Goal: Information Seeking & Learning: Learn about a topic

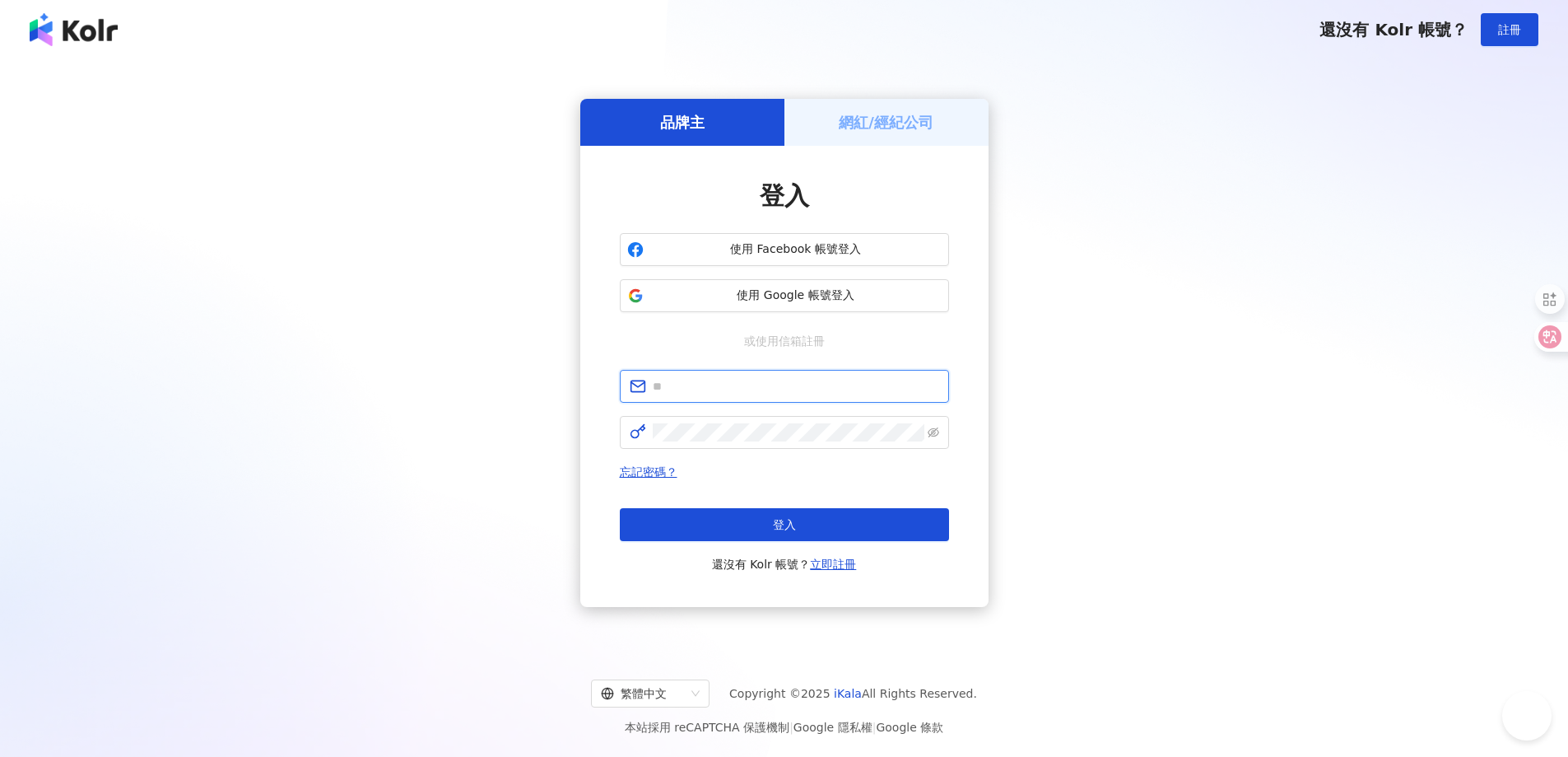
type input "**********"
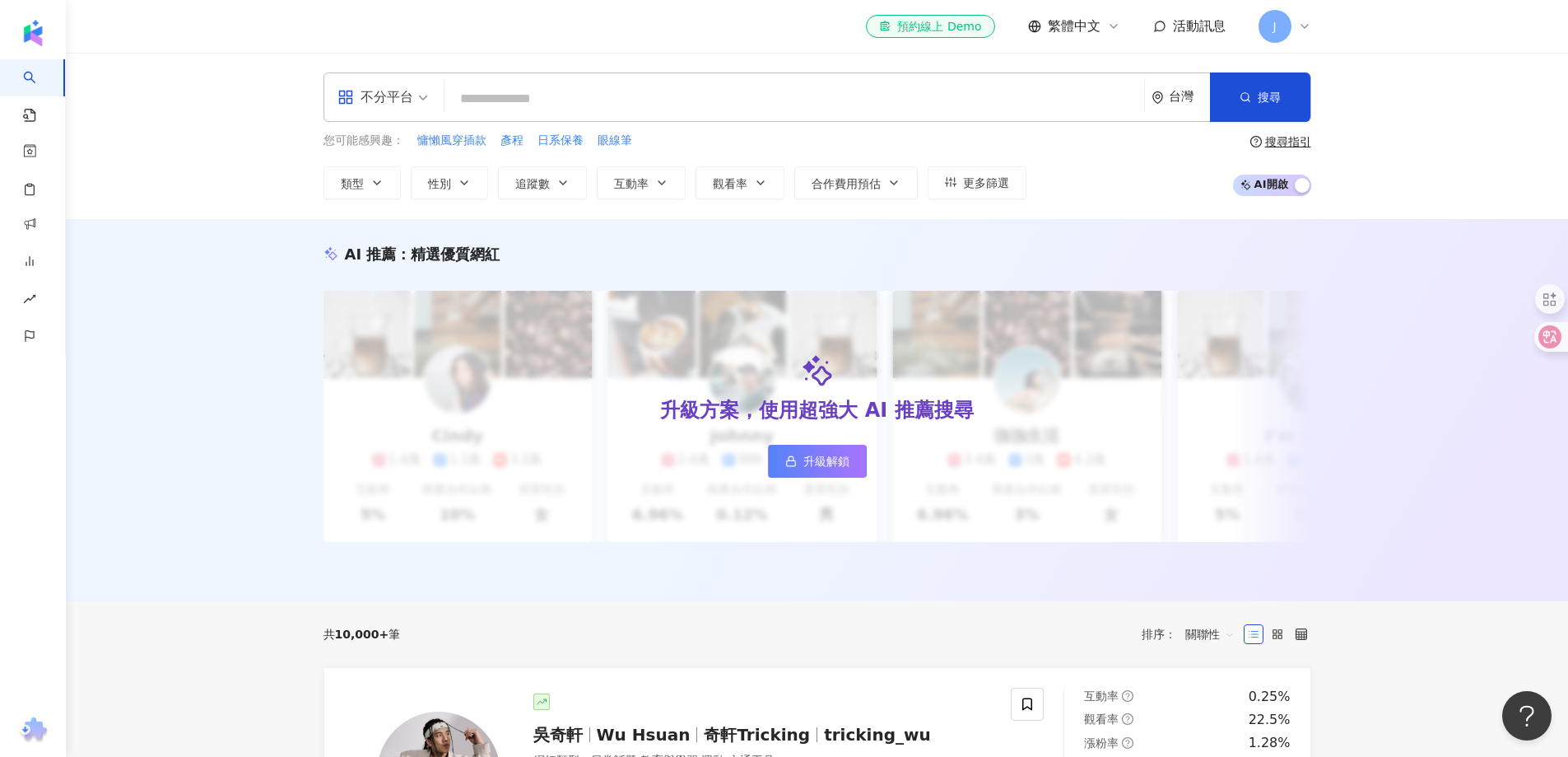
click at [603, 105] on input "search" at bounding box center [794, 99] width 687 height 32
type input "*"
type input "**"
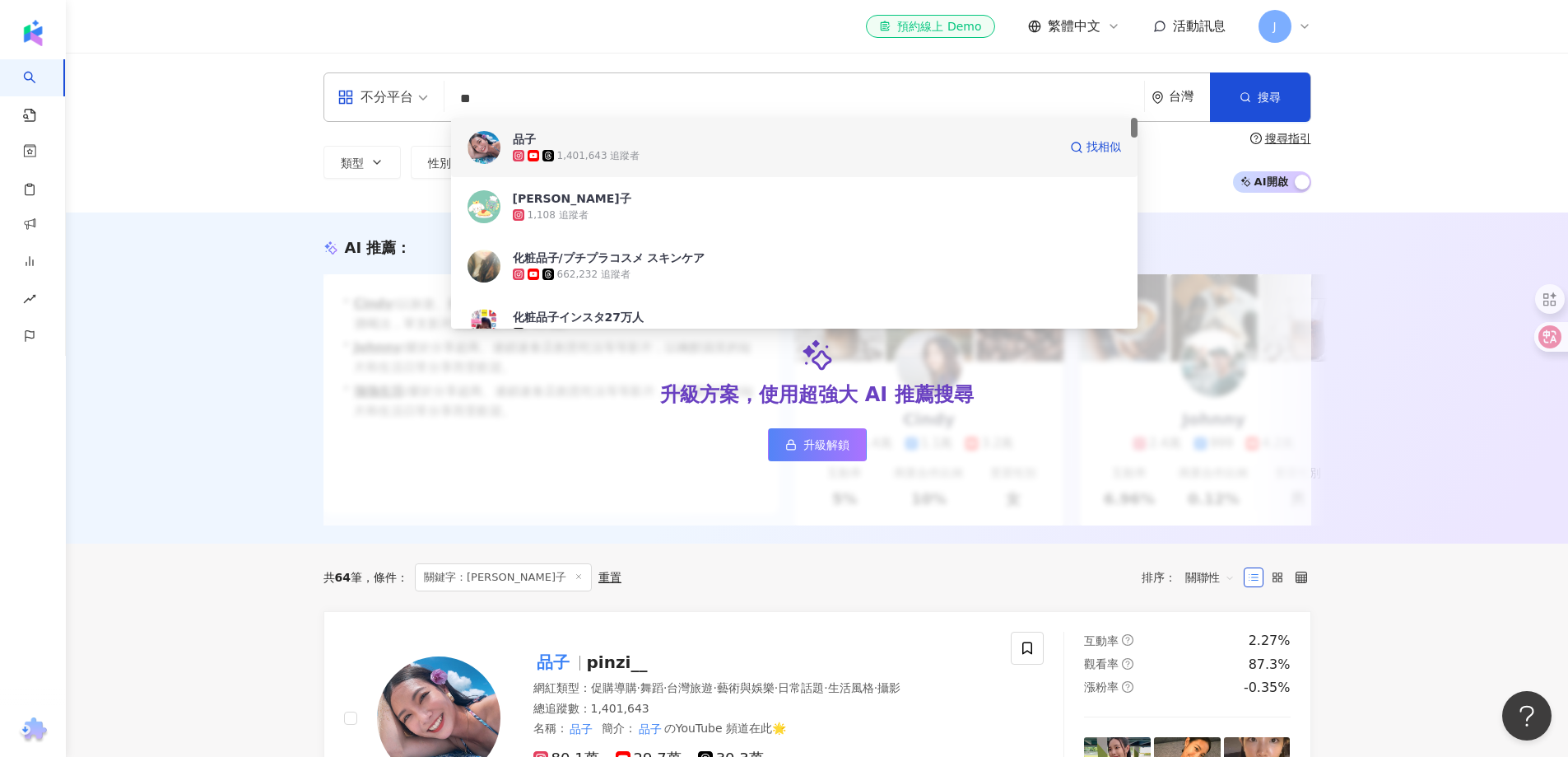
click at [658, 154] on div "1,401,643 追蹤者" at bounding box center [786, 156] width 545 height 17
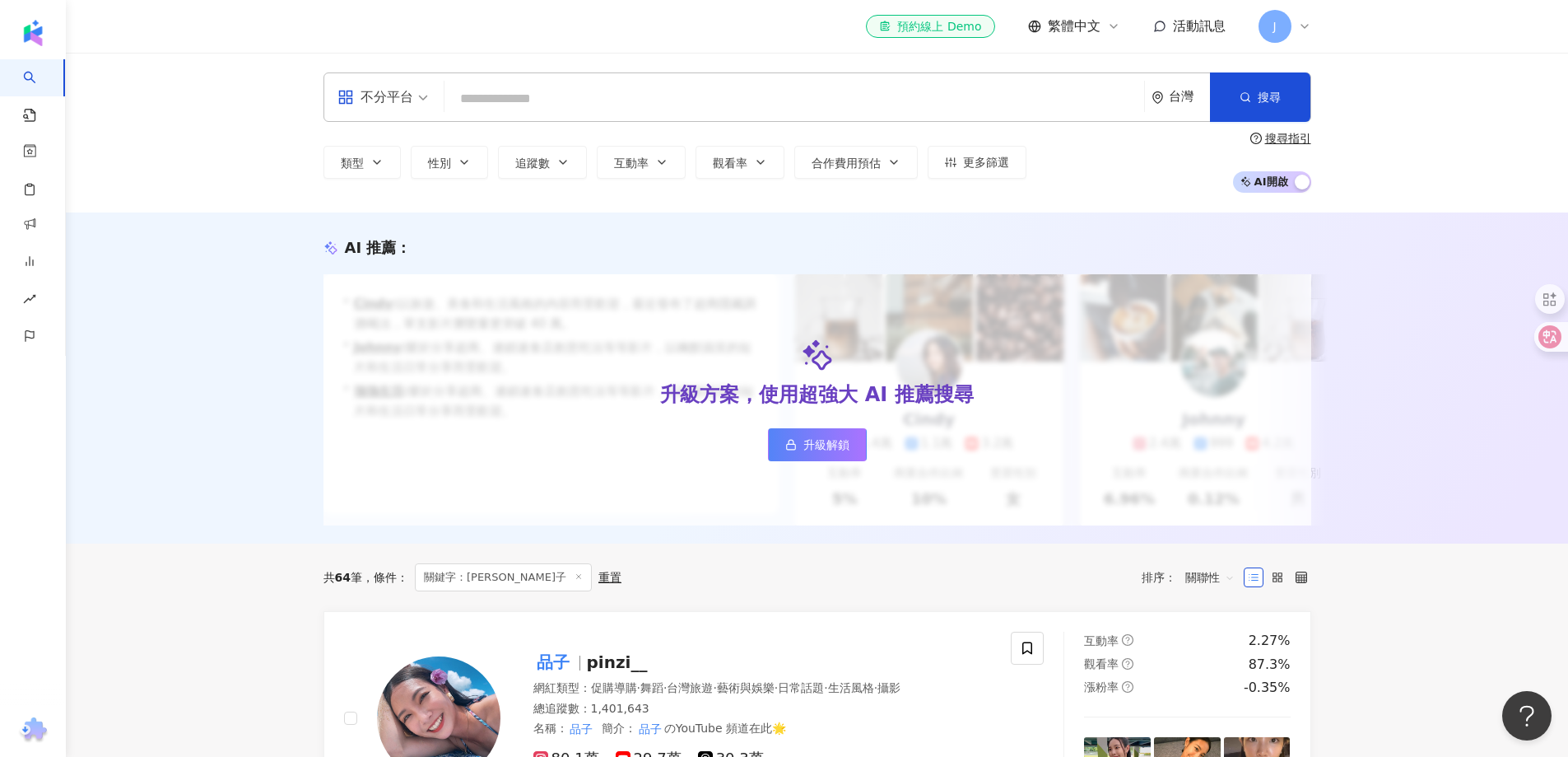
click at [727, 94] on input "search" at bounding box center [794, 99] width 687 height 32
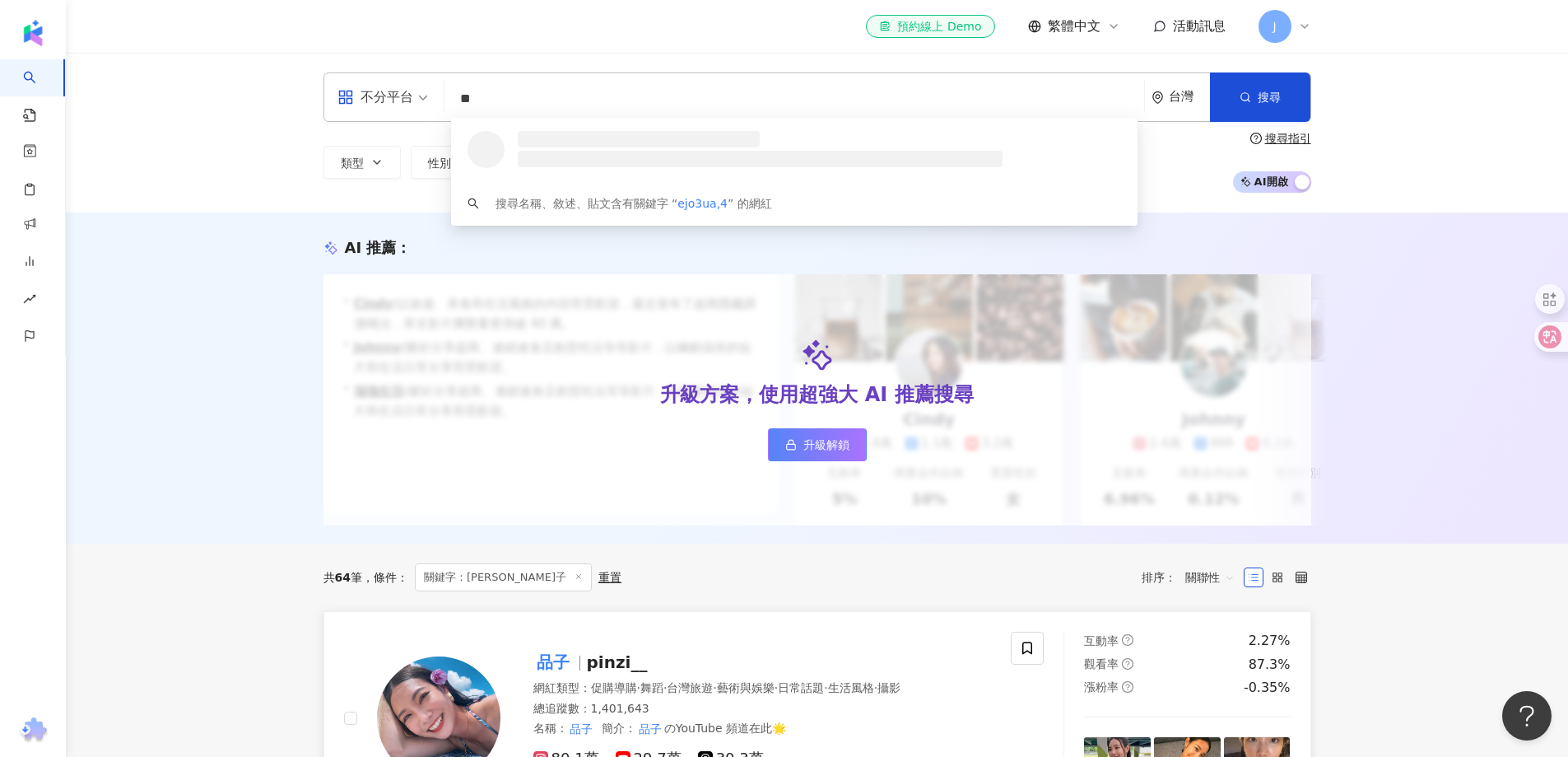
type input "*"
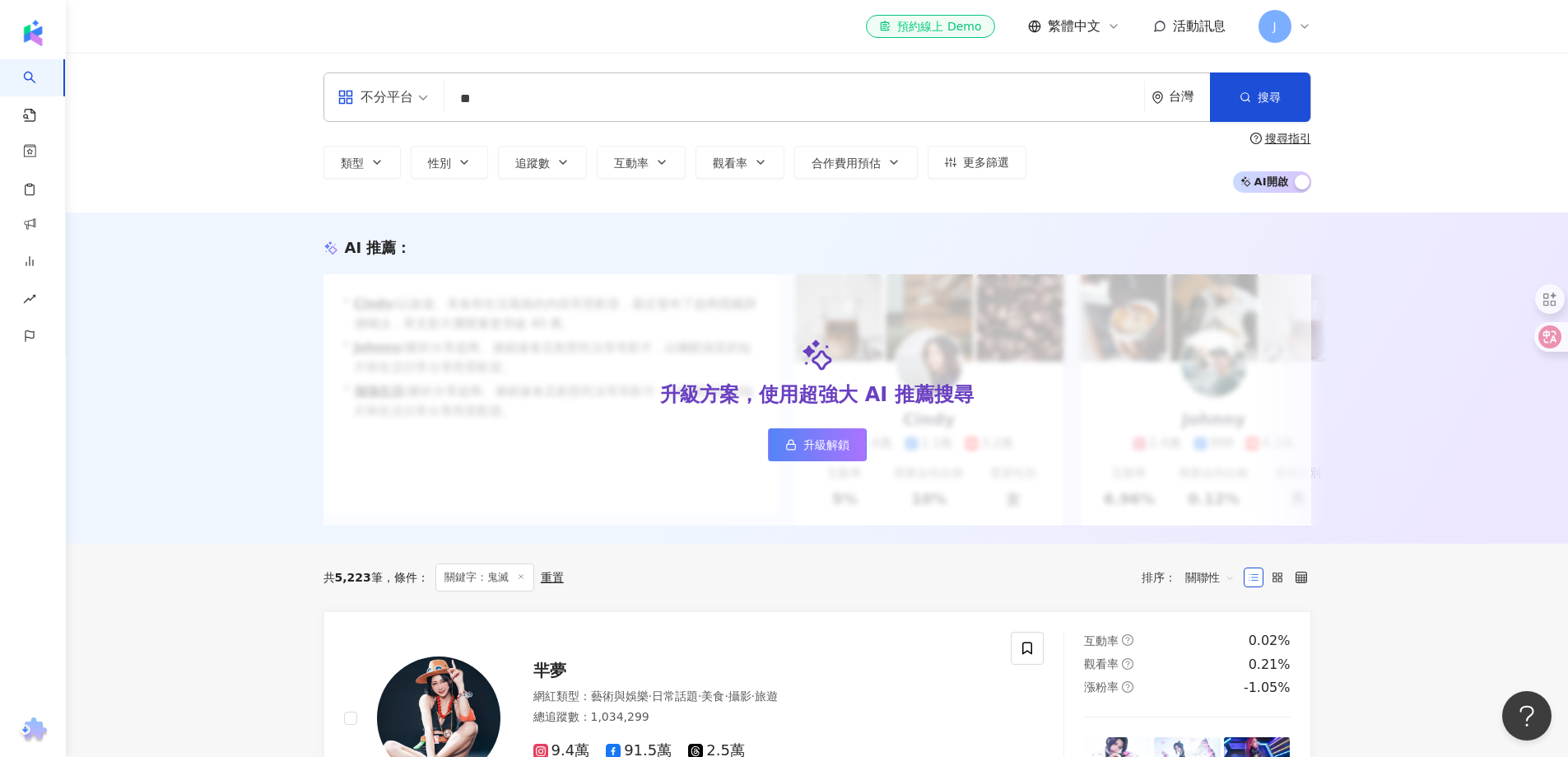
click at [185, 389] on div "AI 推薦 ： 升級方案，使用超強大 AI 推薦搜尋 升級解鎖 • Cindy : 以旅遊、美食和生活風格的內容而受歡迎，最近發布了超商隱藏調酒喝法，單支影片…" at bounding box center [818, 378] width 1503 height 331
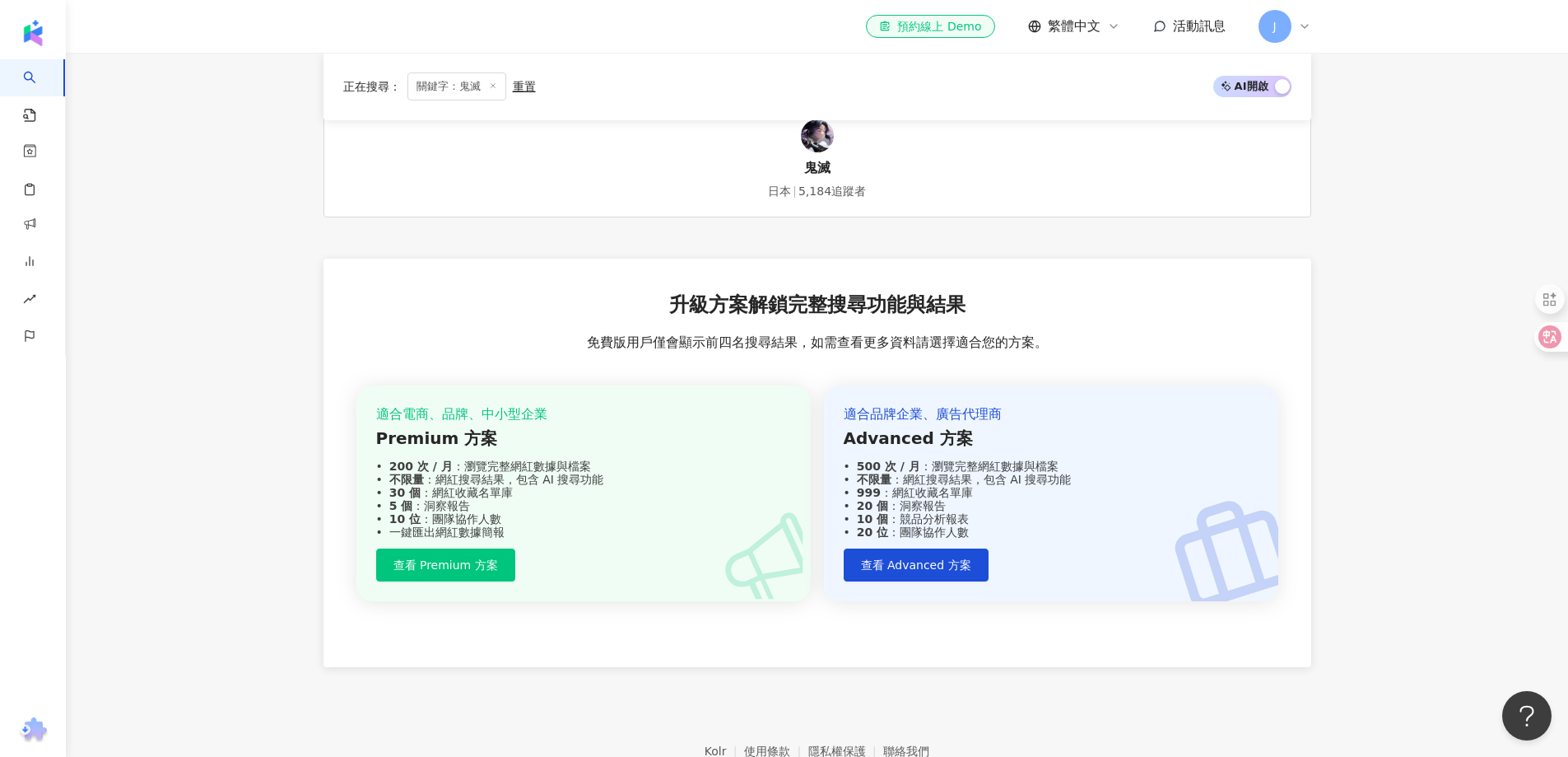
scroll to position [1482, 0]
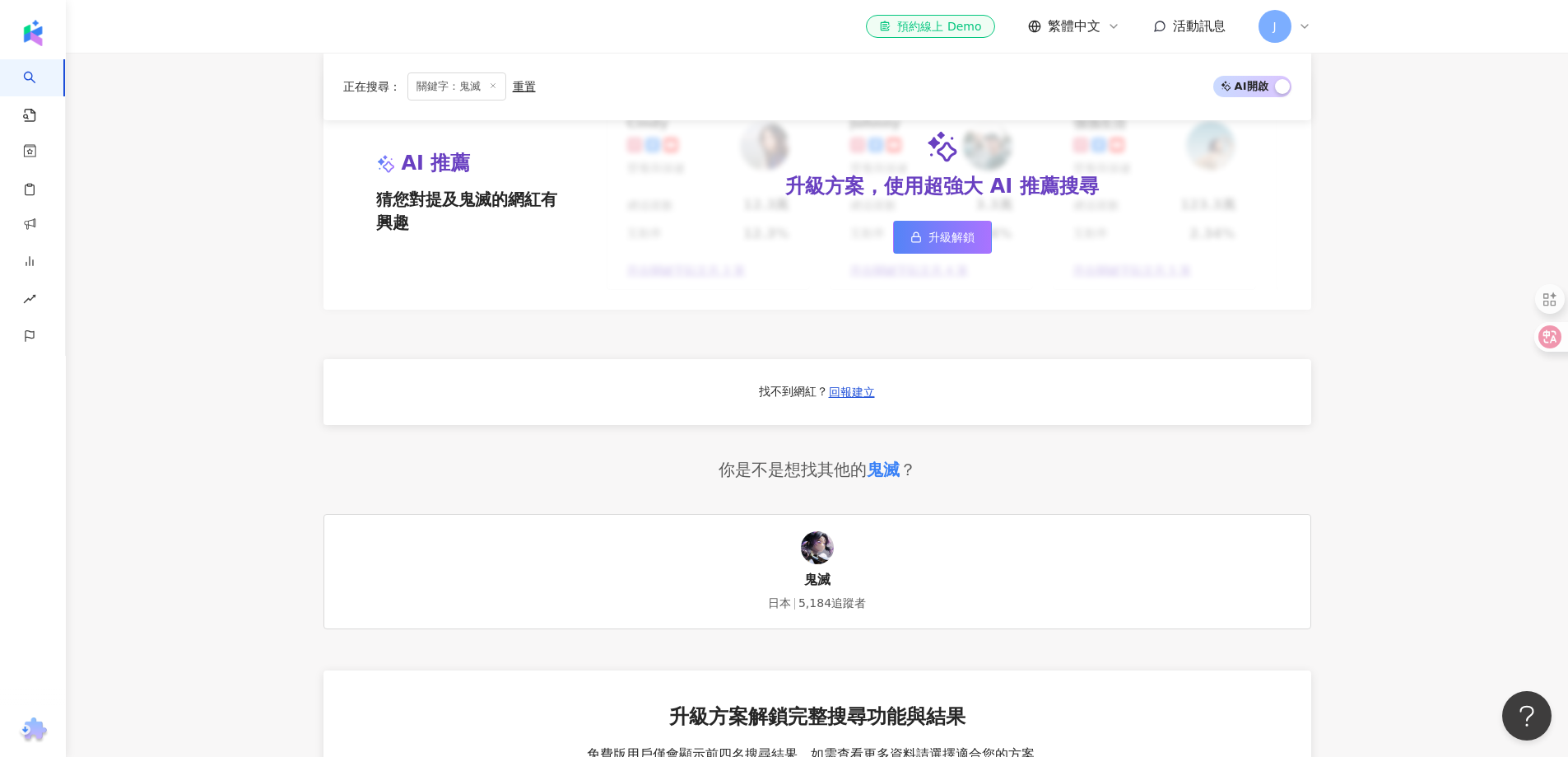
drag, startPoint x: 245, startPoint y: 558, endPoint x: 269, endPoint y: 268, distance: 291.0
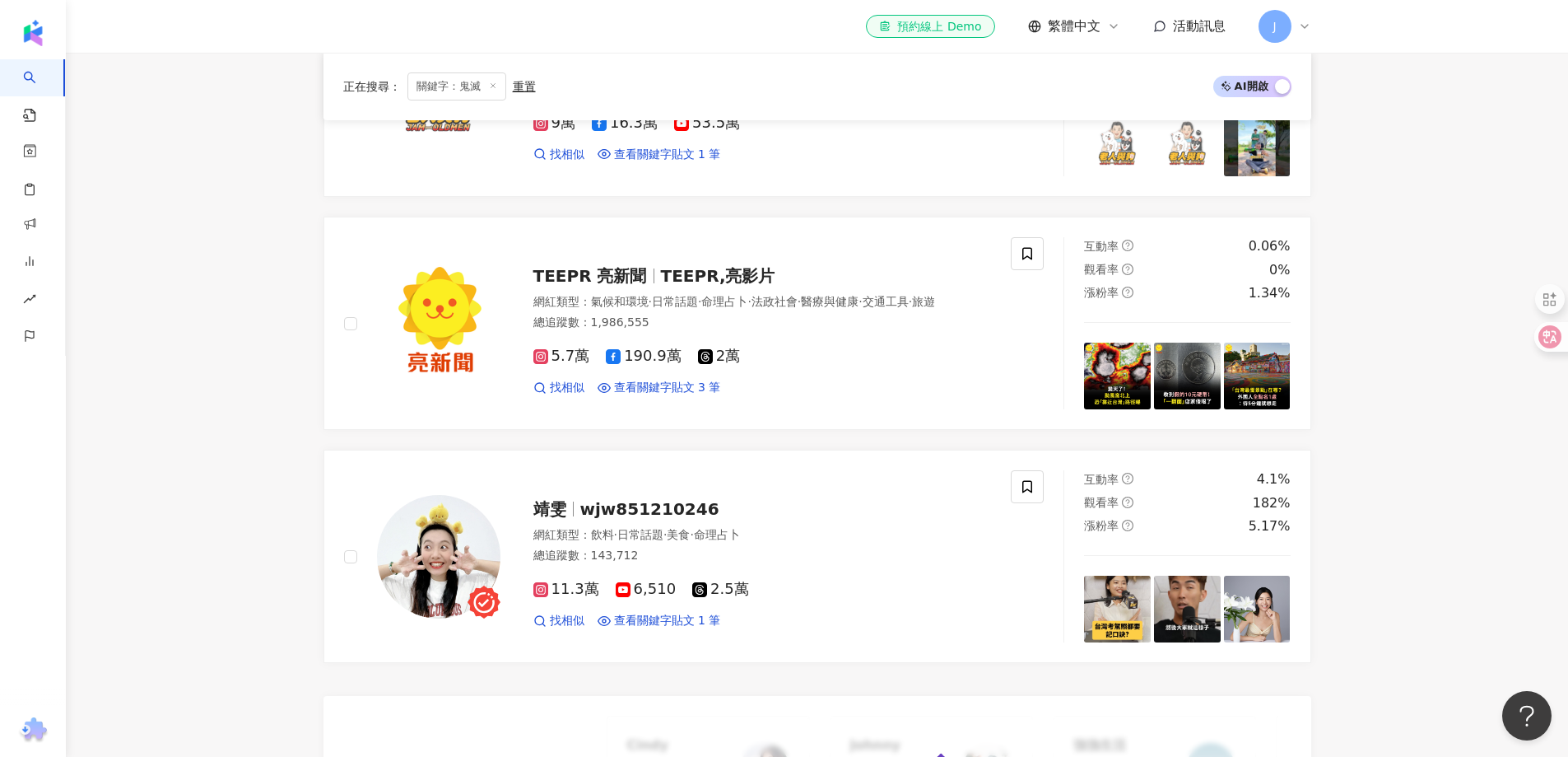
scroll to position [0, 0]
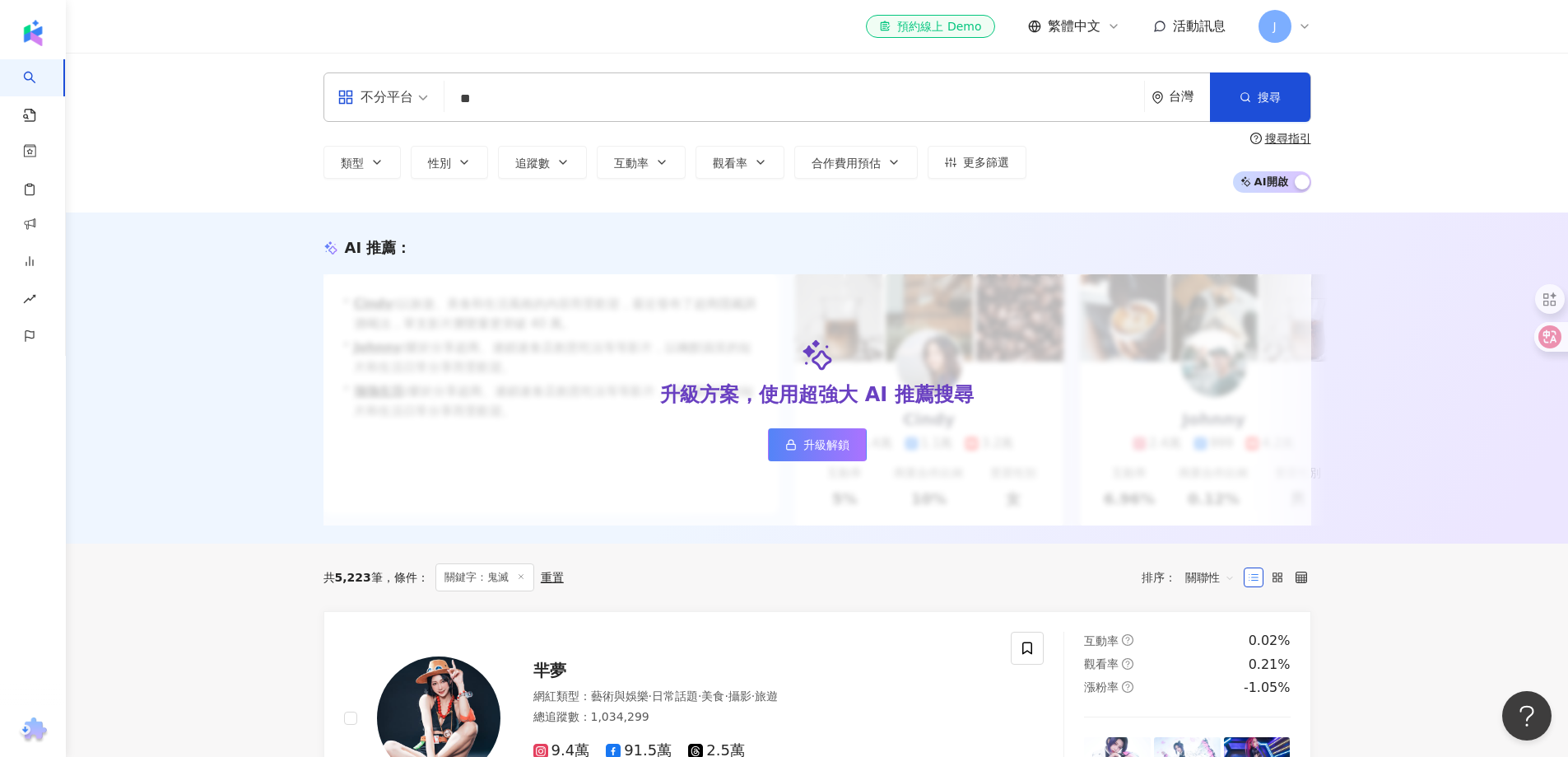
click at [504, 104] on input "**" at bounding box center [794, 99] width 687 height 32
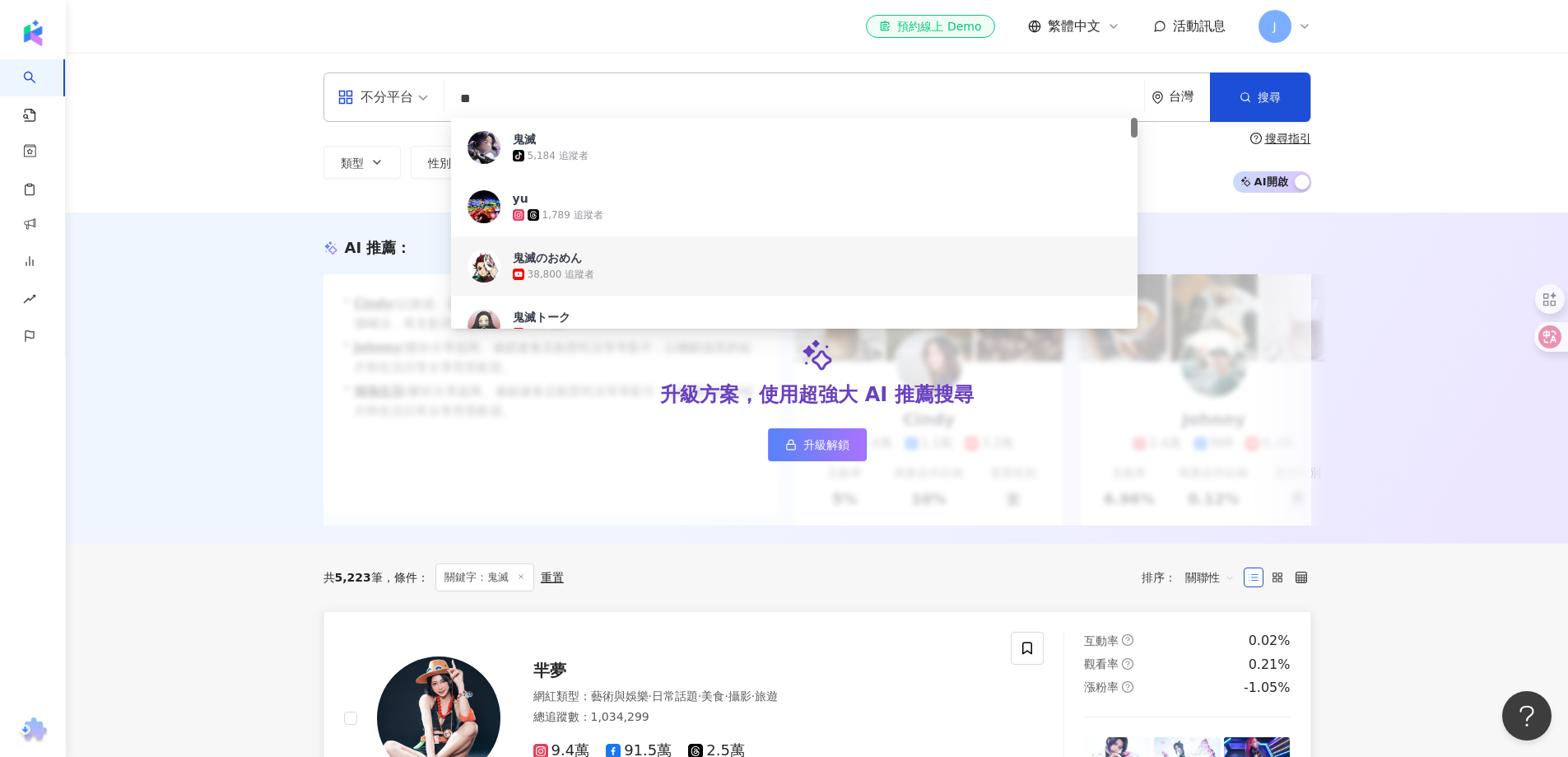
type input "*"
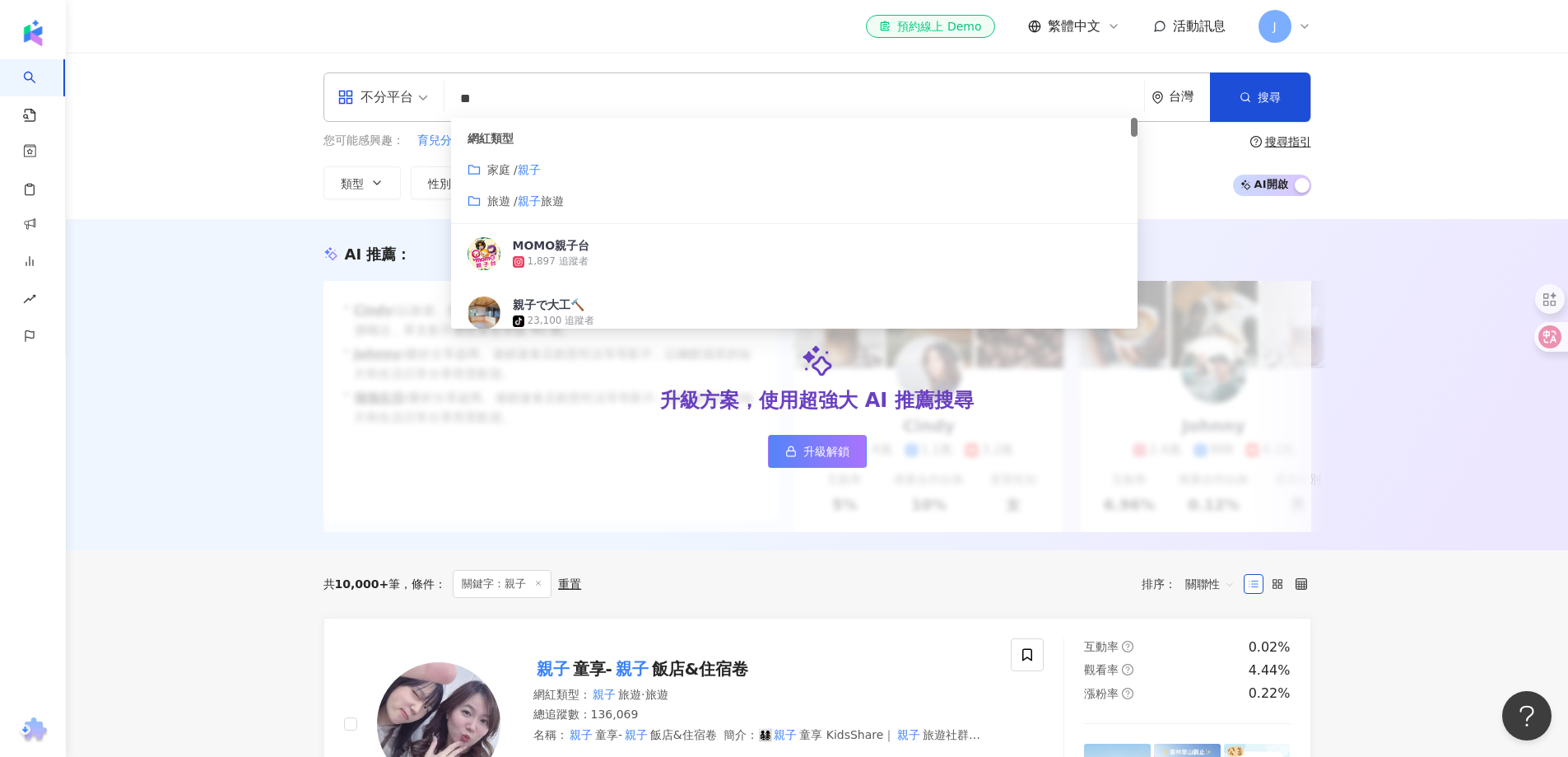
click at [547, 161] on div "家庭 / 親子" at bounding box center [794, 169] width 653 height 18
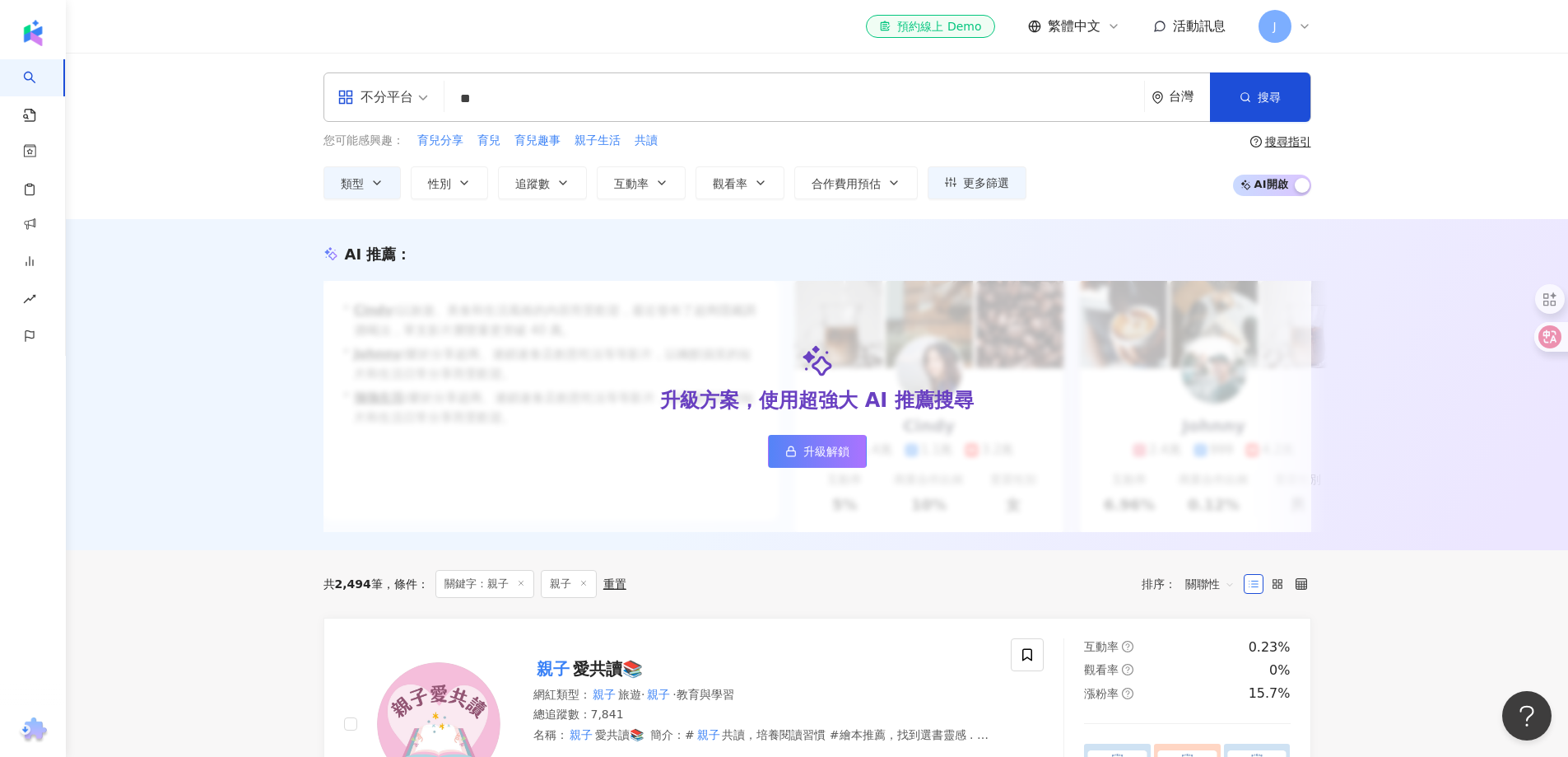
click at [294, 256] on div "AI 推薦 ： 升級方案，使用超強大 AI 推薦搜尋 升級解鎖 • Cindy : 以旅遊、美食和生活風格的內容而受歡迎，最近發布了超商隱藏調酒喝法，單支影片…" at bounding box center [817, 387] width 1054 height 288
click at [504, 91] on input "**" at bounding box center [794, 99] width 687 height 32
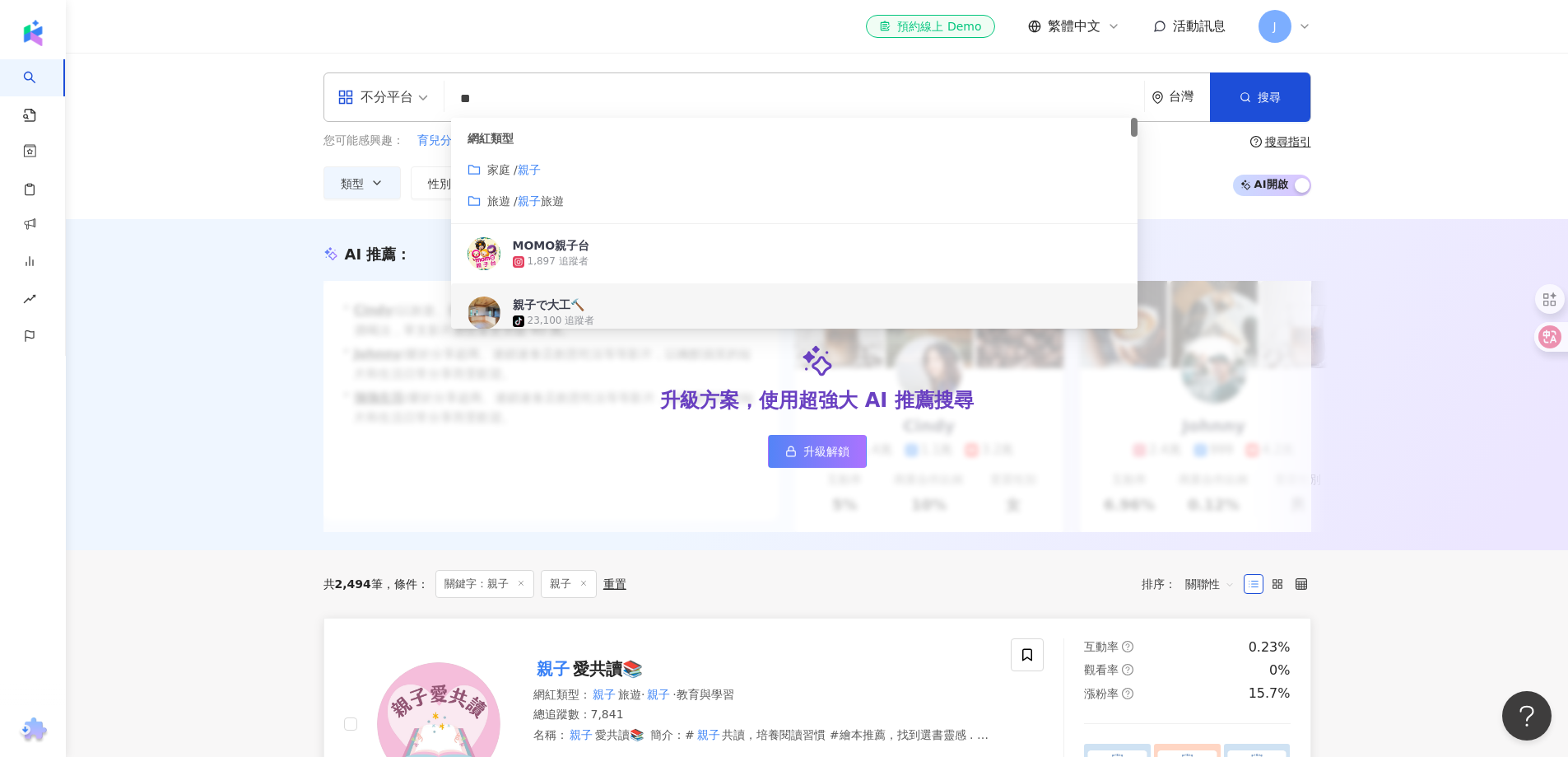
type input "*"
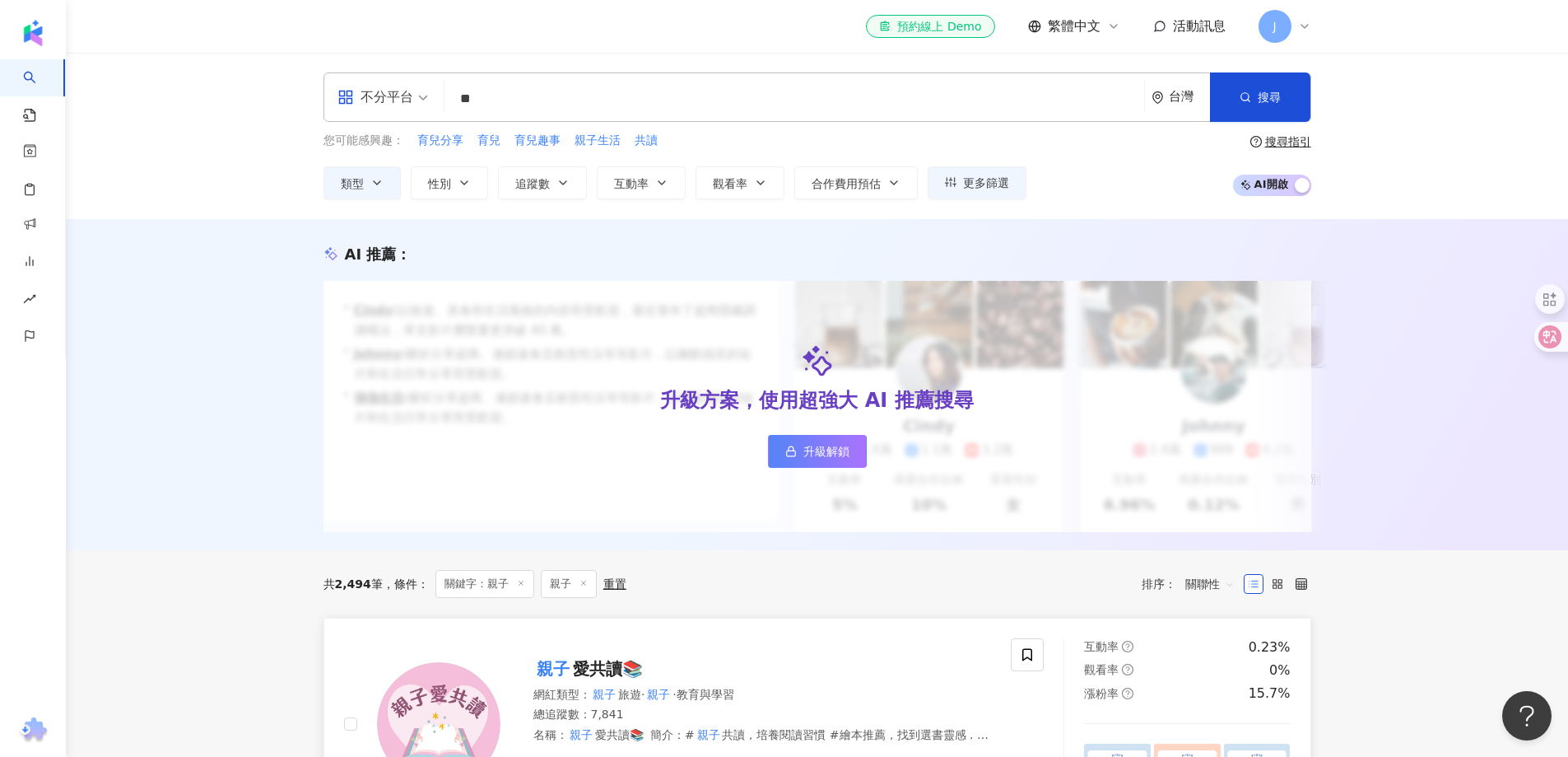
type input "**"
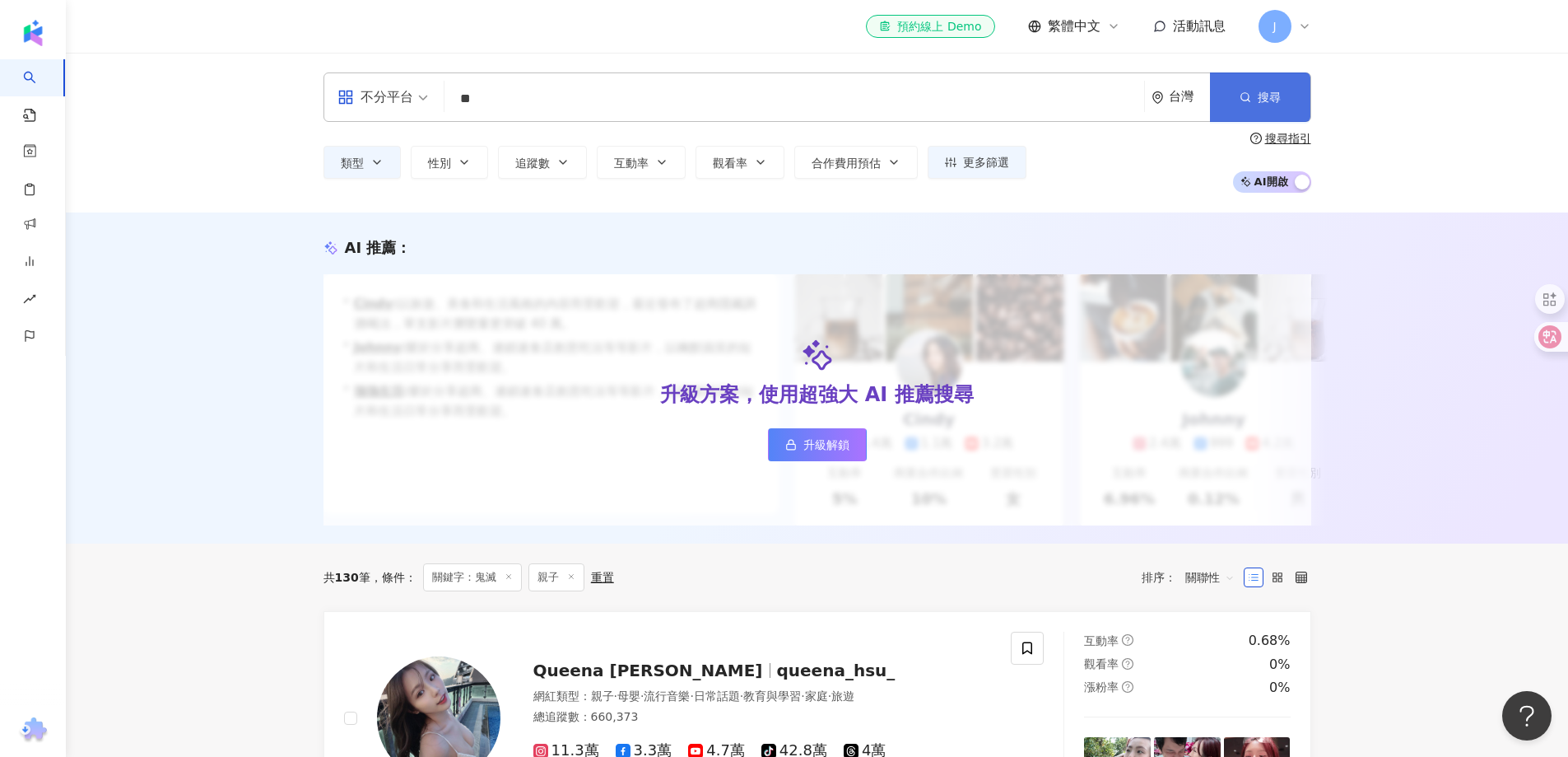
click at [1264, 108] on button "搜尋" at bounding box center [1261, 97] width 101 height 49
click at [1236, 97] on button "搜尋" at bounding box center [1261, 97] width 101 height 49
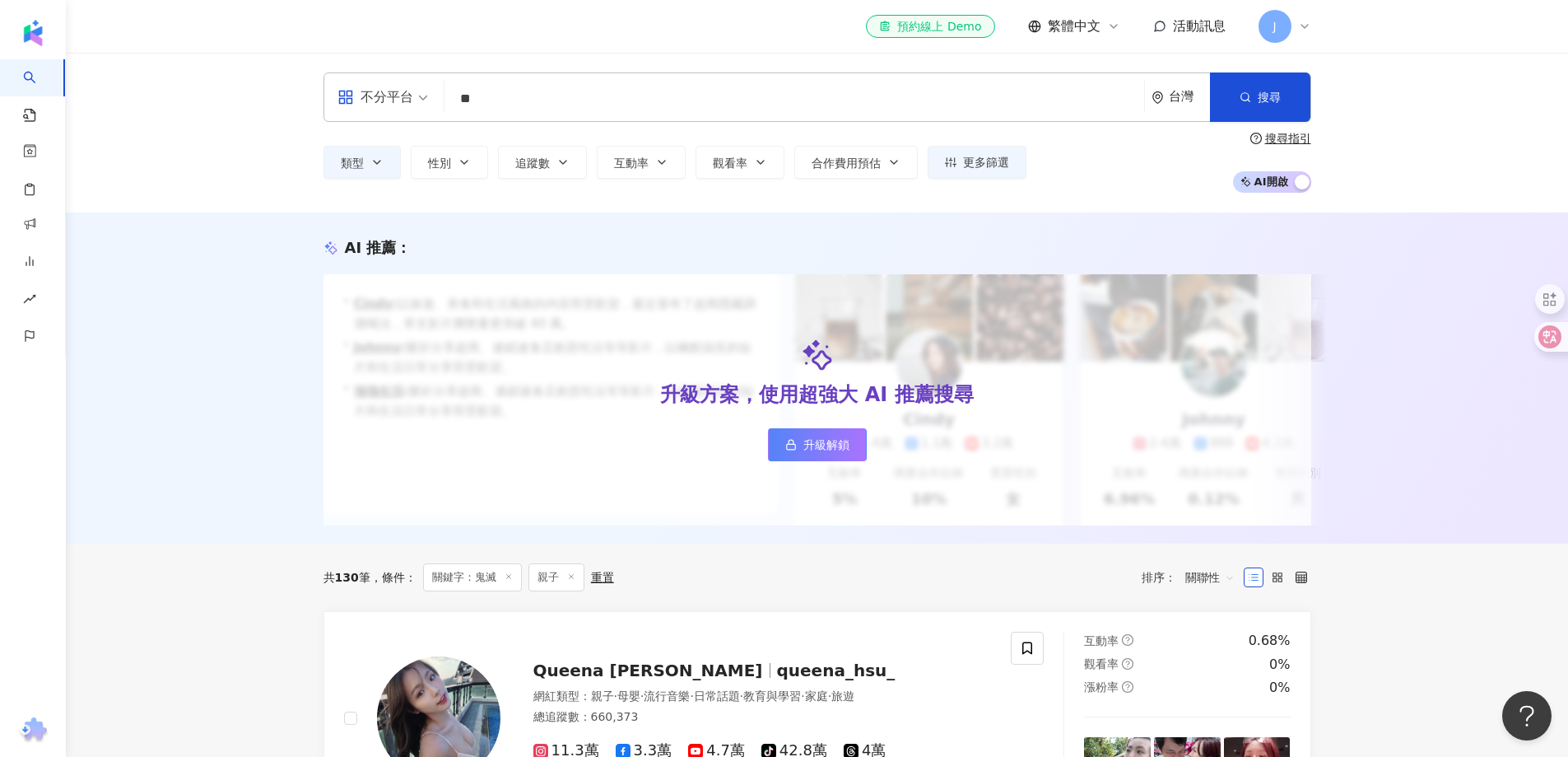
click at [772, 91] on input "**" at bounding box center [794, 99] width 687 height 32
click at [530, 95] on input "search" at bounding box center [794, 99] width 687 height 32
click at [395, 162] on button "類型" at bounding box center [362, 161] width 77 height 33
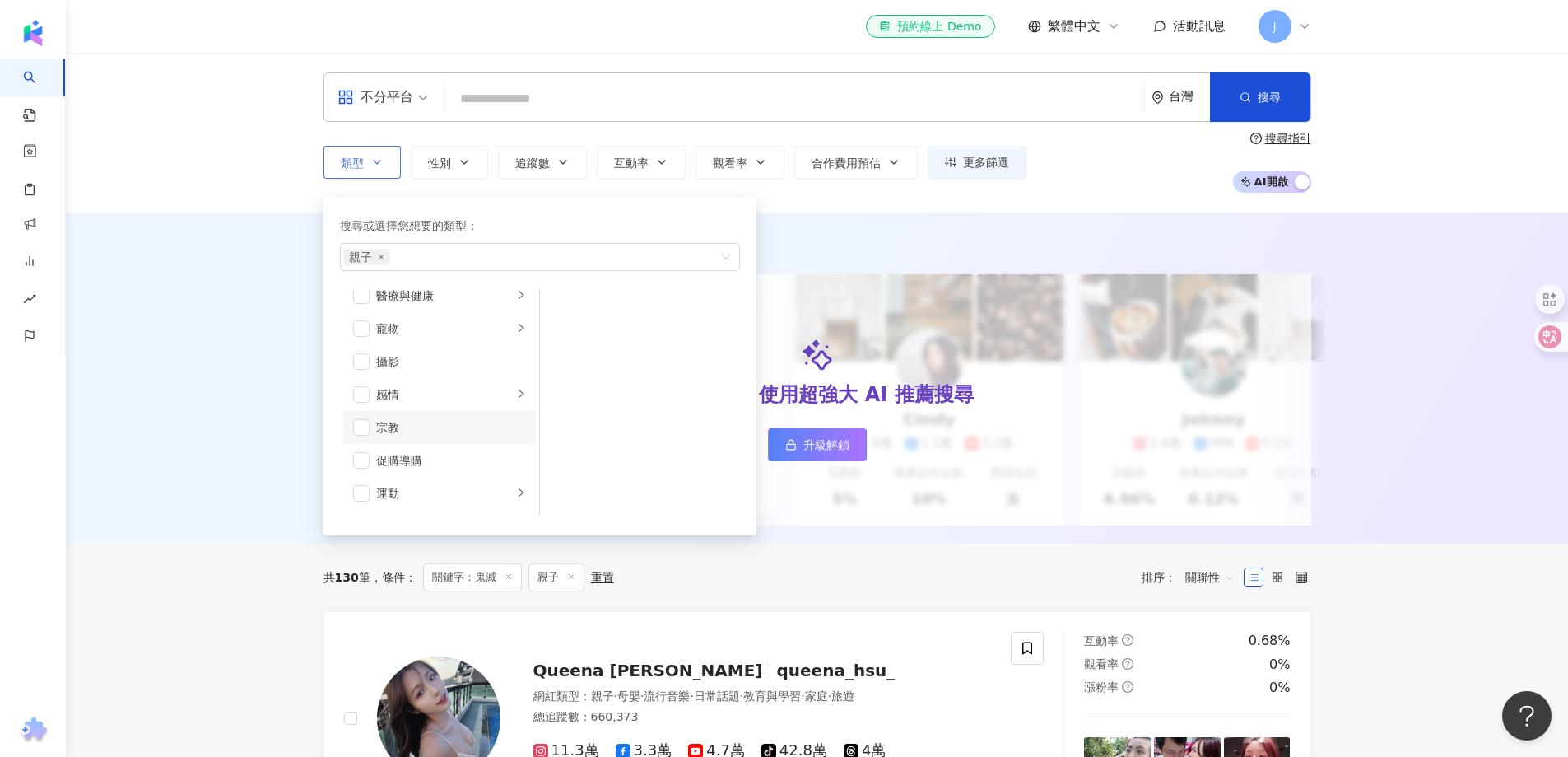
scroll to position [324, 0]
click at [360, 382] on span "button" at bounding box center [361, 381] width 17 height 17
click at [381, 255] on icon "close" at bounding box center [381, 257] width 7 height 7
click at [1251, 103] on span "button" at bounding box center [1245, 97] width 11 height 13
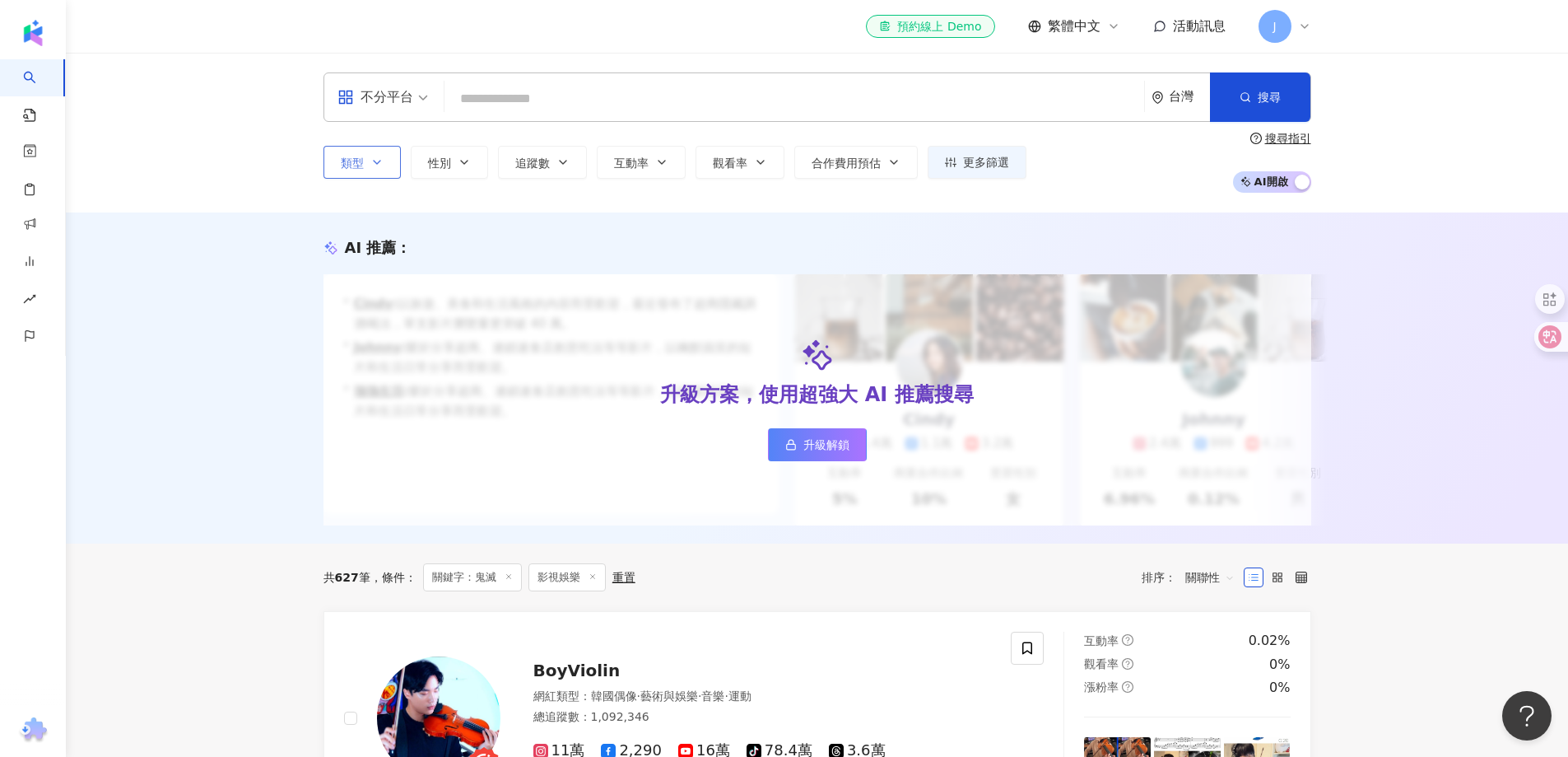
click at [569, 86] on input "search" at bounding box center [794, 99] width 687 height 32
click at [563, 93] on input "search" at bounding box center [794, 99] width 687 height 32
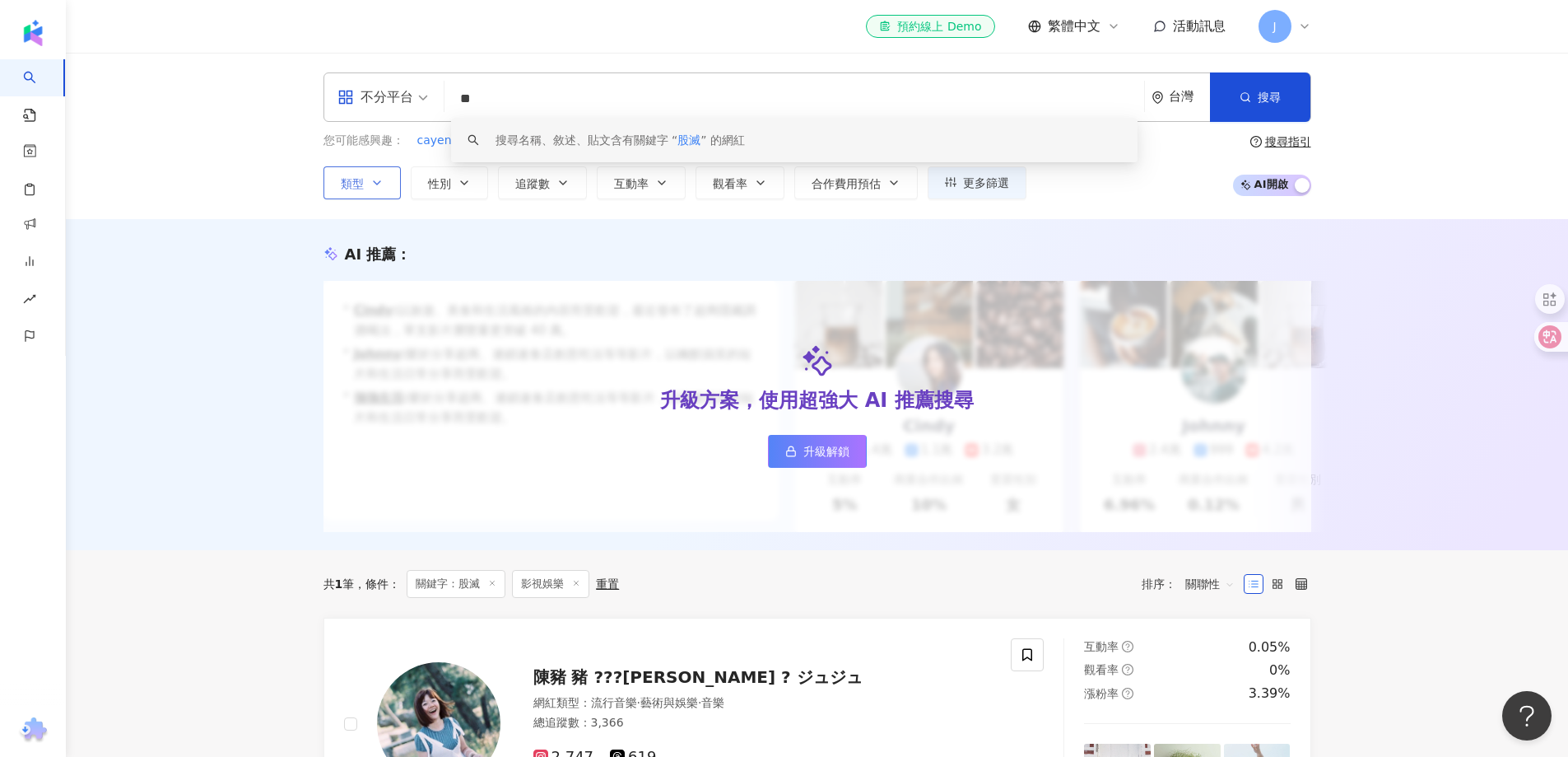
click at [494, 135] on div "搜尋名稱、敘述、貼文含有關鍵字 “ 股滅 ” 的網紅" at bounding box center [794, 140] width 687 height 45
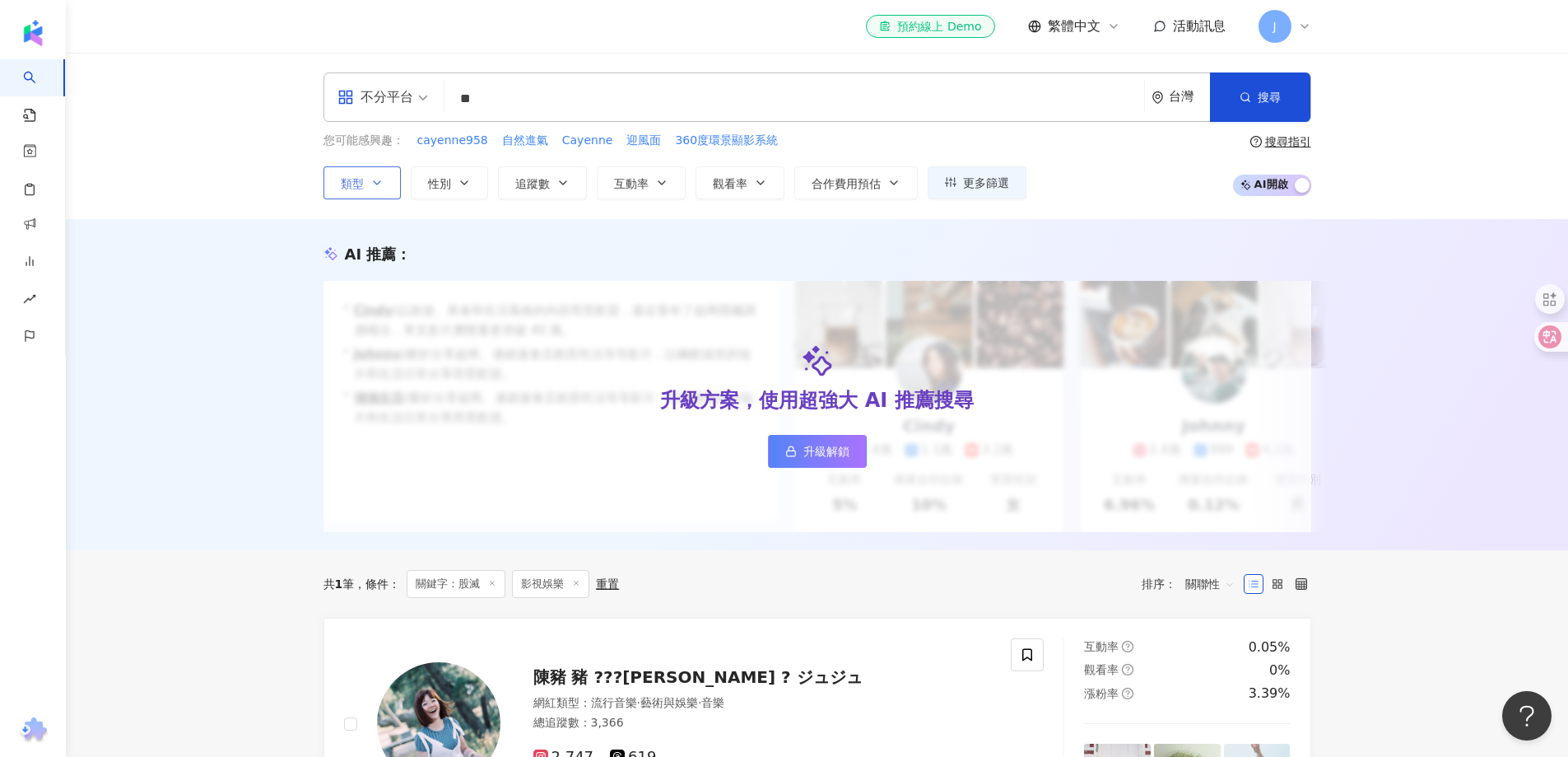
type input "*"
type input "**"
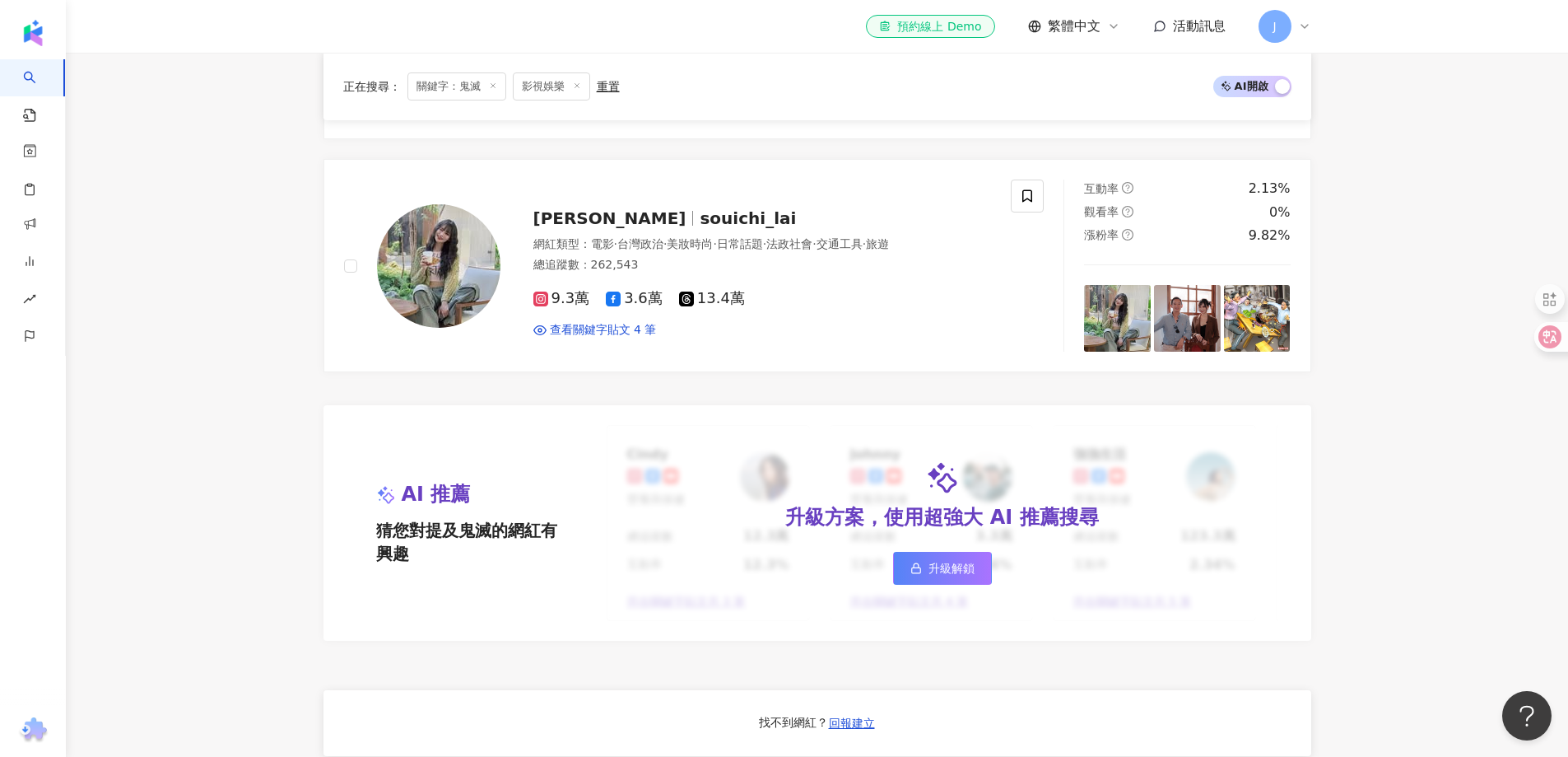
scroll to position [494, 0]
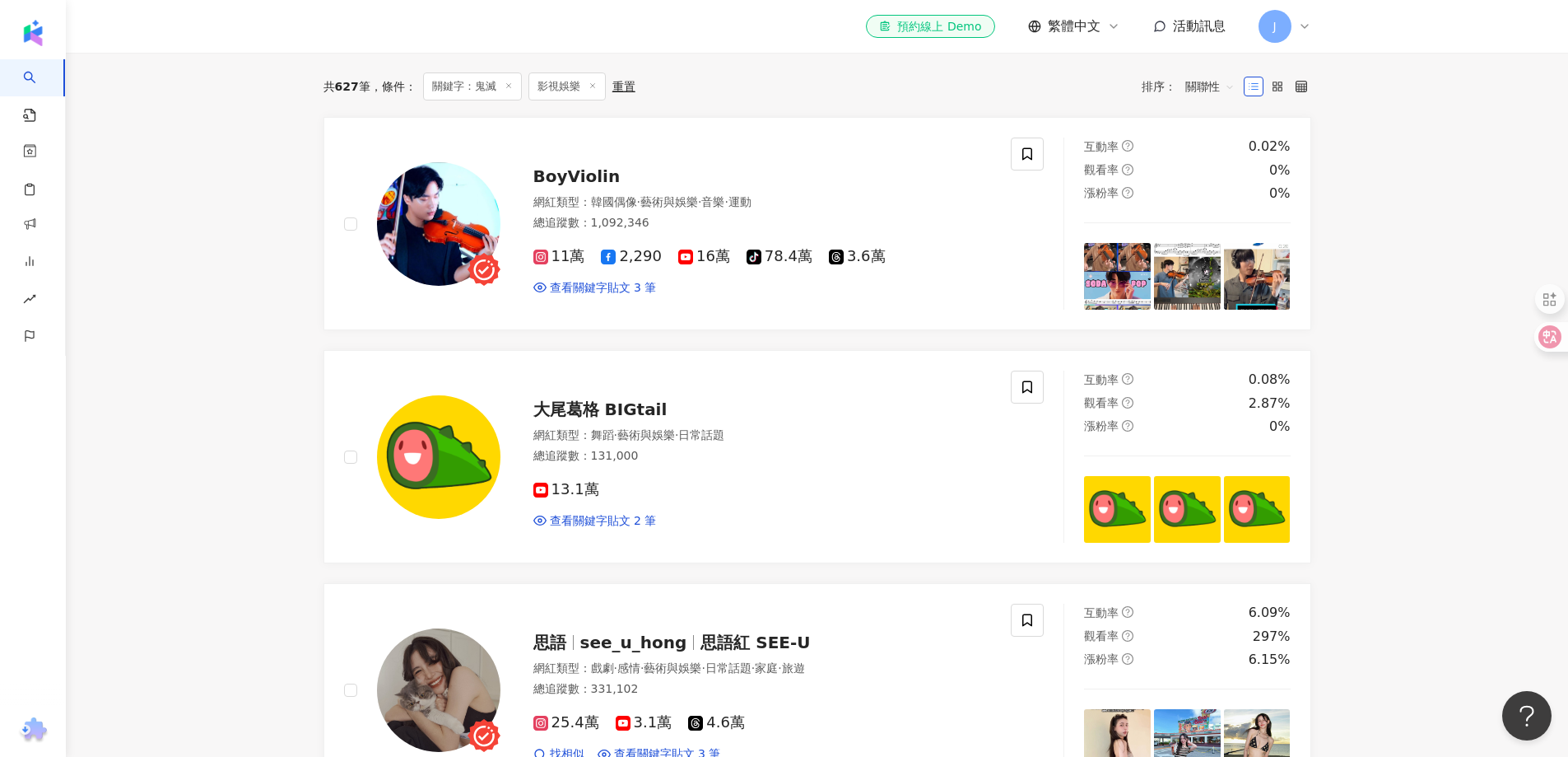
click at [623, 91] on div "重置" at bounding box center [623, 87] width 23 height 13
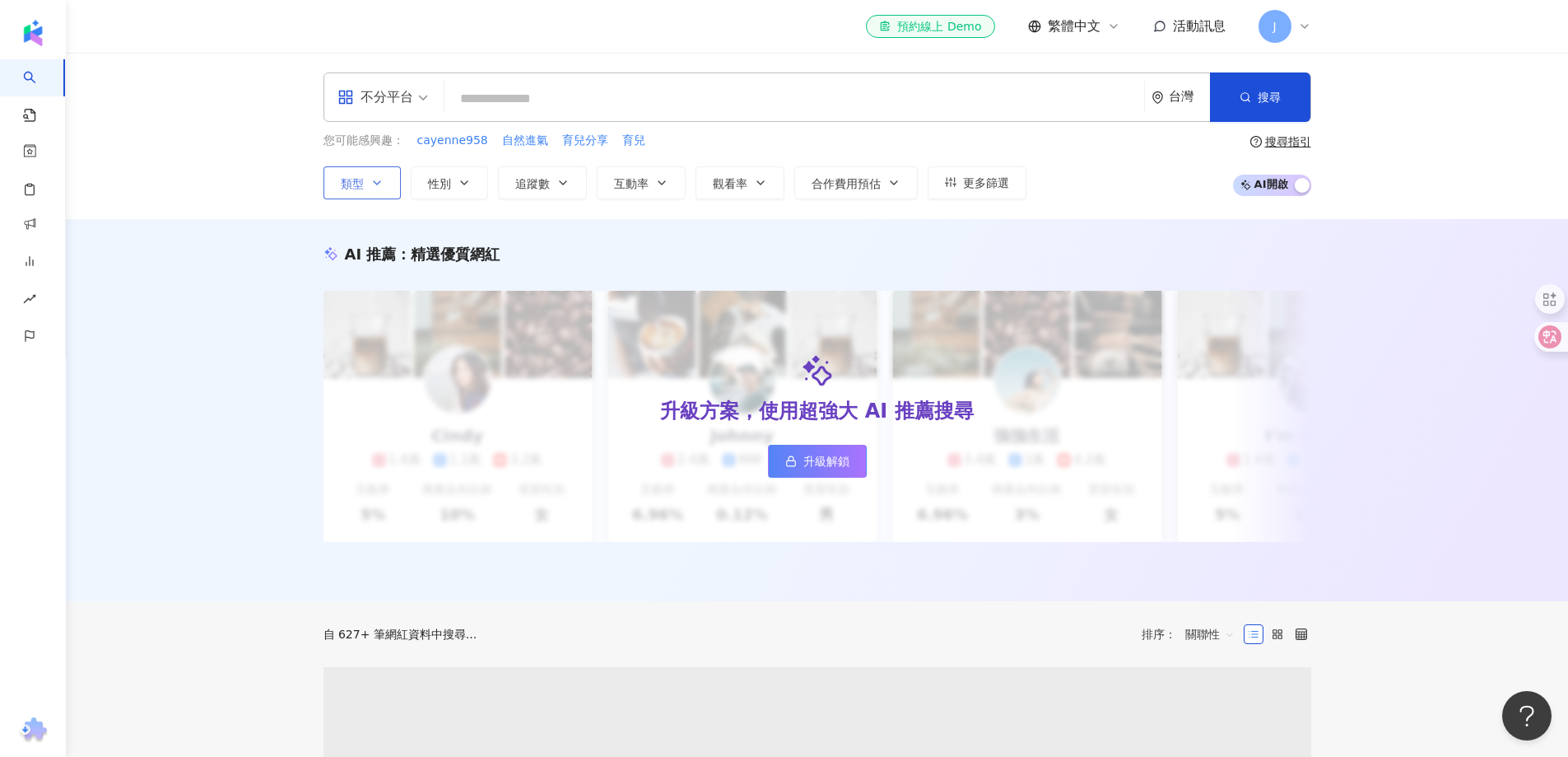
paste input "**********"
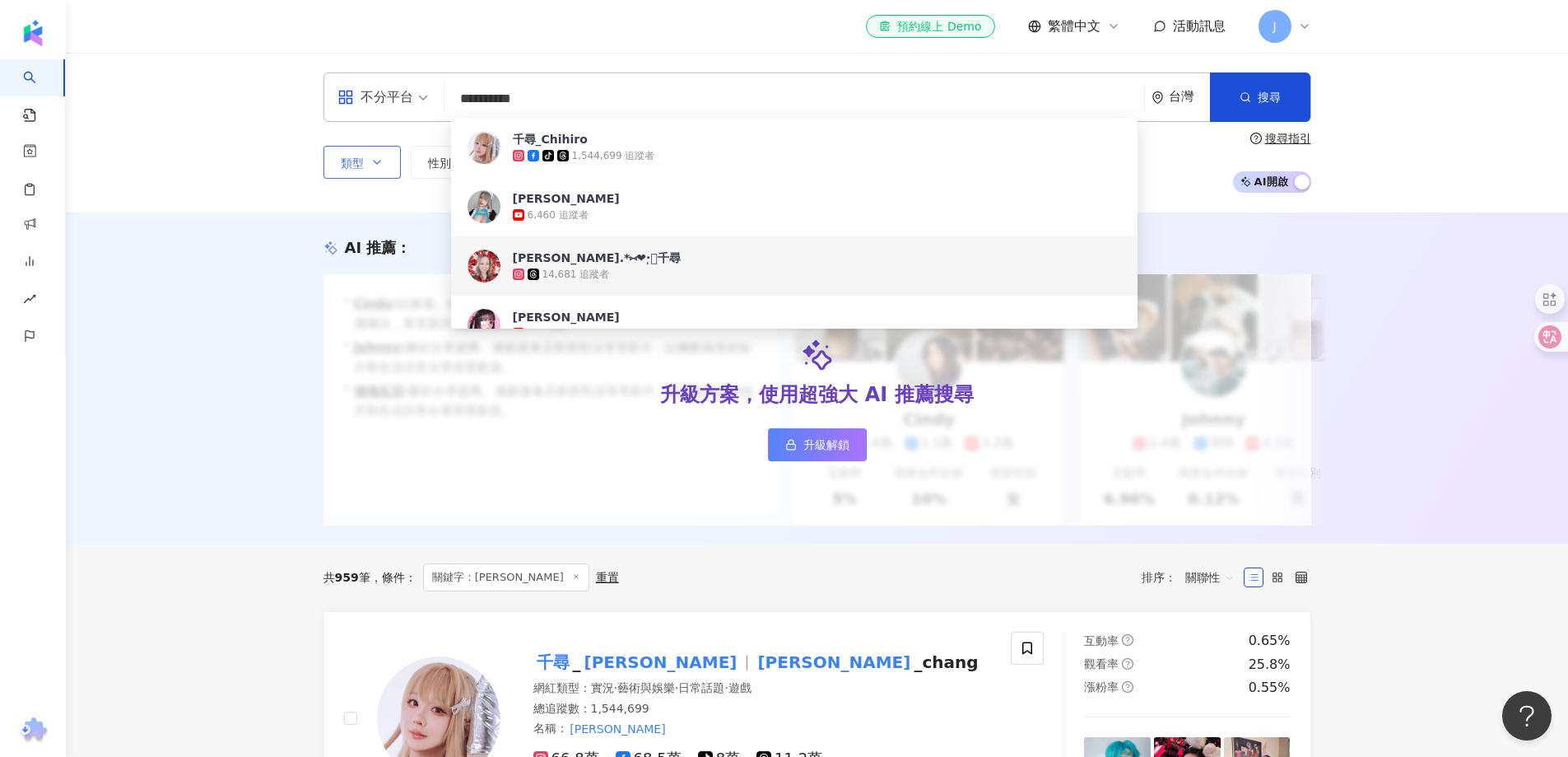
type input "**********"
click at [312, 371] on div "AI 推薦 ： 升級方案，使用超強大 AI 推薦搜尋 升級解鎖 • Cindy : 以旅遊、美食和生活風格的內容而受歡迎，最近發布了超商隱藏調酒喝法，單支影片…" at bounding box center [817, 381] width 1054 height 288
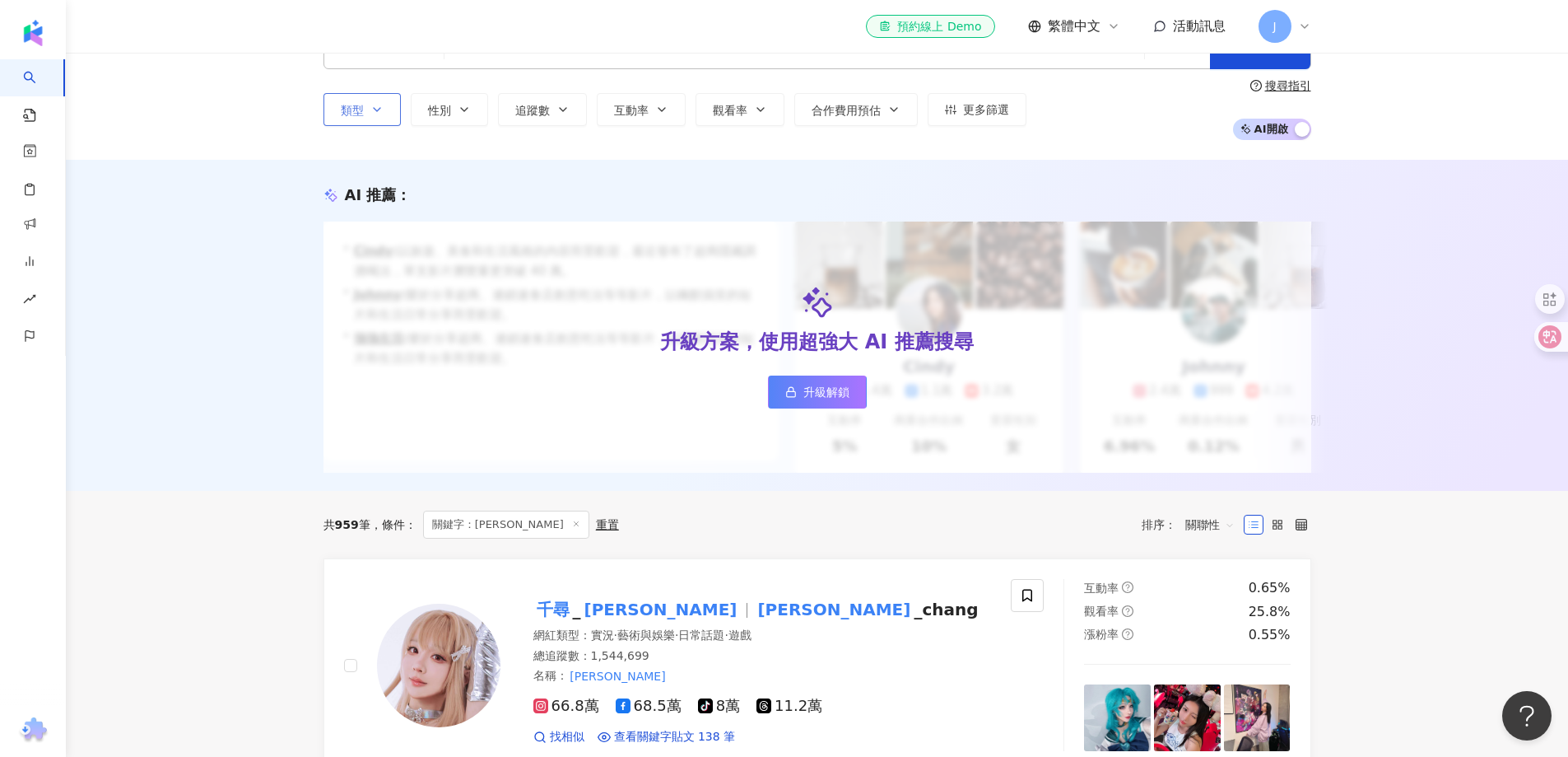
scroll to position [82, 0]
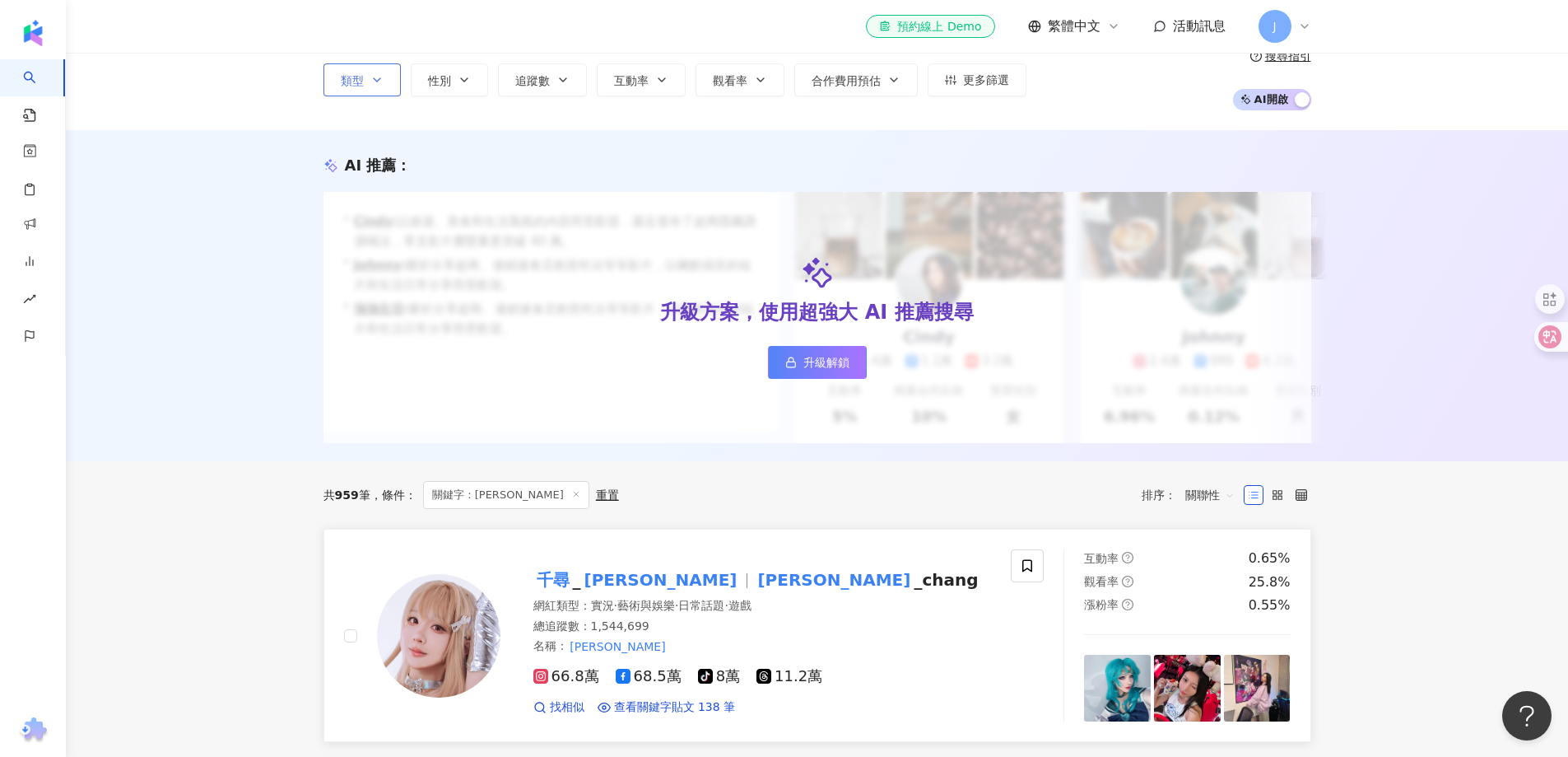
click at [754, 593] on mark "chihiro" at bounding box center [833, 580] width 160 height 26
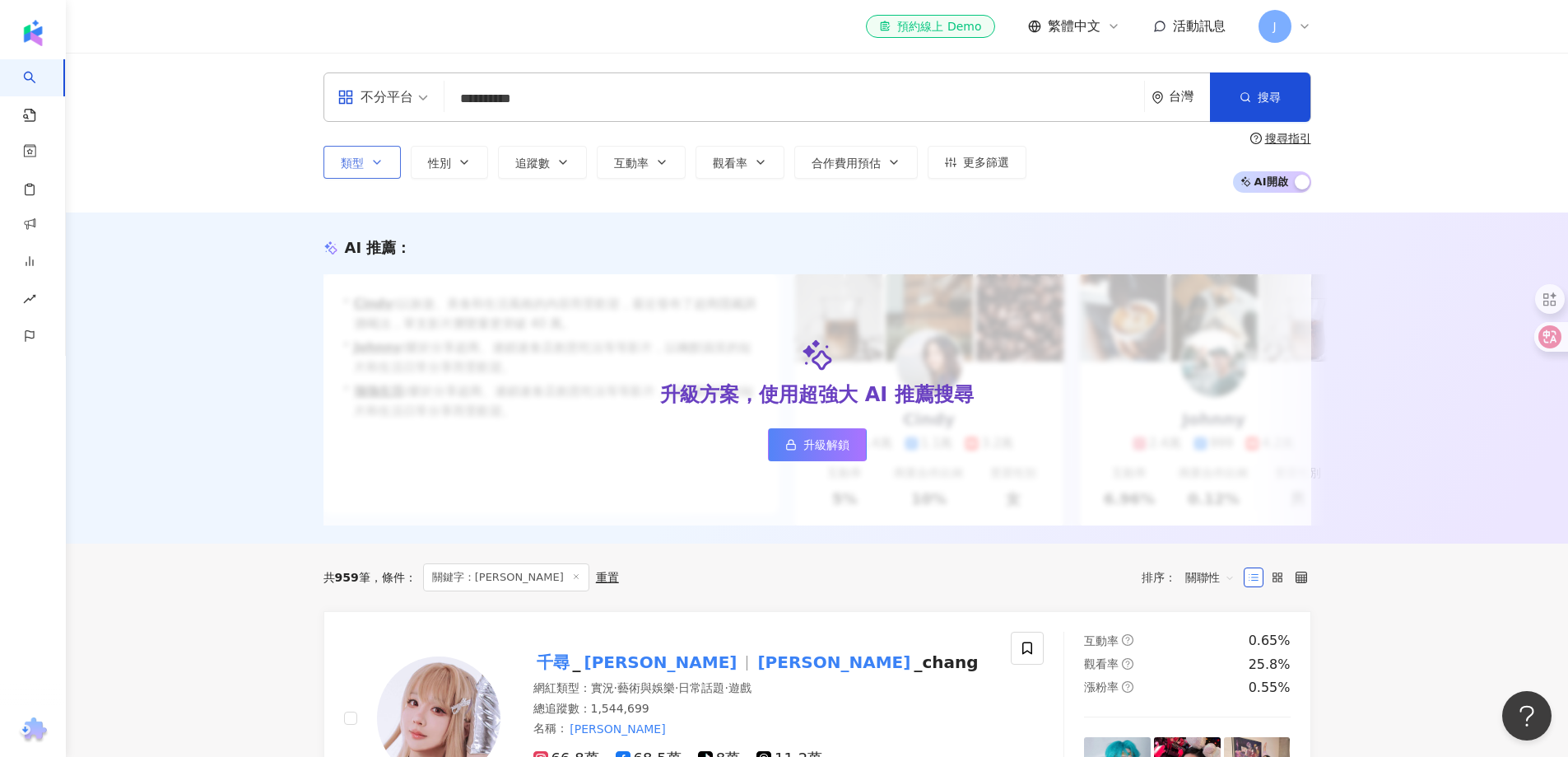
click at [574, 579] on line at bounding box center [576, 577] width 4 height 4
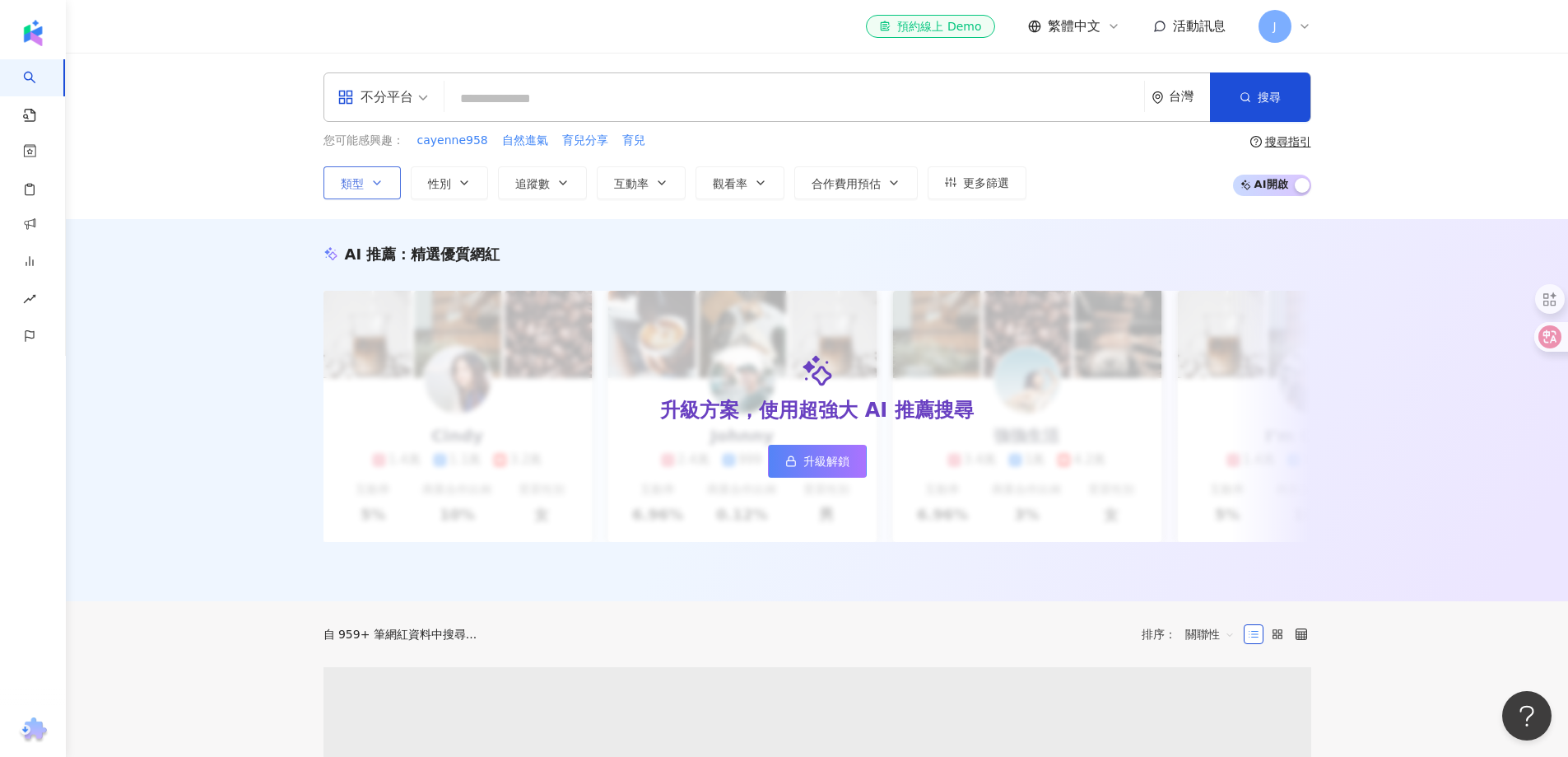
click at [570, 100] on input "search" at bounding box center [794, 99] width 687 height 32
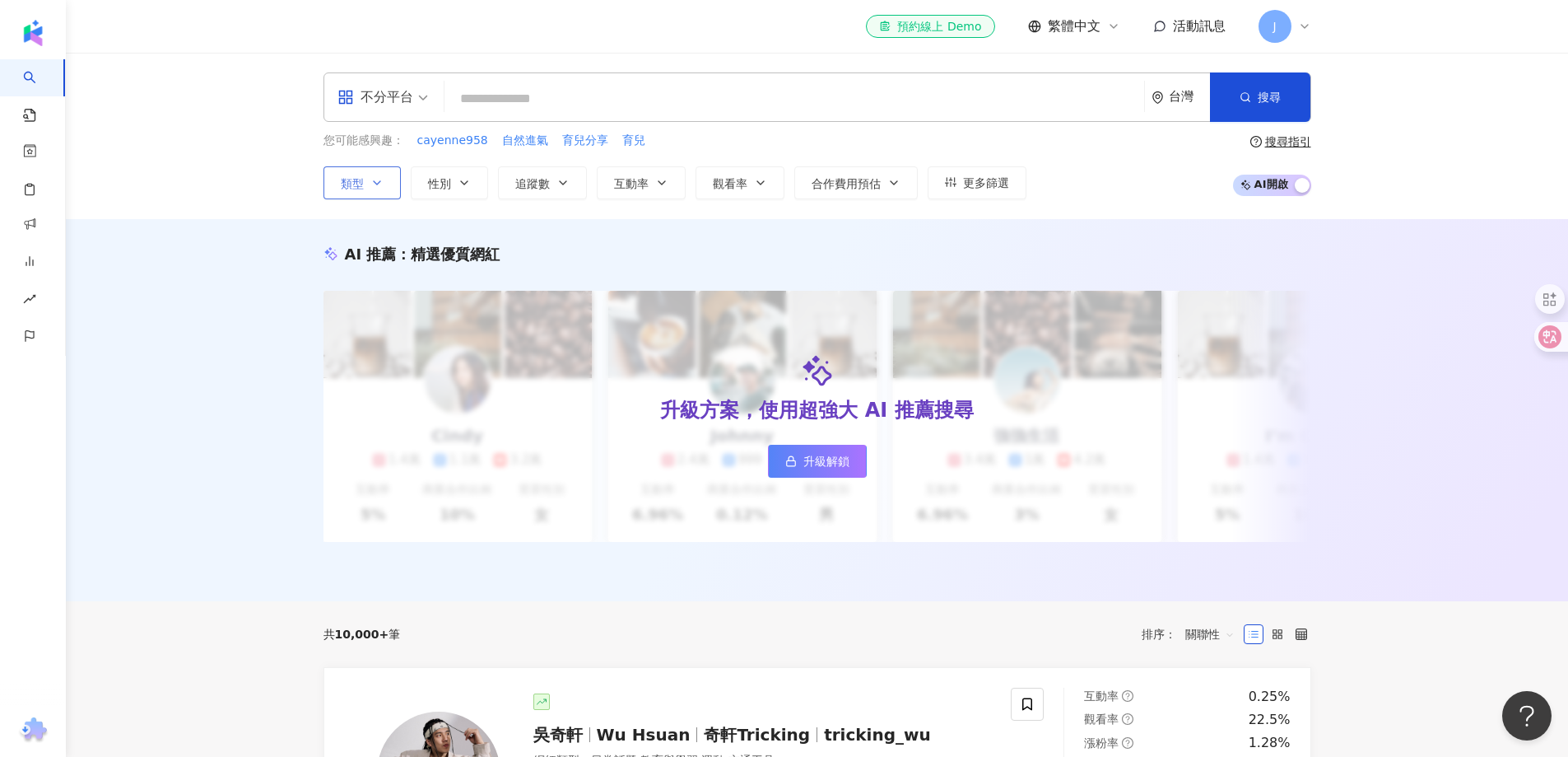
click at [575, 101] on input "search" at bounding box center [794, 99] width 687 height 32
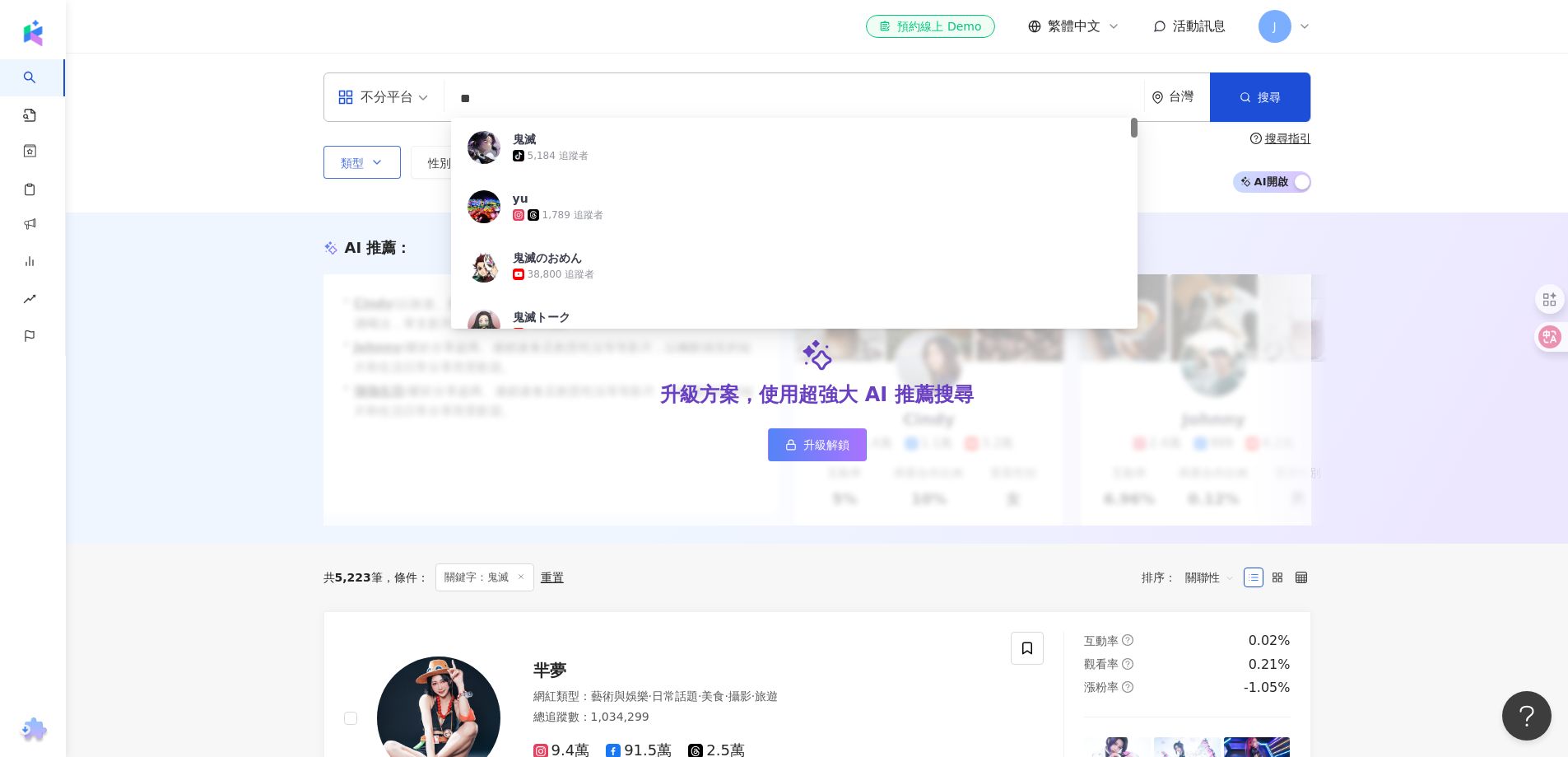
click at [198, 343] on div "AI 推薦 ： 升級方案，使用超強大 AI 推薦搜尋 升級解鎖 • [PERSON_NAME] : 以旅遊、美食和生活風格的內容而受歡迎，最近發布了超商隱藏調…" at bounding box center [818, 378] width 1503 height 331
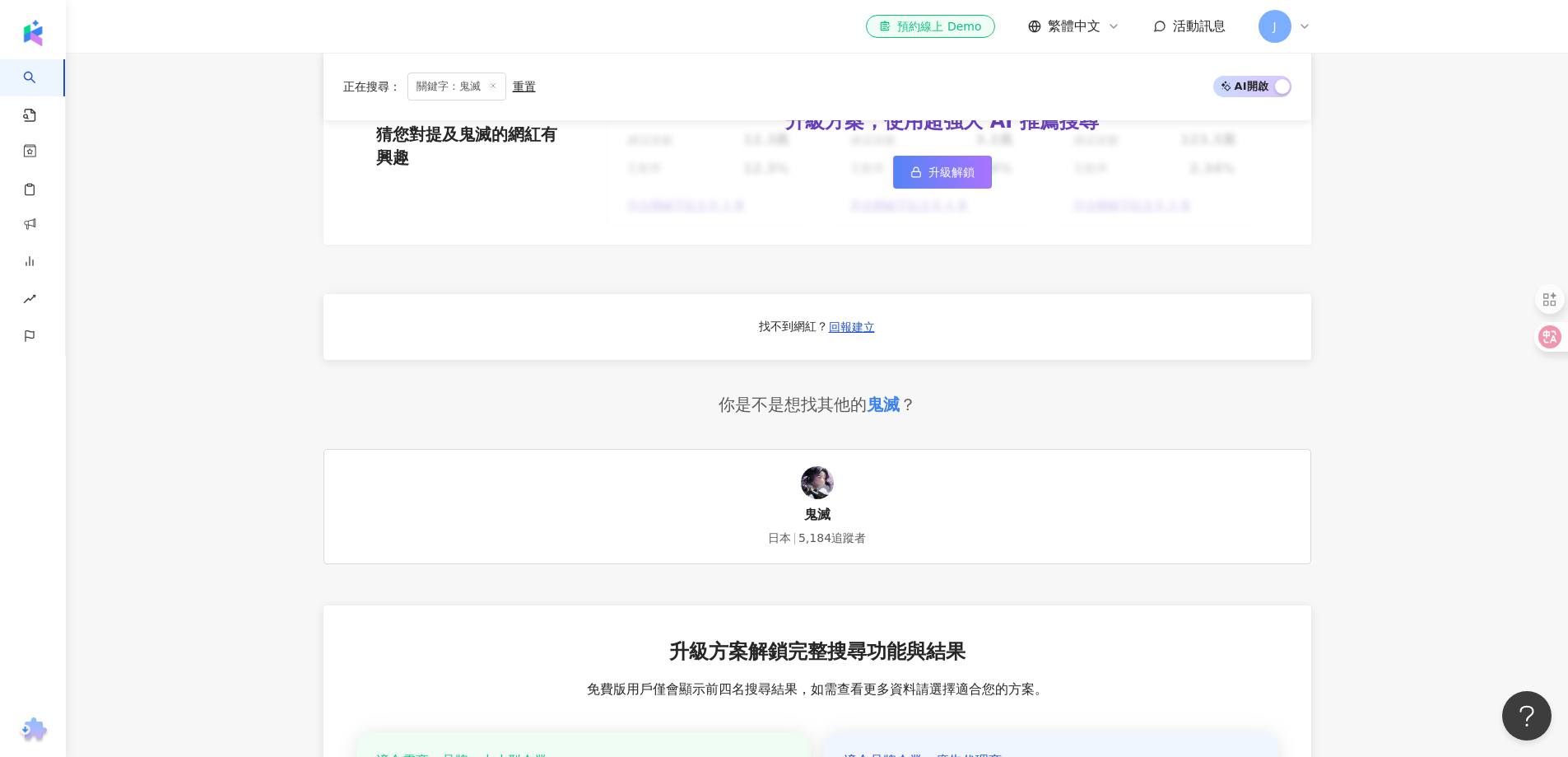
scroll to position [1518, 0]
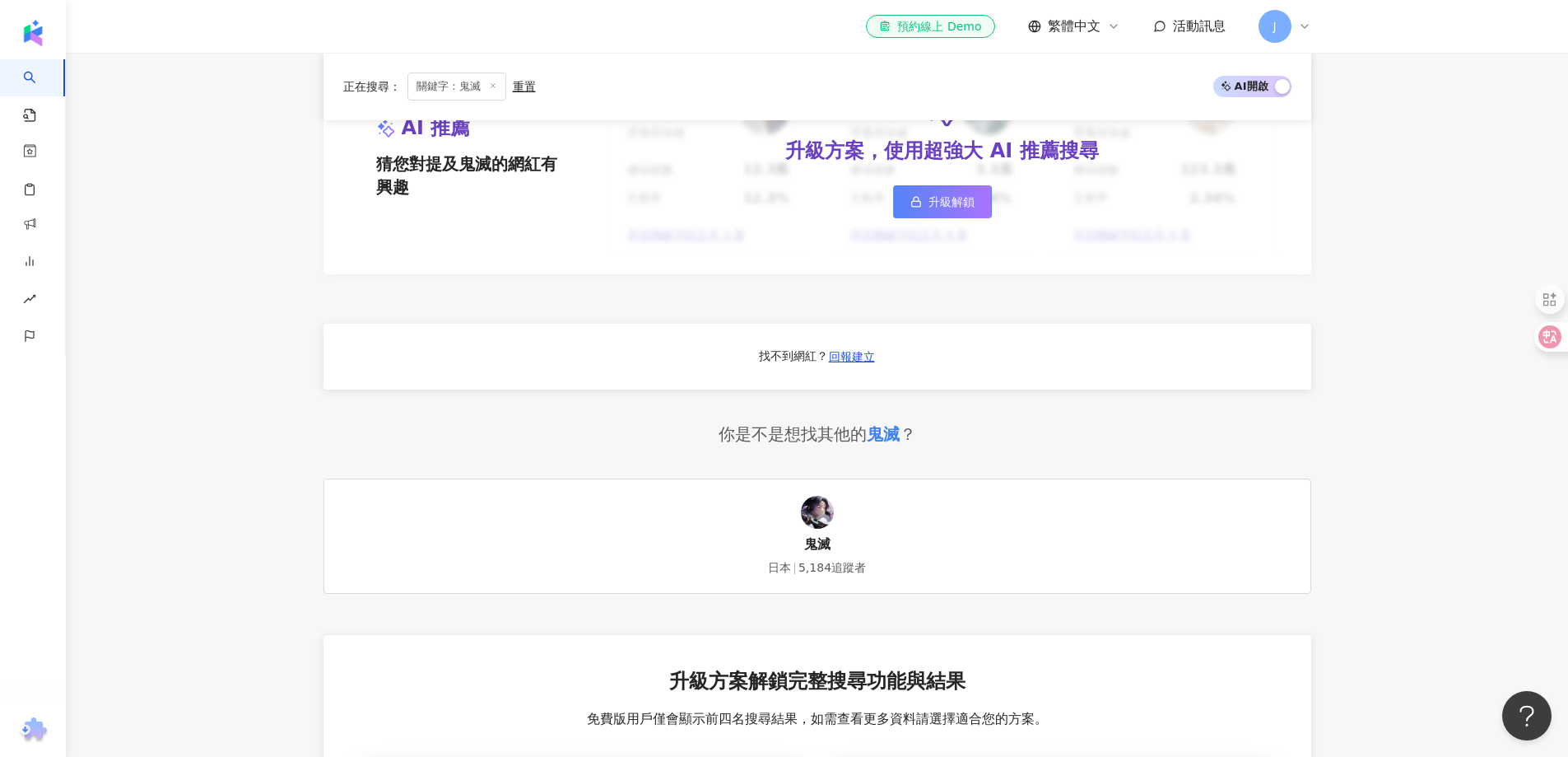
click at [897, 445] on div "鬼滅" at bounding box center [883, 434] width 33 height 23
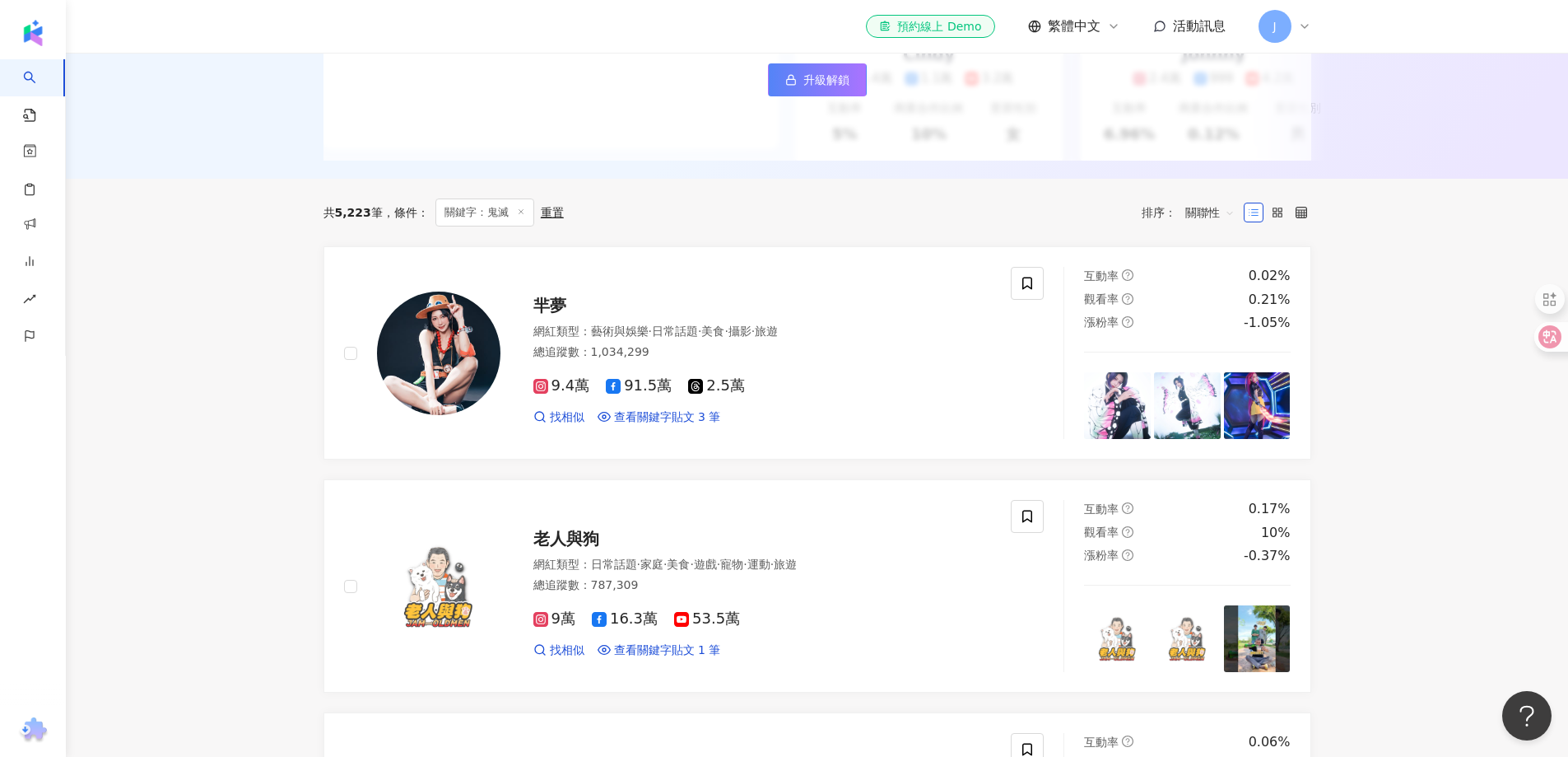
scroll to position [0, 0]
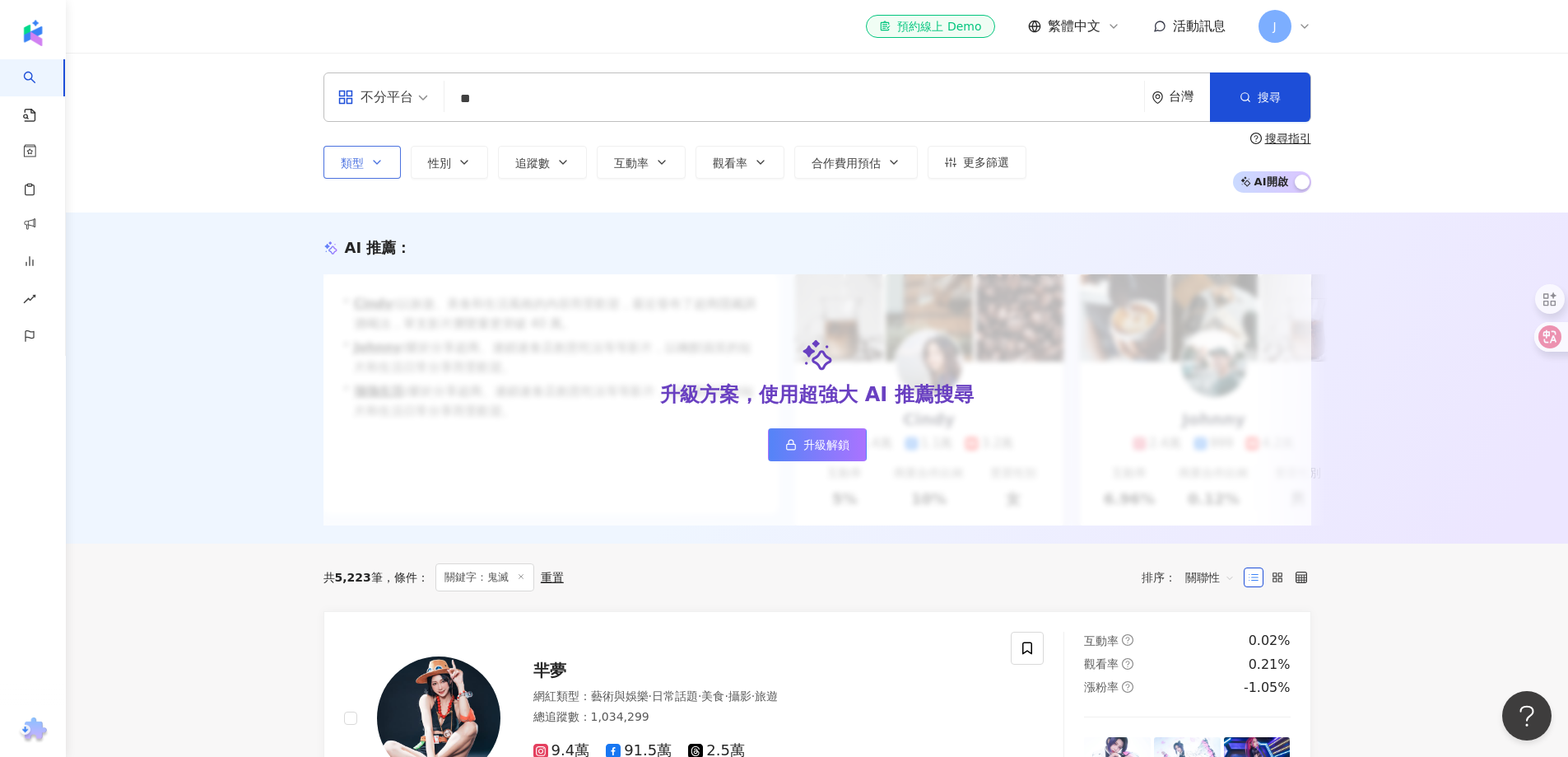
click at [398, 101] on div "不分平台" at bounding box center [375, 97] width 76 height 26
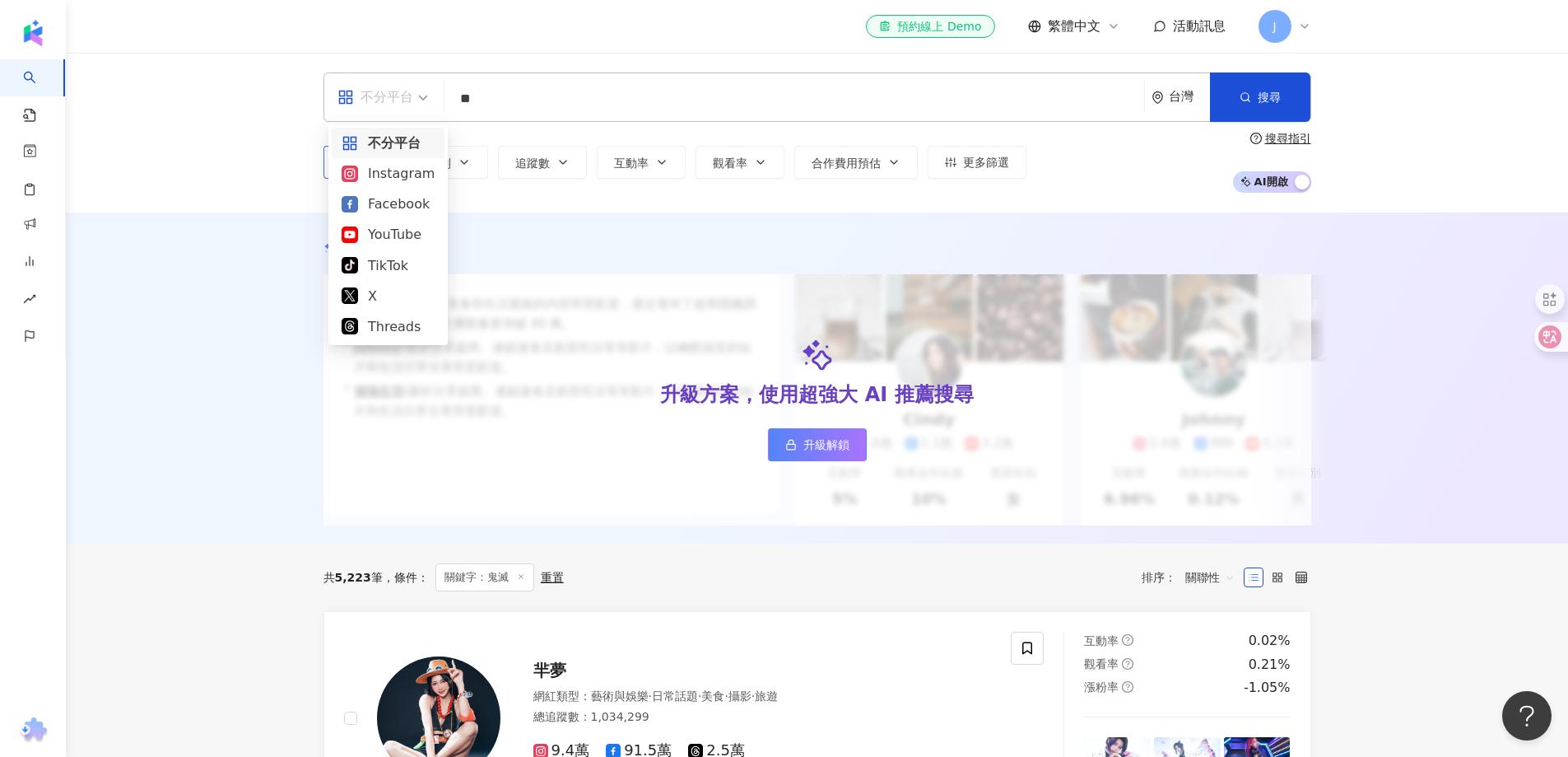
click at [397, 136] on div "不分平台" at bounding box center [388, 143] width 93 height 21
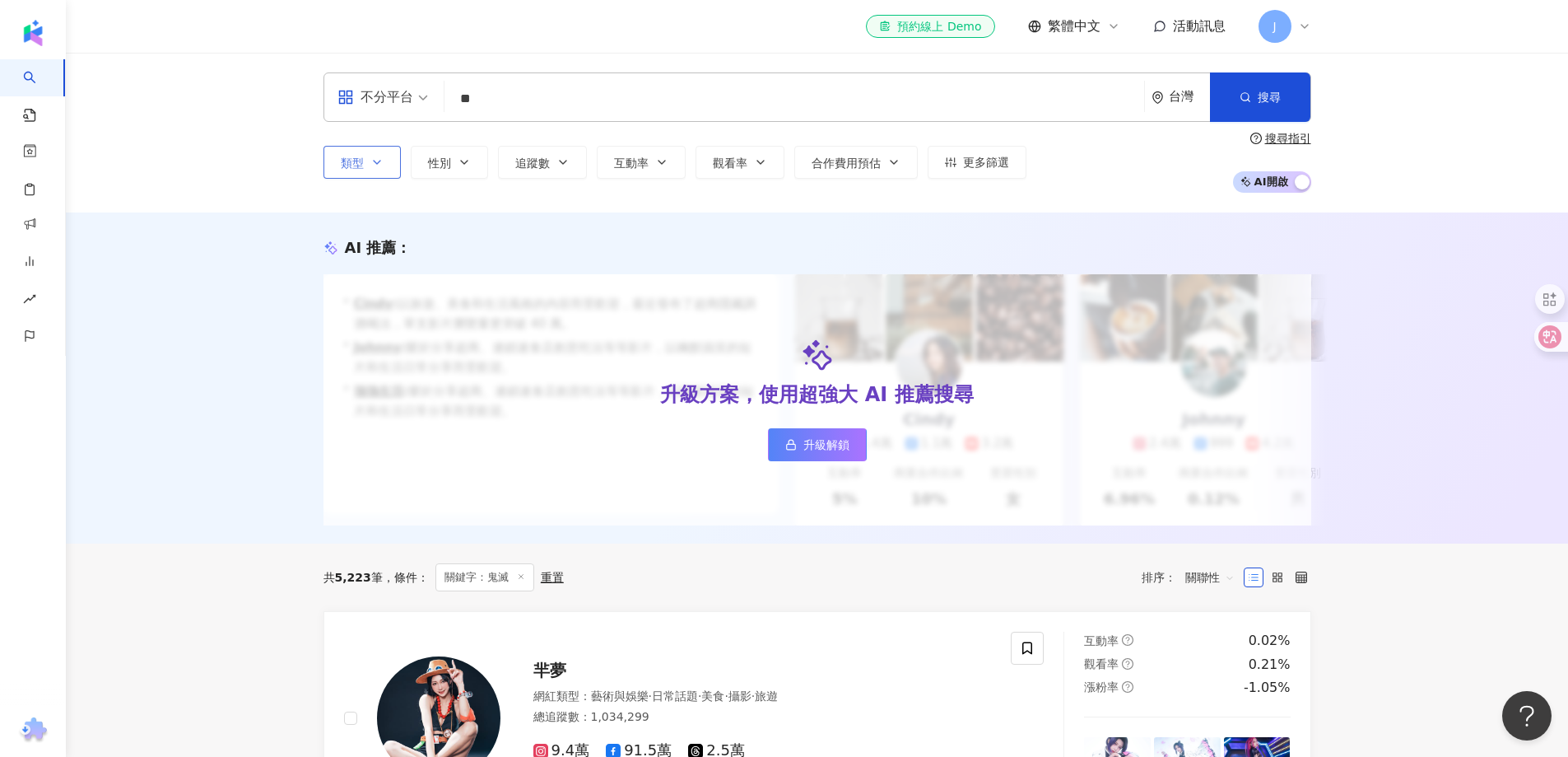
click at [362, 163] on span "類型" at bounding box center [352, 163] width 23 height 13
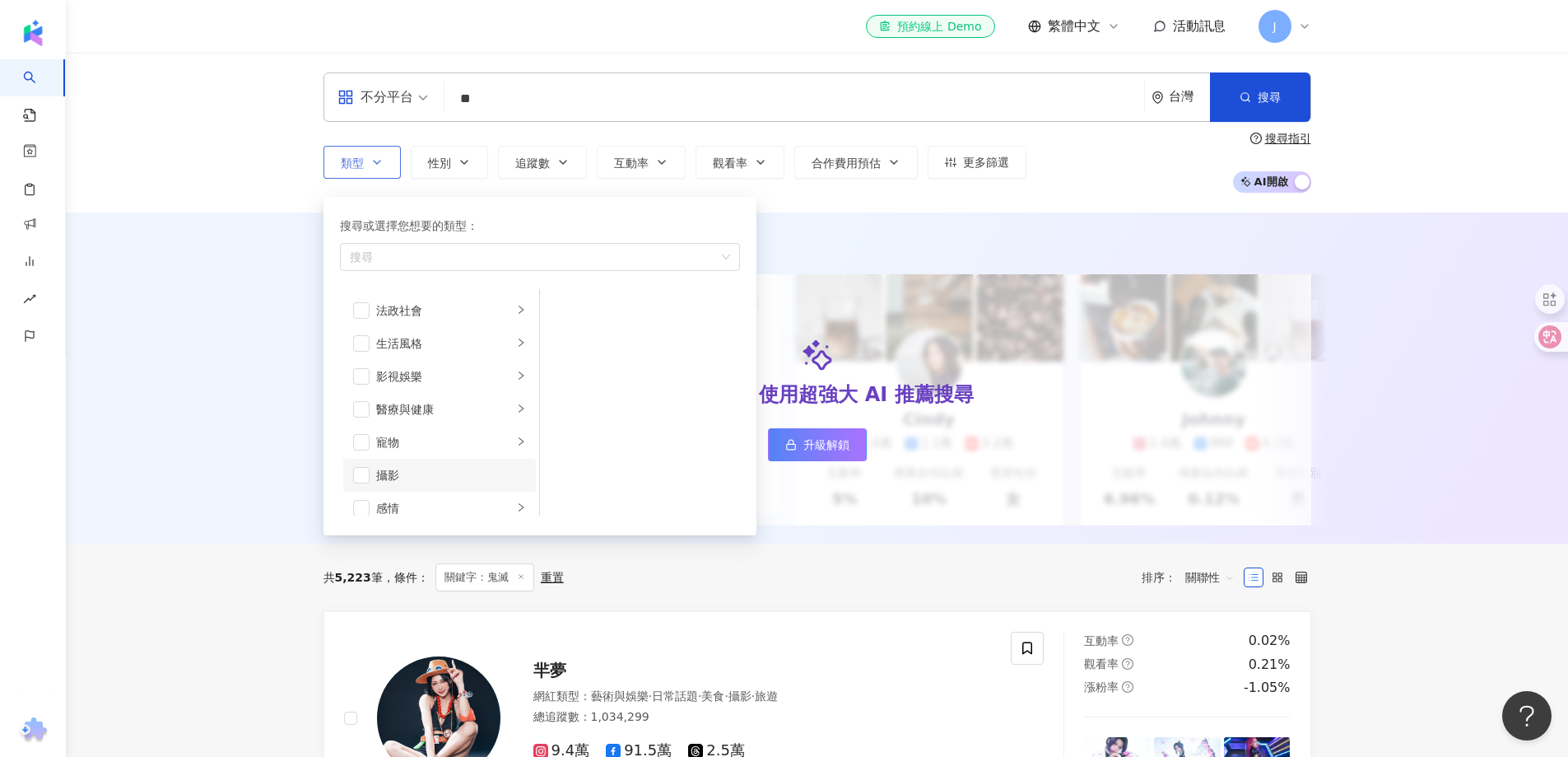
scroll to position [247, 0]
click at [418, 459] on div "影視娛樂" at bounding box center [444, 456] width 136 height 18
click at [385, 459] on div "影視娛樂" at bounding box center [444, 456] width 136 height 18
click at [559, 307] on span "button" at bounding box center [562, 309] width 17 height 17
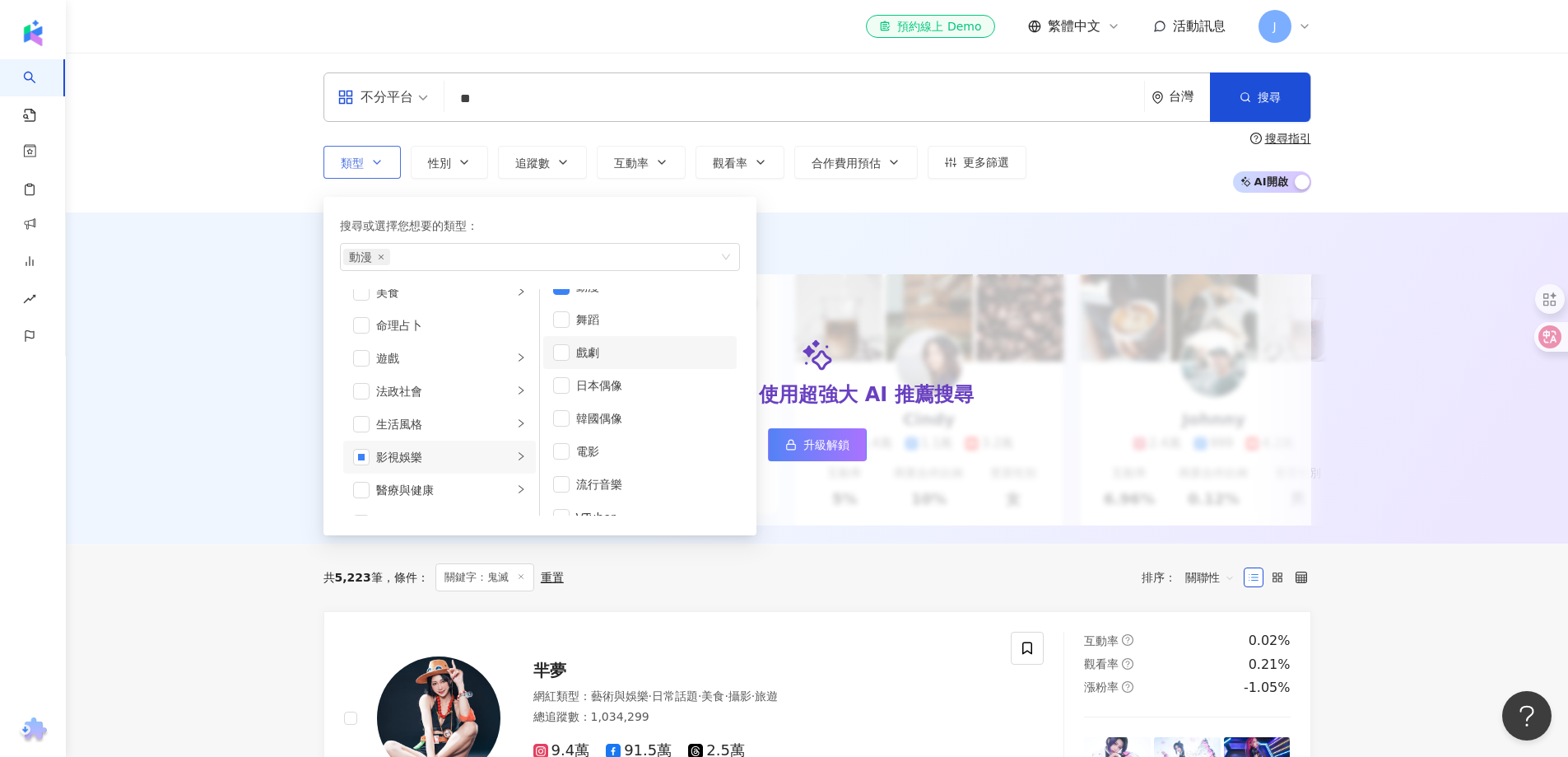
scroll to position [44, 0]
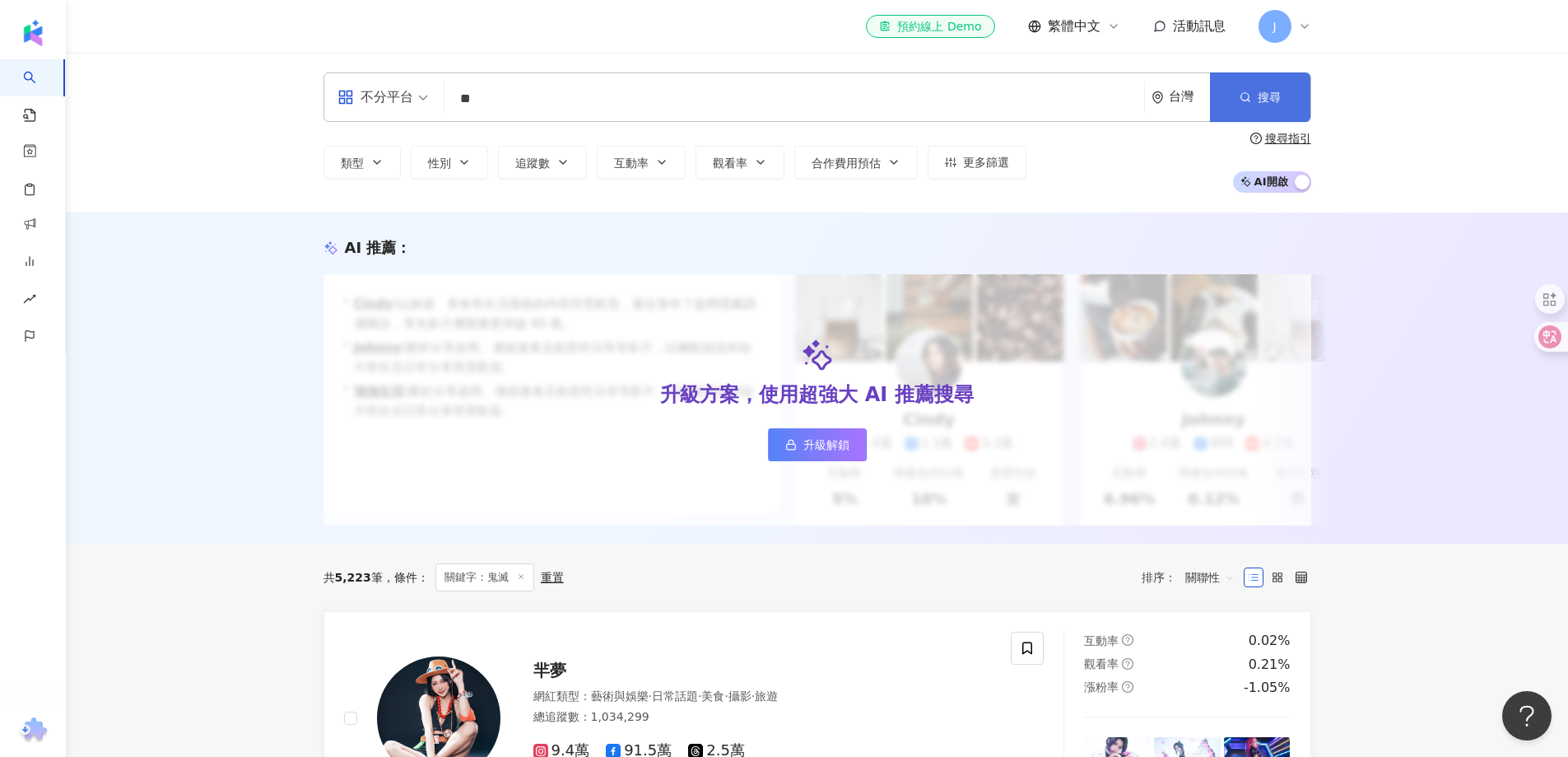
click at [1241, 107] on button "搜尋" at bounding box center [1261, 97] width 101 height 49
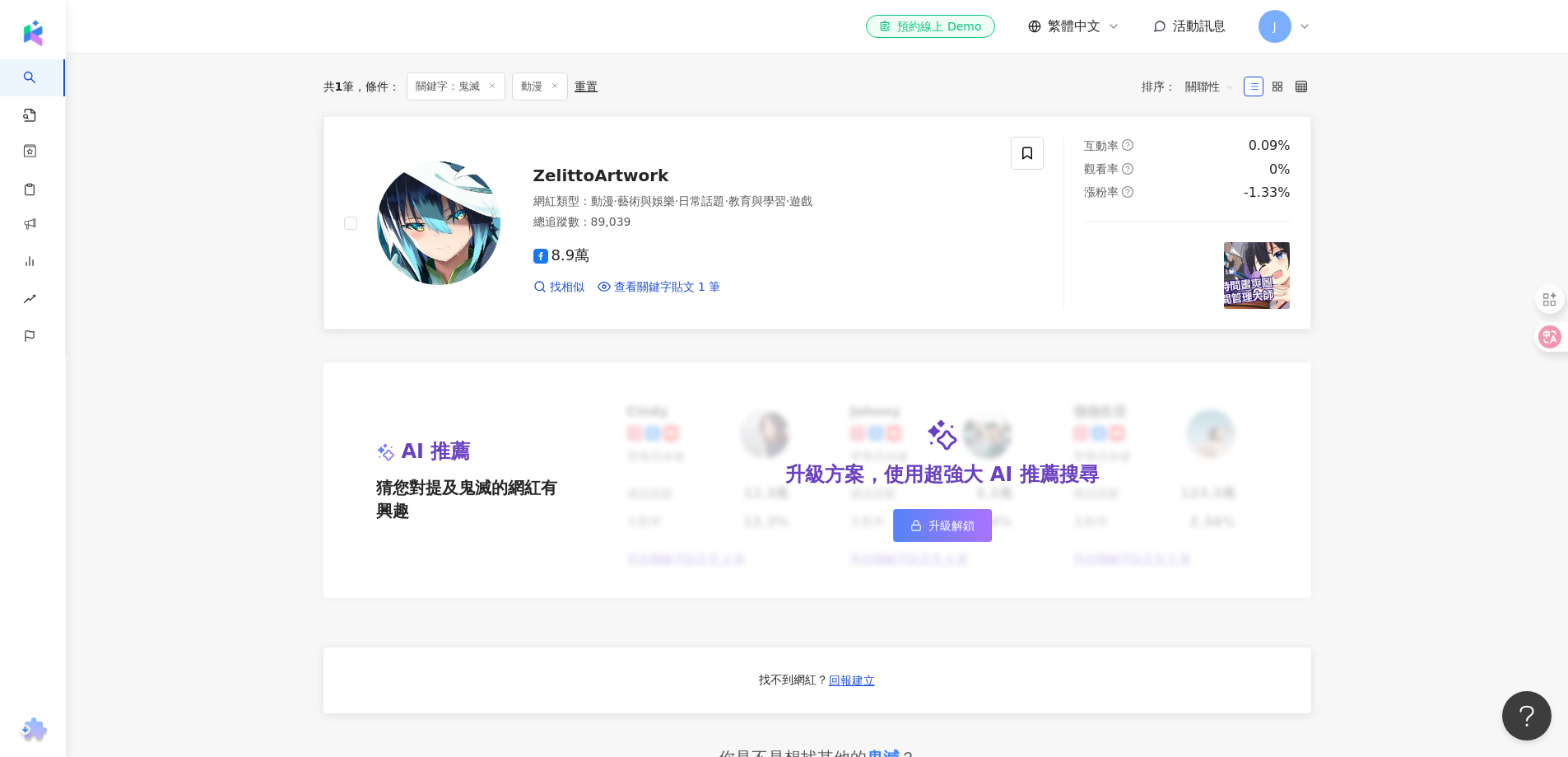
scroll to position [494, 0]
click at [586, 179] on span "ZelittoArtwork" at bounding box center [602, 175] width 136 height 20
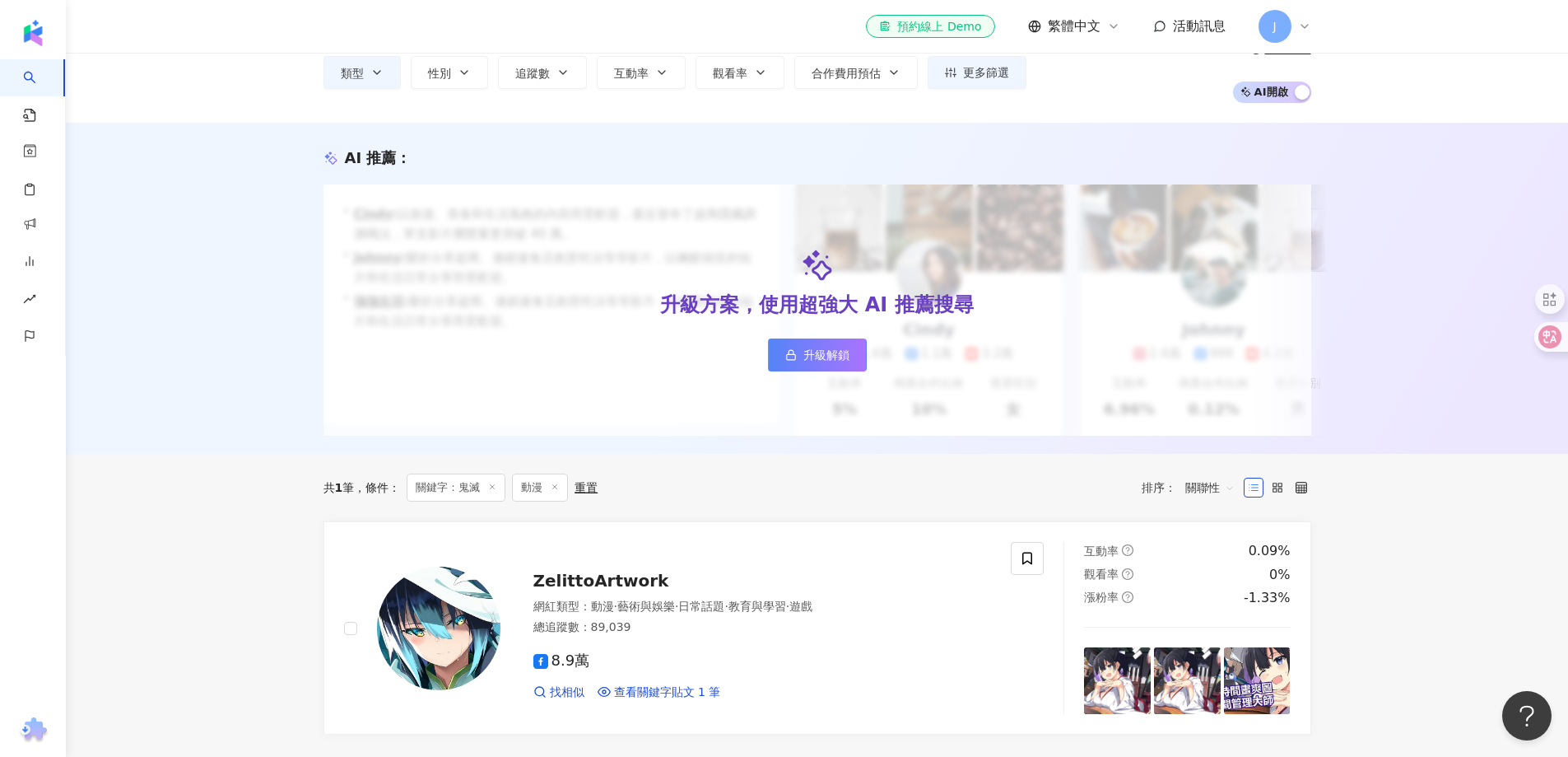
scroll to position [0, 0]
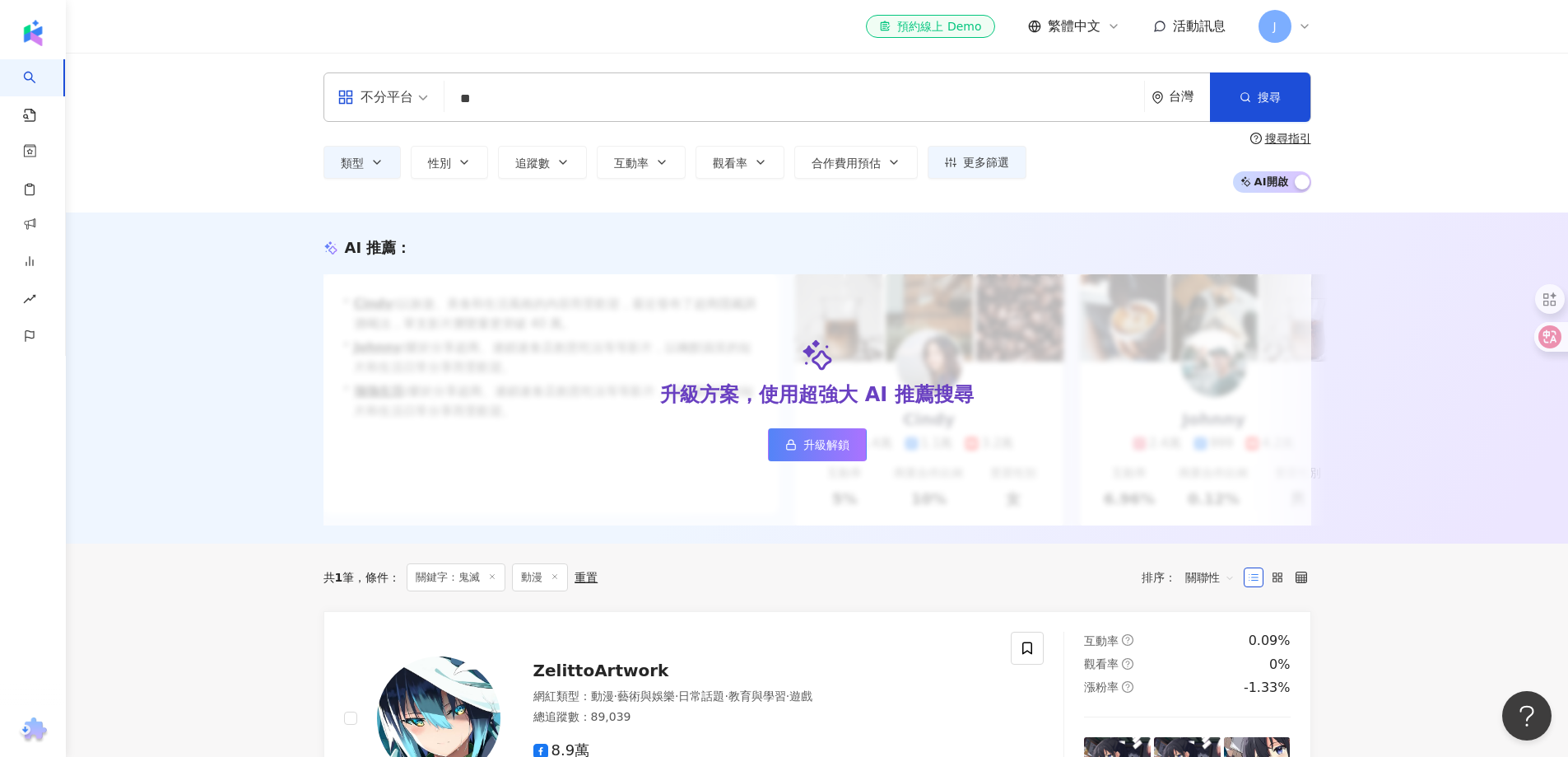
drag, startPoint x: 531, startPoint y: 90, endPoint x: 518, endPoint y: 93, distance: 13.3
click at [527, 88] on input "**" at bounding box center [794, 99] width 687 height 32
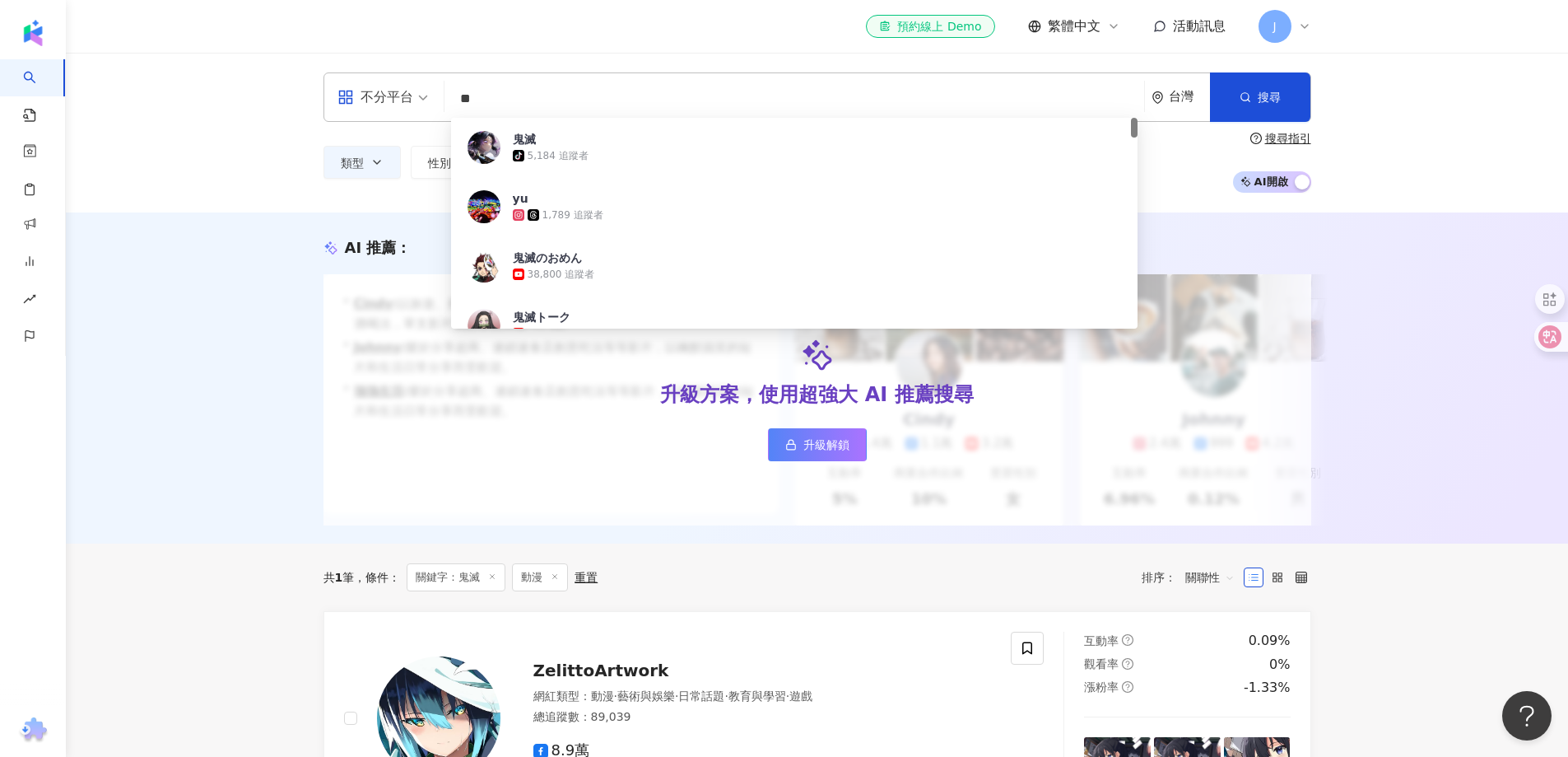
drag, startPoint x: 464, startPoint y: 101, endPoint x: 445, endPoint y: 103, distance: 19.1
click at [445, 103] on div "不分平台 ** 台灣 搜尋 5c4ce56b-576e-4050-a58d-a4249e029ea7 鬼滅 tiktok-icon 5,184 追蹤者 yu …" at bounding box center [818, 97] width 988 height 49
paste input "search"
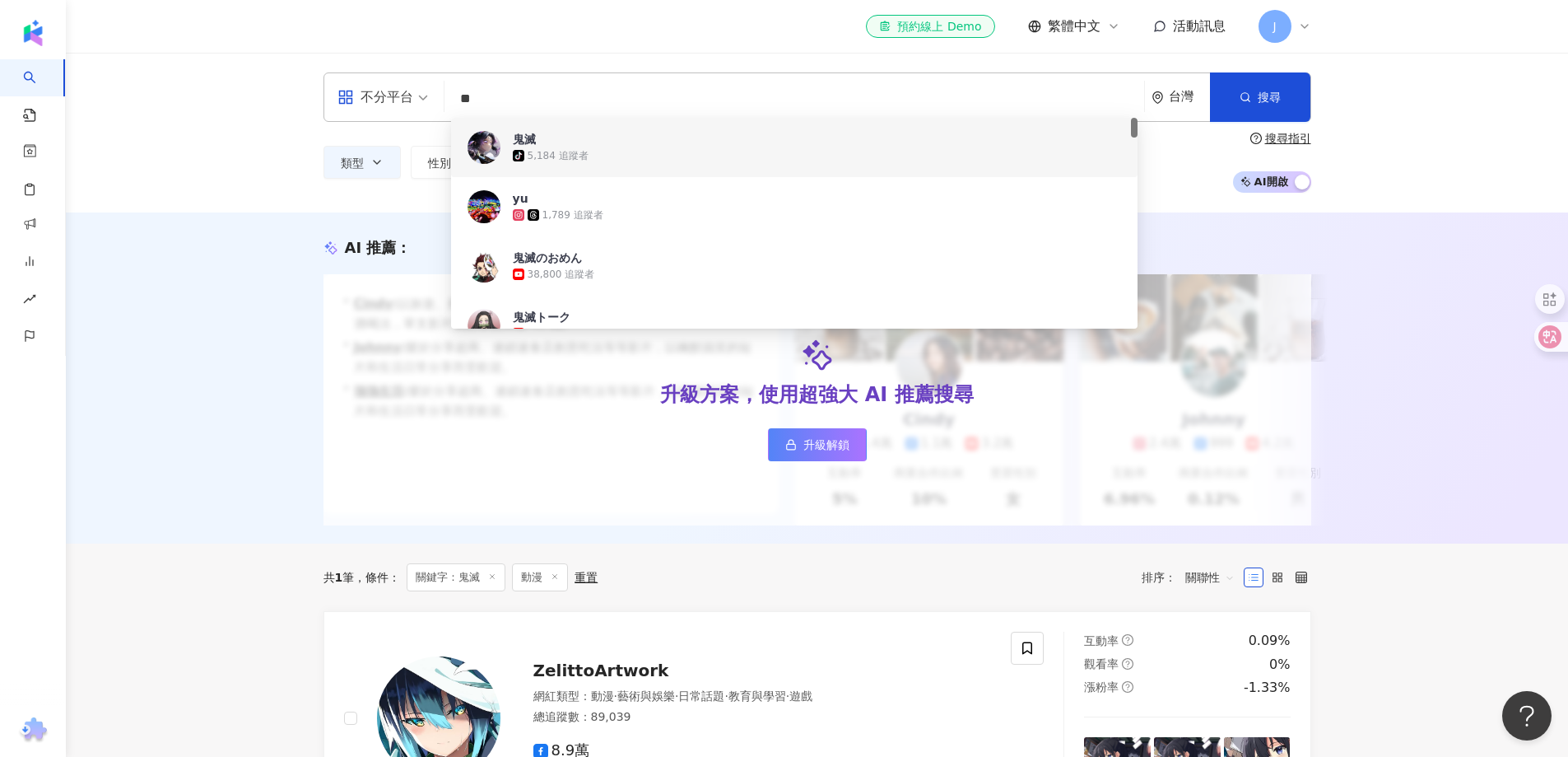
type input "**"
drag, startPoint x: 308, startPoint y: 176, endPoint x: 371, endPoint y: 172, distance: 63.1
click at [305, 176] on div "不分平台 ** 台灣 搜尋 5c4ce56b-576e-4050-a58d-a4249e029ea7 d7603575-a72d-43ca-ade4-c94e…" at bounding box center [817, 133] width 1054 height 120
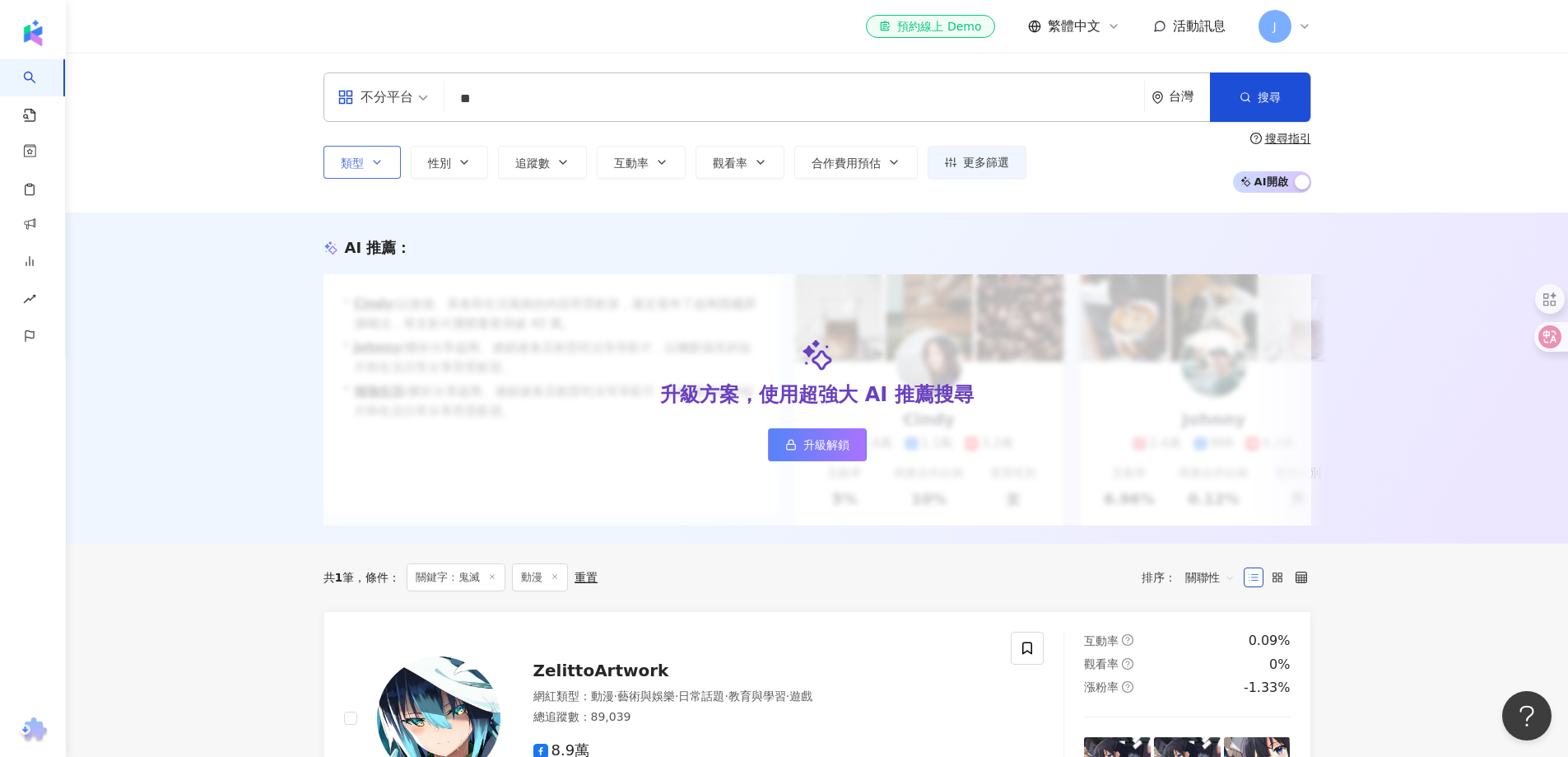
click at [354, 173] on button "類型" at bounding box center [362, 161] width 77 height 33
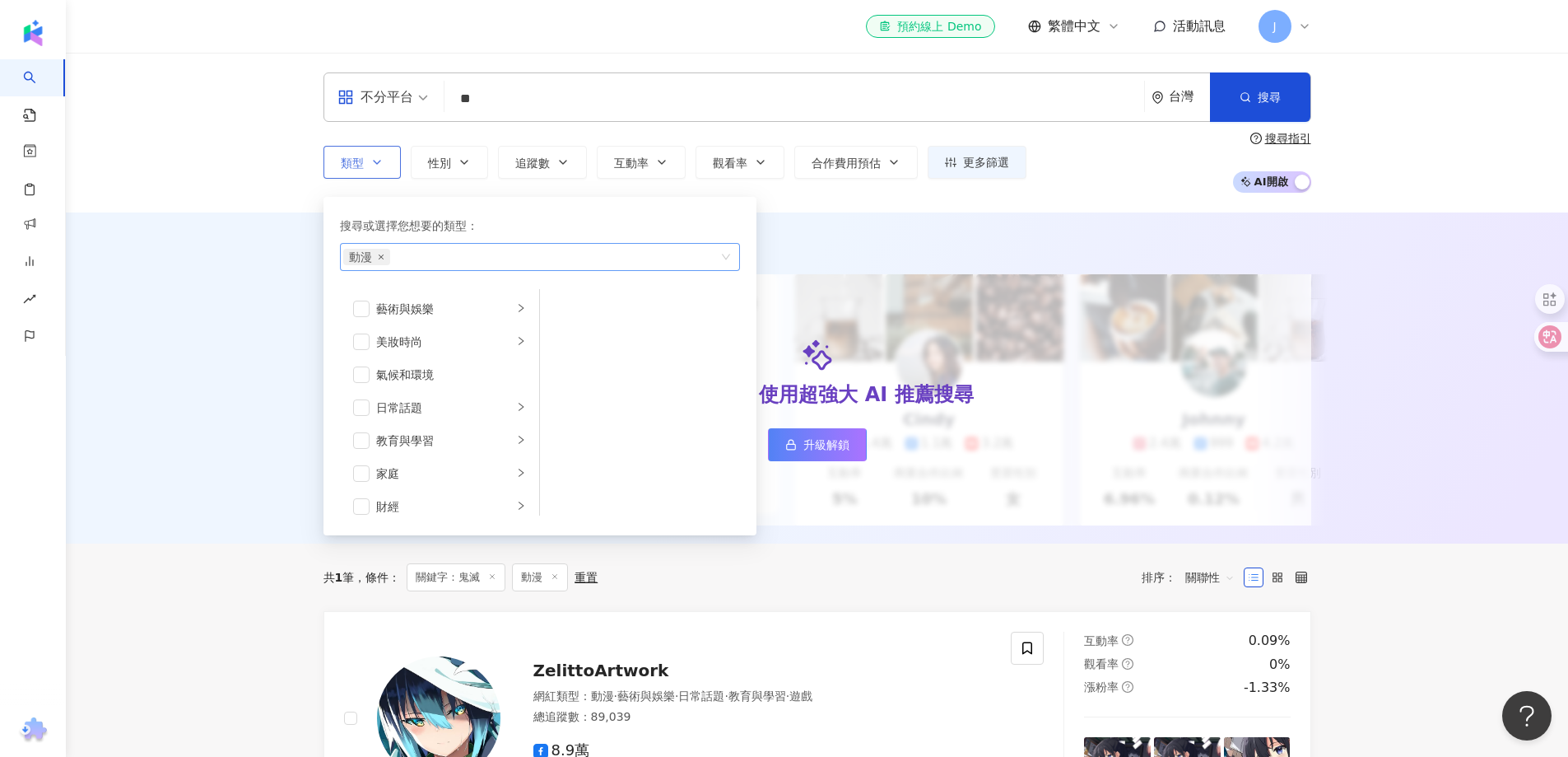
click at [378, 258] on icon "close" at bounding box center [381, 257] width 7 height 7
click at [1281, 105] on button "搜尋" at bounding box center [1261, 97] width 101 height 49
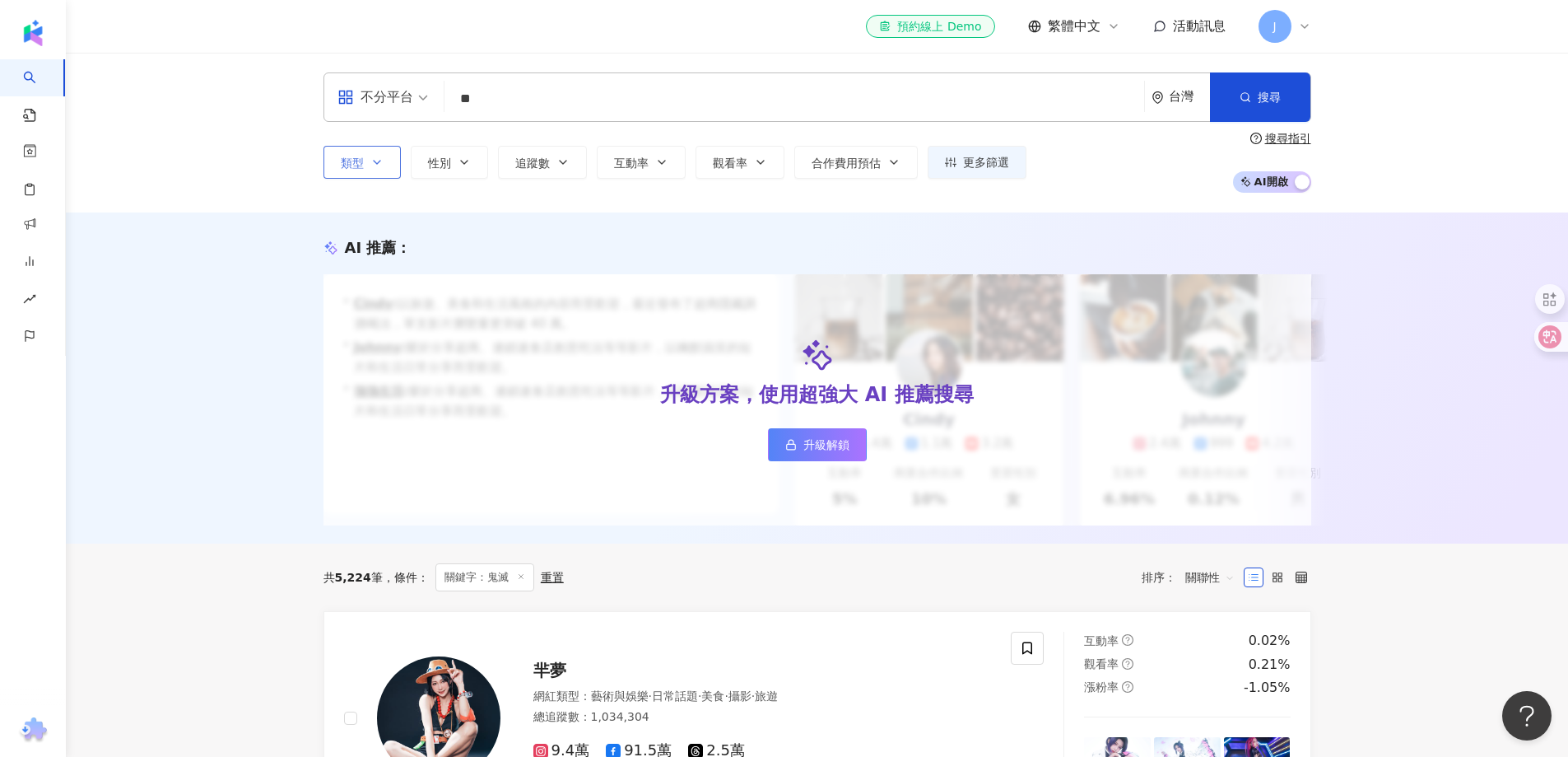
click at [574, 100] on input "**" at bounding box center [794, 99] width 687 height 32
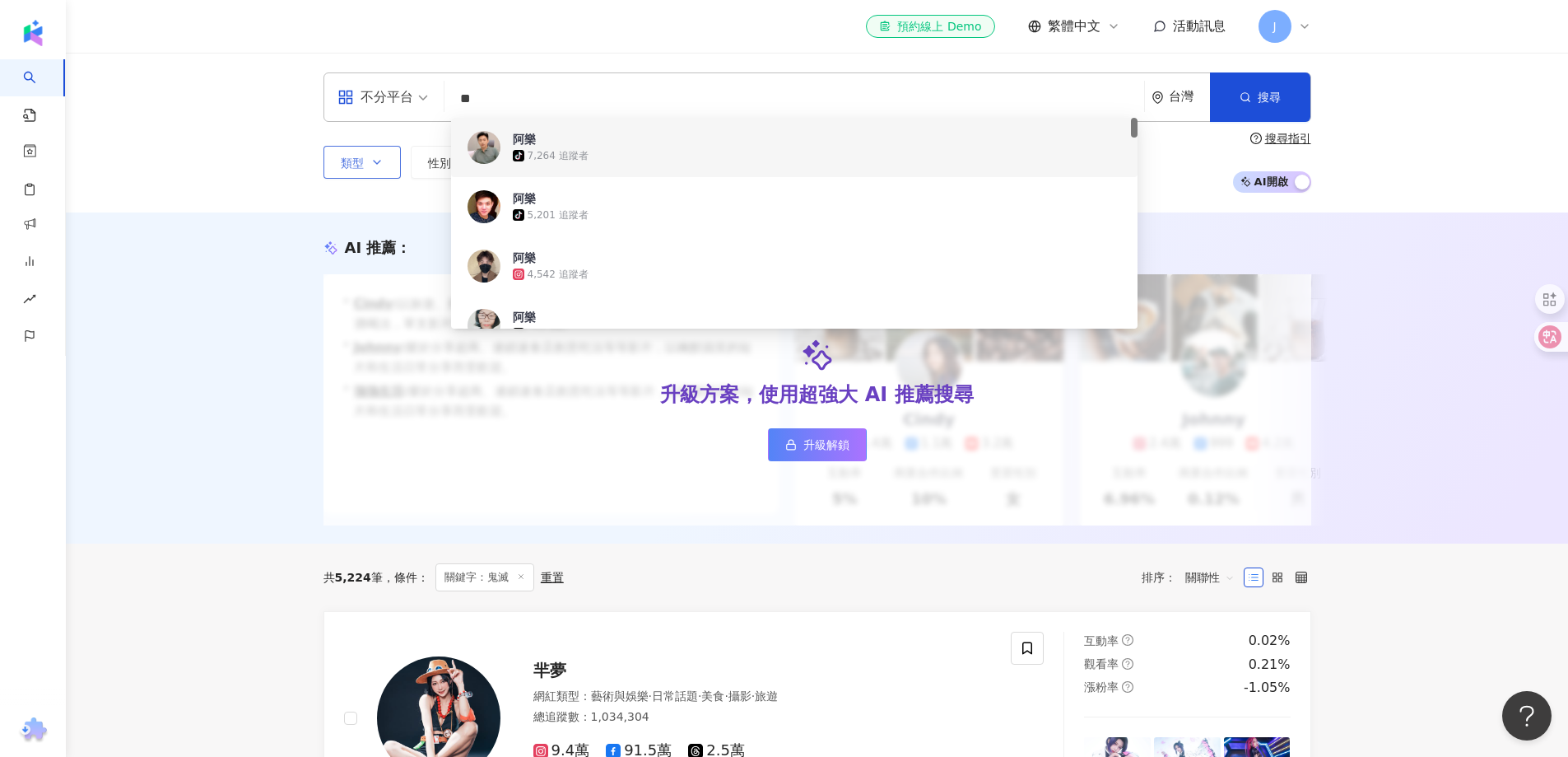
click at [546, 140] on span "阿樂" at bounding box center [786, 139] width 545 height 17
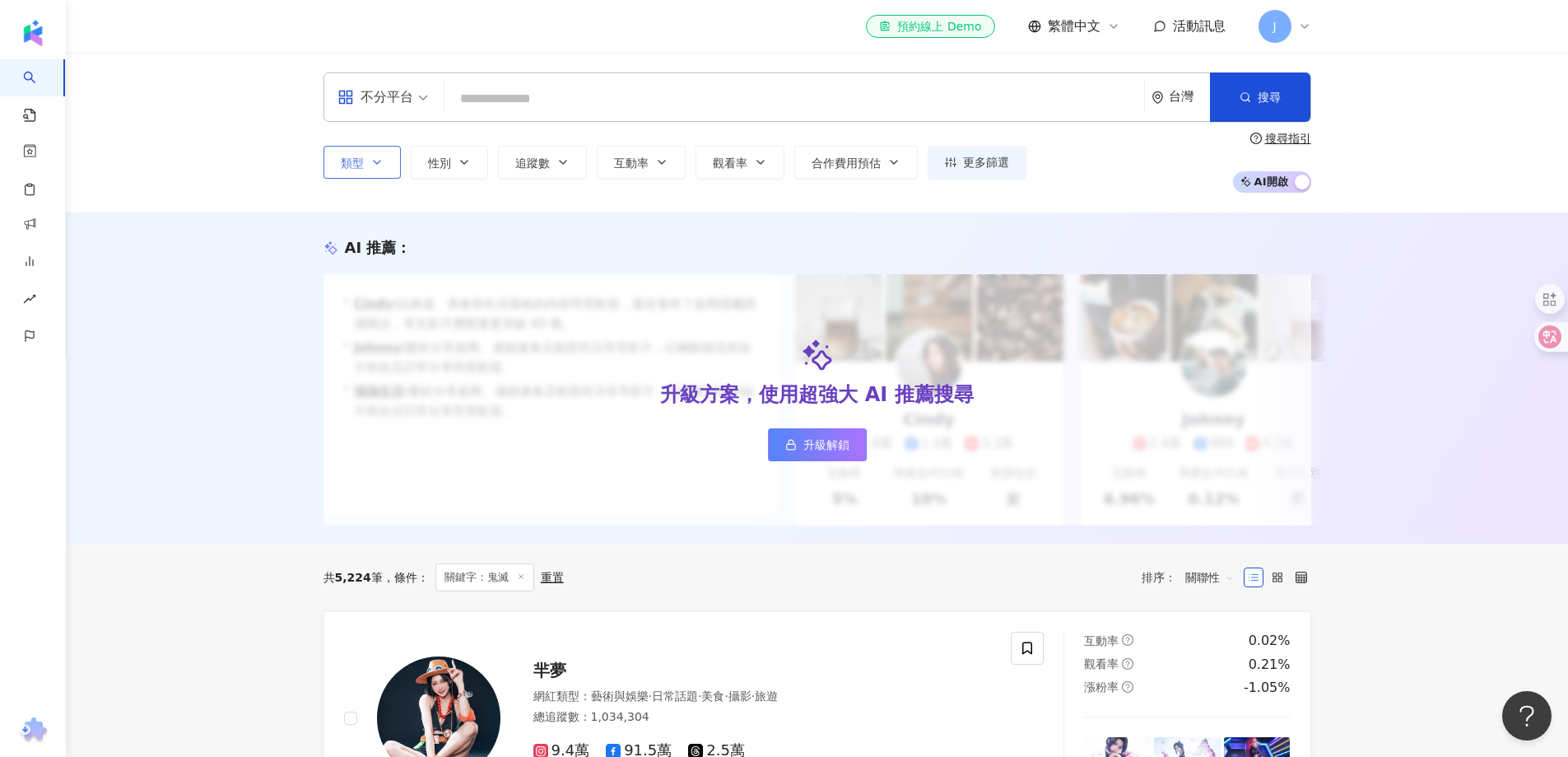
click at [577, 105] on input "search" at bounding box center [794, 99] width 687 height 32
click at [580, 88] on input "search" at bounding box center [794, 99] width 687 height 32
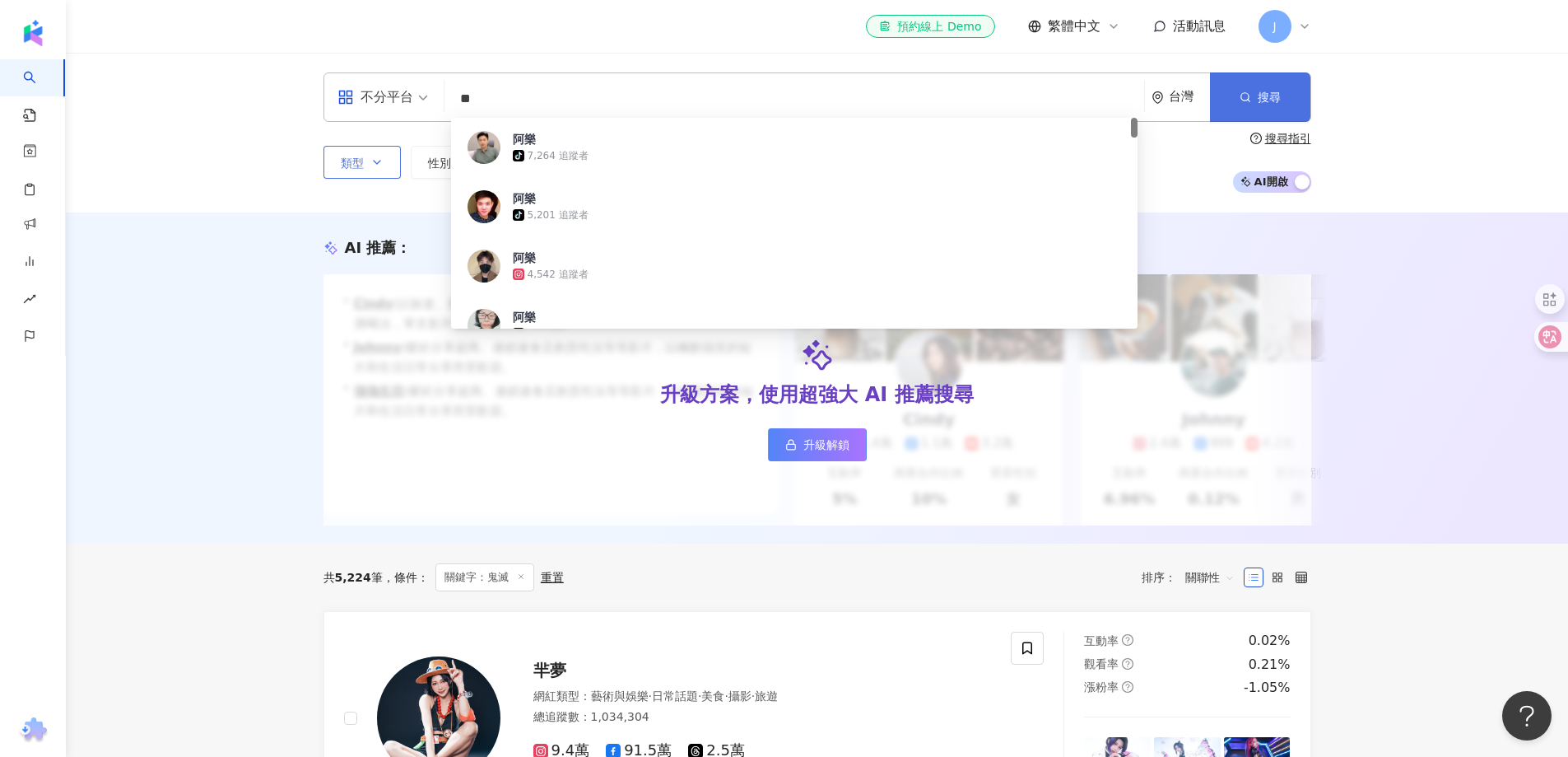
type input "**"
click at [1246, 100] on icon "button" at bounding box center [1245, 97] width 11 height 11
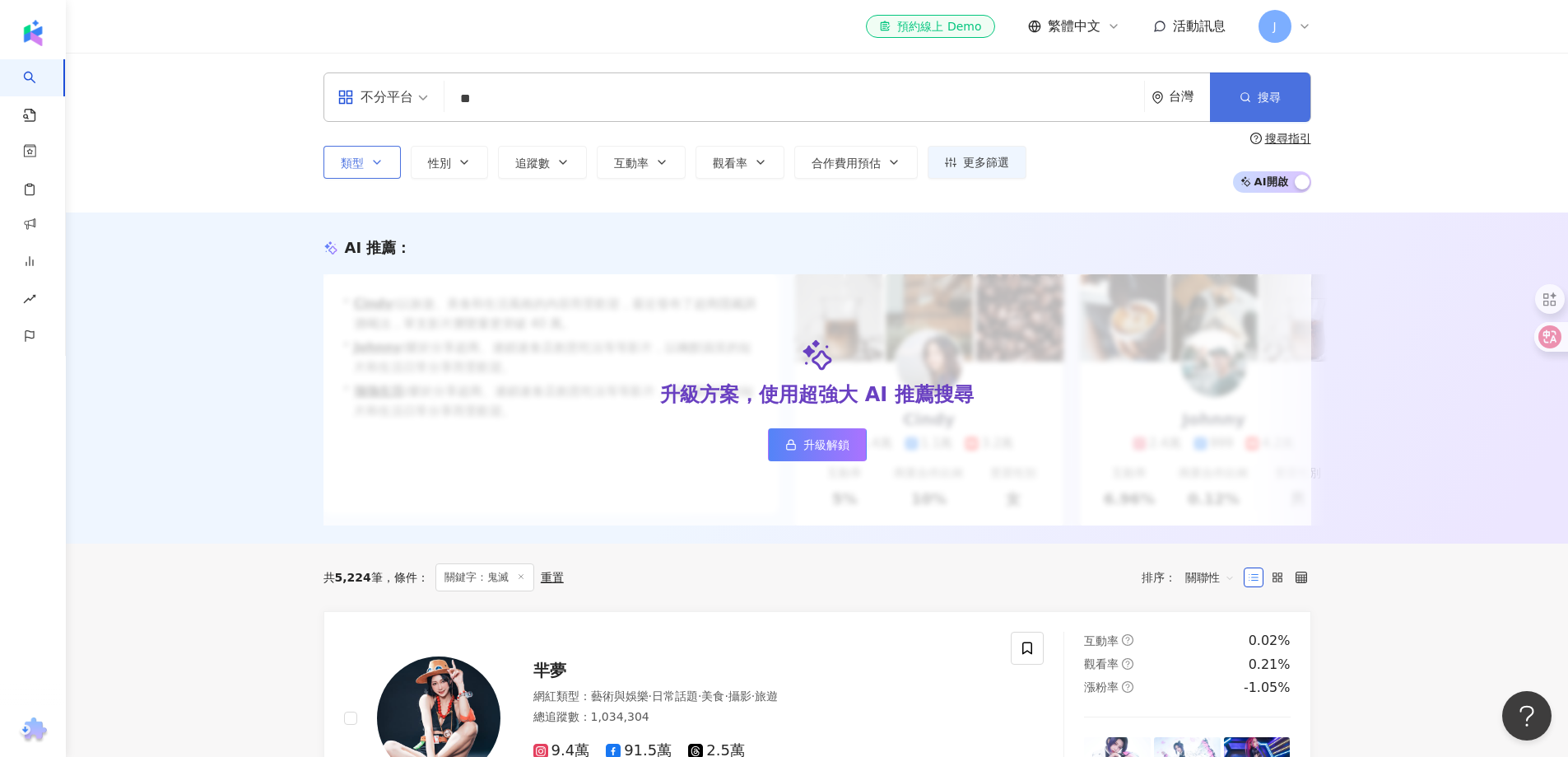
scroll to position [82, 0]
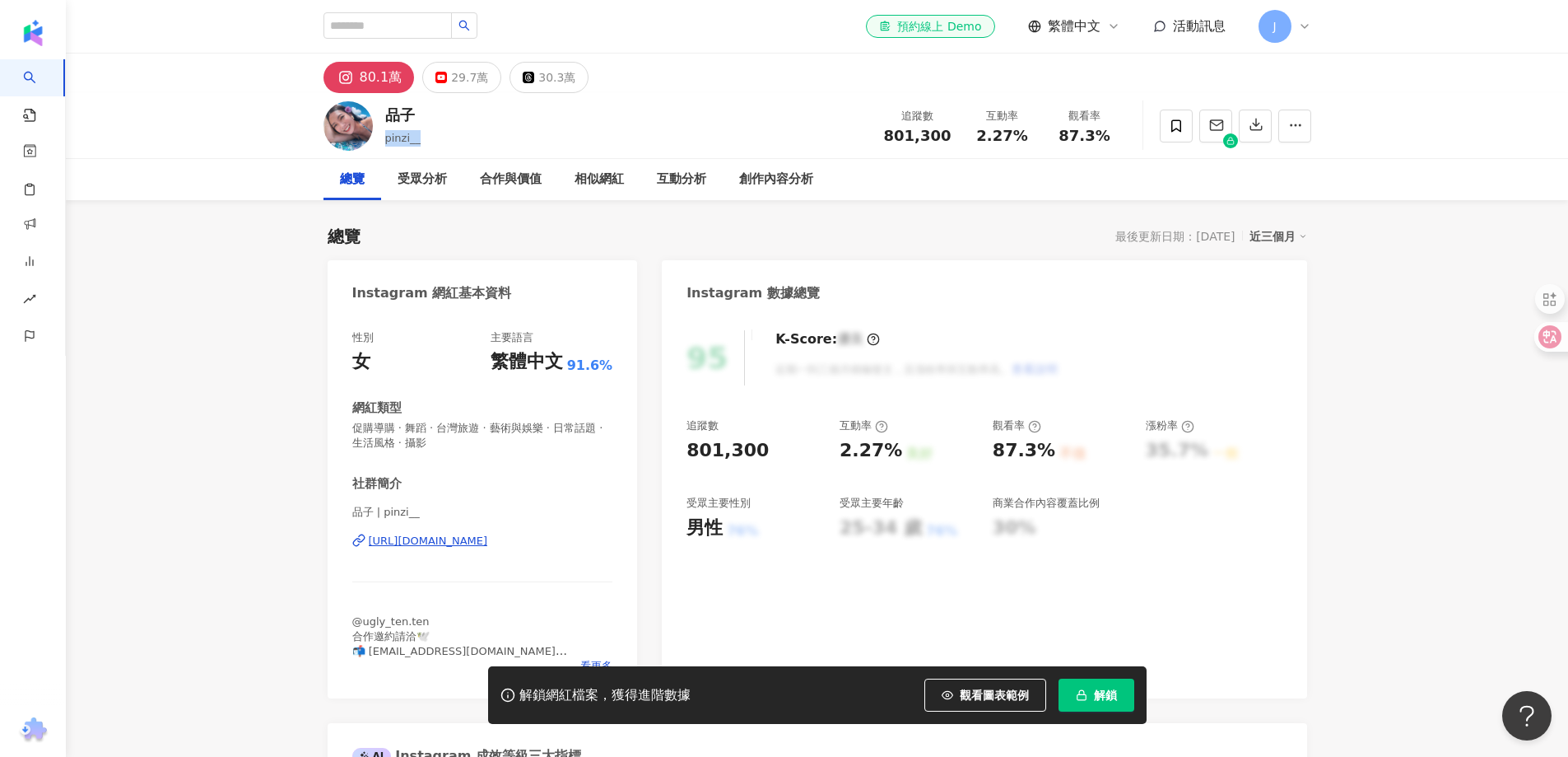
drag, startPoint x: 385, startPoint y: 141, endPoint x: 417, endPoint y: 138, distance: 32.1
click at [417, 138] on span "pinzi__" at bounding box center [403, 137] width 36 height 12
copy span "pinzi__"
click at [359, 539] on icon at bounding box center [359, 540] width 13 height 13
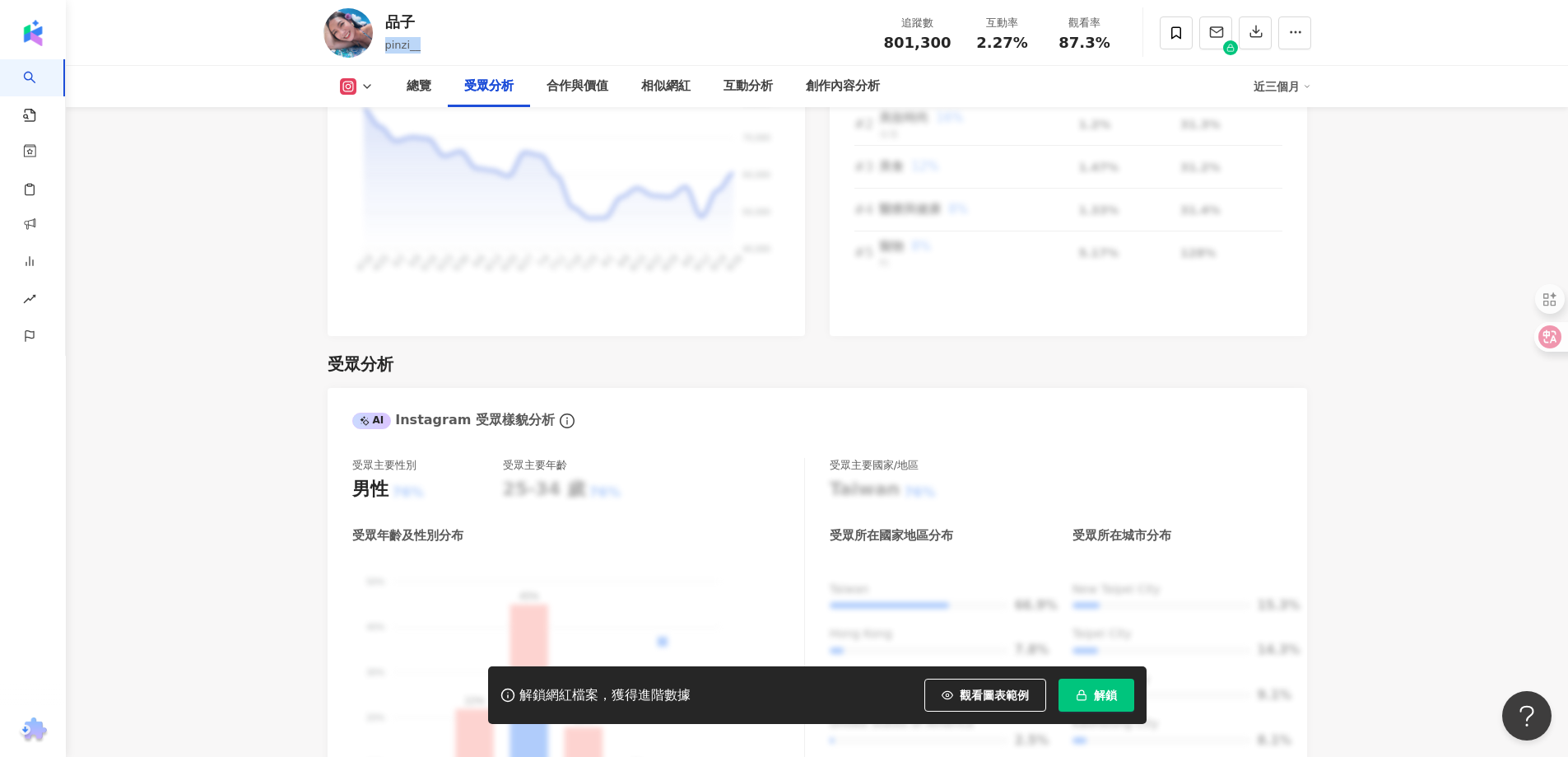
scroll to position [1400, 0]
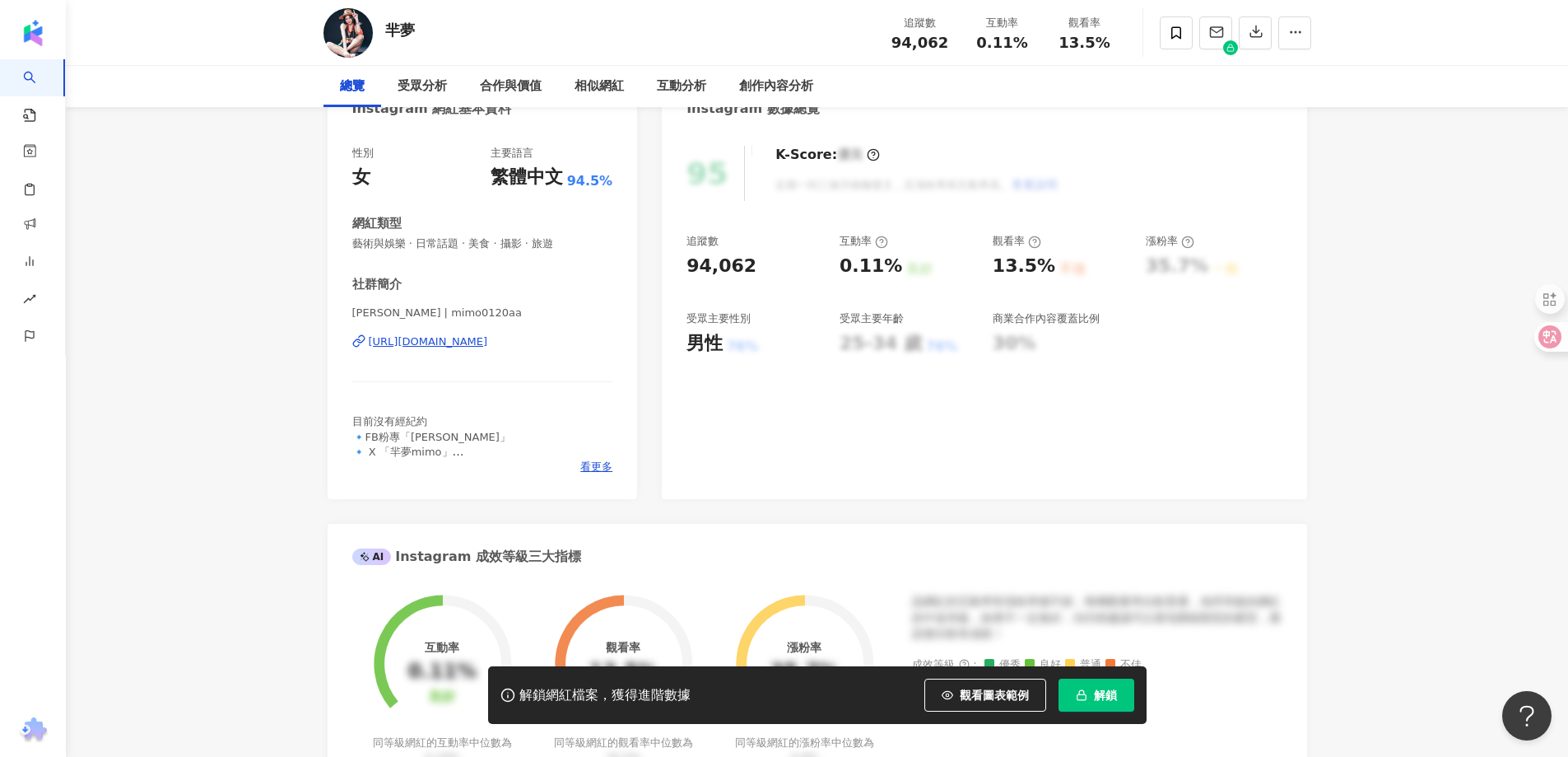
scroll to position [164, 0]
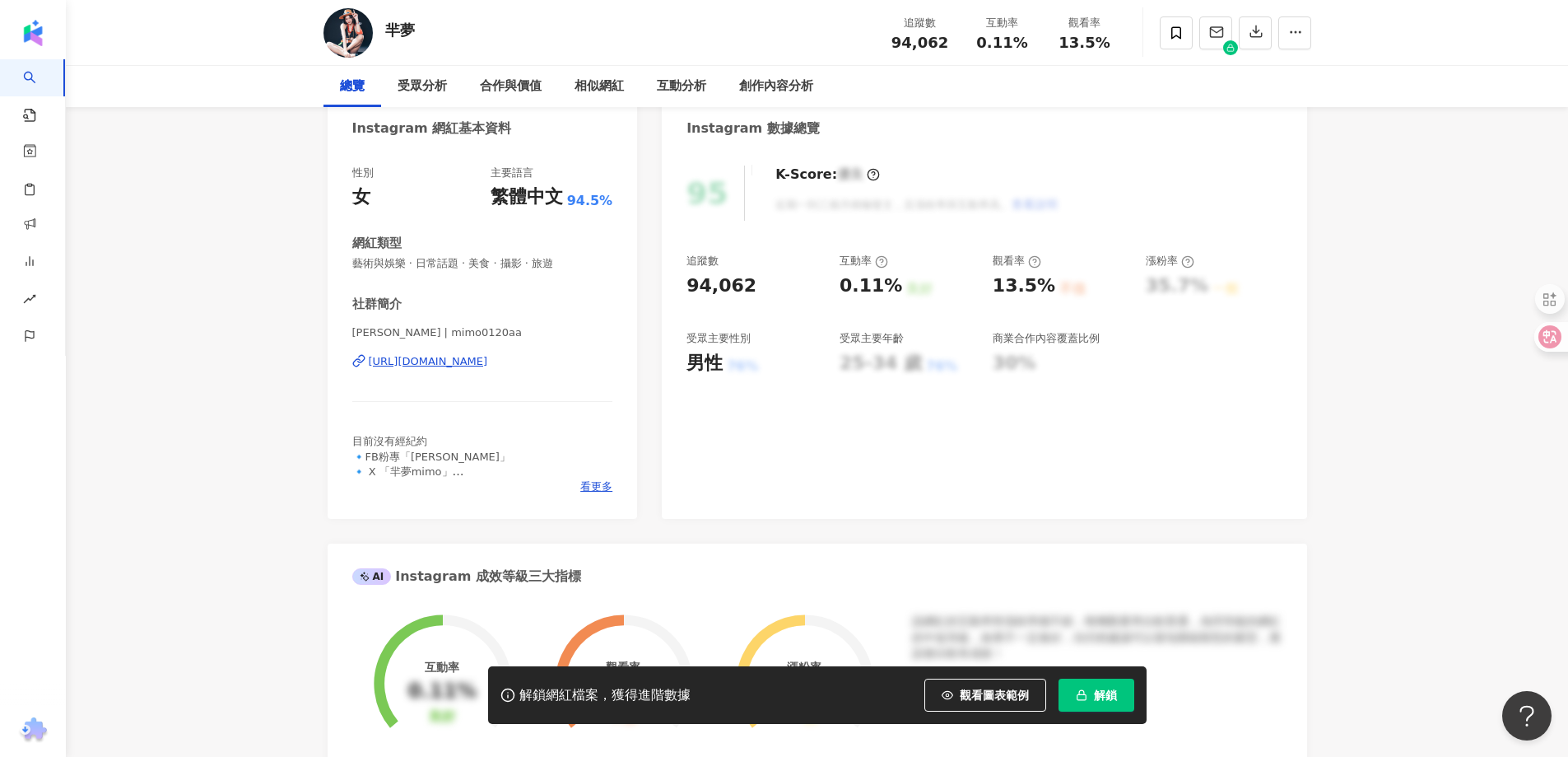
click at [488, 367] on div "https://www.instagram.com/mimo0120aa/" at bounding box center [428, 361] width 119 height 15
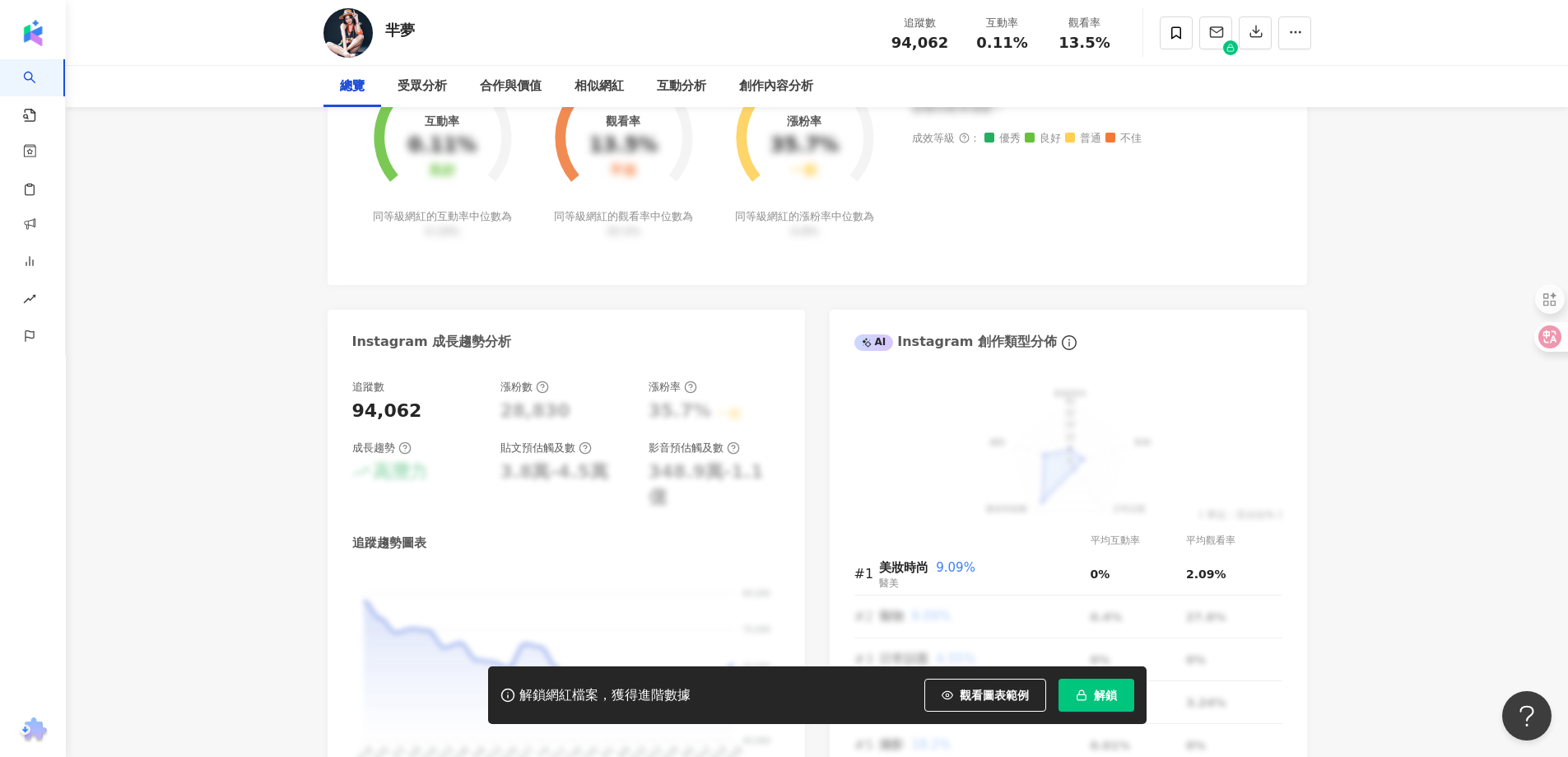
scroll to position [741, 0]
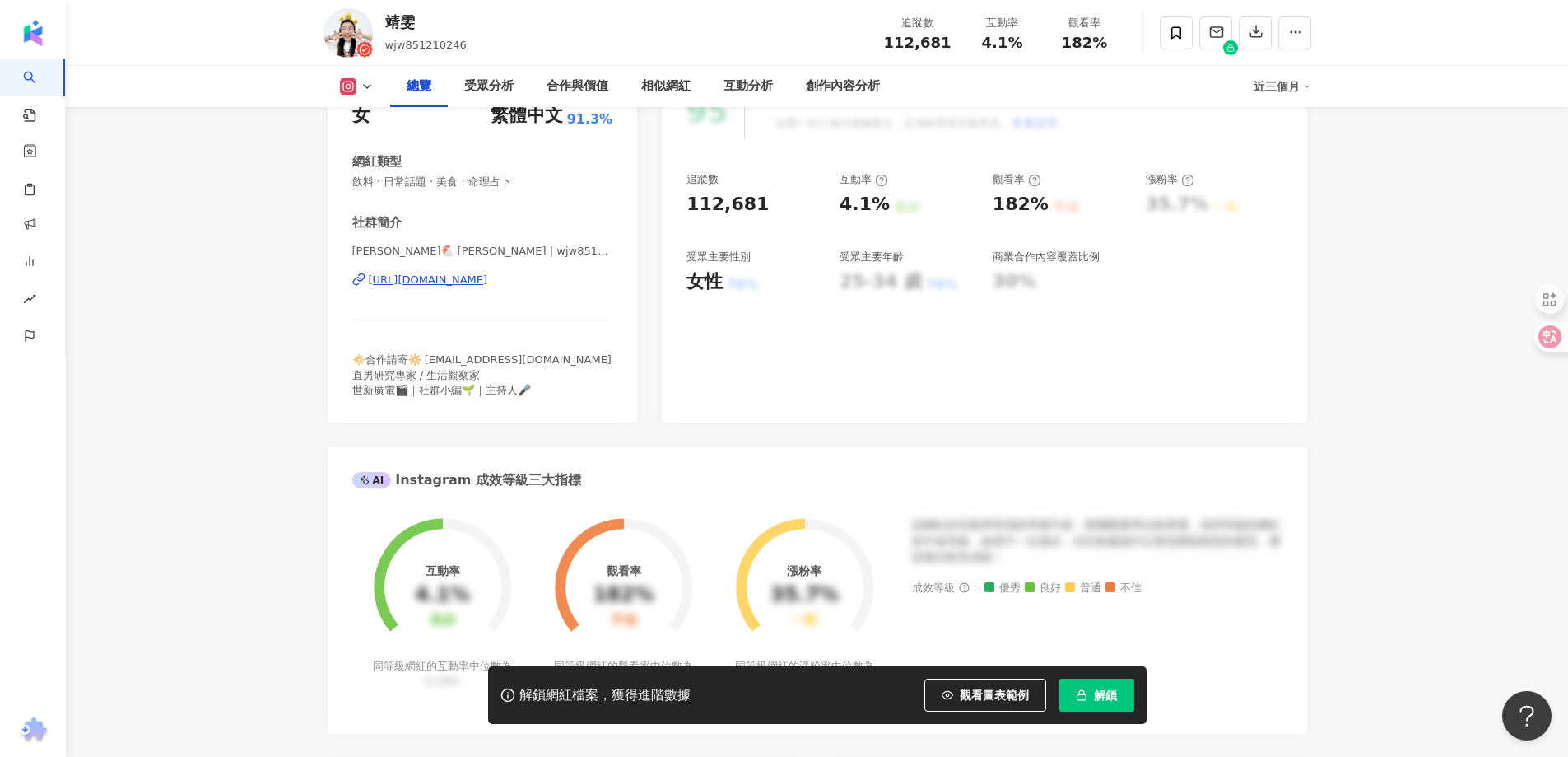
scroll to position [247, 0]
click at [488, 277] on div "https://www.instagram.com/wjw851210246/" at bounding box center [428, 279] width 119 height 15
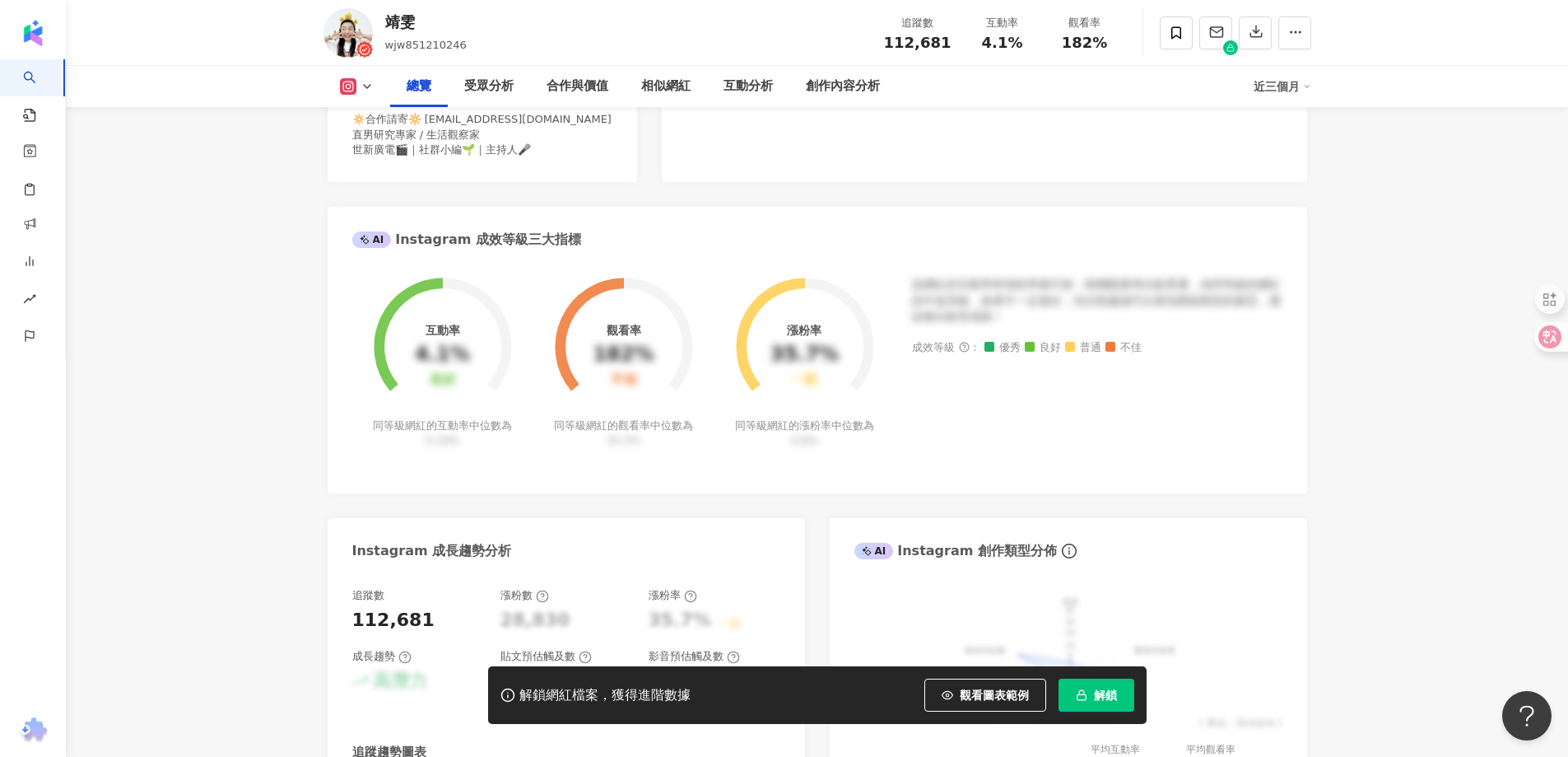
scroll to position [741, 0]
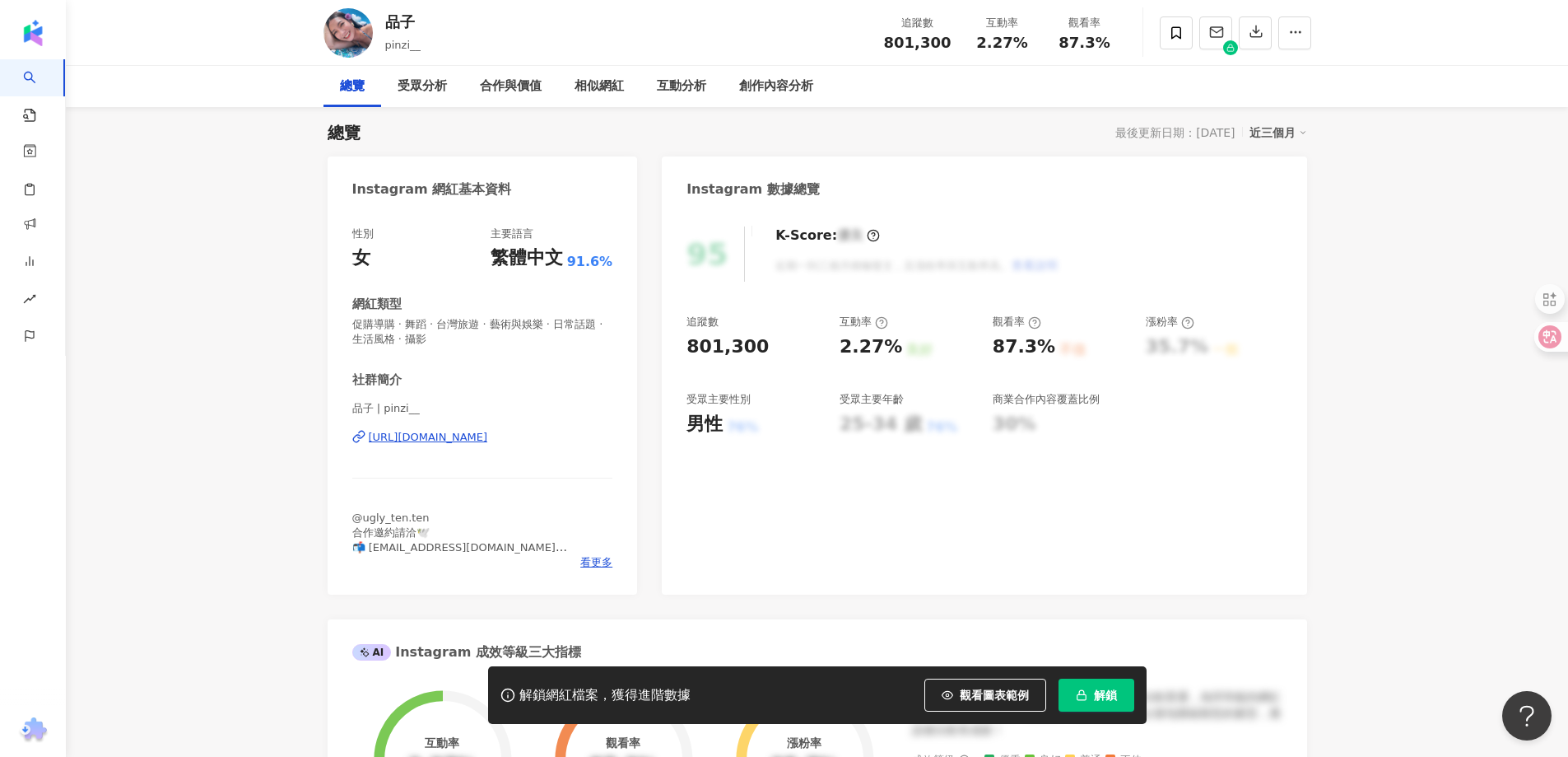
scroll to position [247, 0]
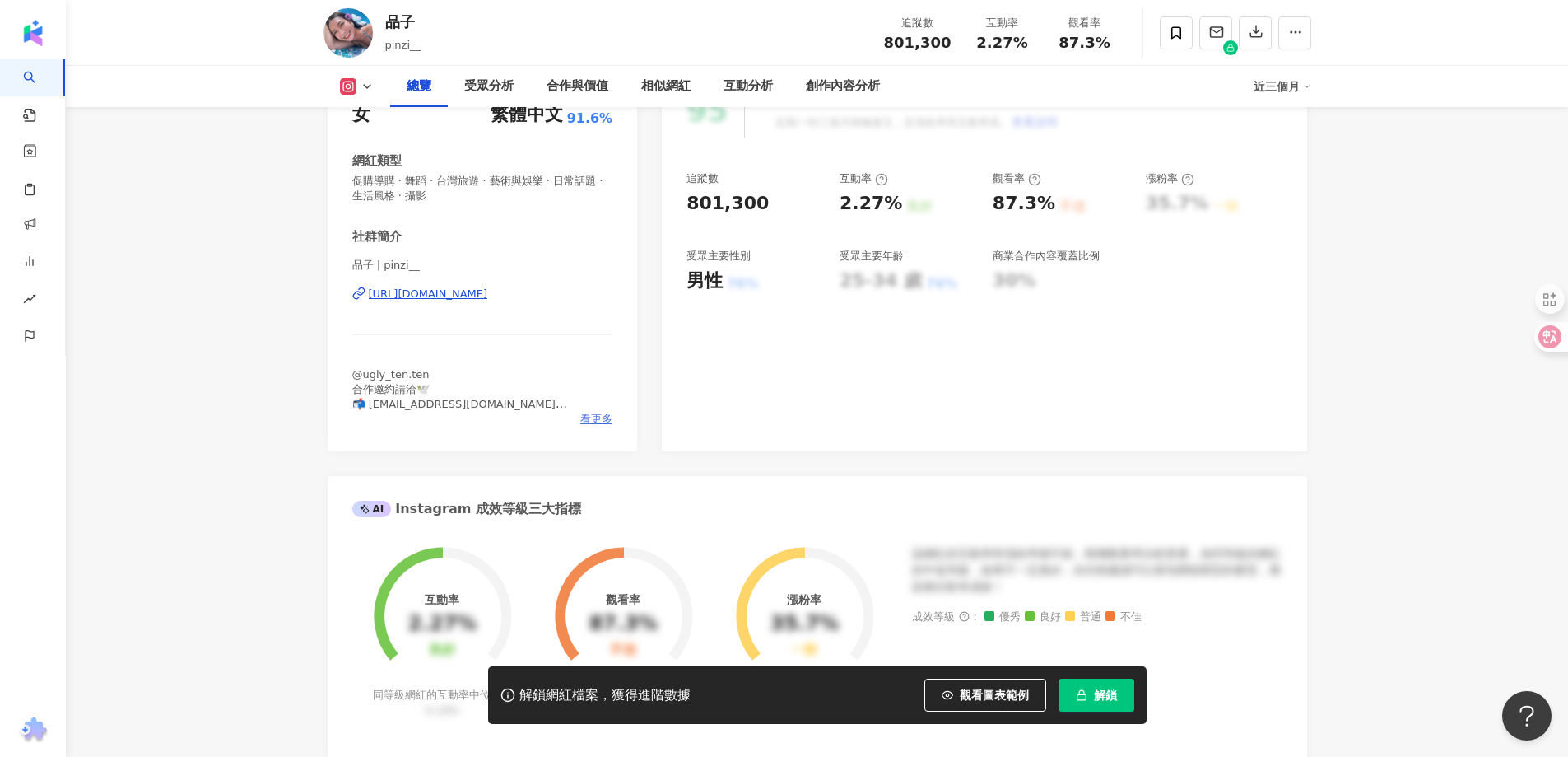
click at [595, 415] on span "看更多" at bounding box center [596, 419] width 32 height 15
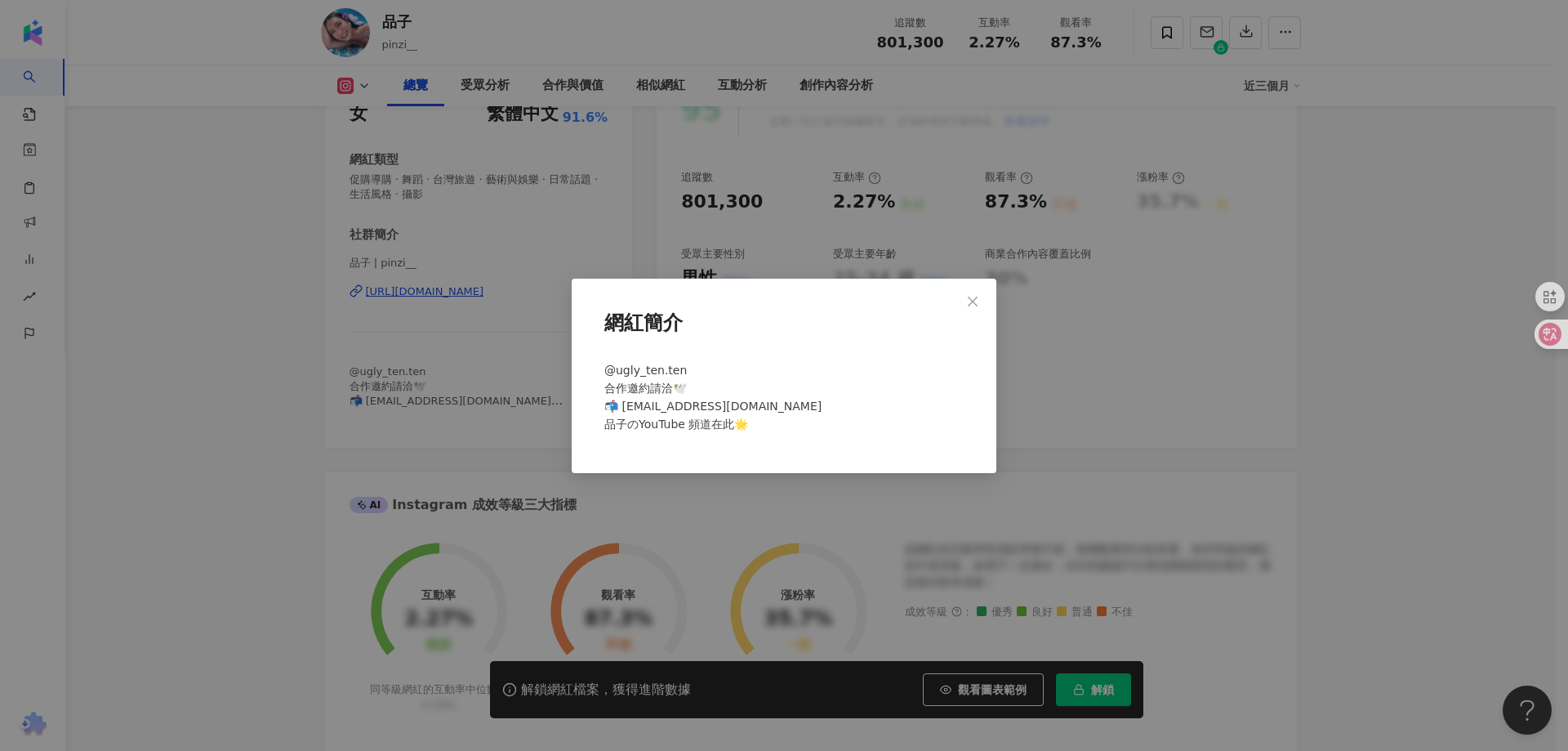
click at [278, 307] on div "網紅簡介 @ugly_ten.ten 合作邀約請洽🕊️ 📬 Pinzi@creatorlabs.com 品子のYouTube 頻道在此🌟" at bounding box center [784, 375] width 1568 height 751
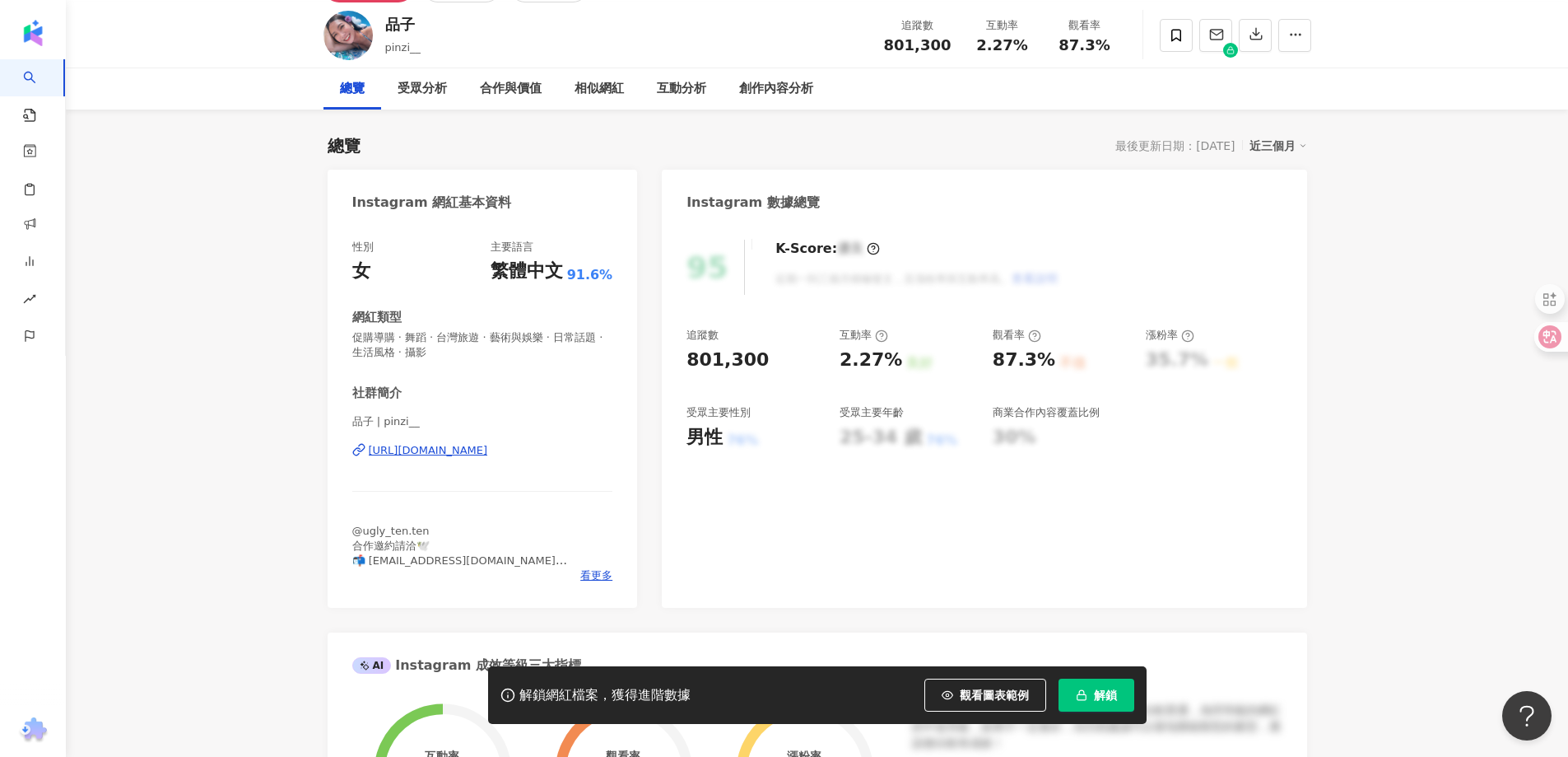
scroll to position [0, 0]
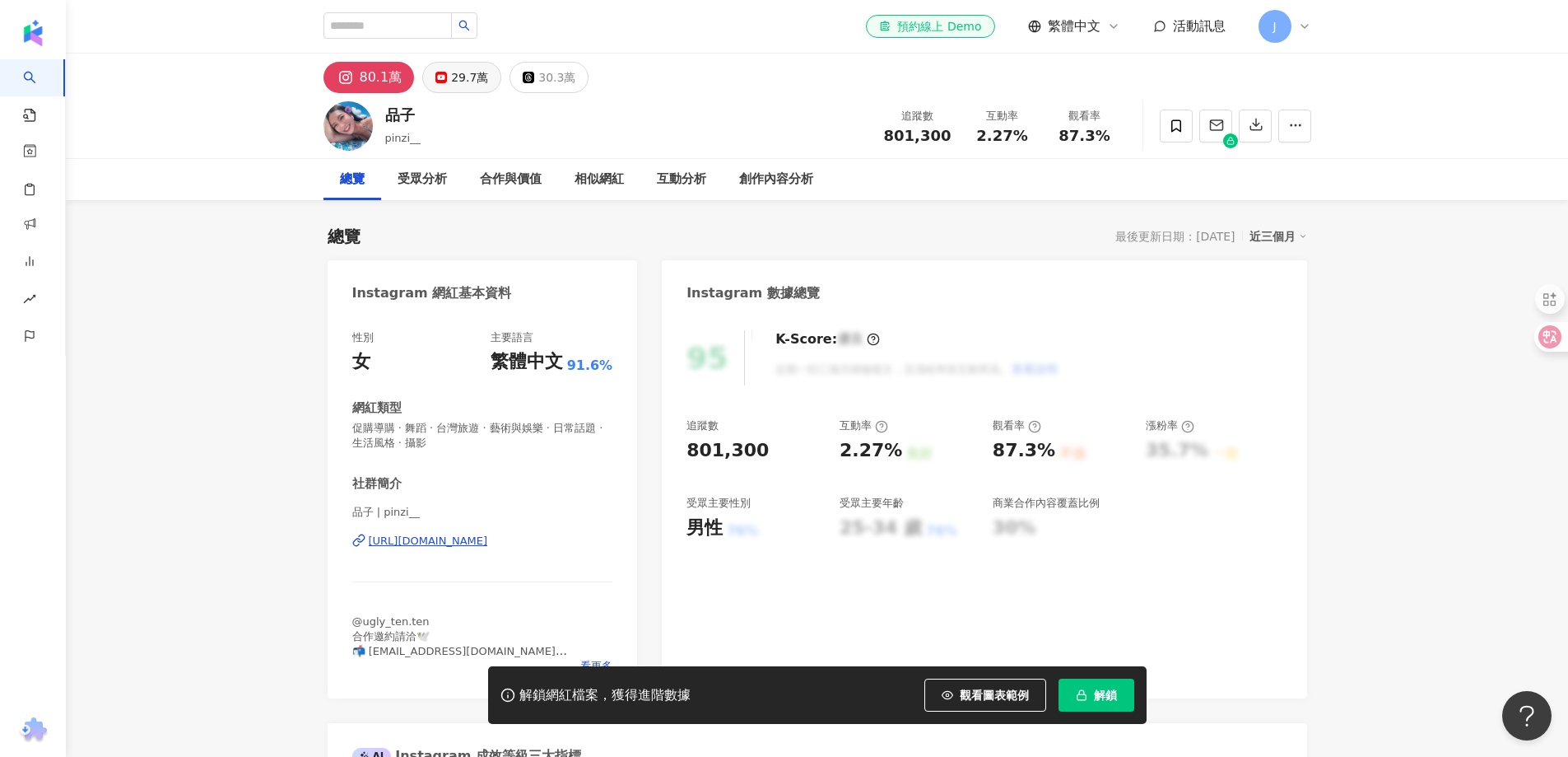
click at [476, 78] on div "29.7萬" at bounding box center [469, 77] width 37 height 23
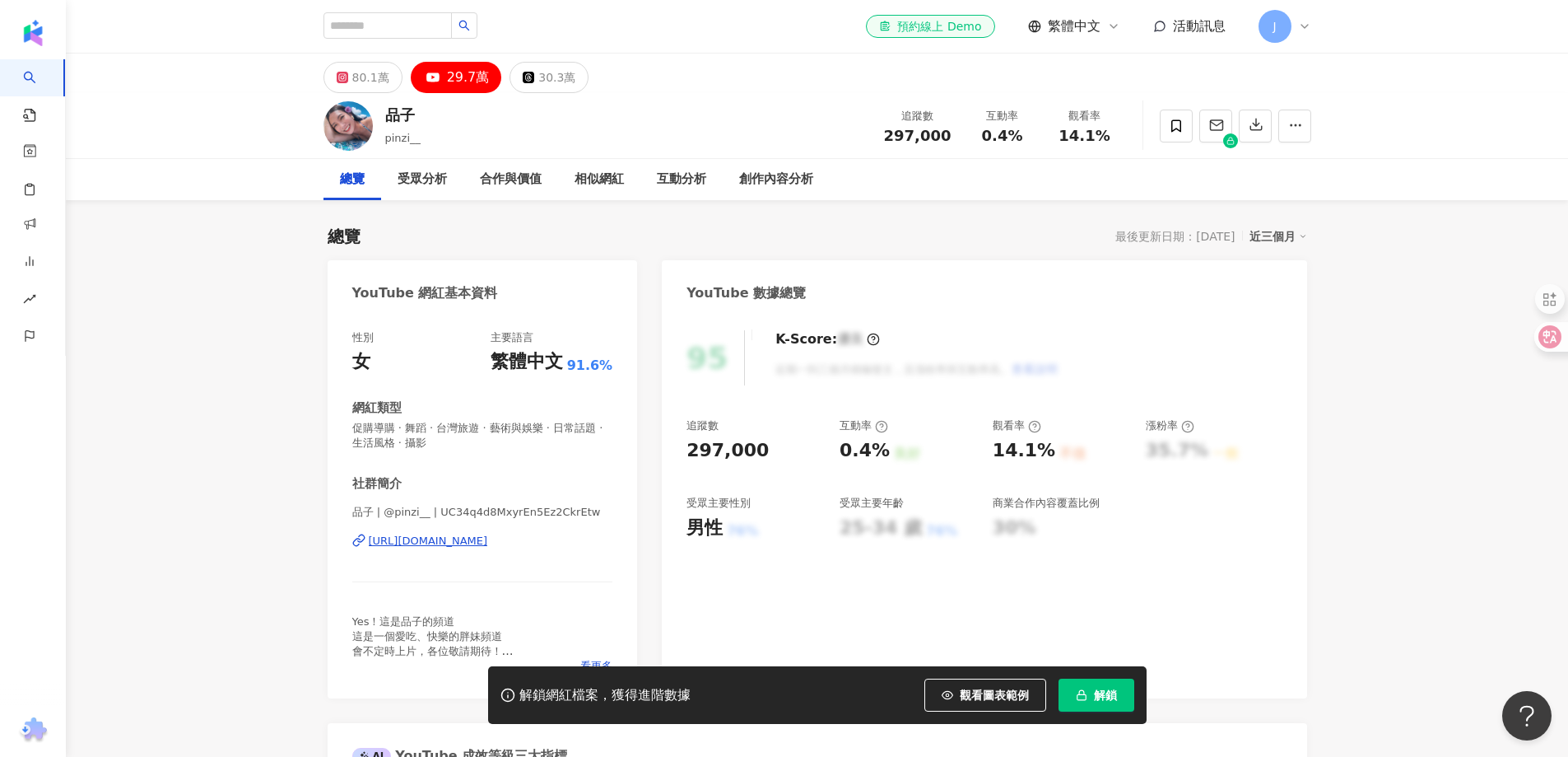
click at [448, 80] on div "29.7萬" at bounding box center [469, 77] width 43 height 23
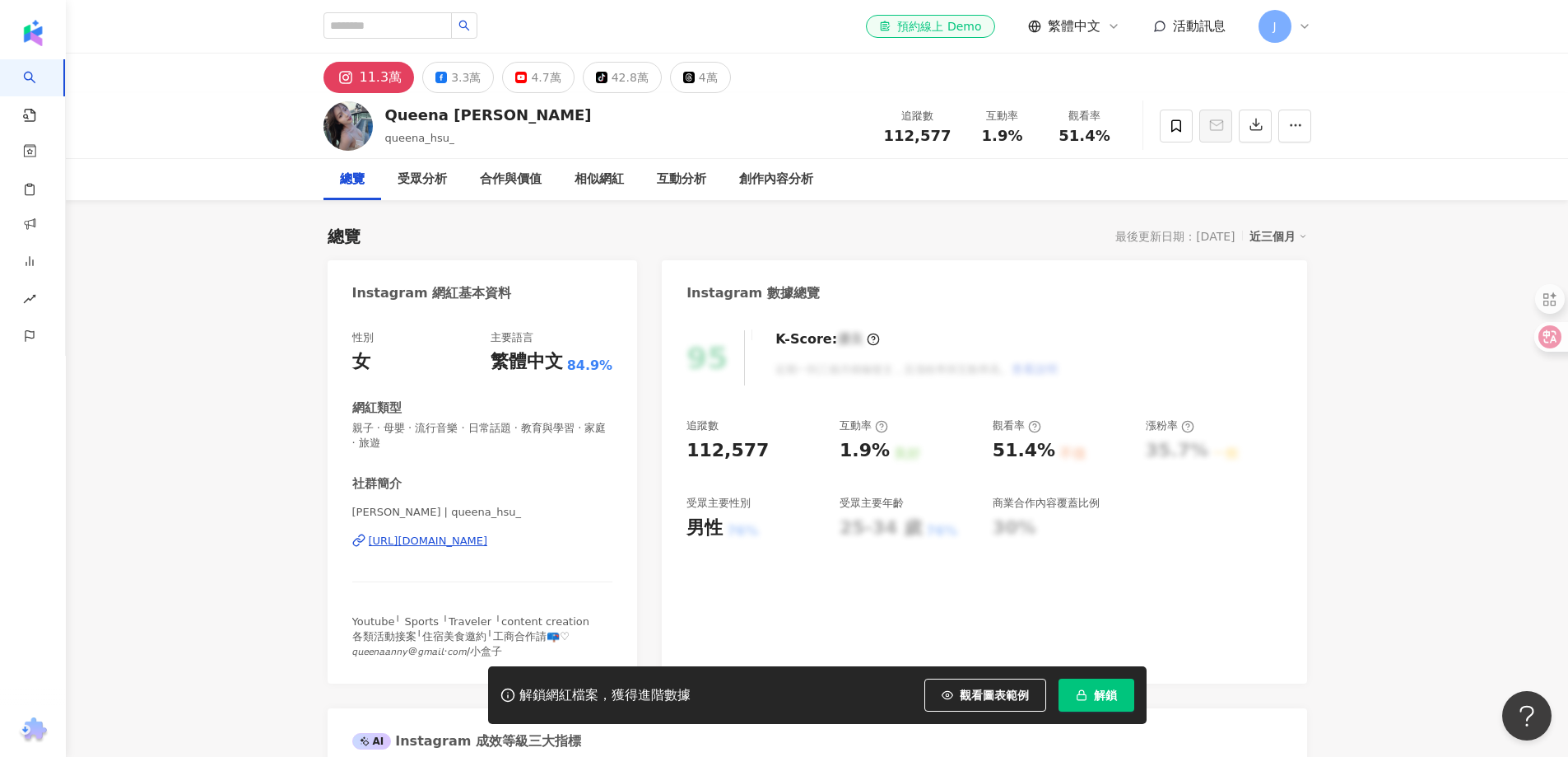
click at [417, 536] on div "[URL][DOMAIN_NAME]" at bounding box center [428, 541] width 119 height 15
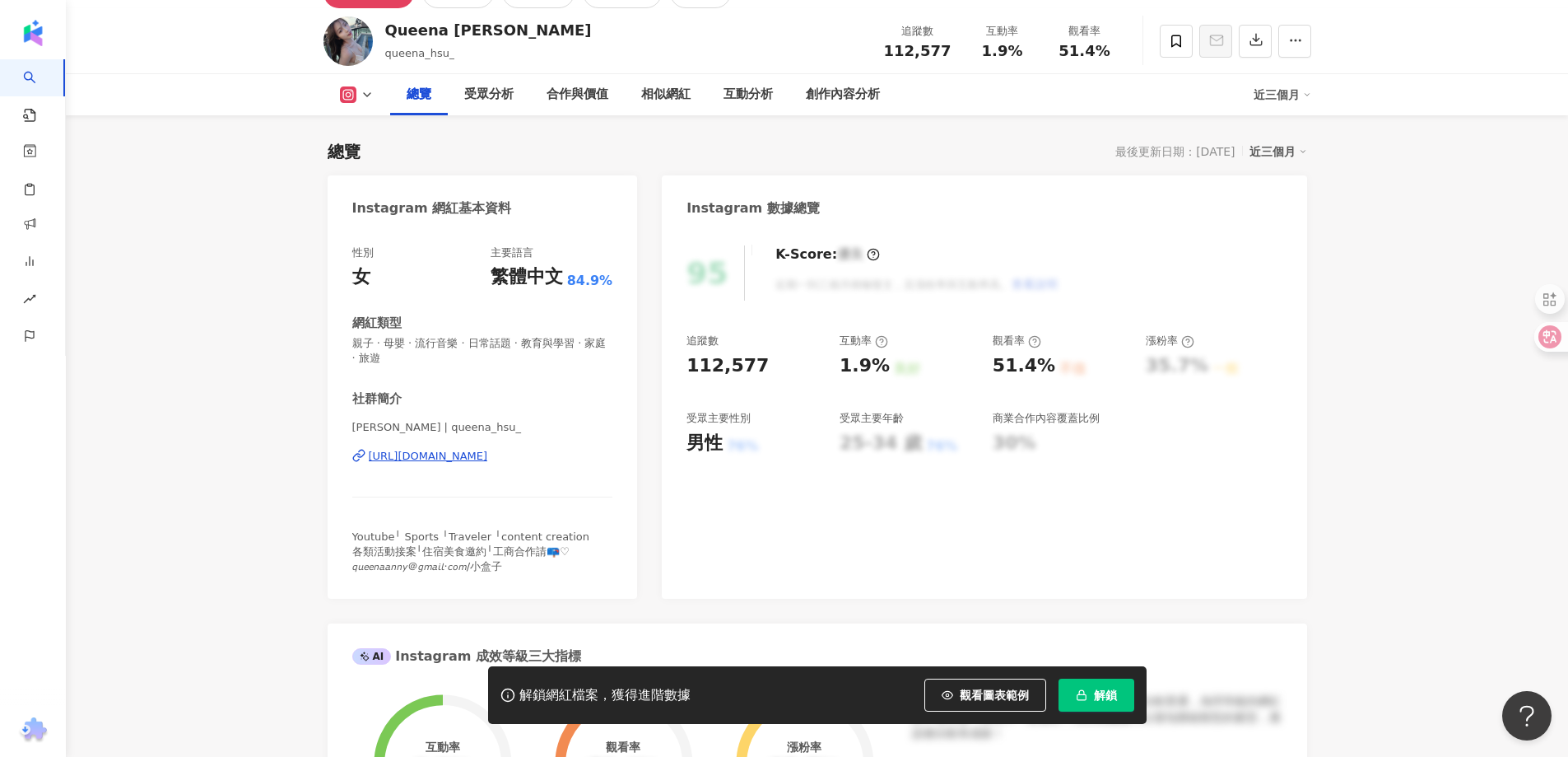
scroll to position [329, 0]
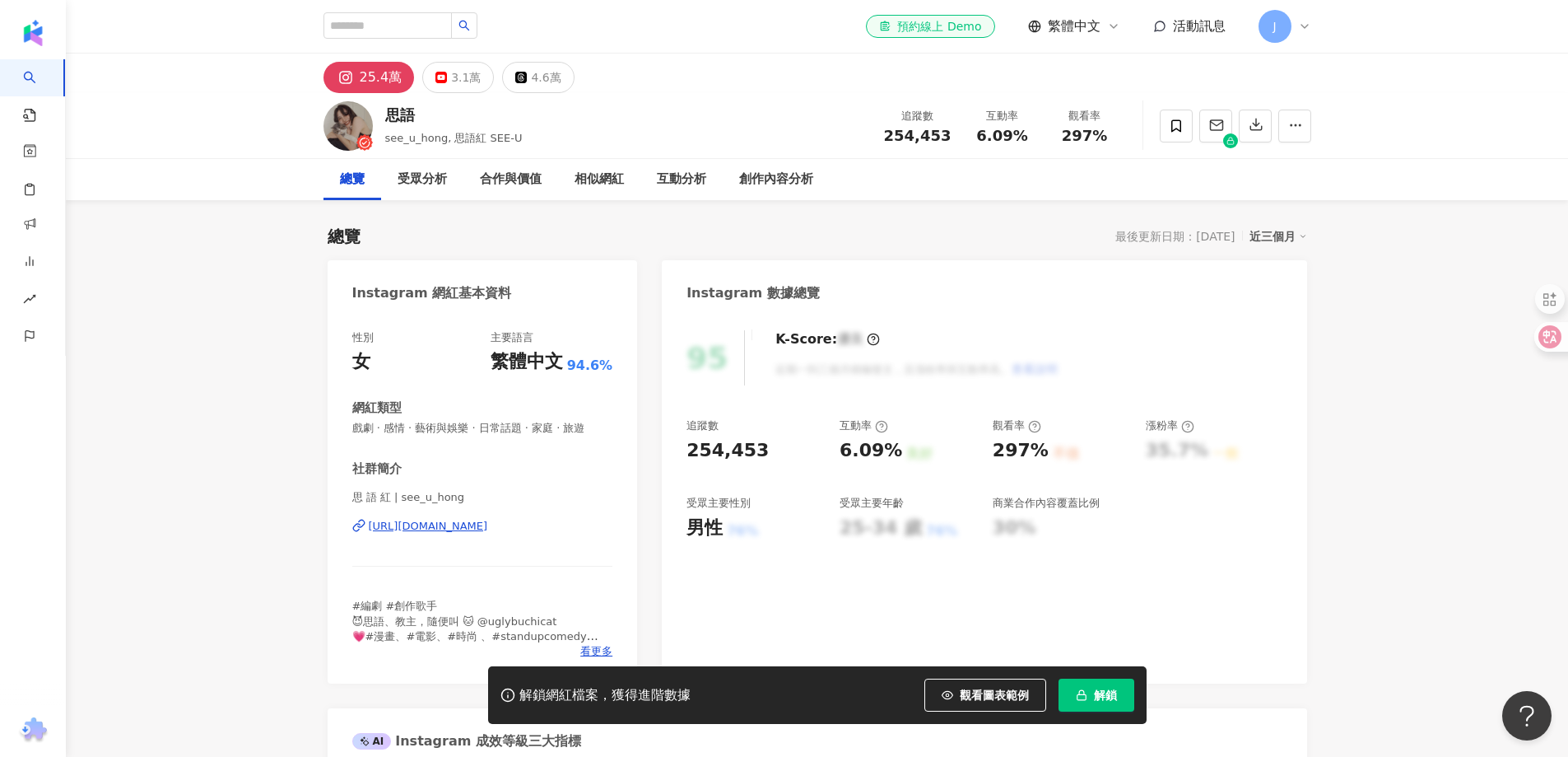
click at [488, 519] on div "https://www.instagram.com/see_u_hong/" at bounding box center [428, 526] width 119 height 15
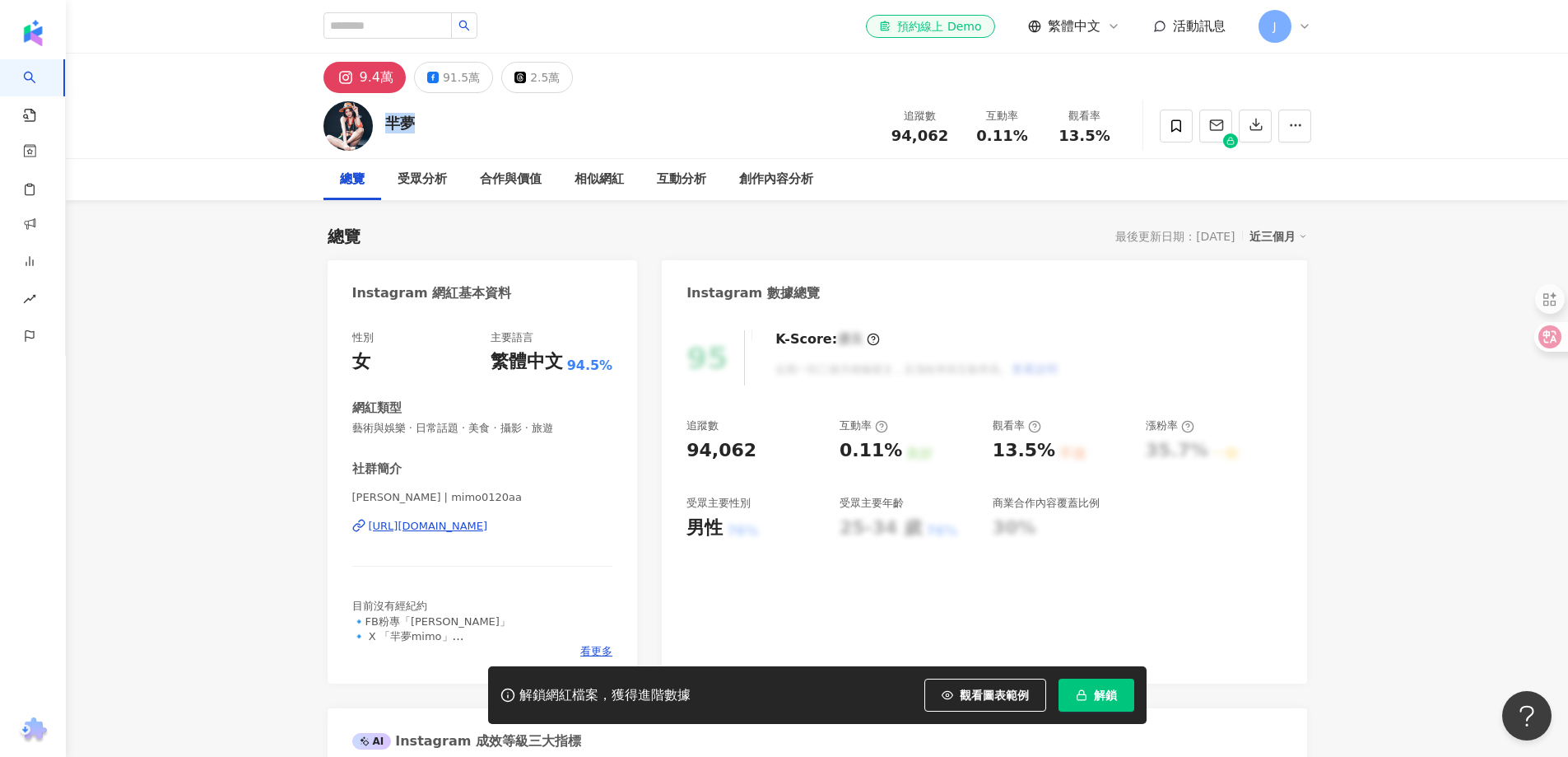
drag, startPoint x: 411, startPoint y: 120, endPoint x: 381, endPoint y: 116, distance: 30.3
click at [381, 116] on div "羋夢 追蹤數 94,062 互動率 0.11% 觀看率 13.5%" at bounding box center [817, 126] width 1054 height 65
copy div "羋夢"
click at [488, 528] on div "https://www.instagram.com/mimo0120aa/" at bounding box center [428, 526] width 119 height 15
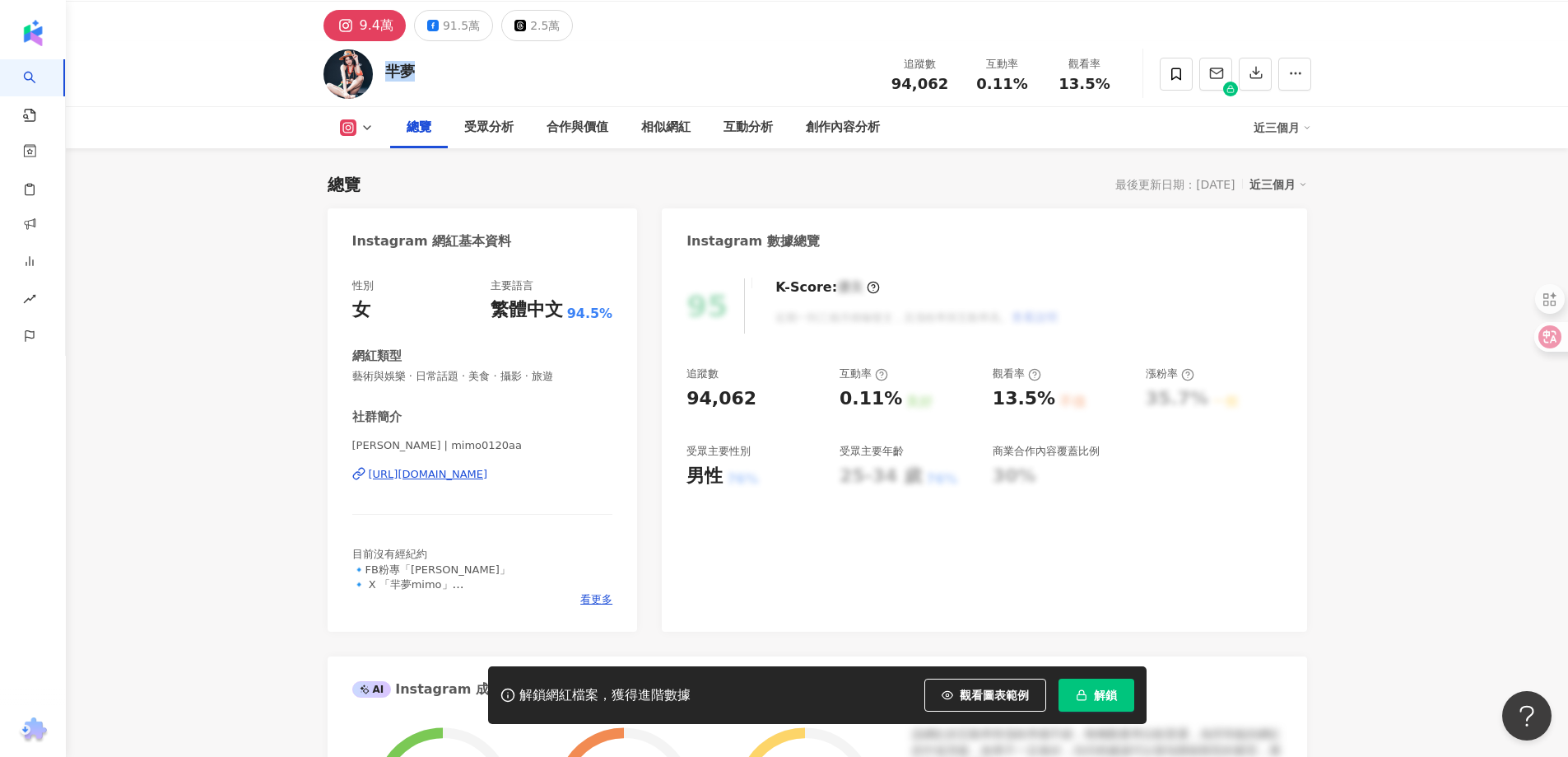
scroll to position [164, 0]
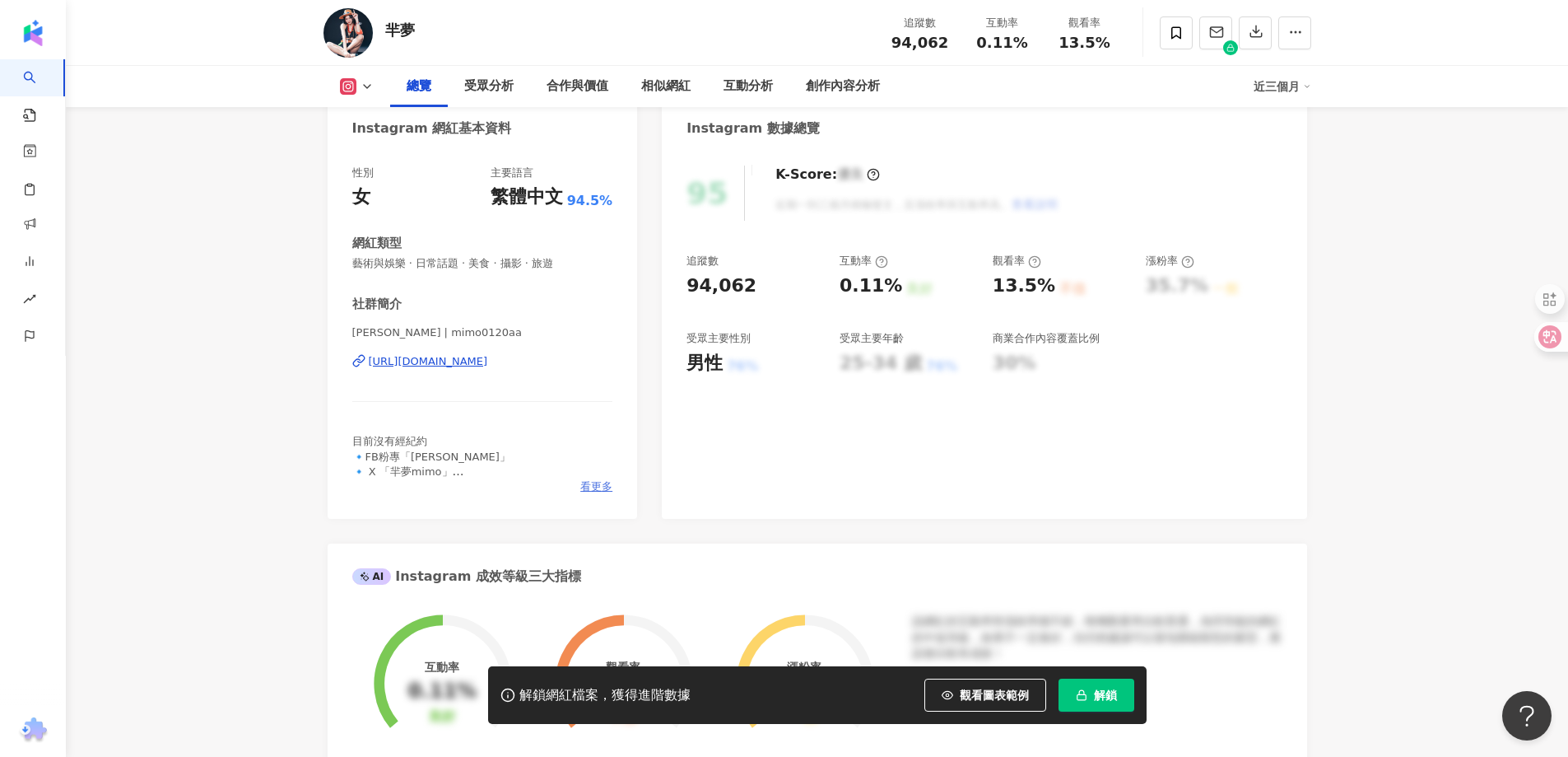
click at [599, 490] on span "看更多" at bounding box center [596, 486] width 32 height 15
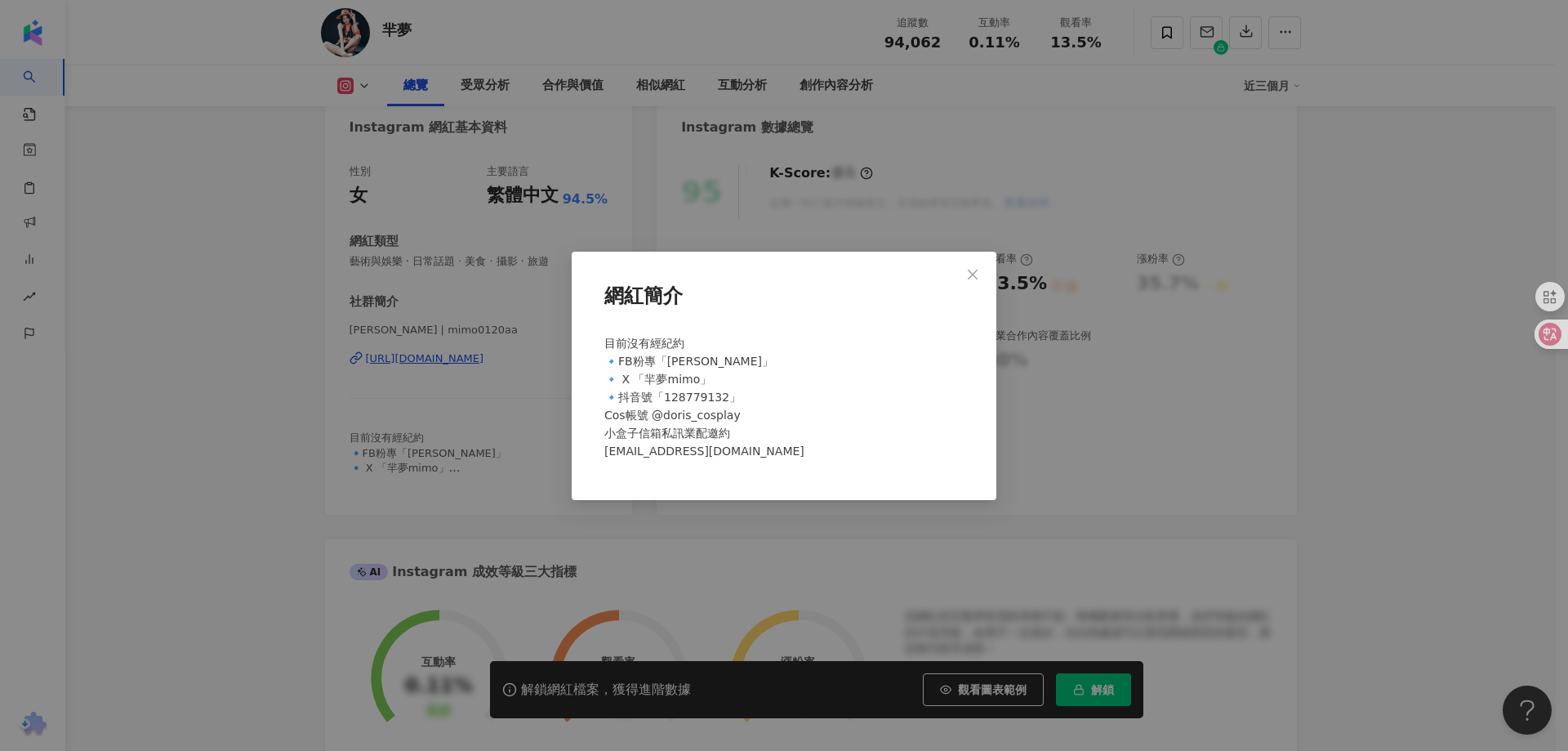
drag, startPoint x: 727, startPoint y: 453, endPoint x: 713, endPoint y: 453, distance: 14.0
click at [719, 453] on div "目前沒有經紀約 🔹FB粉專「Doris羋夢」 🔹 X 「羋夢mimo」 🔹抖音號「128779132」 Cos帳號 @doris_cosplay 小盒子信箱私…" at bounding box center [784, 404] width 372 height 153
click at [608, 452] on span "目前沒有經紀約 🔹FB粉專「Doris羋夢」 🔹 X 「羋夢mimo」 🔹抖音號「128779132」 Cos帳號 @doris_cosplay 小盒子信箱私…" at bounding box center [704, 396] width 200 height 121
drag, startPoint x: 604, startPoint y: 451, endPoint x: 729, endPoint y: 451, distance: 125.0
click at [729, 451] on div "目前沒有經紀約 🔹FB粉專「Doris羋夢」 🔹 X 「羋夢mimo」 🔹抖音號「128779132」 Cos帳號 @doris_cosplay 小盒子信箱私…" at bounding box center [784, 404] width 372 height 153
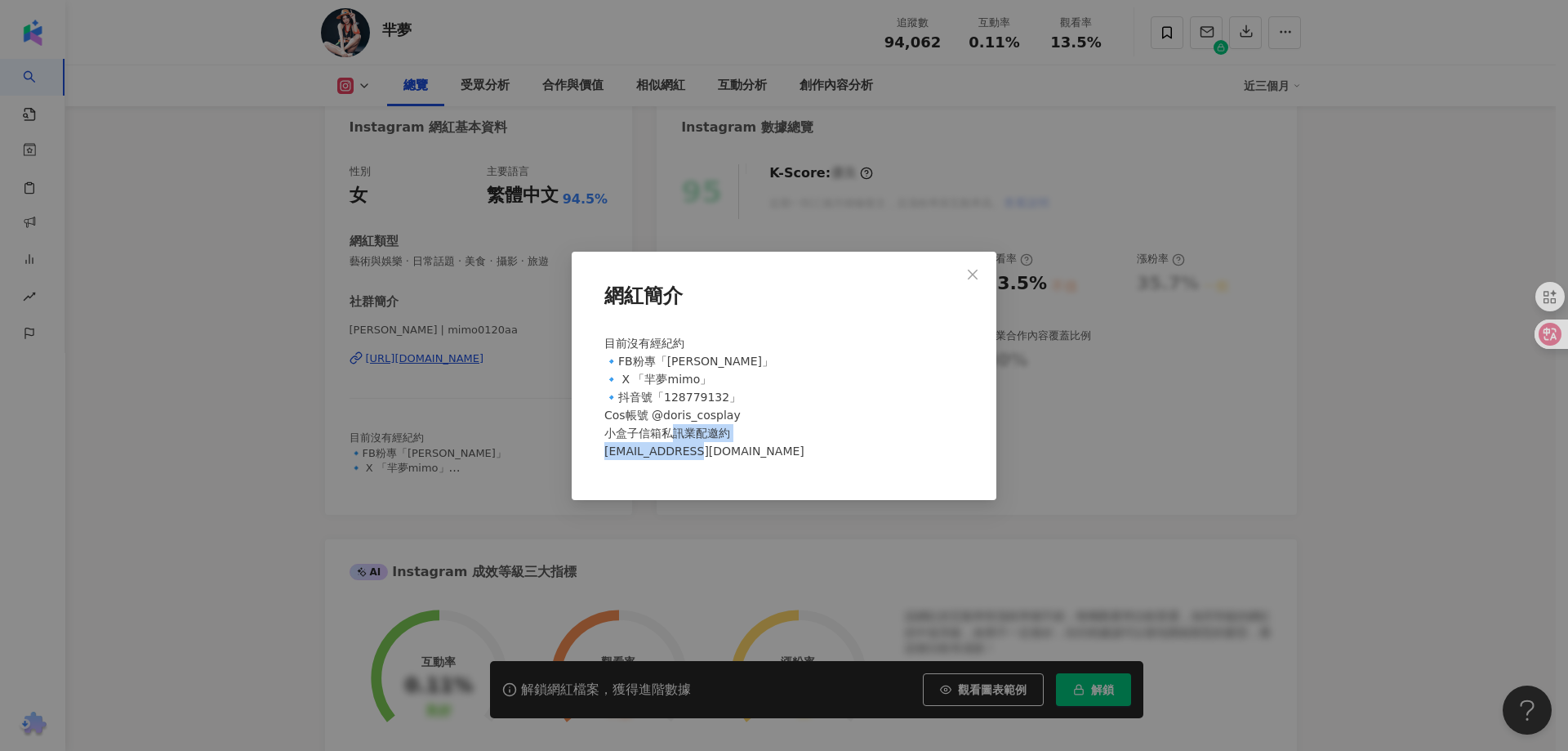
copy span "e750lll@gmail.com"
click at [287, 348] on div "網紅簡介 目前沒有經紀約 🔹FB粉專「Doris羋夢」 🔹 X 「羋夢mimo」 🔹抖音號「128779132」 Cos帳號 @doris_cosplay 小…" at bounding box center [784, 375] width 1568 height 751
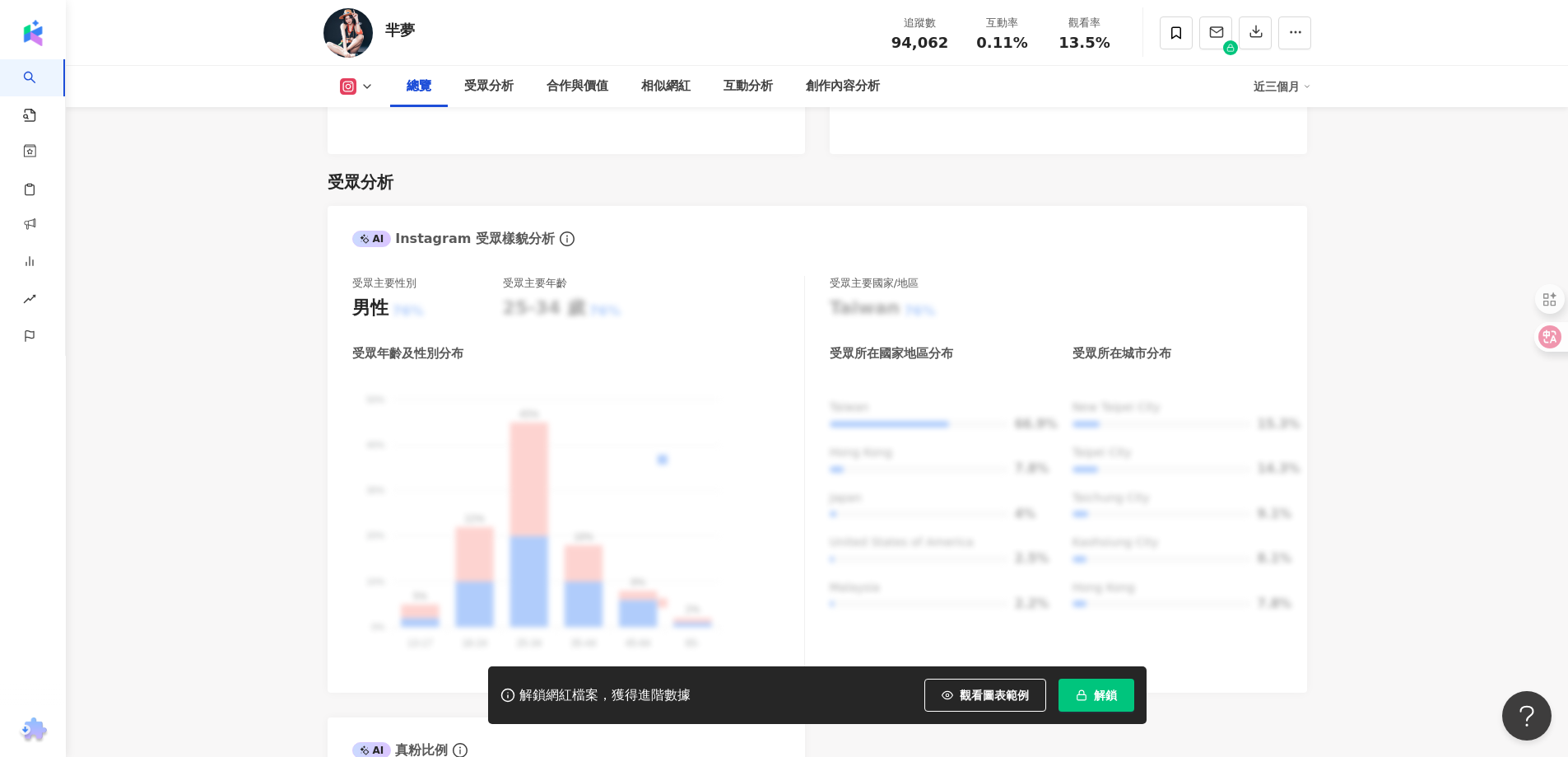
scroll to position [1235, 0]
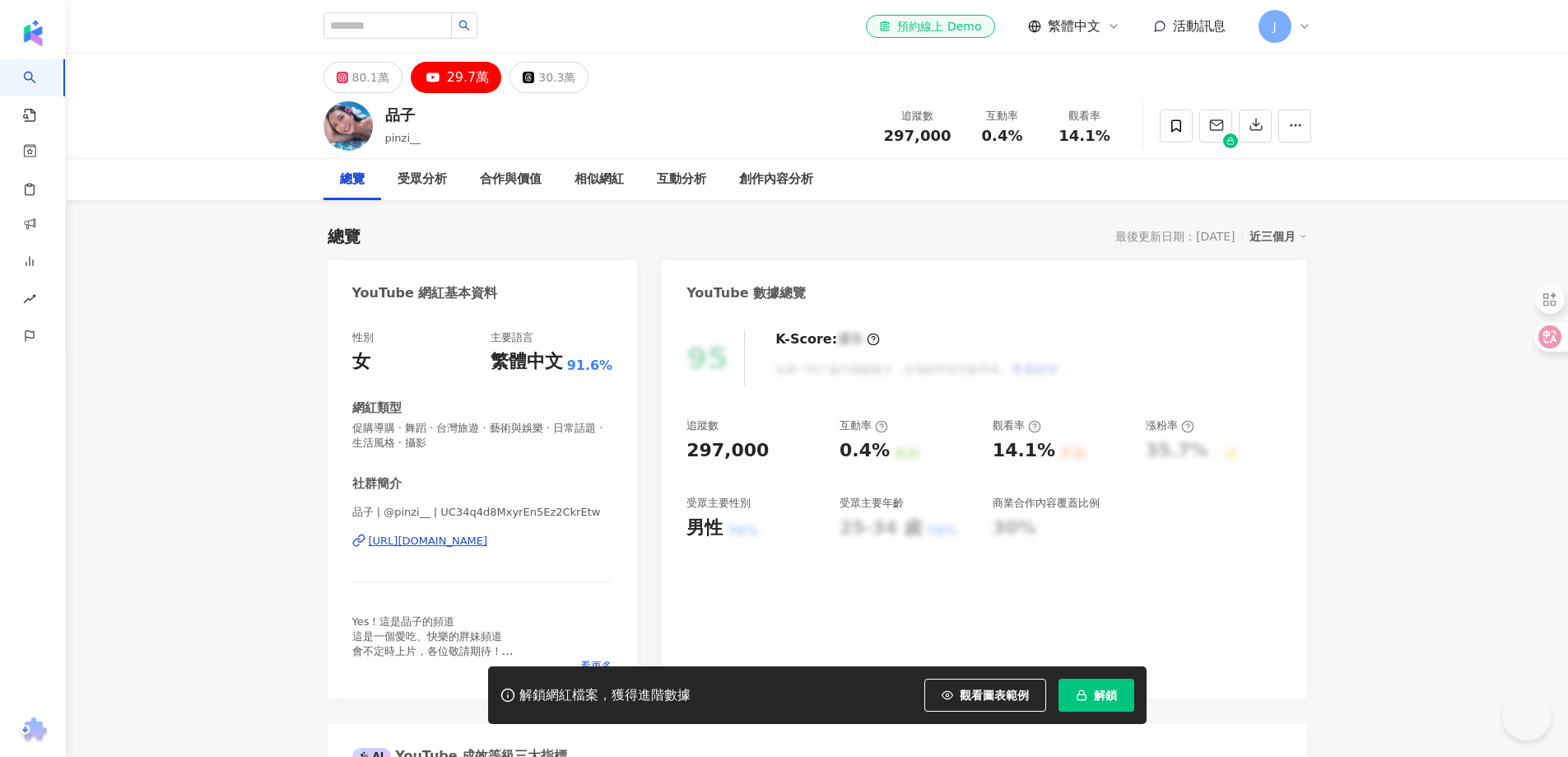
click at [417, 545] on div "[URL][DOMAIN_NAME]" at bounding box center [428, 541] width 119 height 15
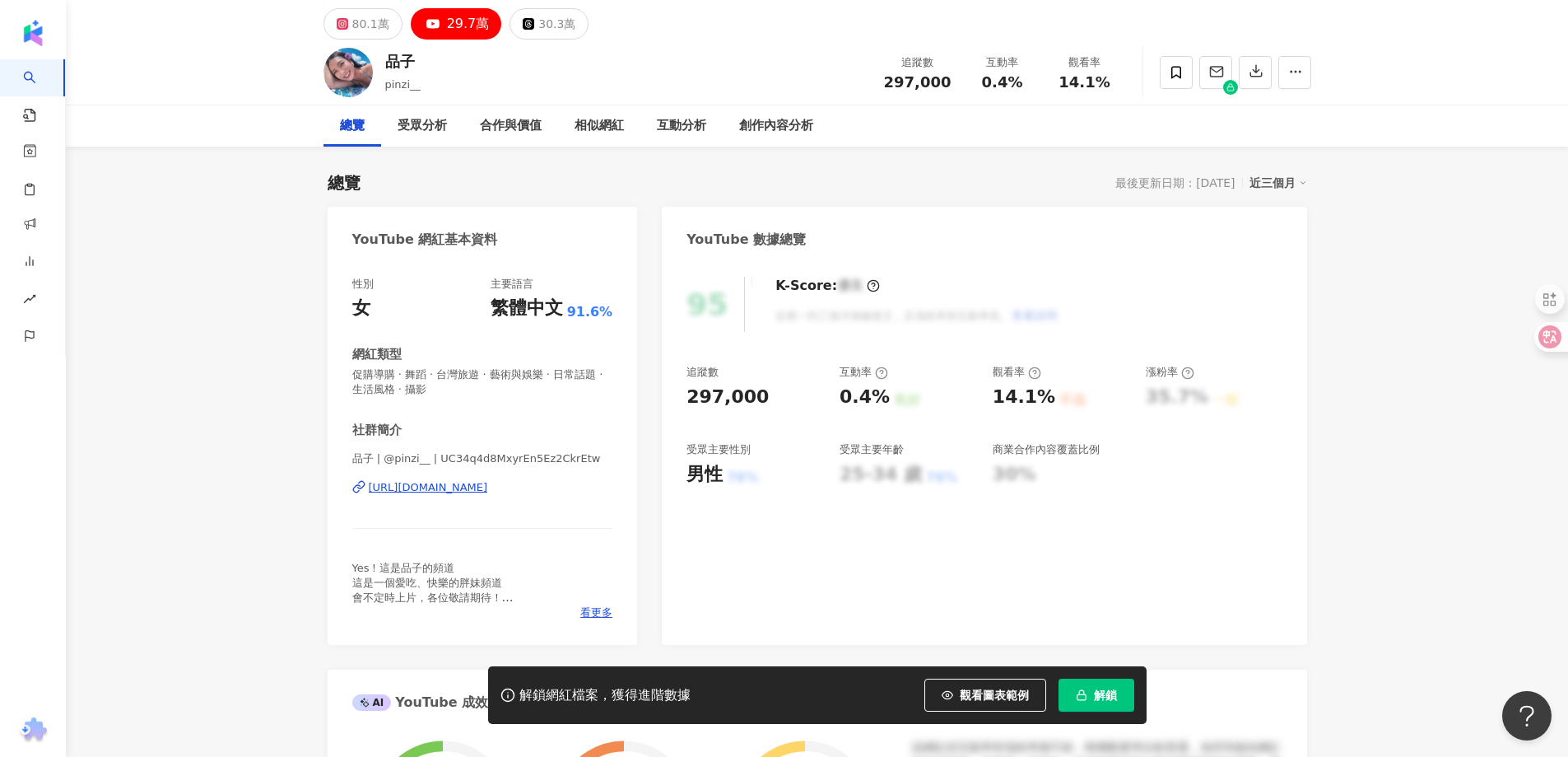
scroll to position [82, 0]
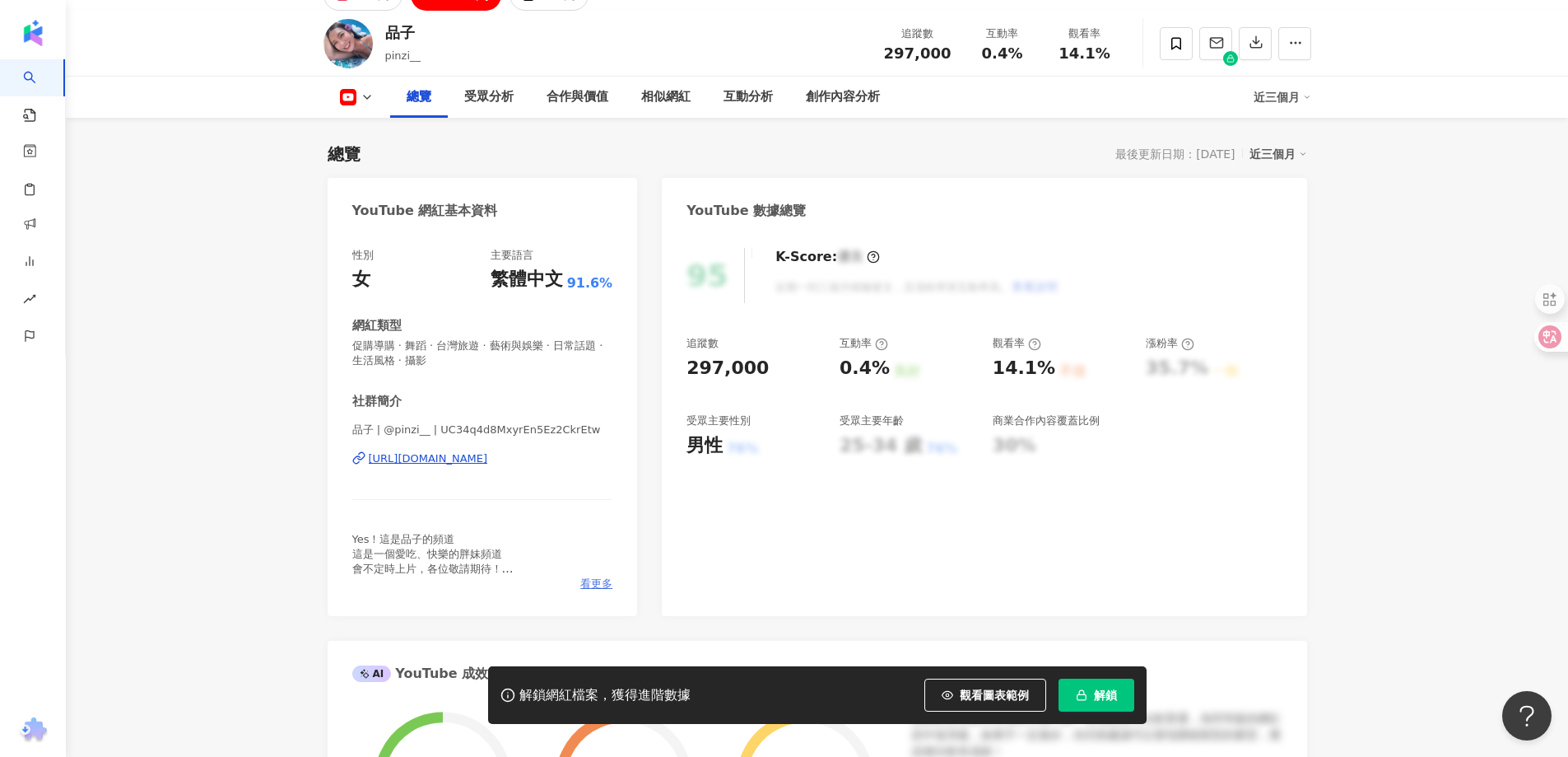
click at [600, 581] on span "看更多" at bounding box center [596, 583] width 32 height 15
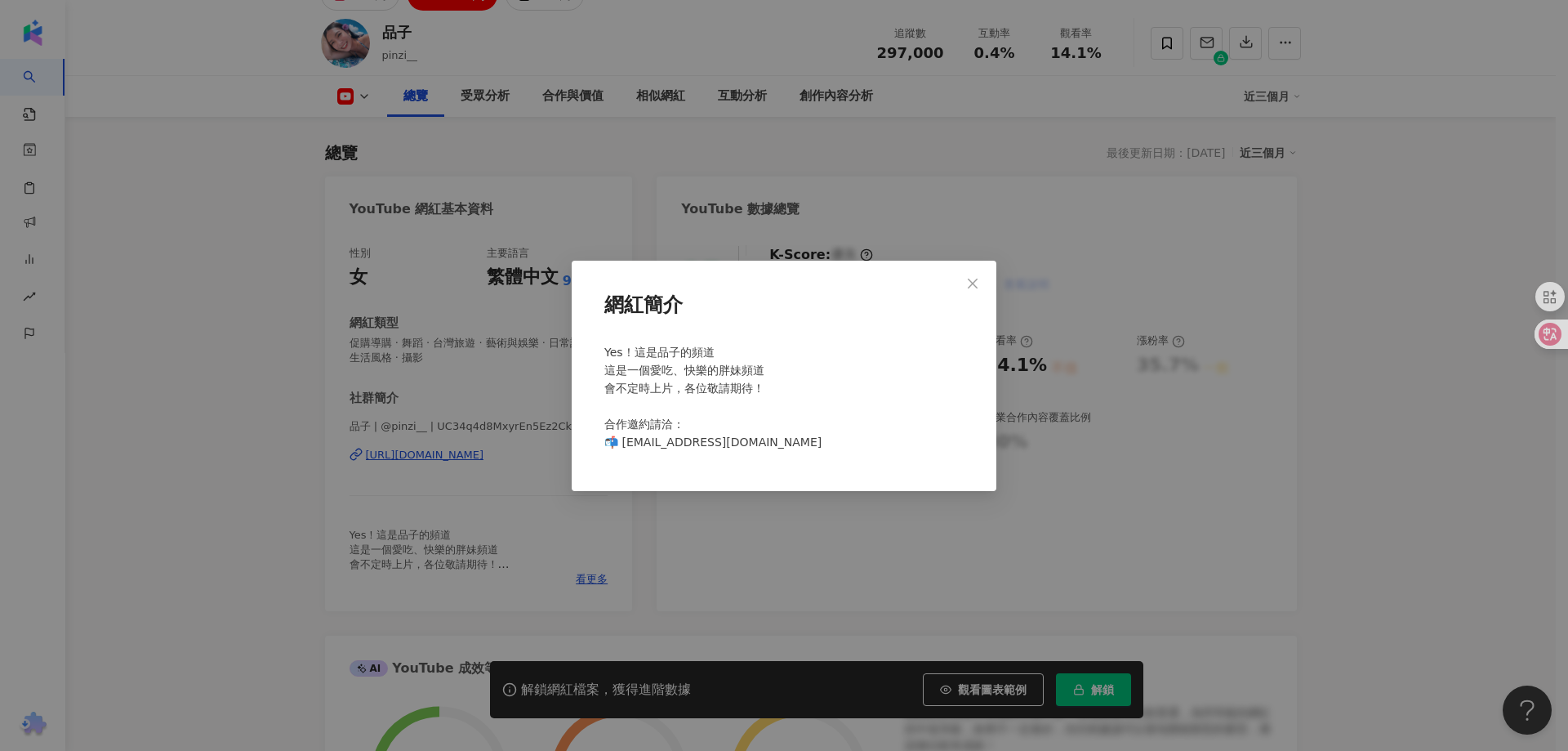
click at [196, 457] on div "網紅簡介 Yes！這是品子的頻道 這是一個愛吃、快樂的胖妹頻道 會不定時上片，各位敬請期待！ 合作邀約請洽： 📬 Pinzi@creatorlabs.com" at bounding box center [784, 375] width 1568 height 751
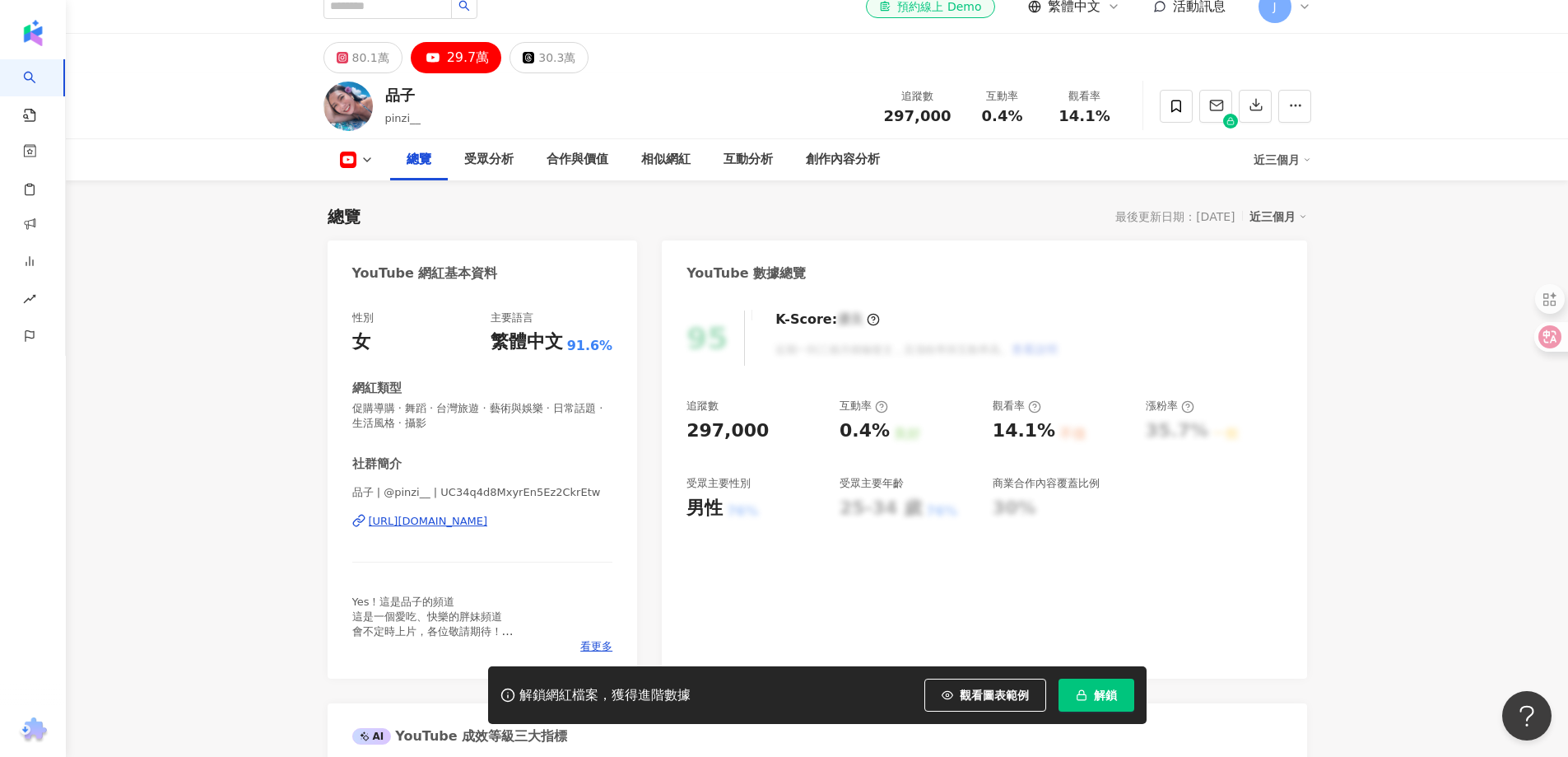
scroll to position [0, 0]
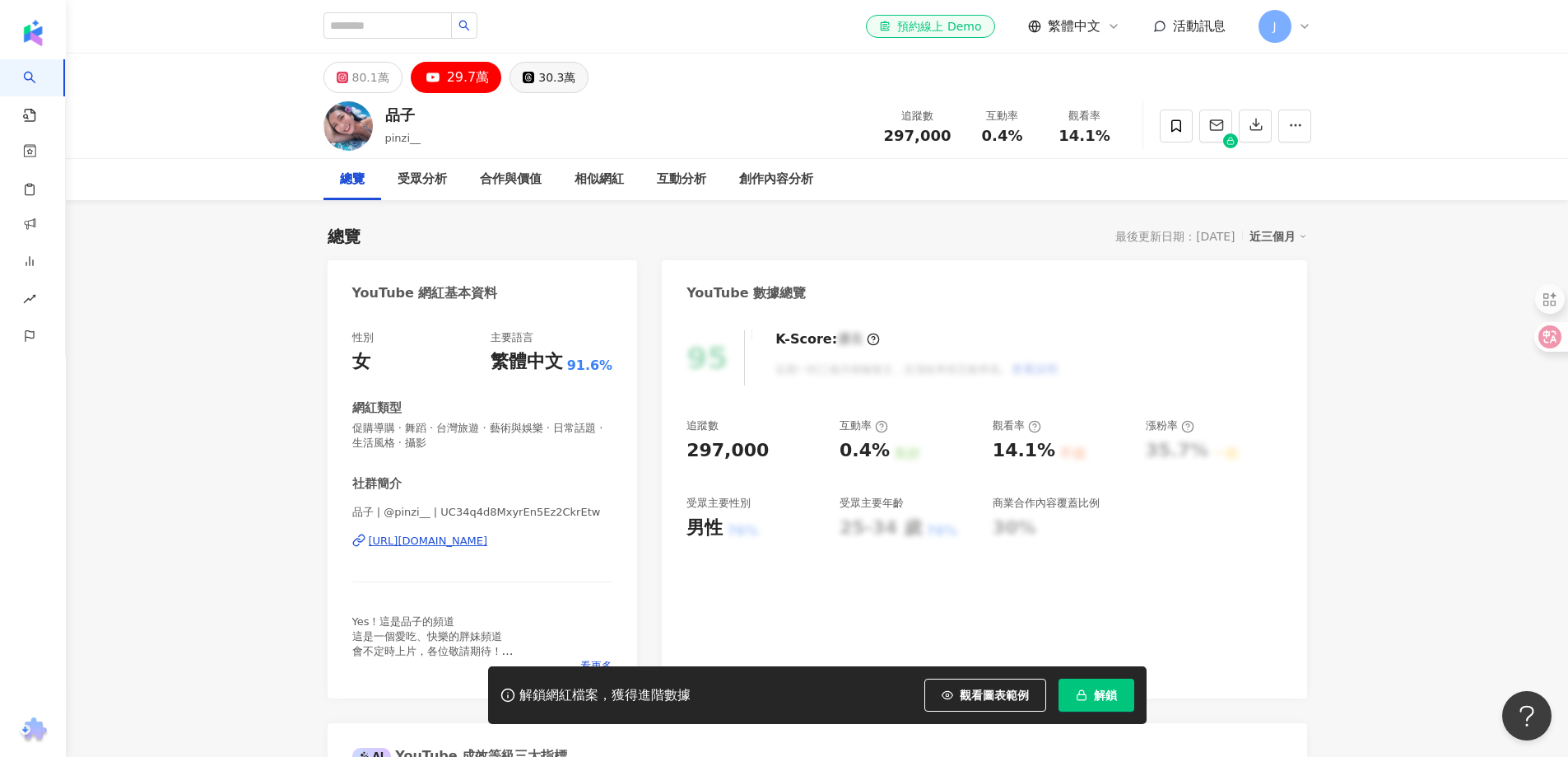
click at [545, 87] on div "30.3萬" at bounding box center [557, 77] width 37 height 23
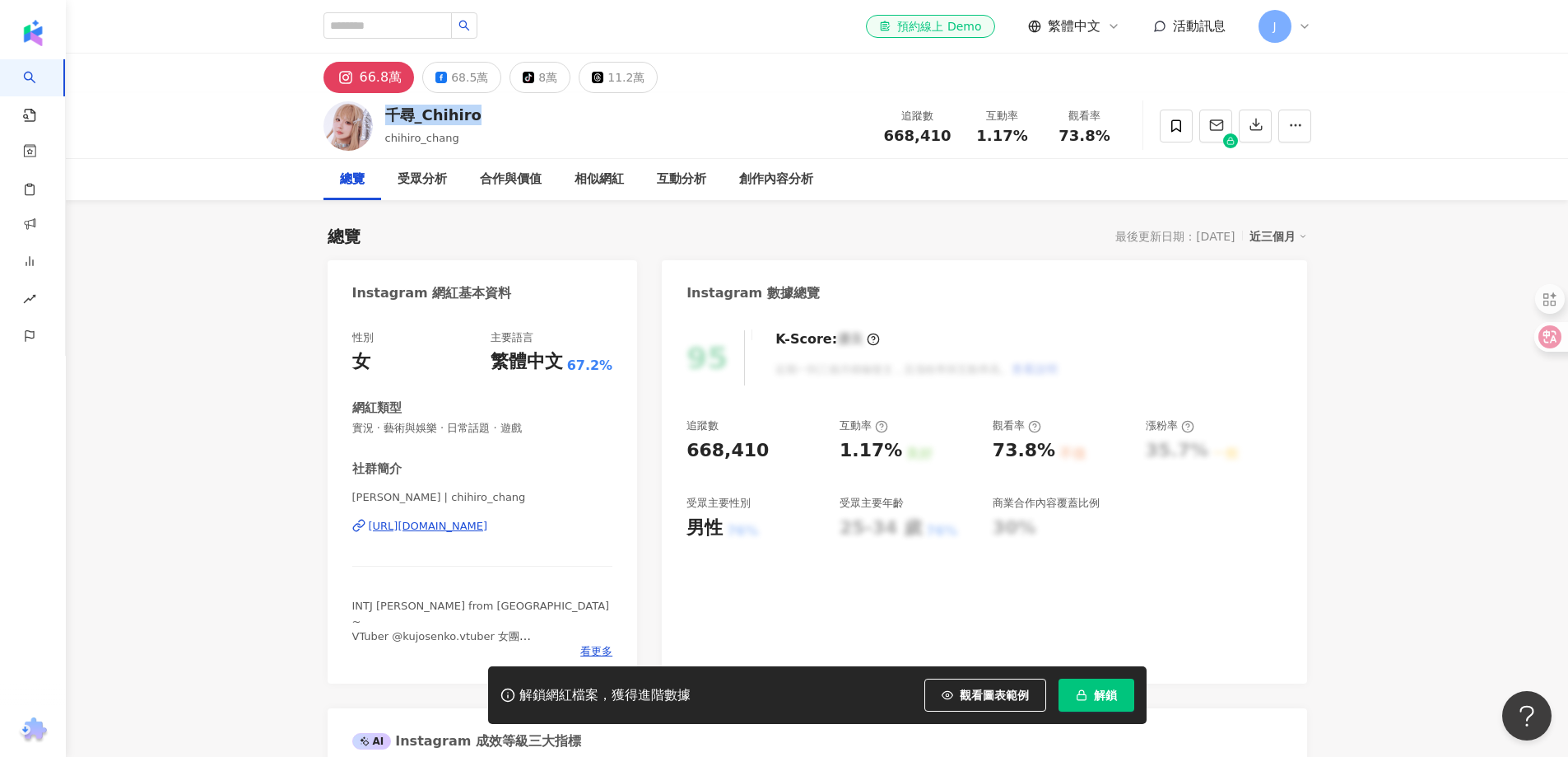
drag, startPoint x: 475, startPoint y: 115, endPoint x: 387, endPoint y: 109, distance: 88.2
click at [387, 109] on div "千尋_Chihiro chihiro_chang 追蹤數 668,410 互動率 1.17% 觀看率 73.8%" at bounding box center [817, 126] width 1054 height 65
copy div "千尋_Chihiro"
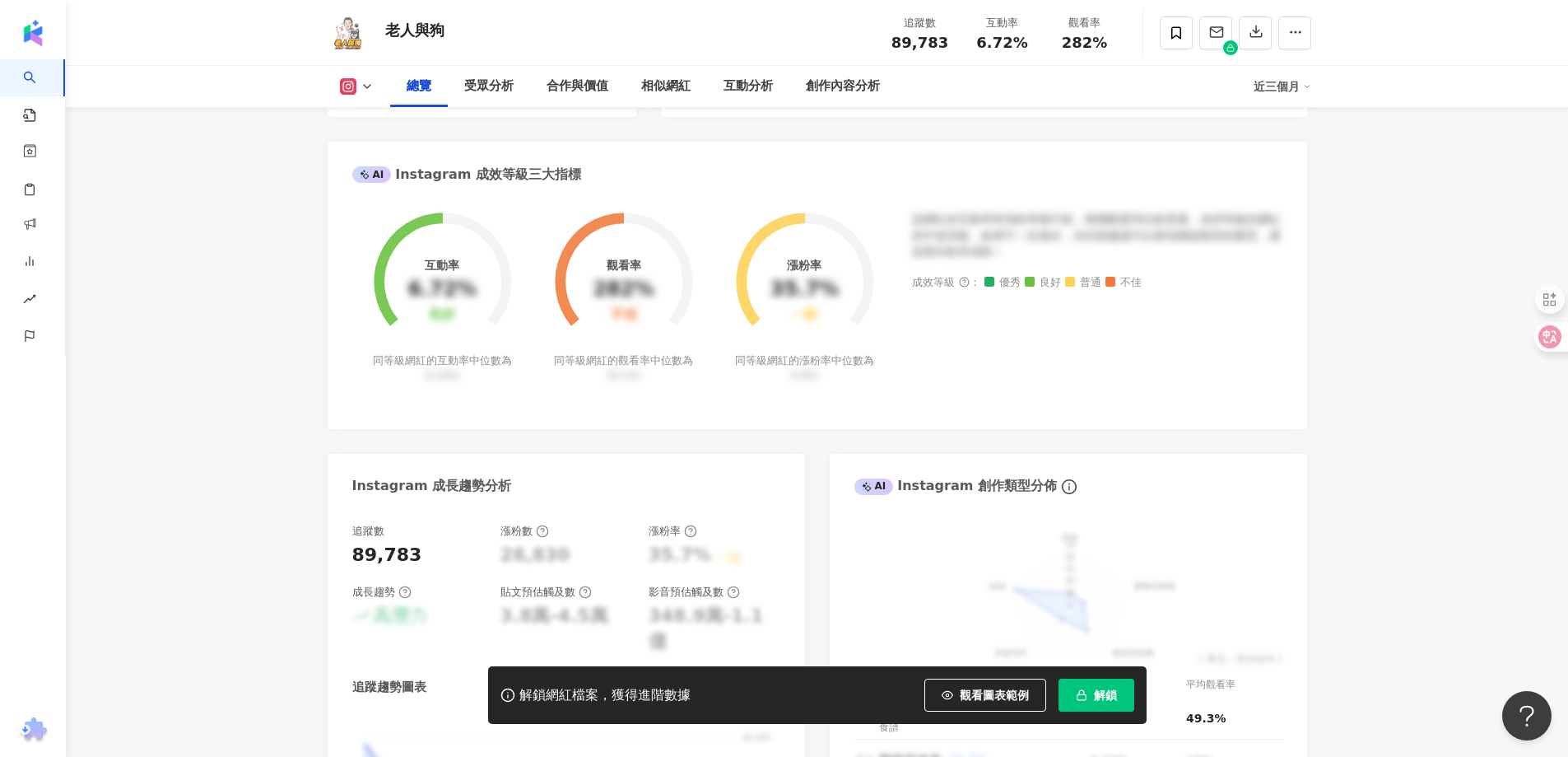
scroll to position [823, 0]
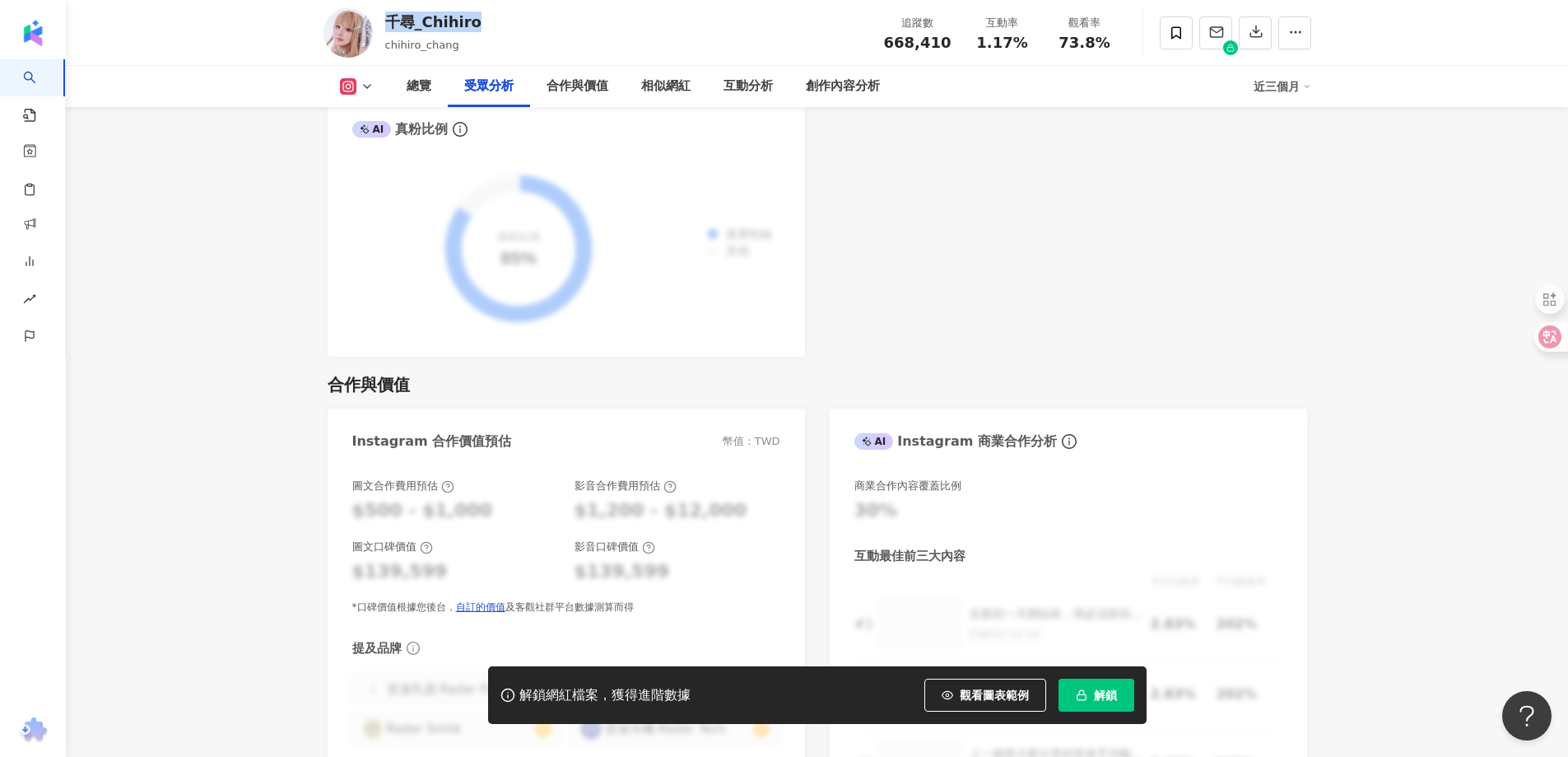
scroll to position [2140, 0]
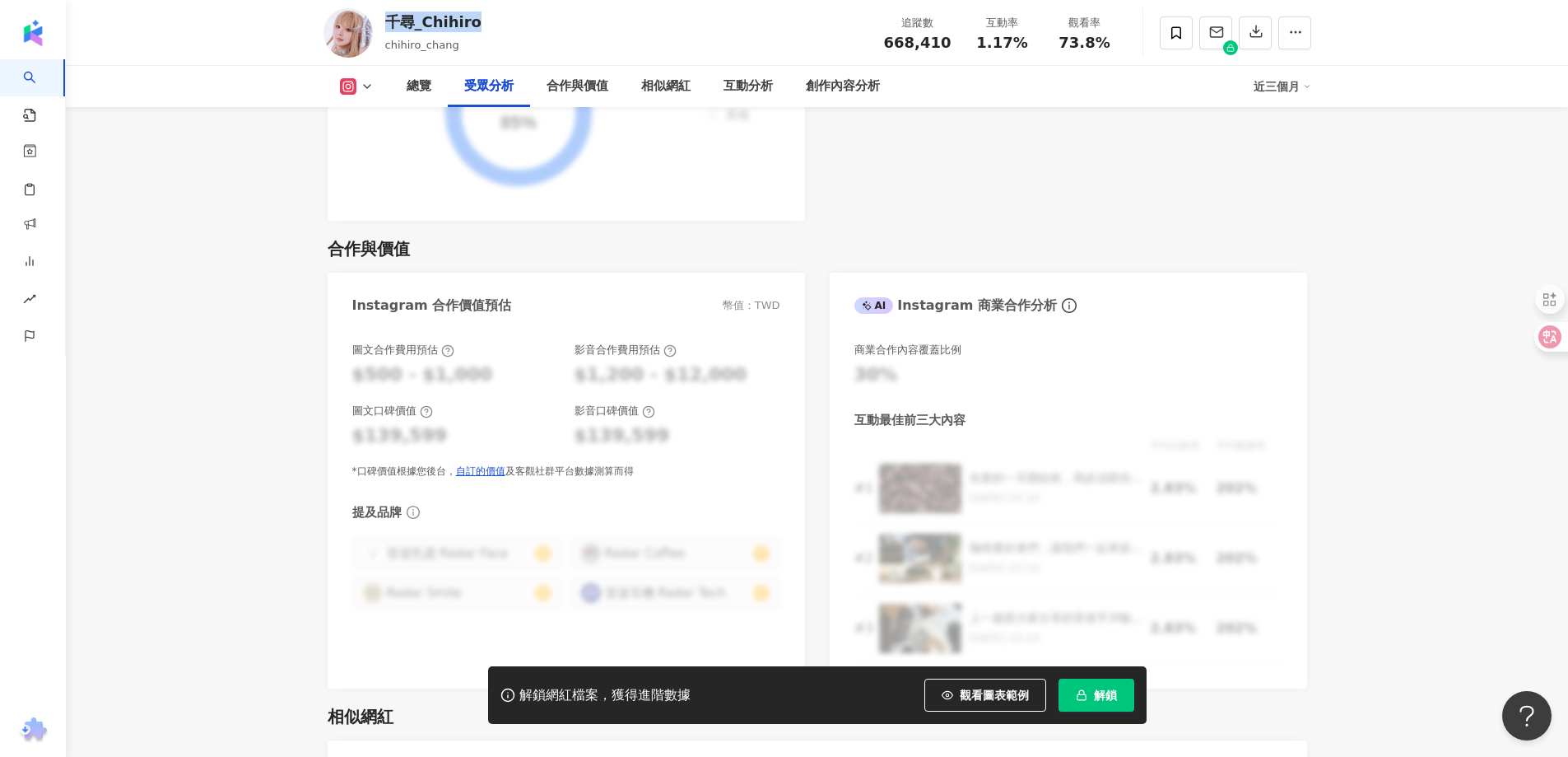
click at [198, 314] on main "66.8萬 68.5萬 tiktok-icon 8萬 11.2萬 千尋_Chihiro chihiro_chang 追蹤數 668,410 互動率 1.17%…" at bounding box center [818, 702] width 1503 height 5579
click at [618, 95] on div "合作與價值" at bounding box center [577, 87] width 94 height 41
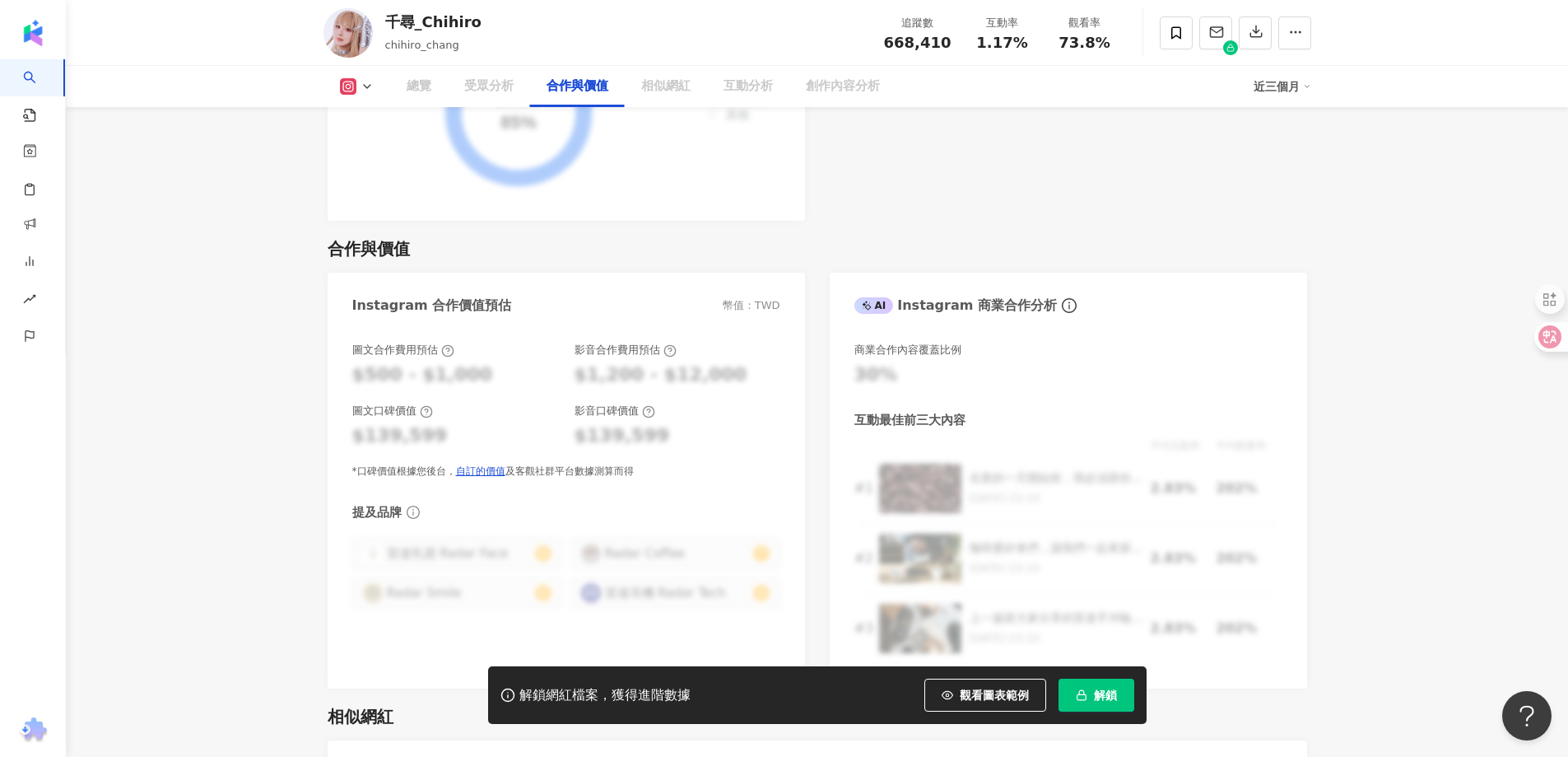
scroll to position [2230, 0]
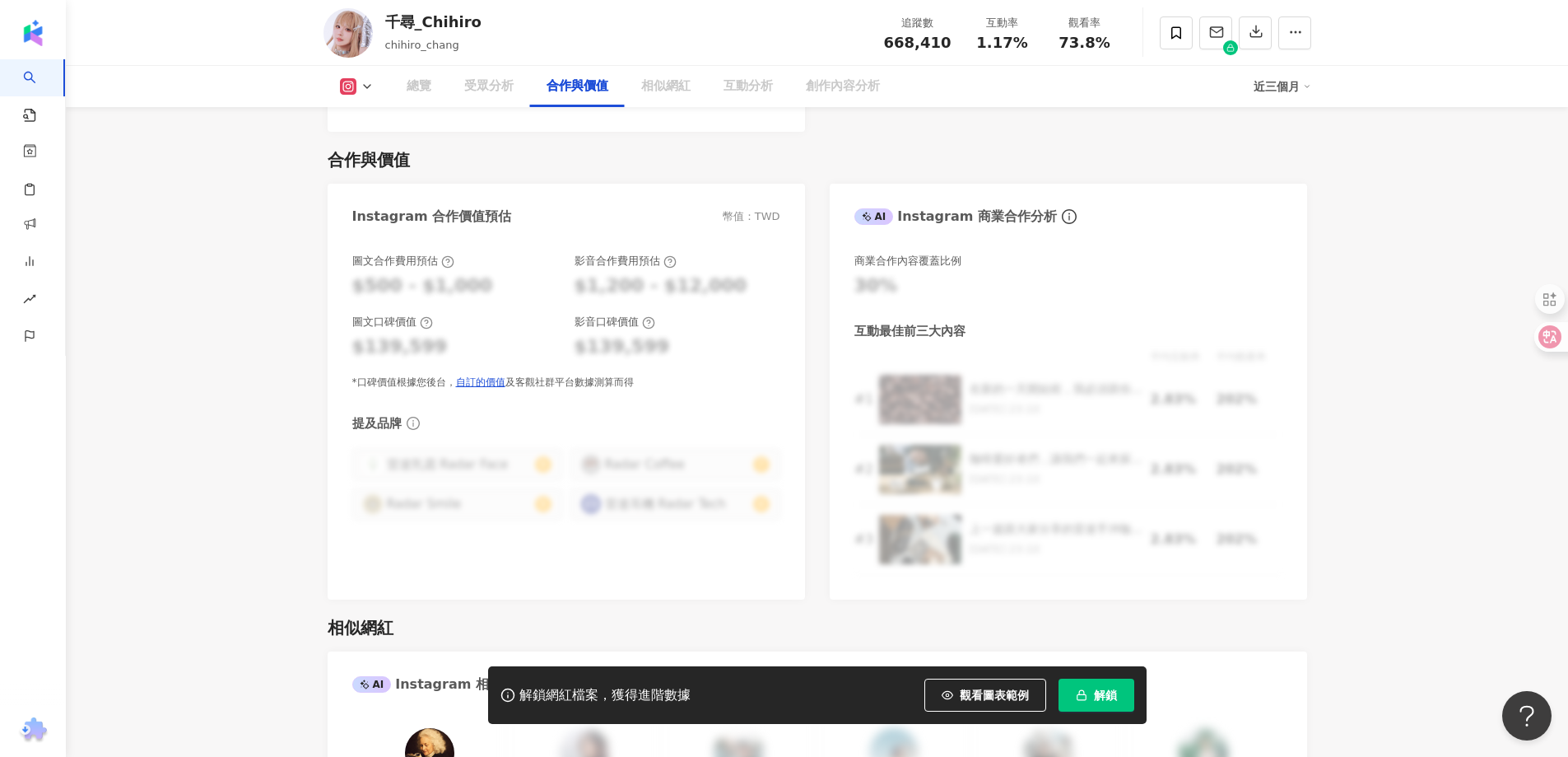
click at [353, 286] on div "圖文合作費用預估 $500 - $1,000 影音合作費用預估 $1,200 - $12,000 圖文口碑價值 $139,599 影音口碑價值 $139,59…" at bounding box center [567, 322] width 428 height 136
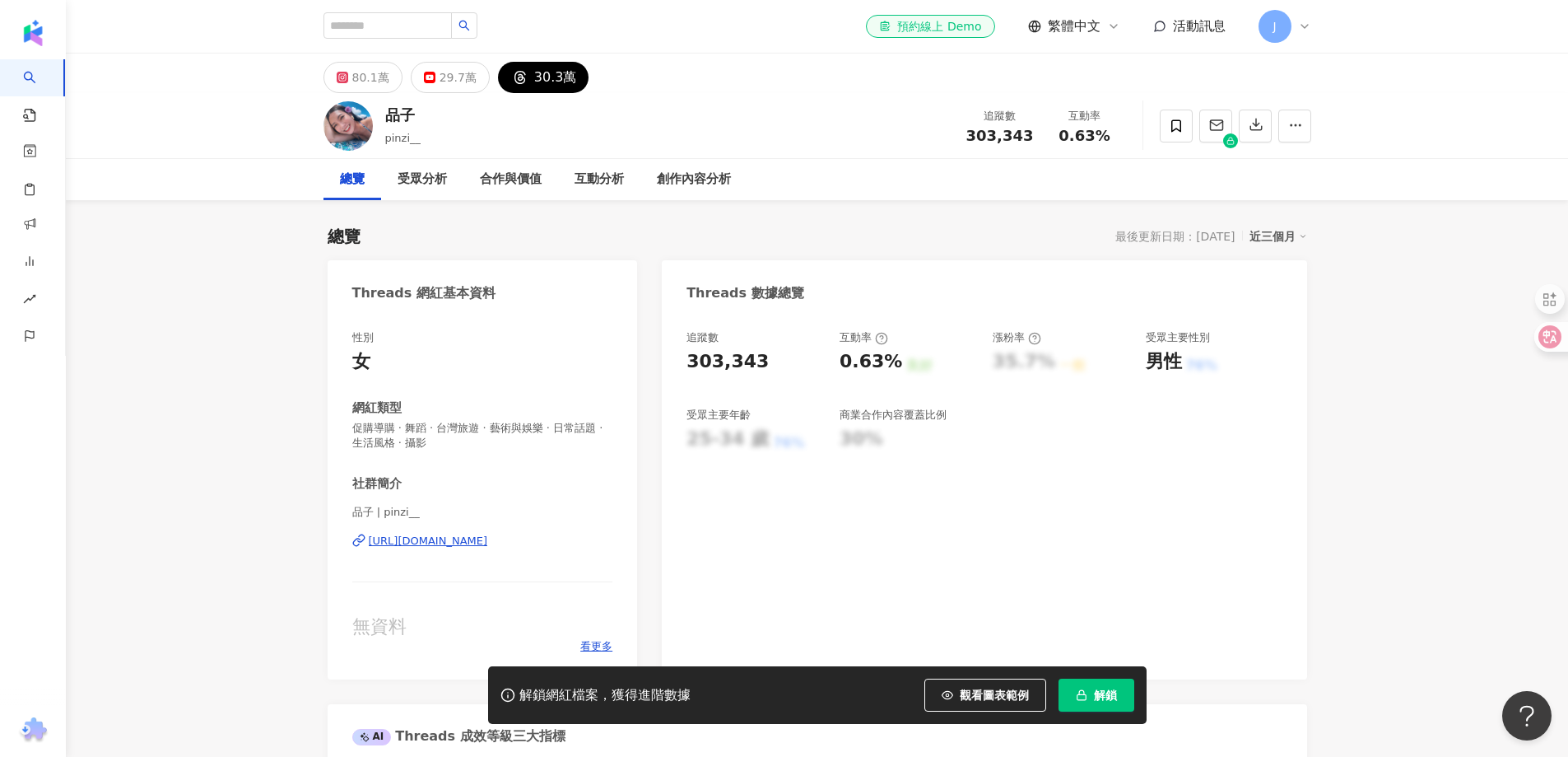
click at [462, 541] on div "https://www.threads.com/@pinzi__" at bounding box center [428, 541] width 119 height 15
click at [353, 71] on div "80.1萬" at bounding box center [371, 77] width 37 height 23
click at [339, 79] on icon at bounding box center [342, 77] width 6 height 6
click at [356, 63] on button "80.1萬" at bounding box center [363, 77] width 79 height 32
click at [358, 73] on button "80.1萬" at bounding box center [363, 77] width 79 height 32
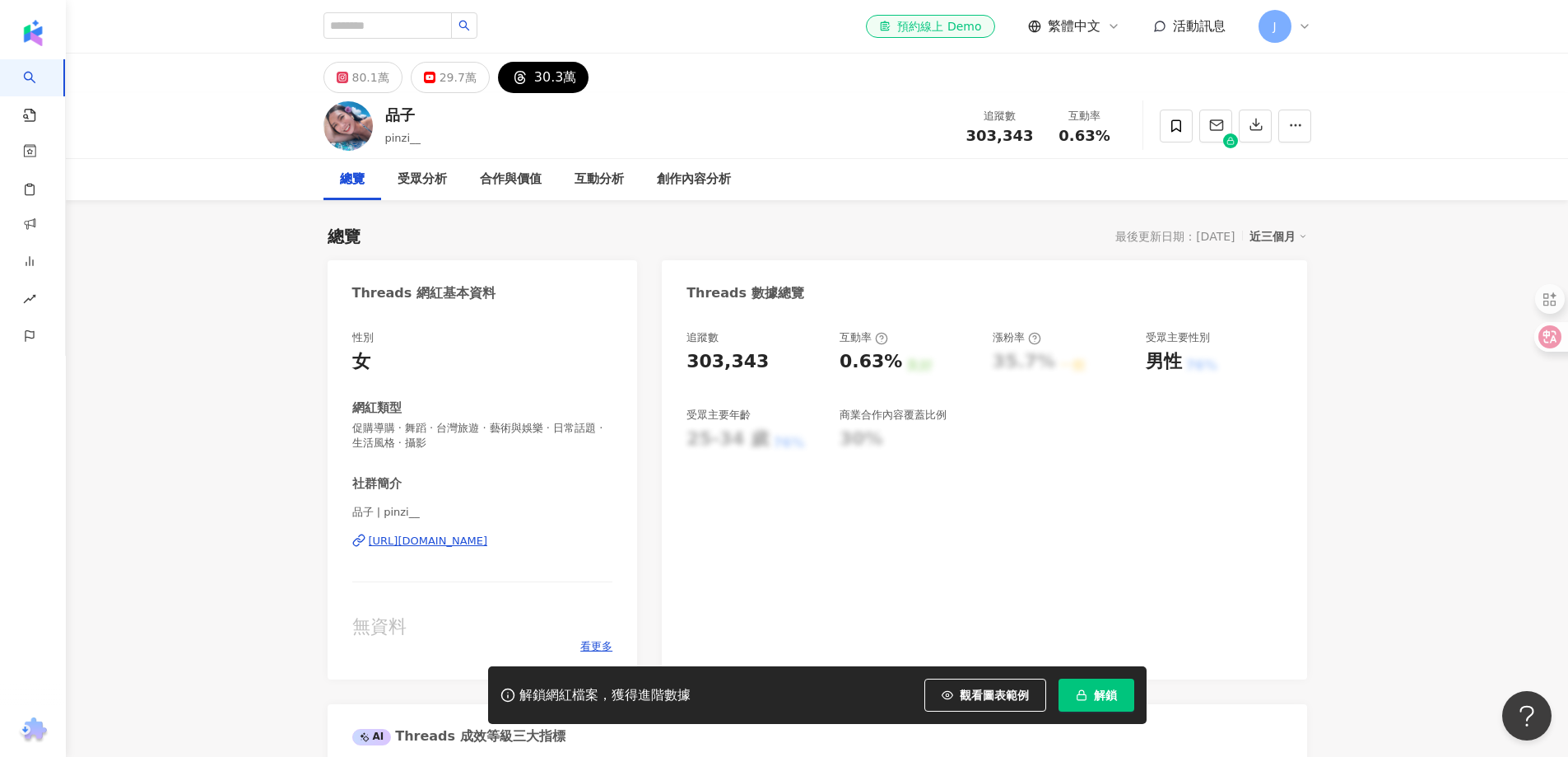
click at [358, 73] on button "80.1萬" at bounding box center [363, 77] width 79 height 32
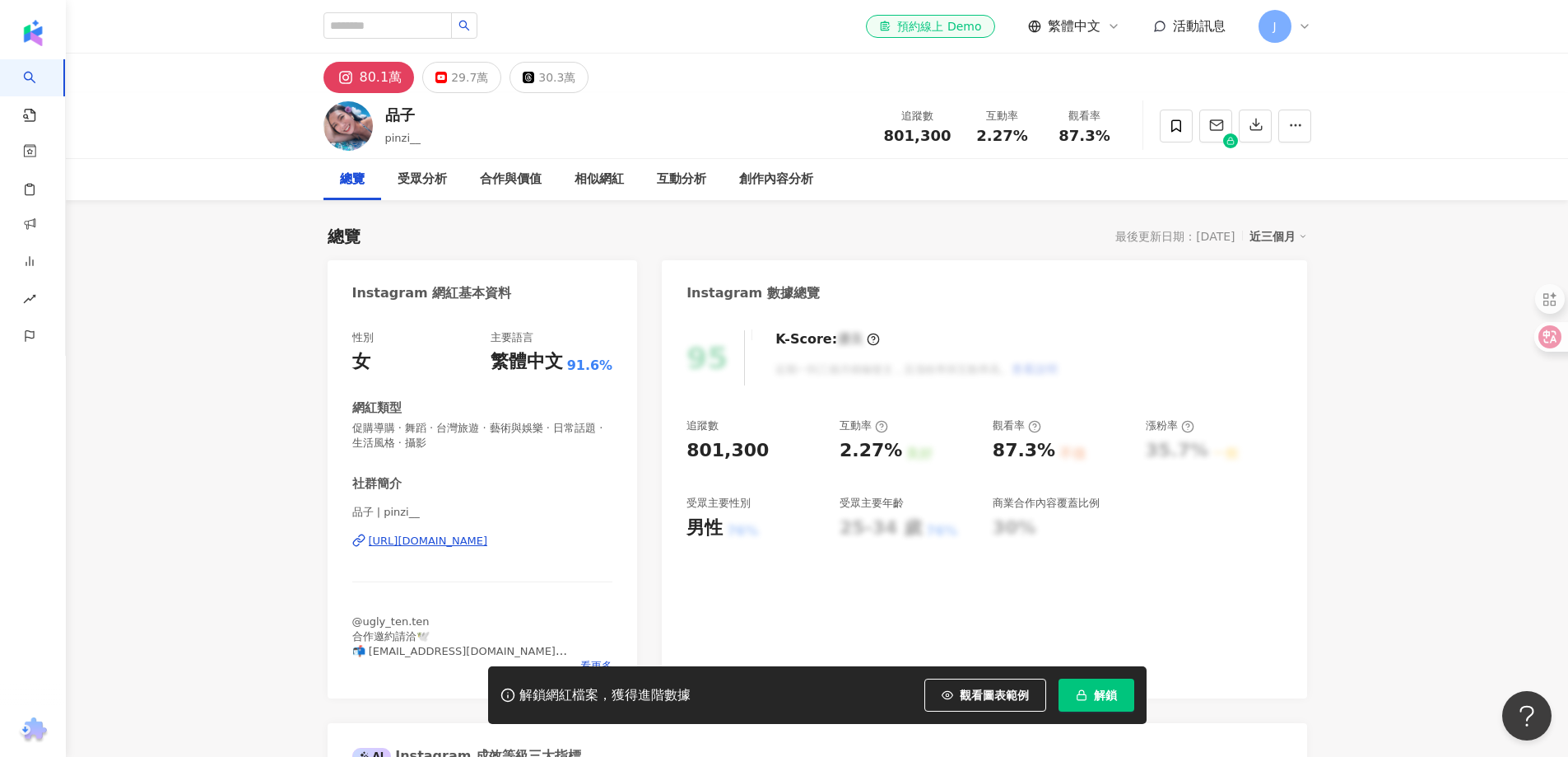
click at [423, 539] on div "https://www.instagram.com/pinzi__/" at bounding box center [428, 541] width 119 height 15
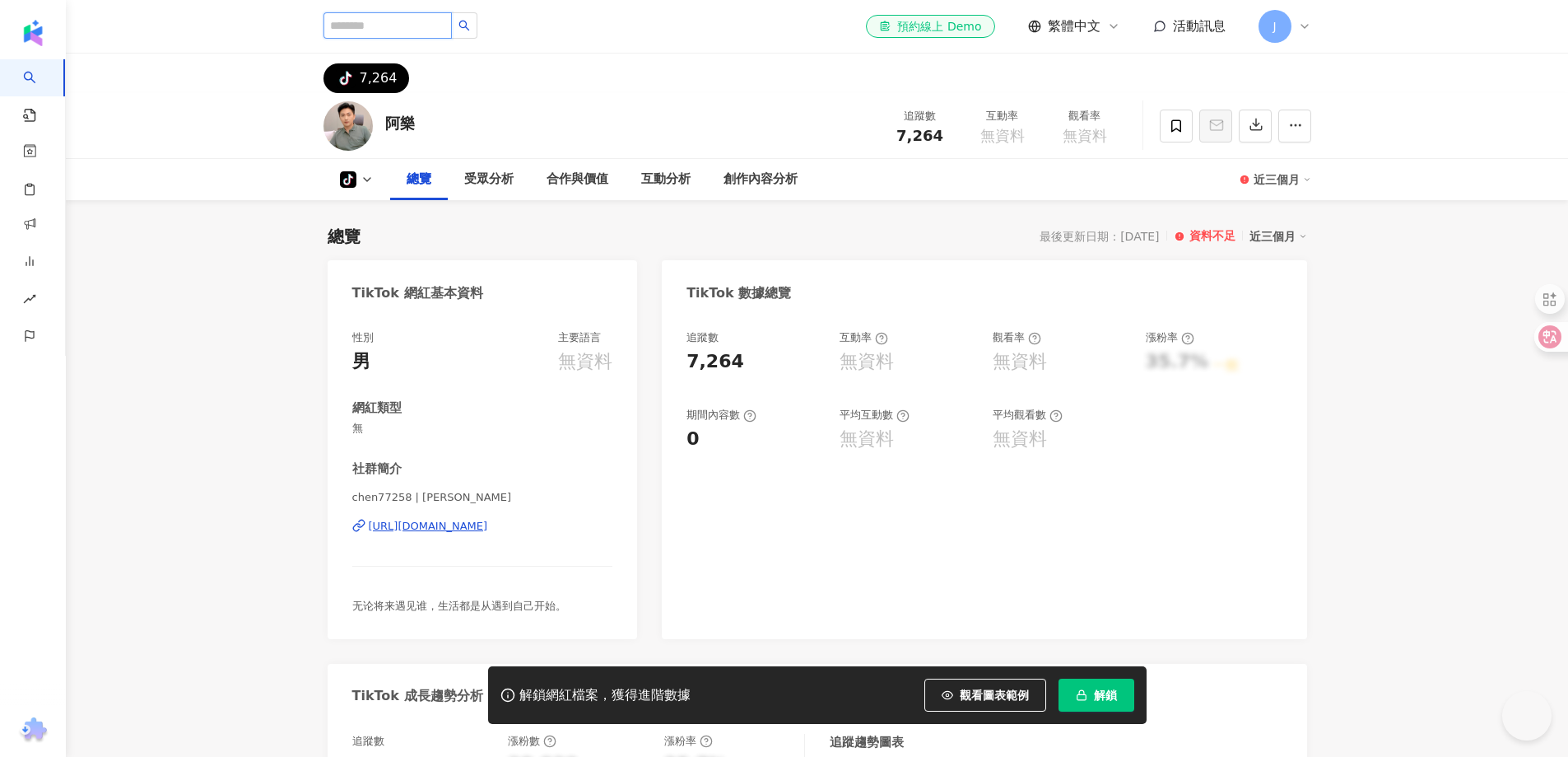
click at [418, 28] on input "search" at bounding box center [388, 25] width 129 height 26
click at [418, 19] on input "search" at bounding box center [388, 25] width 129 height 26
paste input "*********"
type input "*********"
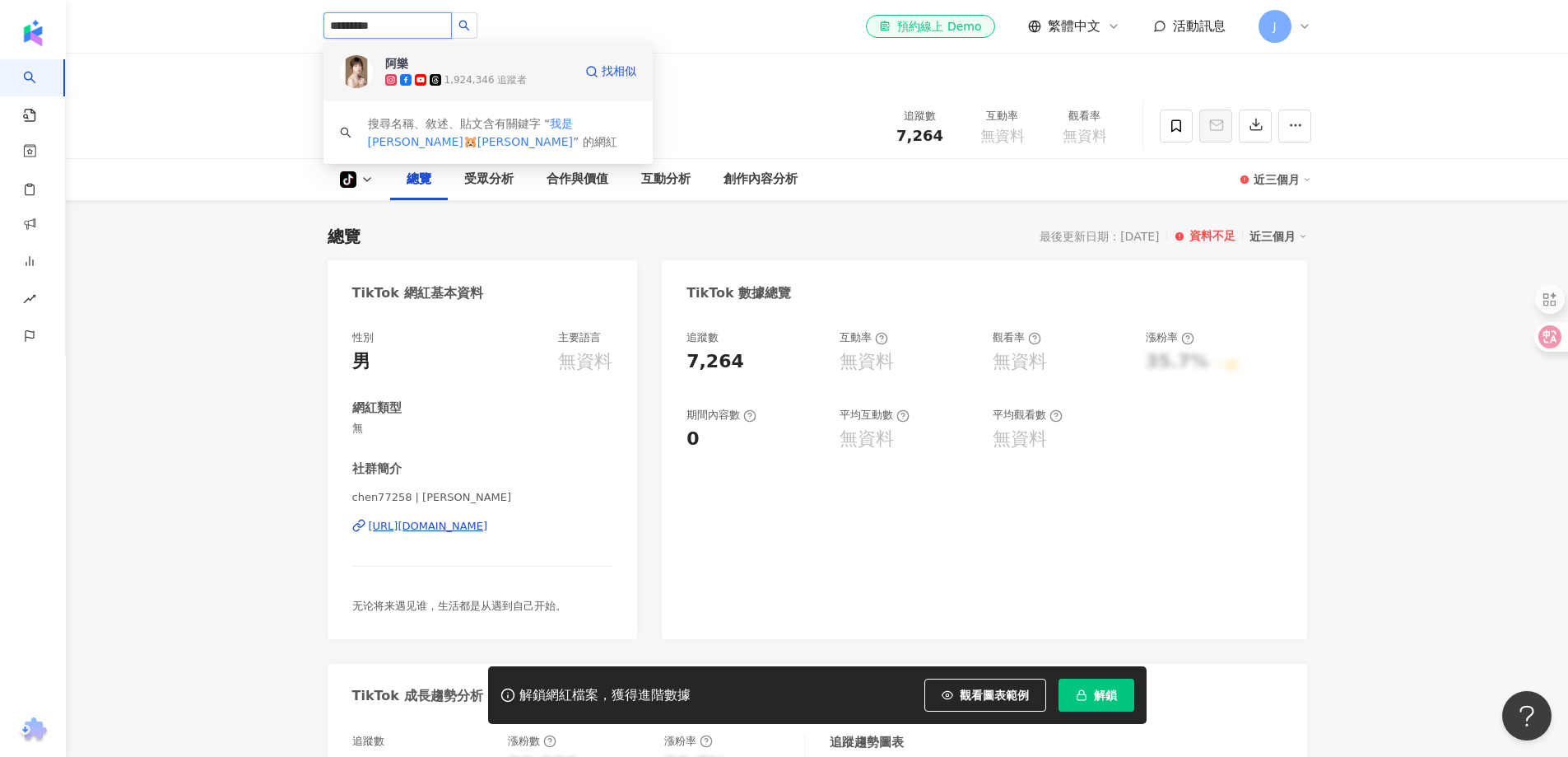
click at [457, 72] on div "1,924,346 追蹤者" at bounding box center [479, 80] width 188 height 17
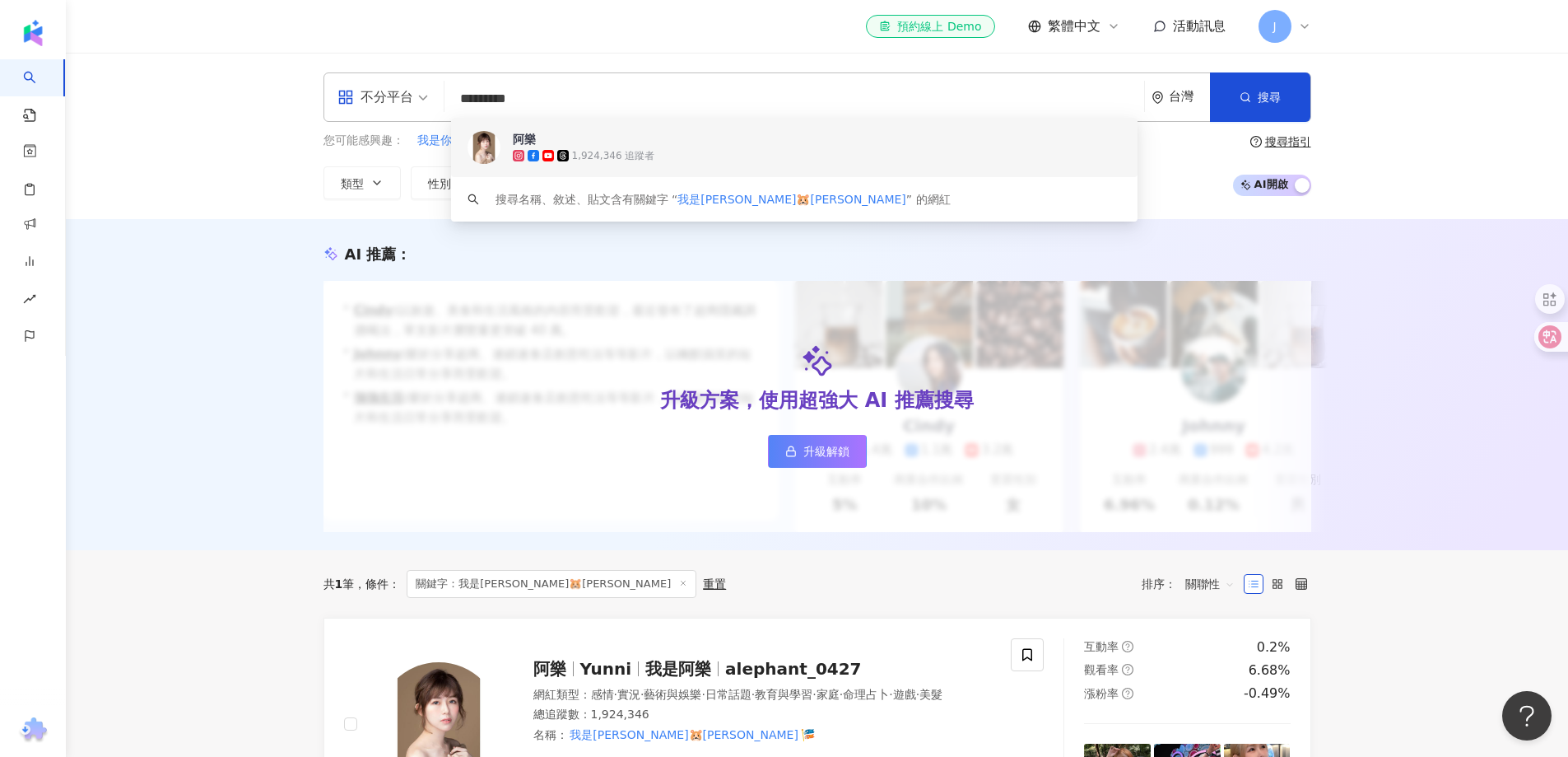
drag, startPoint x: 604, startPoint y: 101, endPoint x: 446, endPoint y: 101, distance: 158.0
click at [493, 101] on input "*********" at bounding box center [794, 99] width 687 height 32
click at [418, 98] on span "不分平台" at bounding box center [383, 97] width 91 height 26
drag, startPoint x: 576, startPoint y: 104, endPoint x: 441, endPoint y: 113, distance: 135.3
click at [441, 86] on div "不分平台 ********* 台灣 搜尋 a2b1c7f3-972e-440f-92fb-5121399492df keyword 阿樂 1,924,346 …" at bounding box center [818, 97] width 988 height 49
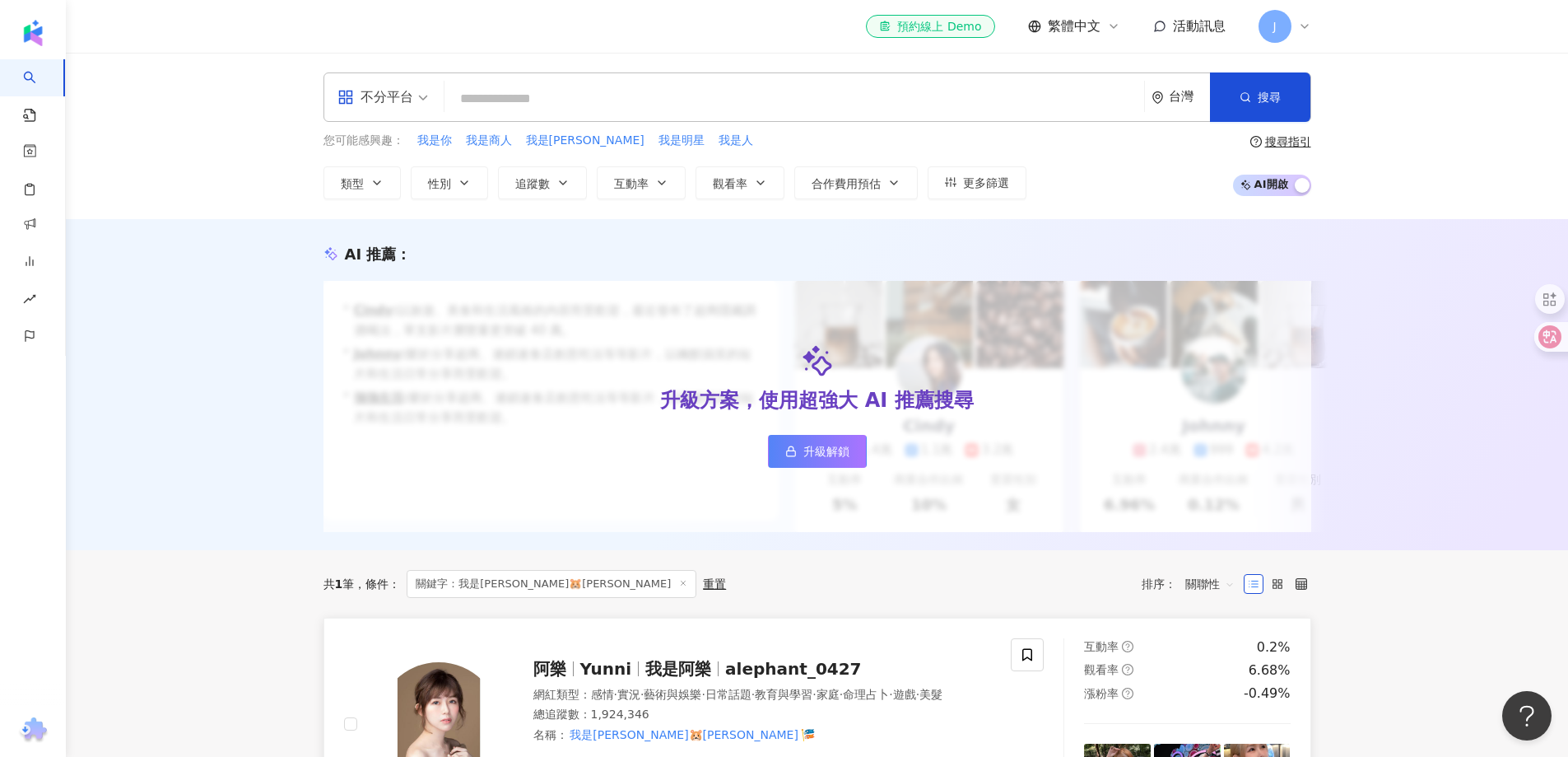
paste input "*******"
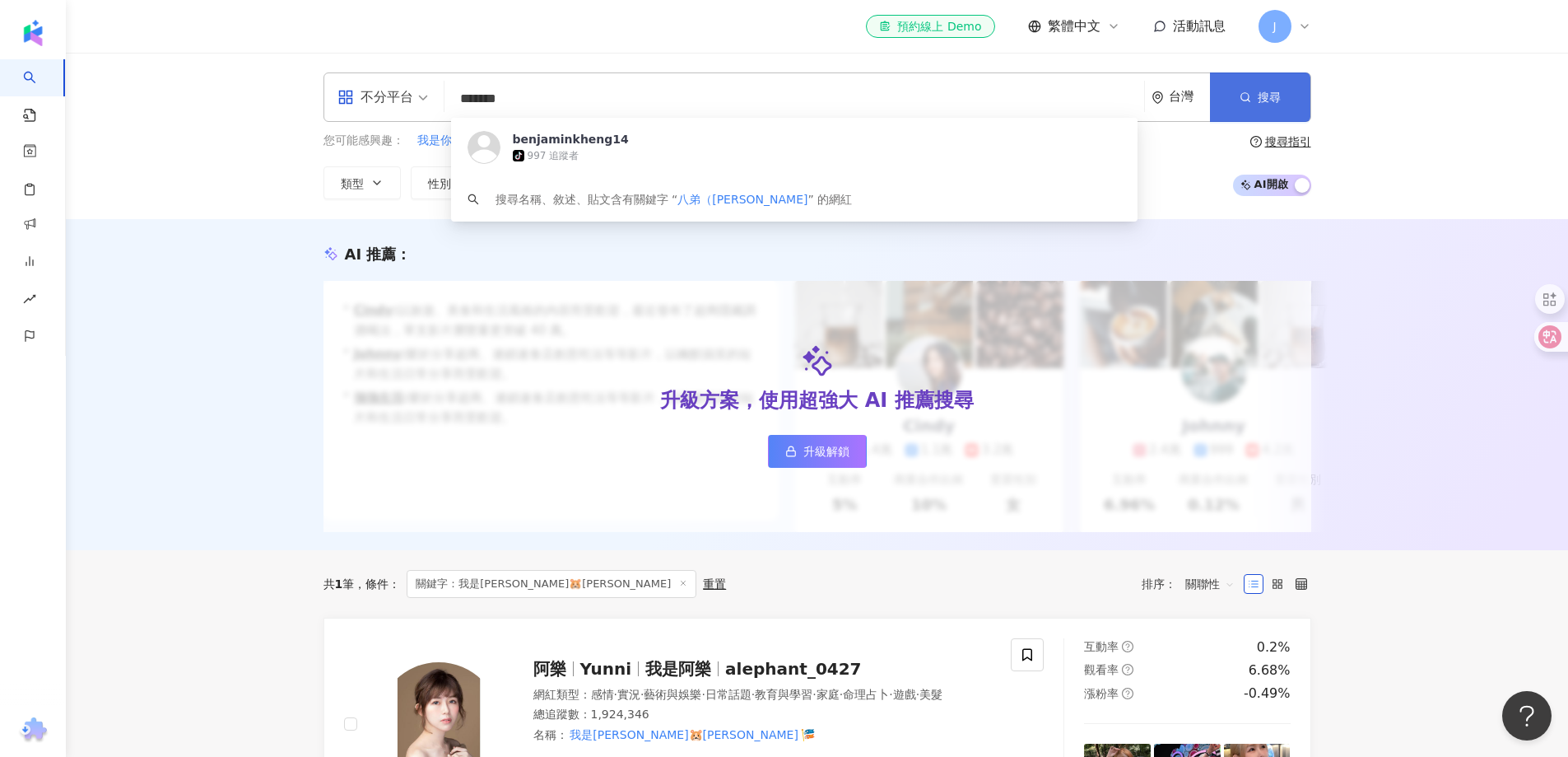
click at [1281, 87] on button "搜尋" at bounding box center [1261, 97] width 101 height 49
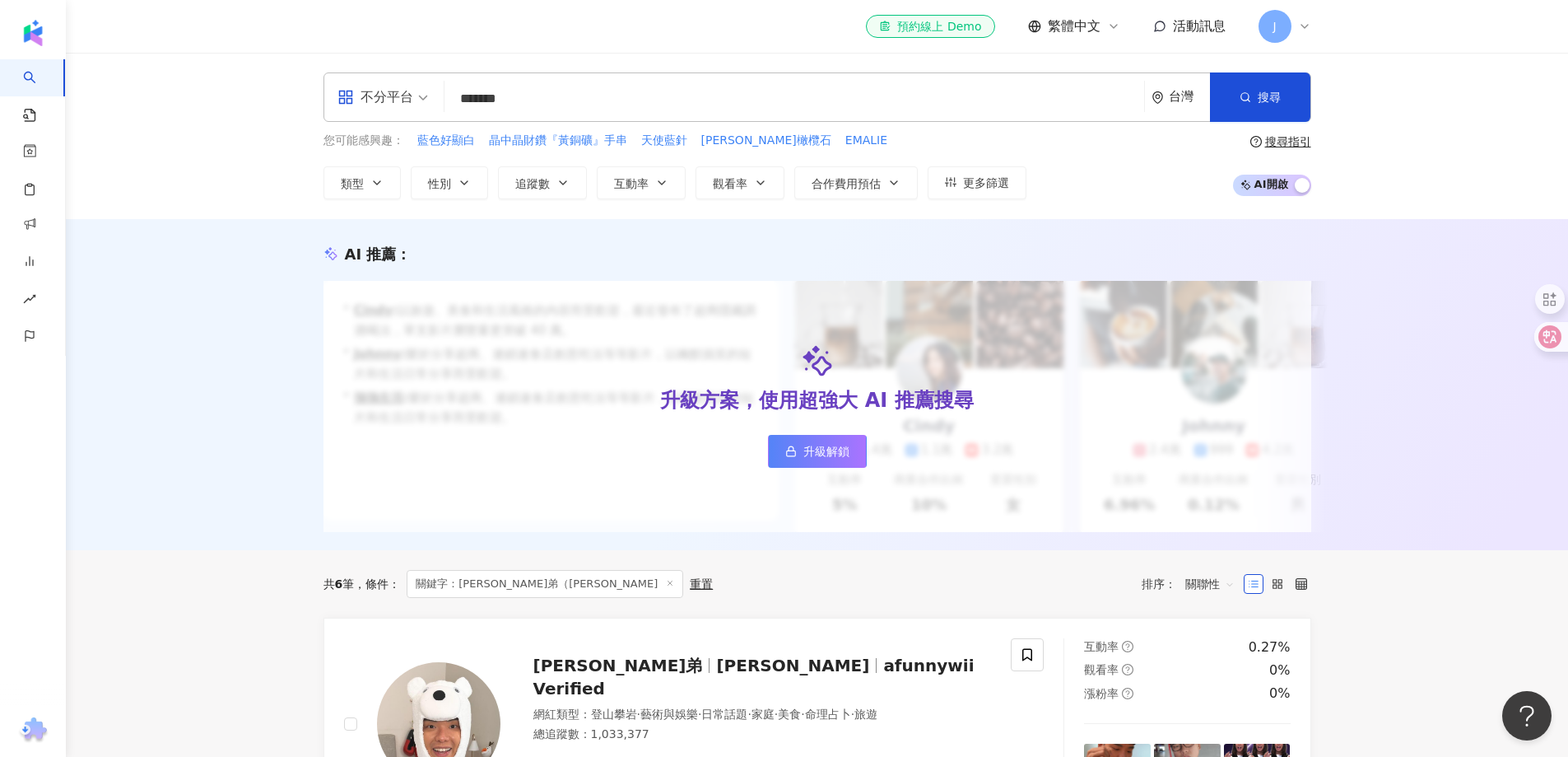
click at [528, 101] on input "*******" at bounding box center [794, 99] width 687 height 32
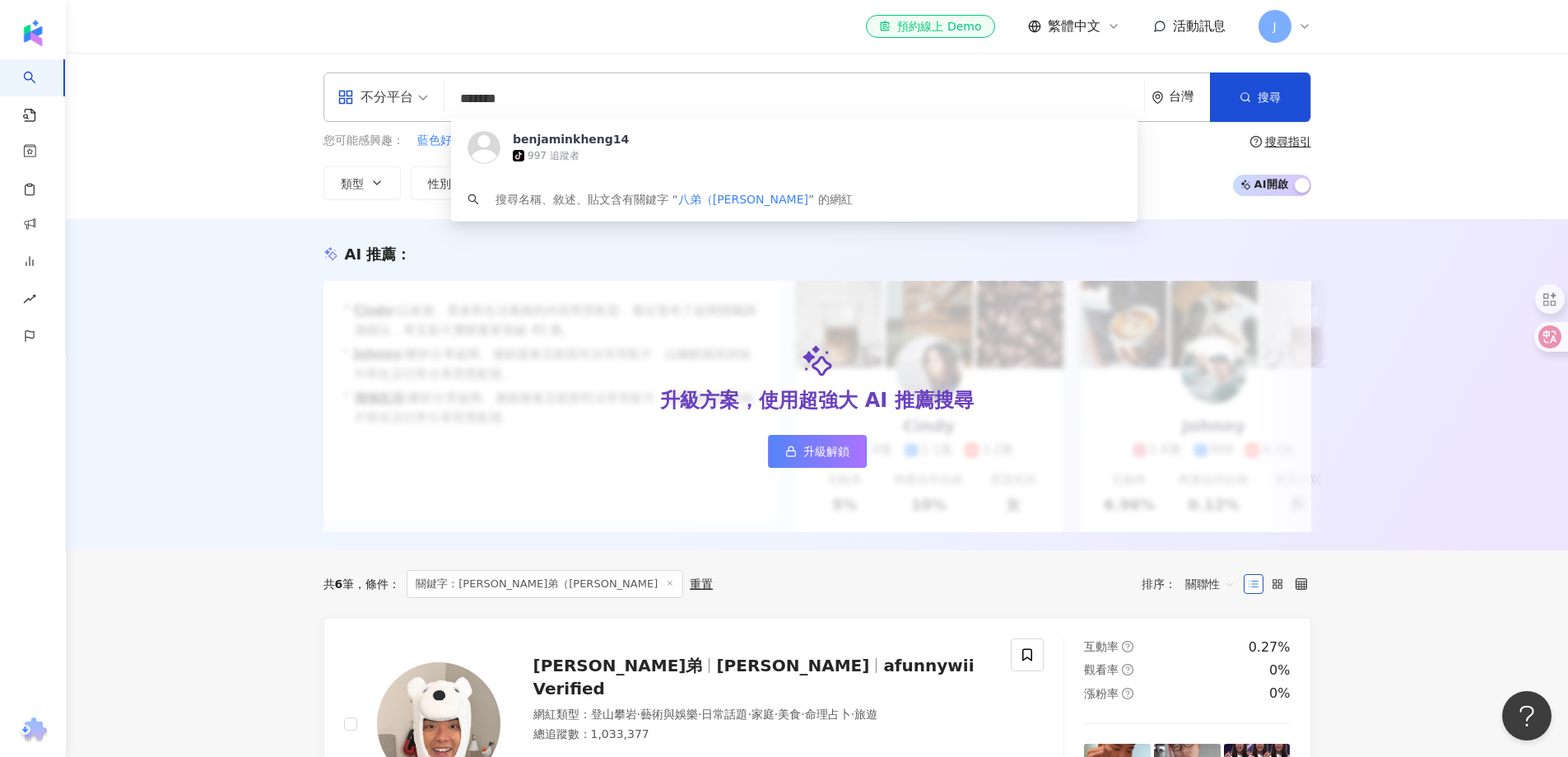
click at [528, 101] on input "*******" at bounding box center [794, 99] width 687 height 32
paste input "search"
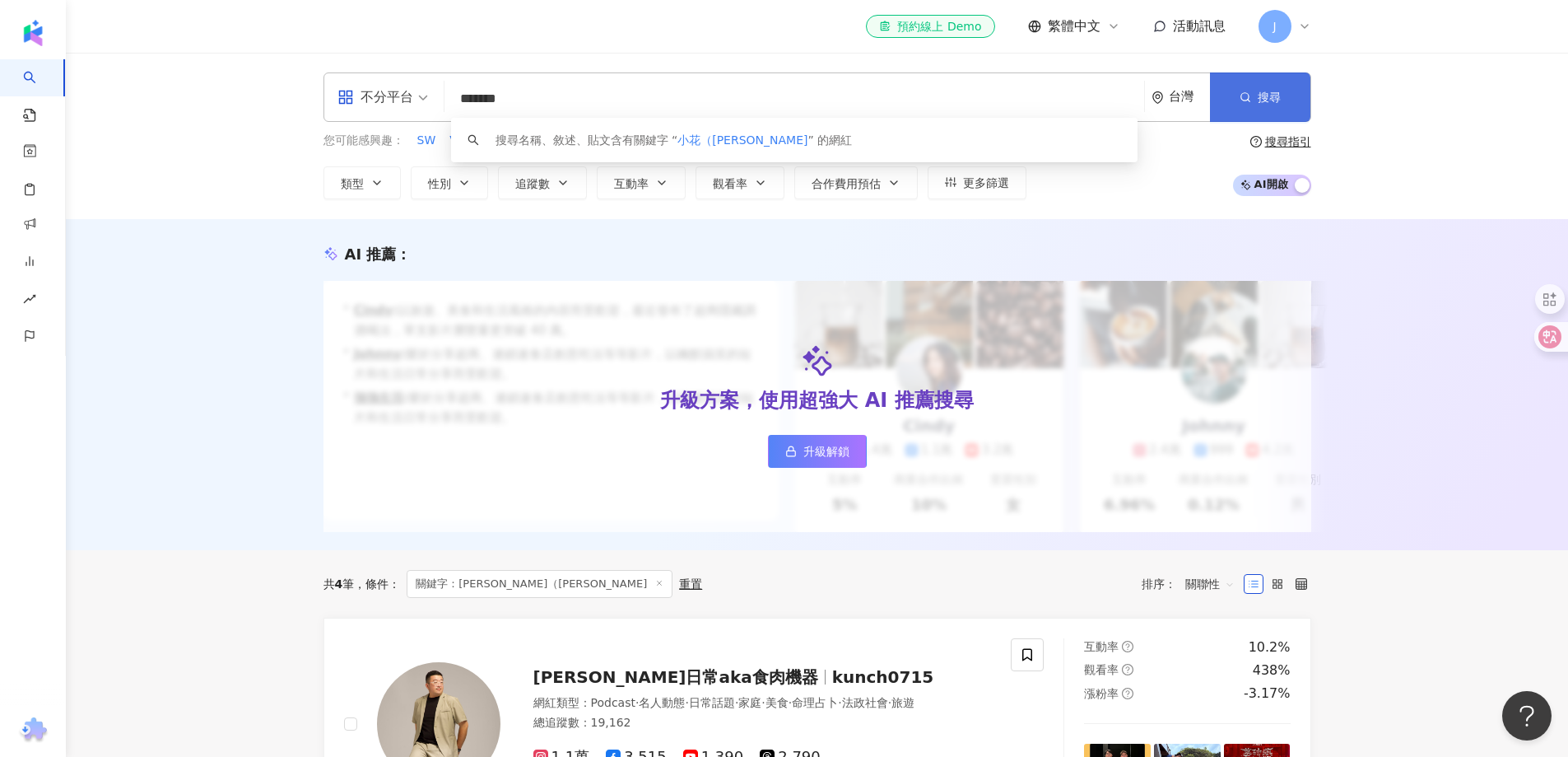
click at [1288, 120] on button "搜尋" at bounding box center [1261, 97] width 101 height 49
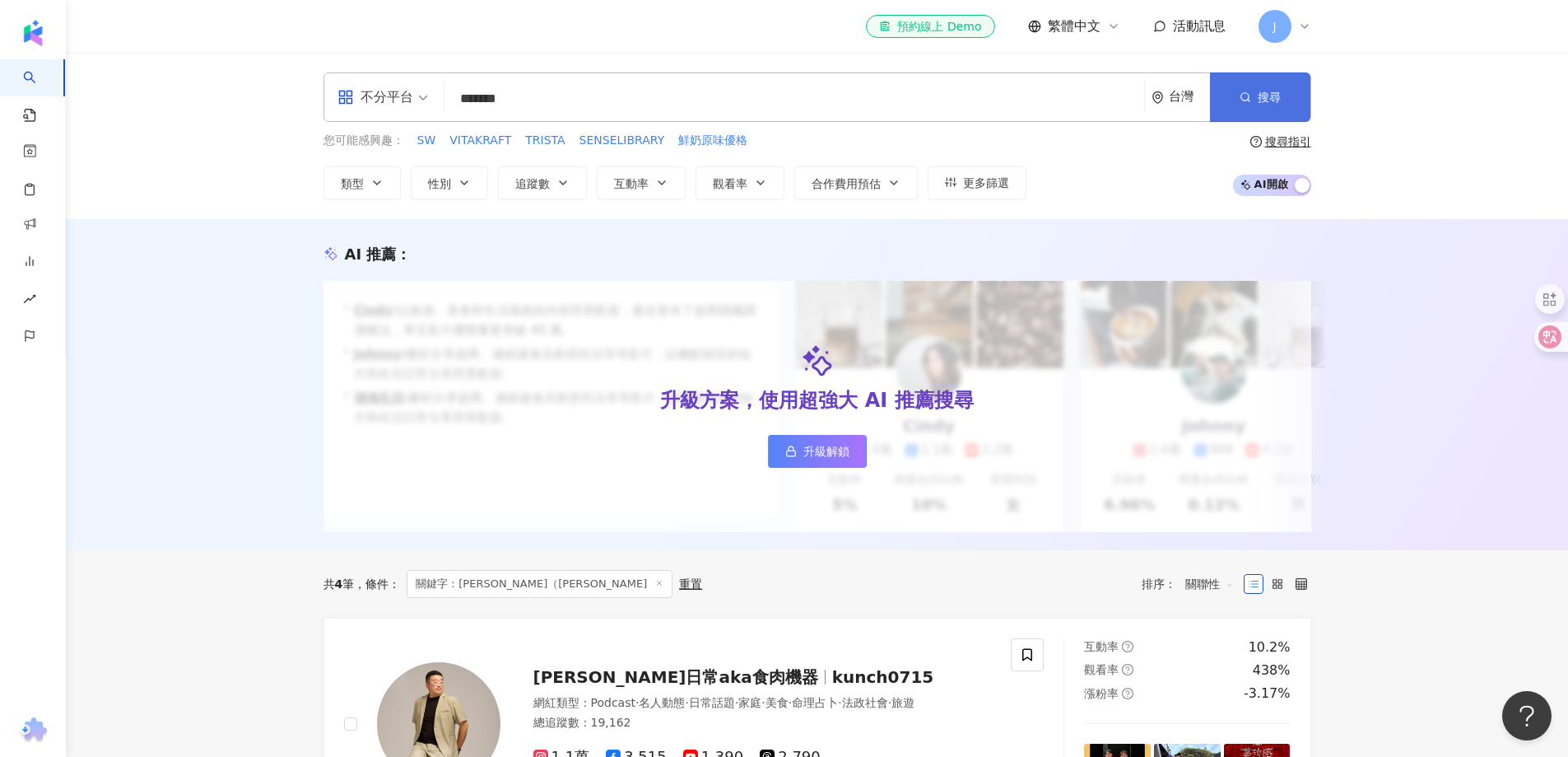
click at [1227, 83] on button "搜尋" at bounding box center [1261, 97] width 101 height 49
click at [1246, 85] on button "搜尋" at bounding box center [1261, 97] width 101 height 49
drag, startPoint x: 569, startPoint y: 114, endPoint x: 556, endPoint y: 108, distance: 14.3
click at [567, 114] on input "*******" at bounding box center [794, 99] width 687 height 32
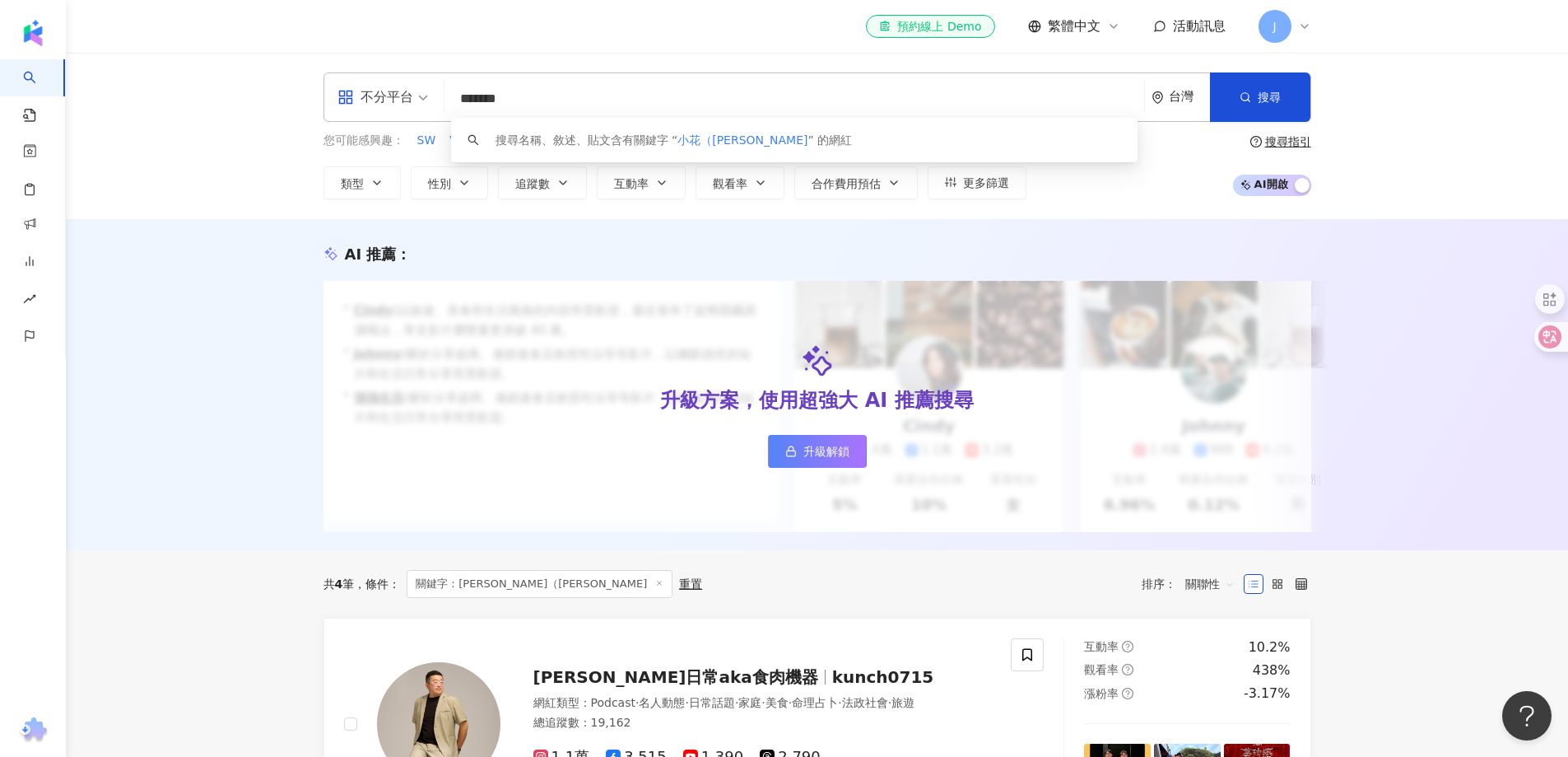
drag, startPoint x: 537, startPoint y: 100, endPoint x: 412, endPoint y: 100, distance: 125.0
click at [412, 100] on div "不分平台 ******* 台灣 搜尋 keyword 搜尋名稱、敘述、貼文含有關鍵字 “ 小花（陳彥佐） ” 的網紅" at bounding box center [818, 97] width 988 height 49
paste input "search"
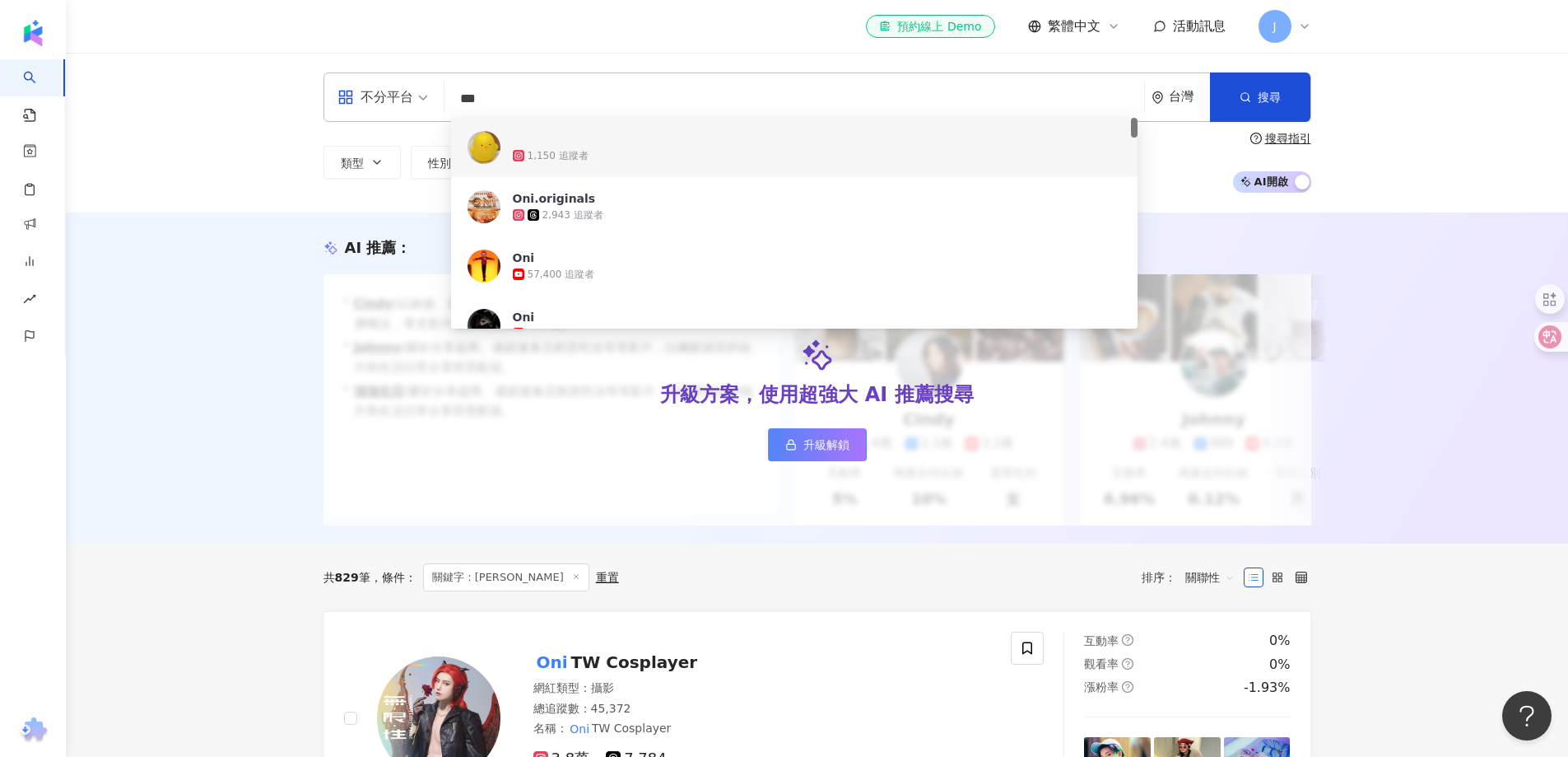
click at [270, 248] on div "AI 推薦 ： 升級方案，使用超強大 AI 推薦搜尋 升級解鎖 • Cindy : 以旅遊、美食和生活風格的內容而受歡迎，最近發布了超商隱藏調酒喝法，單支影片…" at bounding box center [818, 378] width 1503 height 331
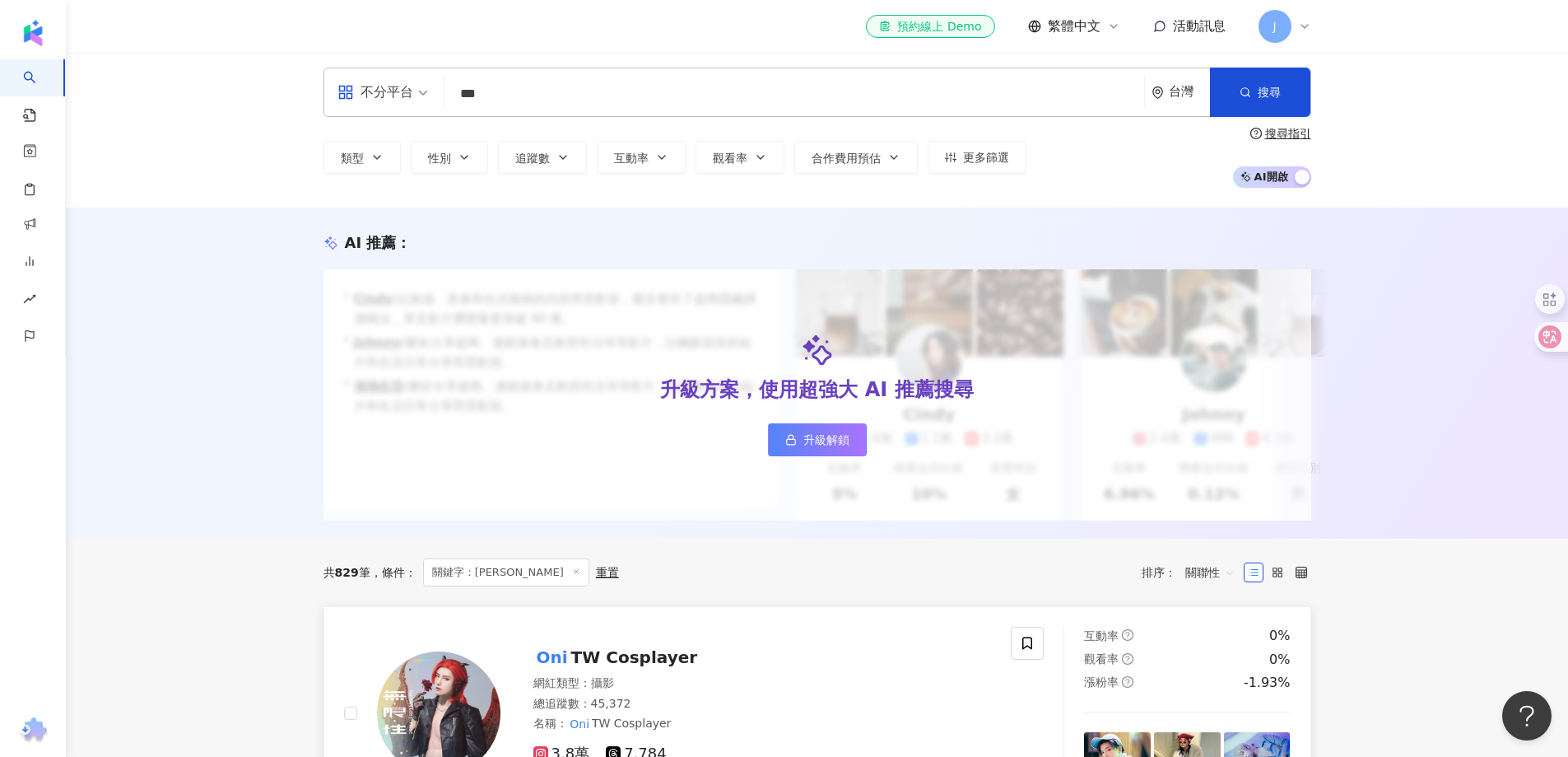
scroll to position [164, 0]
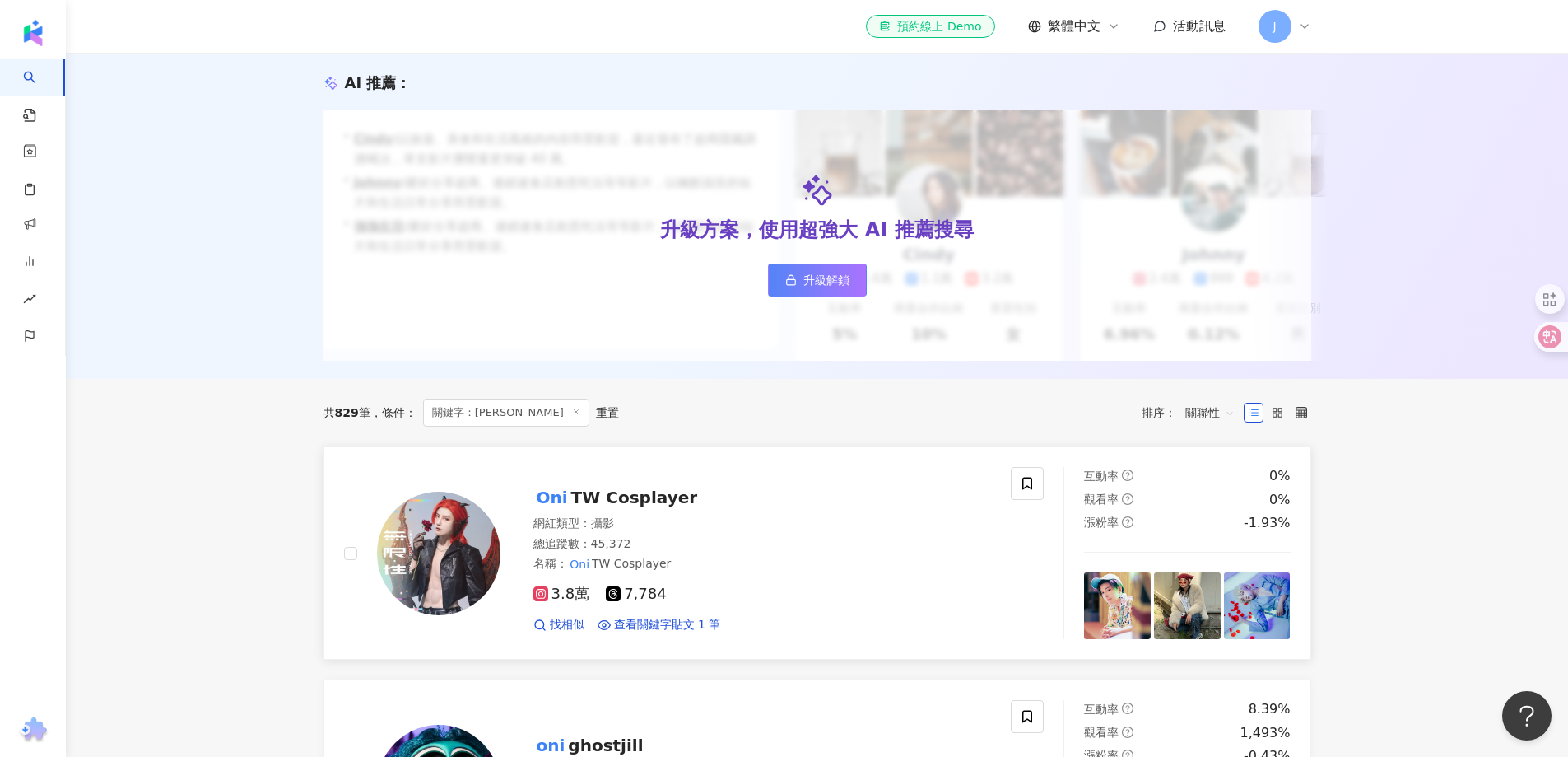
click at [637, 507] on span "TW Cosplayer" at bounding box center [635, 497] width 127 height 20
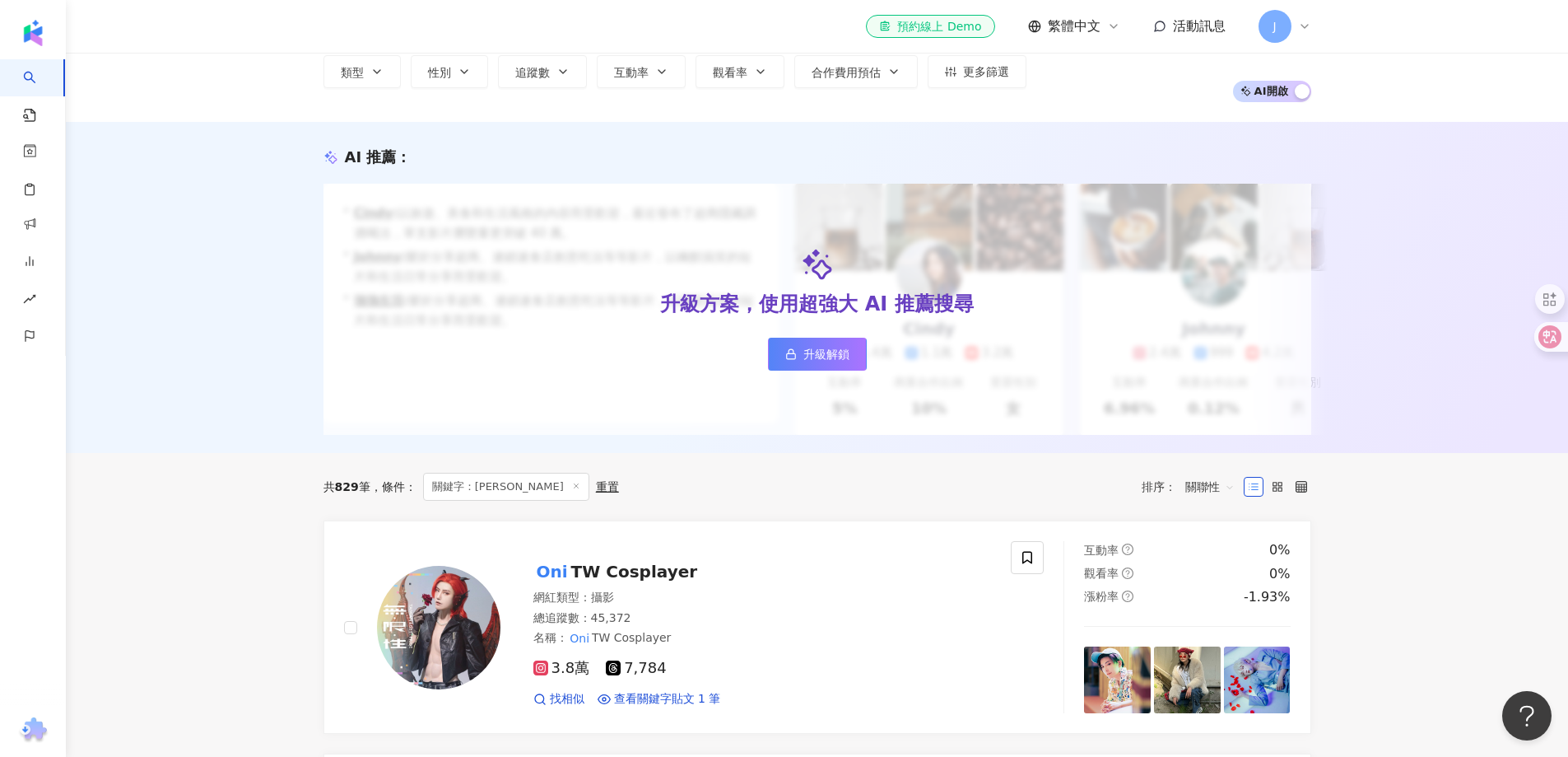
scroll to position [0, 0]
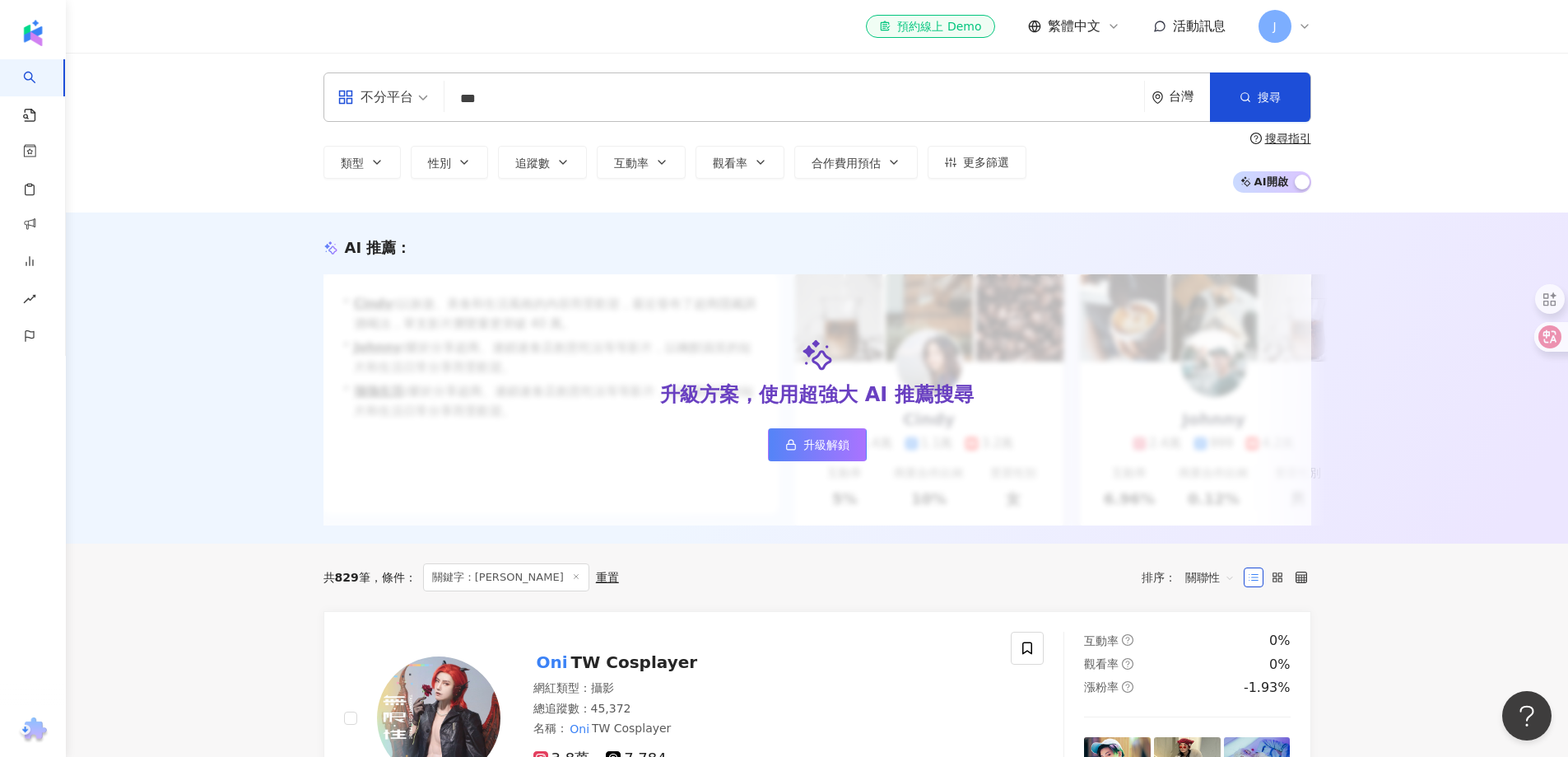
click at [485, 98] on input "***" at bounding box center [794, 99] width 687 height 32
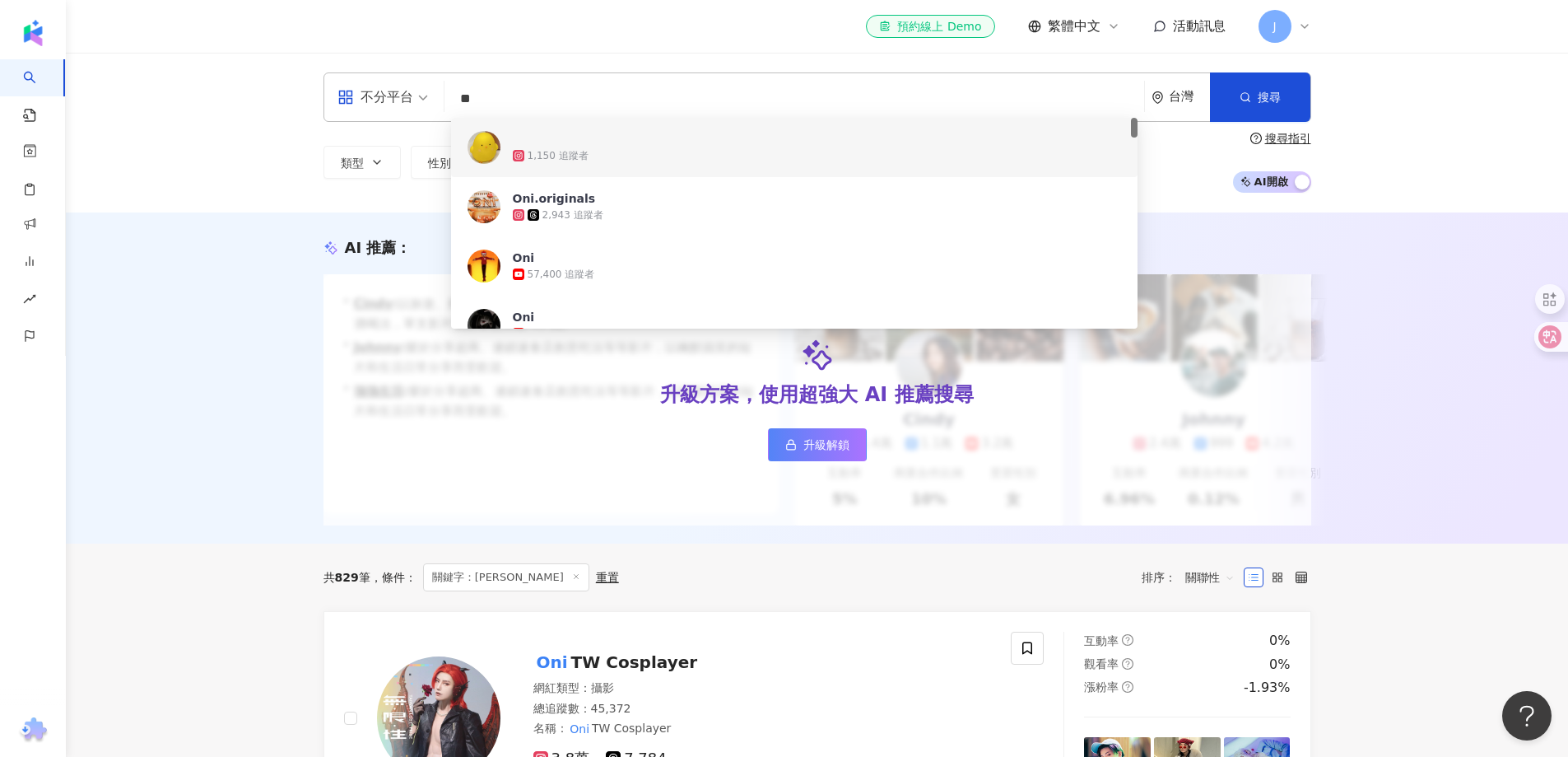
type input "*"
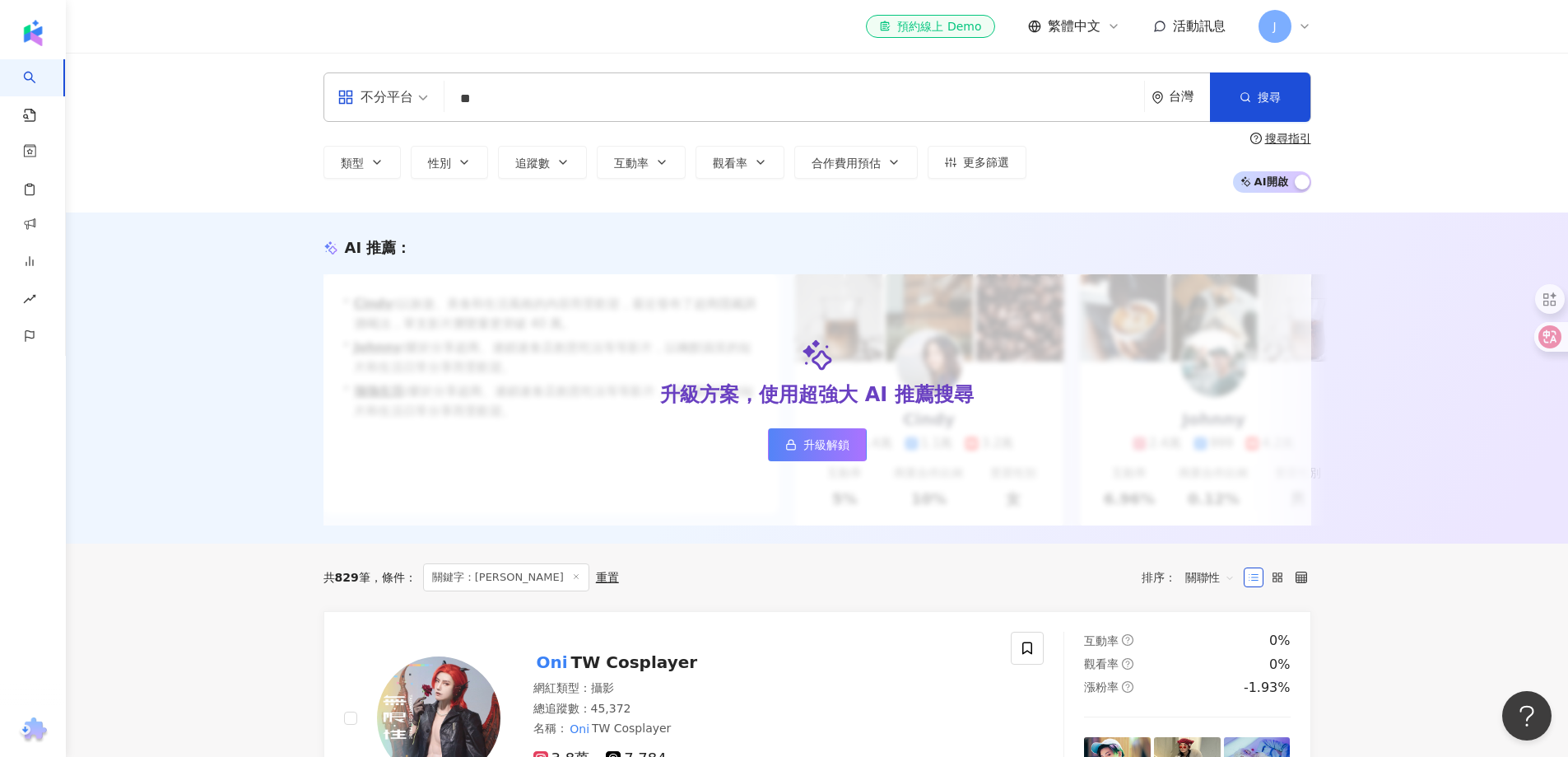
type input "*"
type input "**"
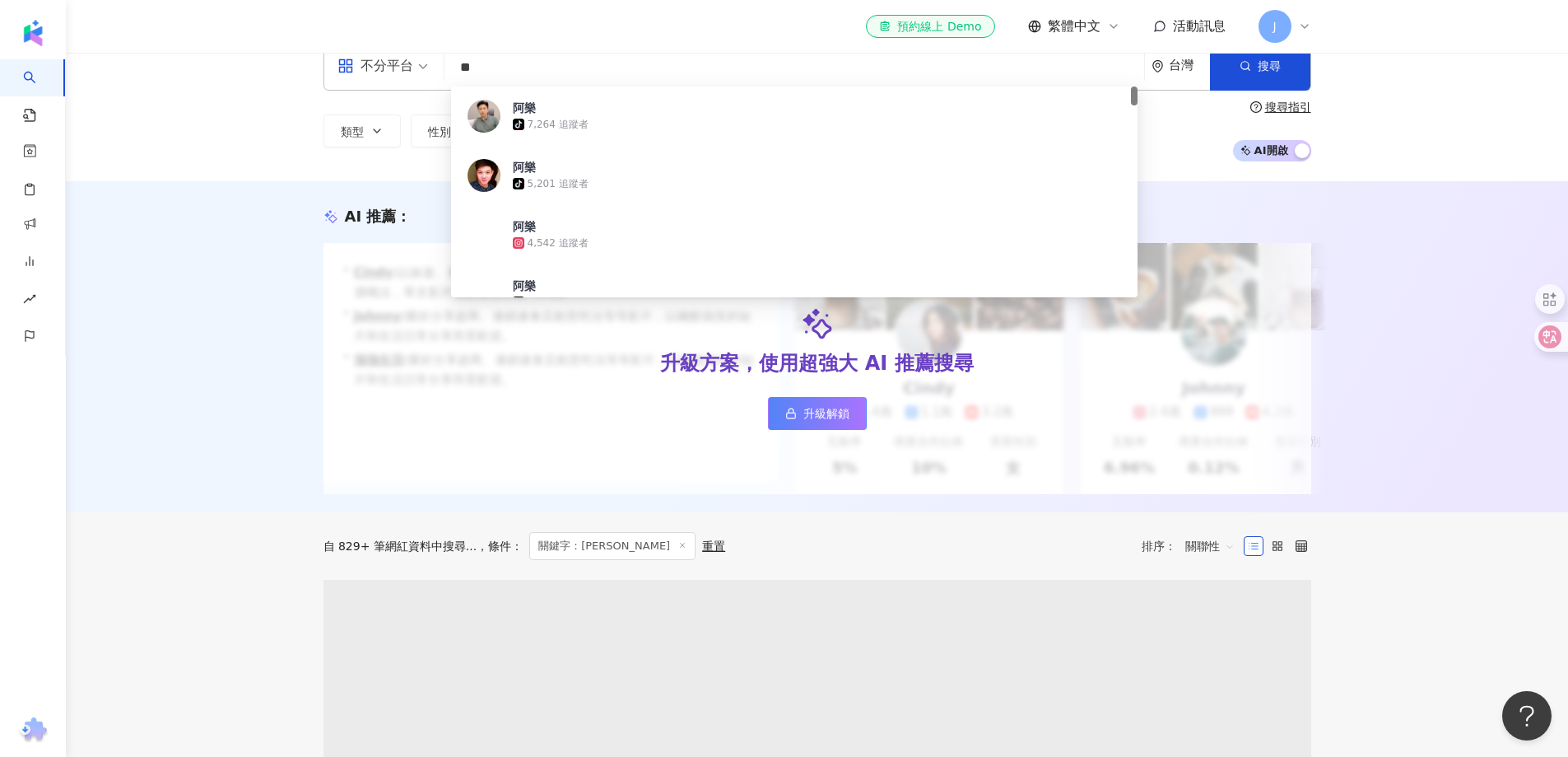
scroll to position [329, 0]
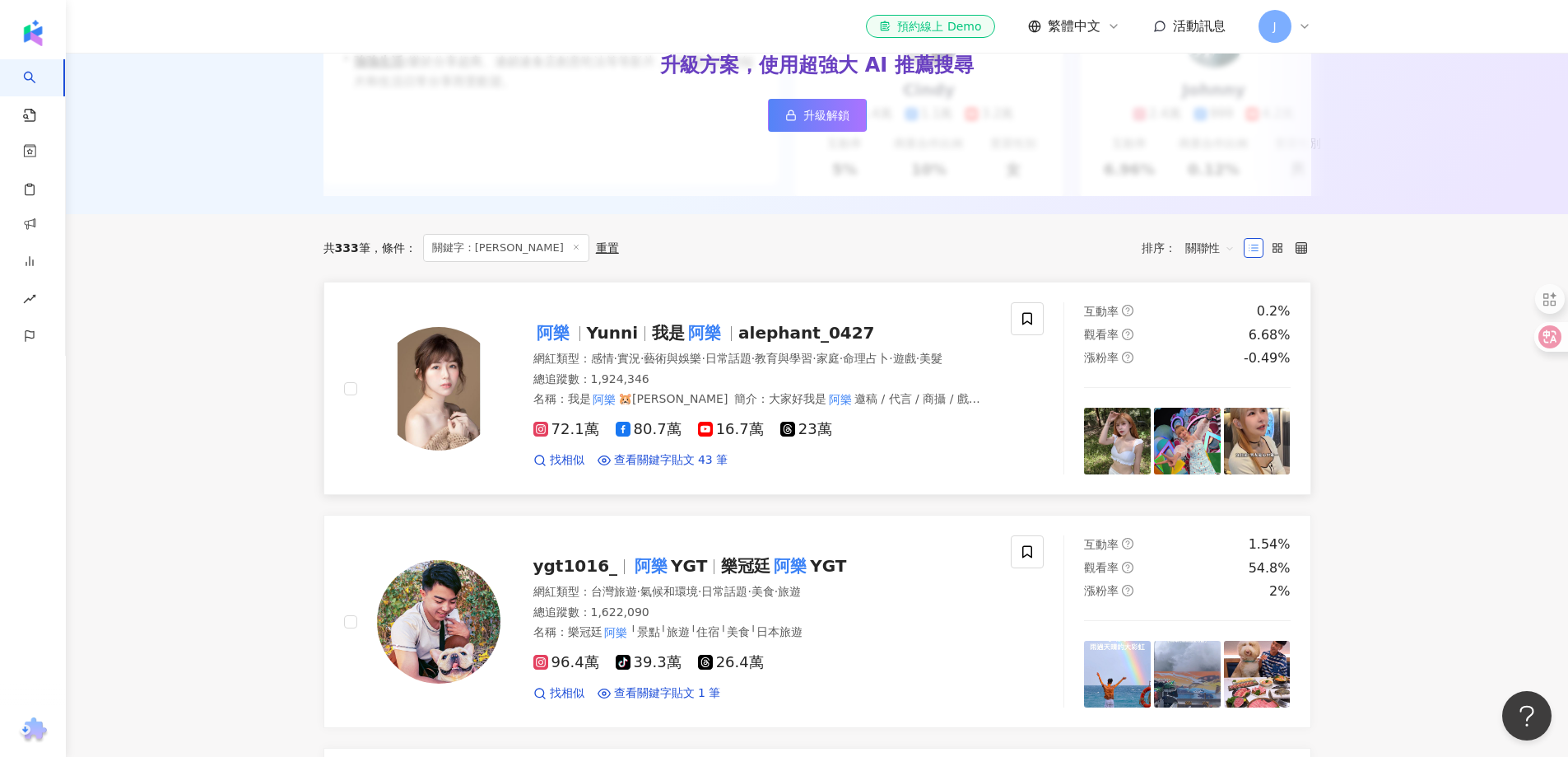
click at [624, 343] on span "Yunni" at bounding box center [613, 332] width 52 height 20
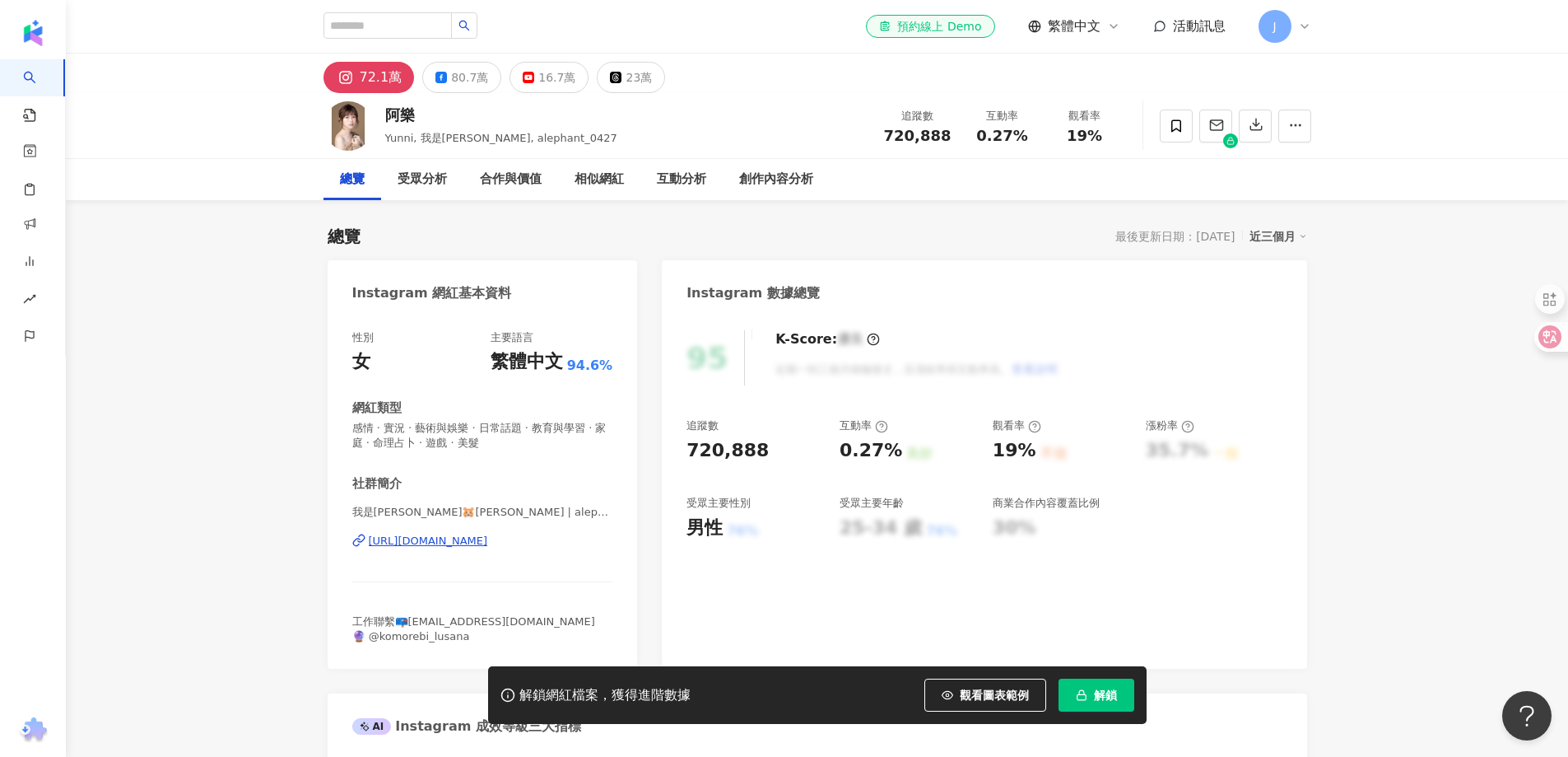
scroll to position [164, 0]
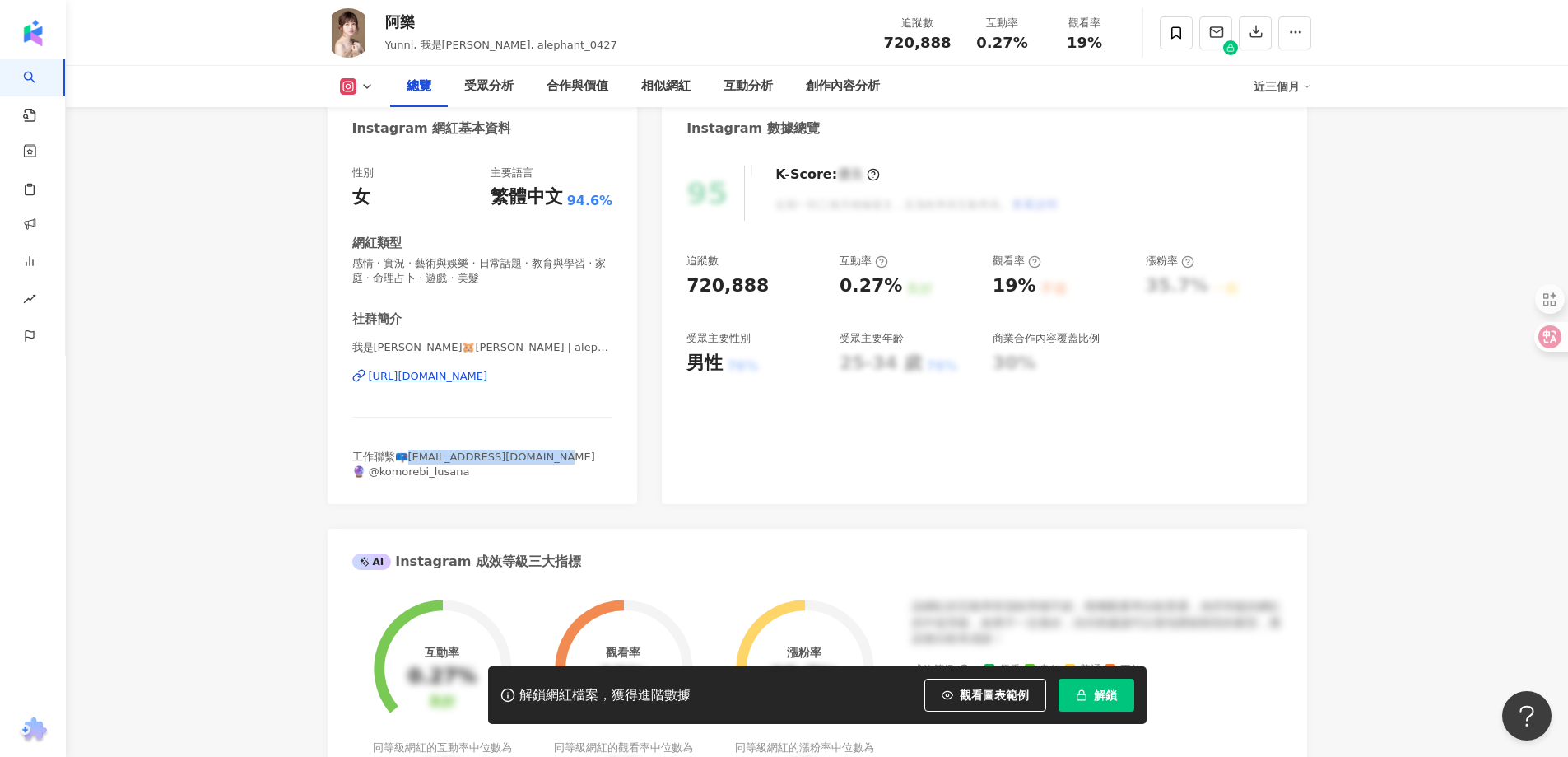
drag, startPoint x: 412, startPoint y: 455, endPoint x: 556, endPoint y: 455, distance: 144.0
click at [556, 455] on div "工作聯繫📪[EMAIL_ADDRESS][DOMAIN_NAME] 🔮 @komorebi_lusana" at bounding box center [483, 465] width 261 height 30
copy span "[EMAIL_ADDRESS][DOMAIN_NAME]"
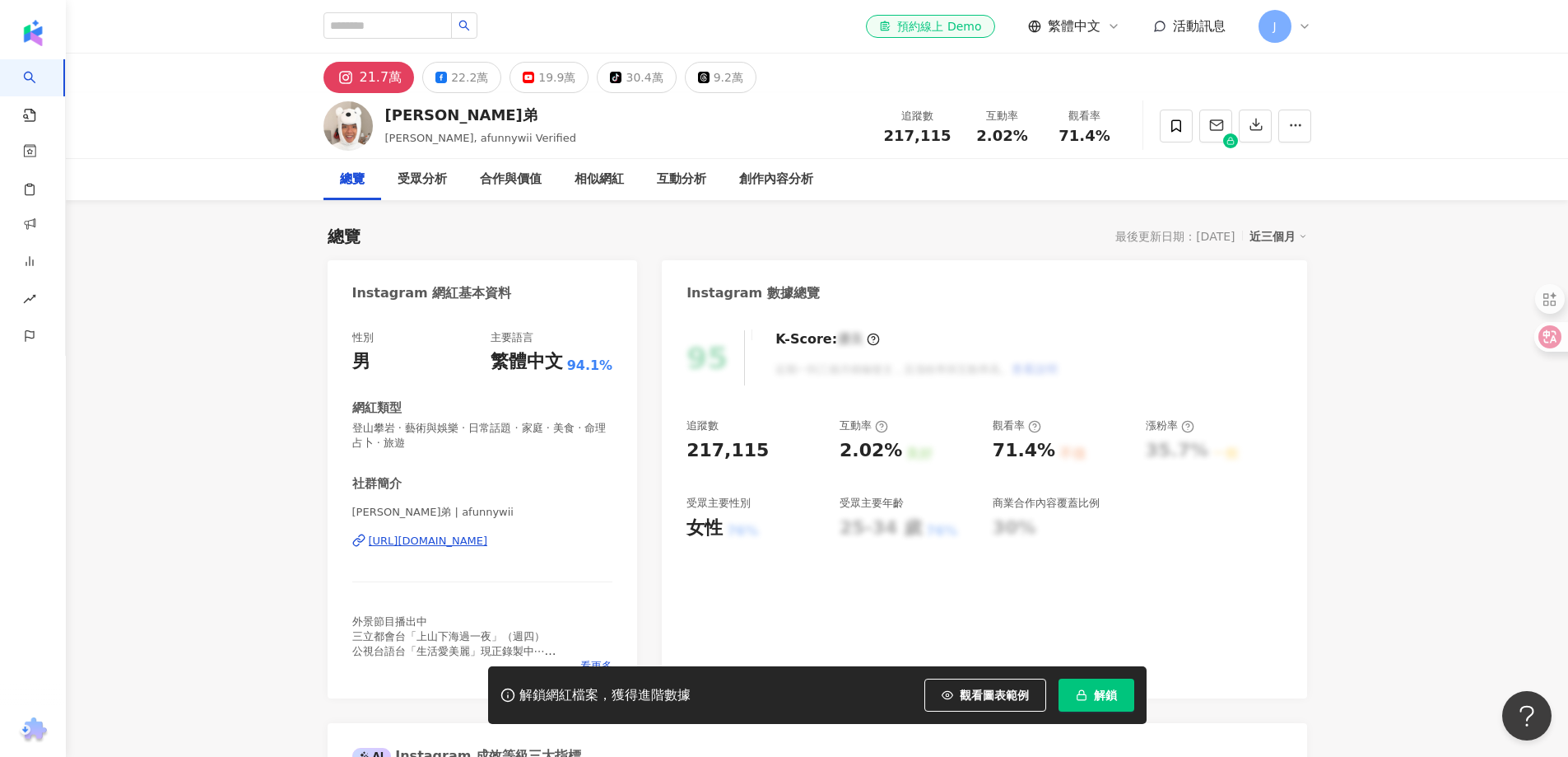
drag, startPoint x: 401, startPoint y: 535, endPoint x: 402, endPoint y: 545, distance: 10.0
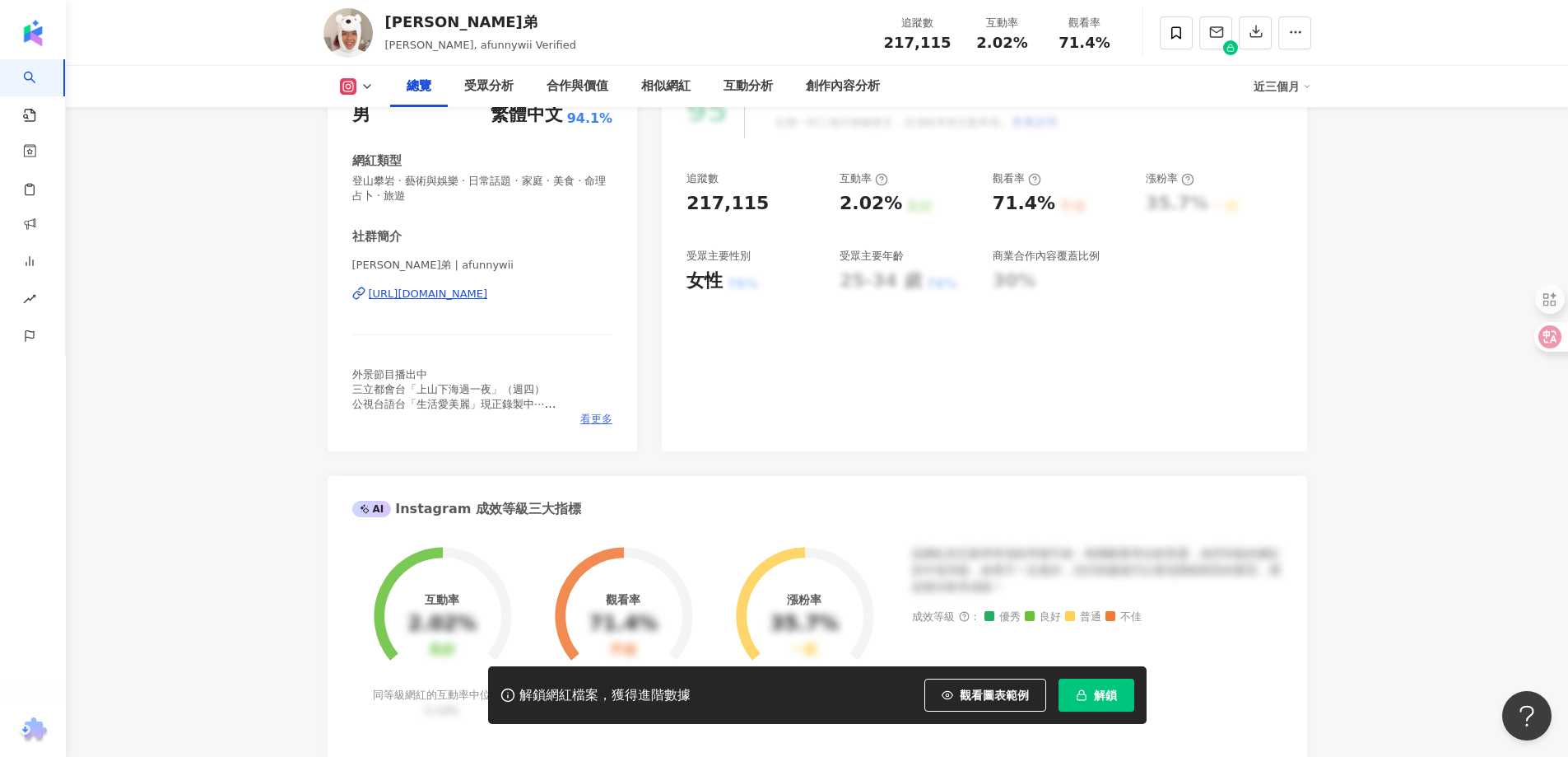
click at [594, 414] on span "看更多" at bounding box center [596, 419] width 32 height 15
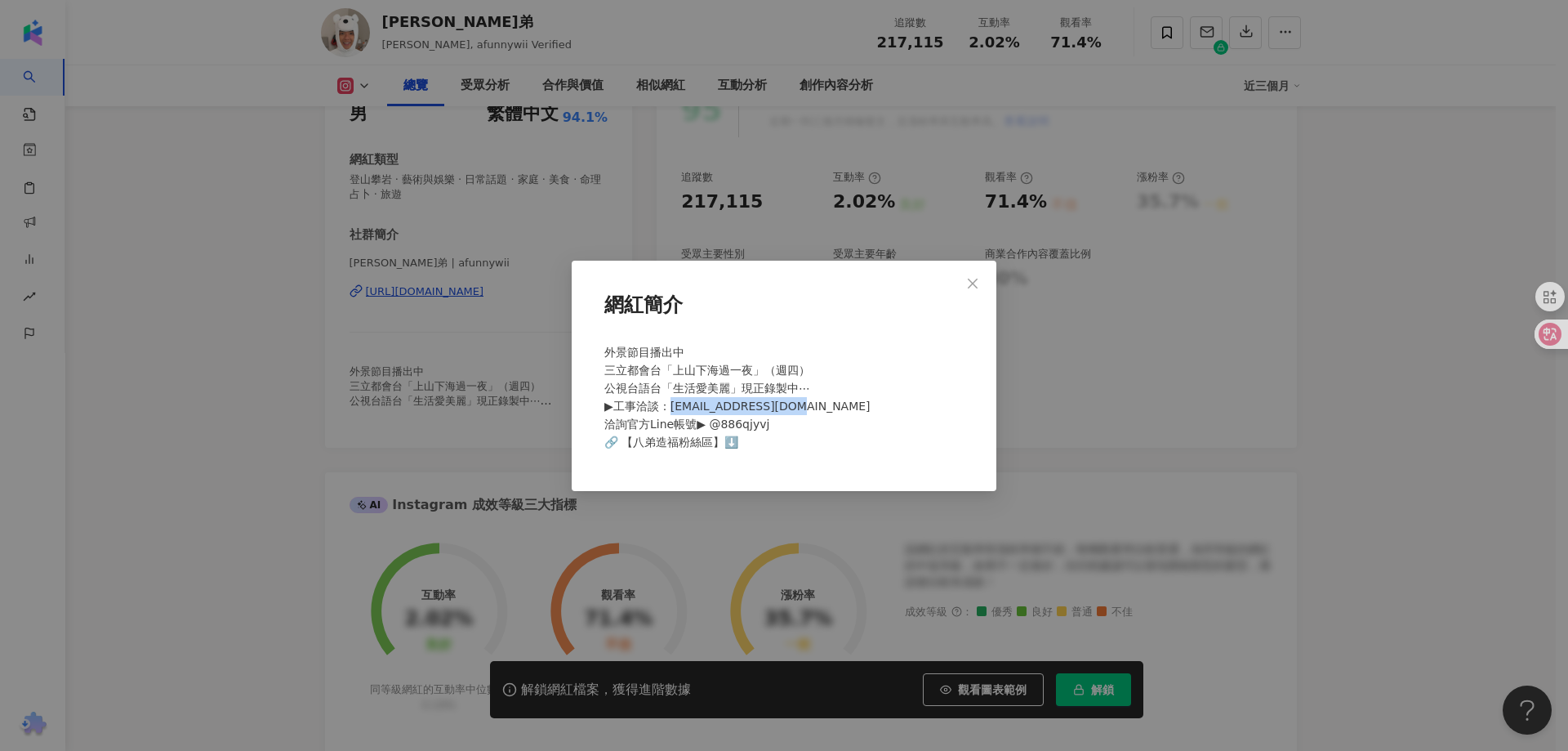
drag, startPoint x: 673, startPoint y: 406, endPoint x: 789, endPoint y: 406, distance: 116.0
click at [789, 406] on span "外景節目播出中 三立都會台「上山下海過一夜」（週四） 公視台語台「生活愛美麗」現正錄製中⋯ ▶工事洽談：[EMAIL_ADDRESS][DOMAIN_NAME…" at bounding box center [738, 396] width 267 height 103
copy span "afunnywii@gmail.com"
drag, startPoint x: 252, startPoint y: 316, endPoint x: 241, endPoint y: 326, distance: 14.9
click at [246, 318] on div "網紅簡介 外景節目播出中 三立都會台「上山下海過一夜」（週四） 公視台語台「生活愛美麗」現正錄製中⋯ ▶工事洽談：afunnywii@gmail.com 洽詢…" at bounding box center [784, 375] width 1568 height 751
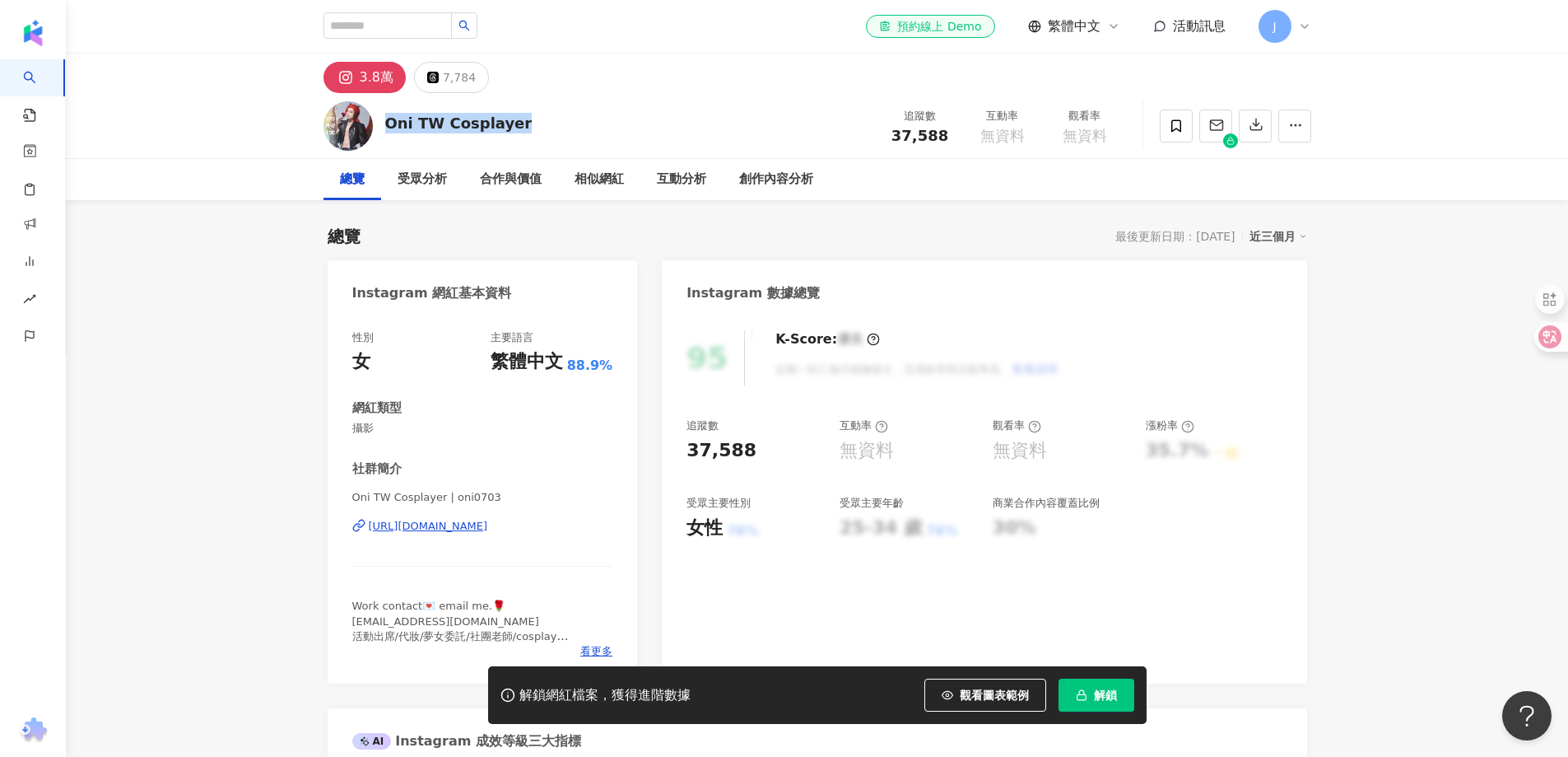
drag, startPoint x: 385, startPoint y: 126, endPoint x: 523, endPoint y: 123, distance: 138.0
click at [523, 123] on div "Oni TW Cosplayer 追蹤數 37,588 互動率 無資料 觀看率 無資料" at bounding box center [817, 126] width 1054 height 65
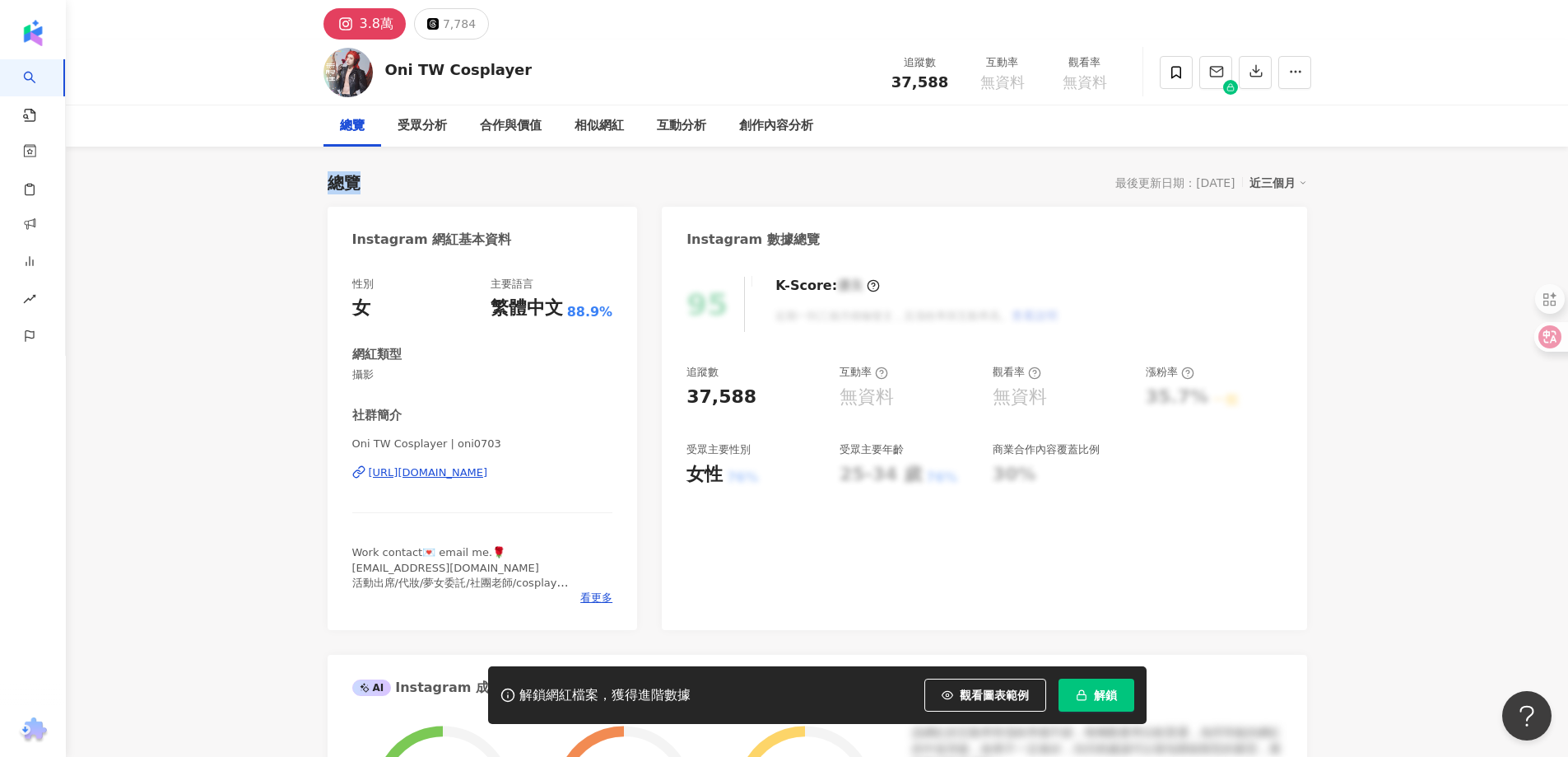
scroll to position [82, 0]
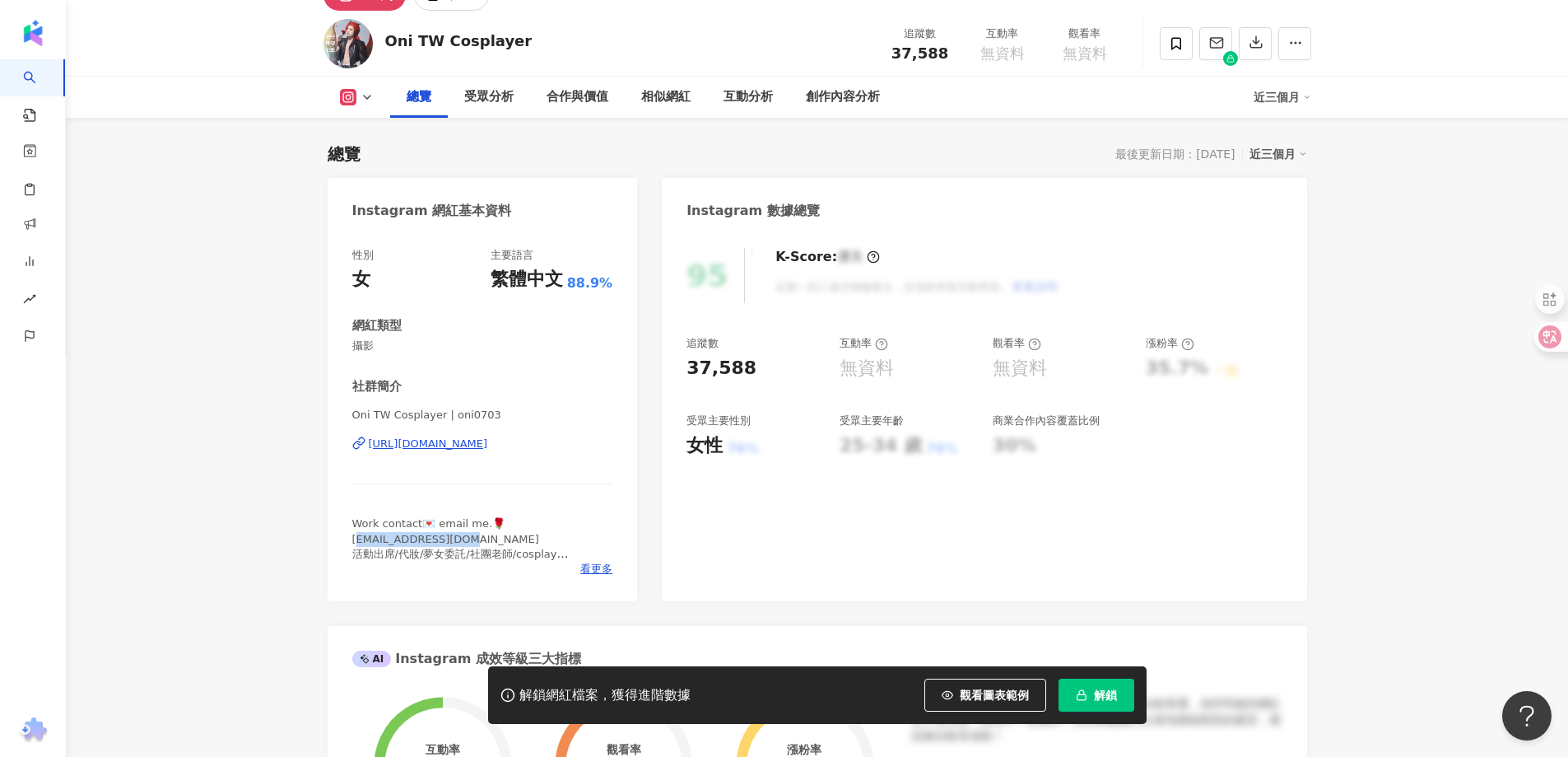
drag, startPoint x: 381, startPoint y: 540, endPoint x: 465, endPoint y: 540, distance: 84.0
click at [465, 540] on span "Work contact💌 email me.🌹 [EMAIL_ADDRESS][DOMAIN_NAME] 活動出席/代妝/夢女委託/社團老師/cosplay…" at bounding box center [468, 546] width 230 height 58
click at [382, 537] on span "Work contact💌 email me.🌹 [EMAIL_ADDRESS][DOMAIN_NAME] 活動出席/代妝/夢女委託/社團老師/cosplay…" at bounding box center [468, 546] width 230 height 58
drag, startPoint x: 351, startPoint y: 541, endPoint x: 483, endPoint y: 542, distance: 132.0
click at [483, 542] on div "性別 女 主要語言 繁體中文 88.9% 網紅類型 攝影 社群簡介 Oni TW Cosplayer | oni0703 [URL][DOMAIN_NAME]…" at bounding box center [483, 416] width 311 height 370
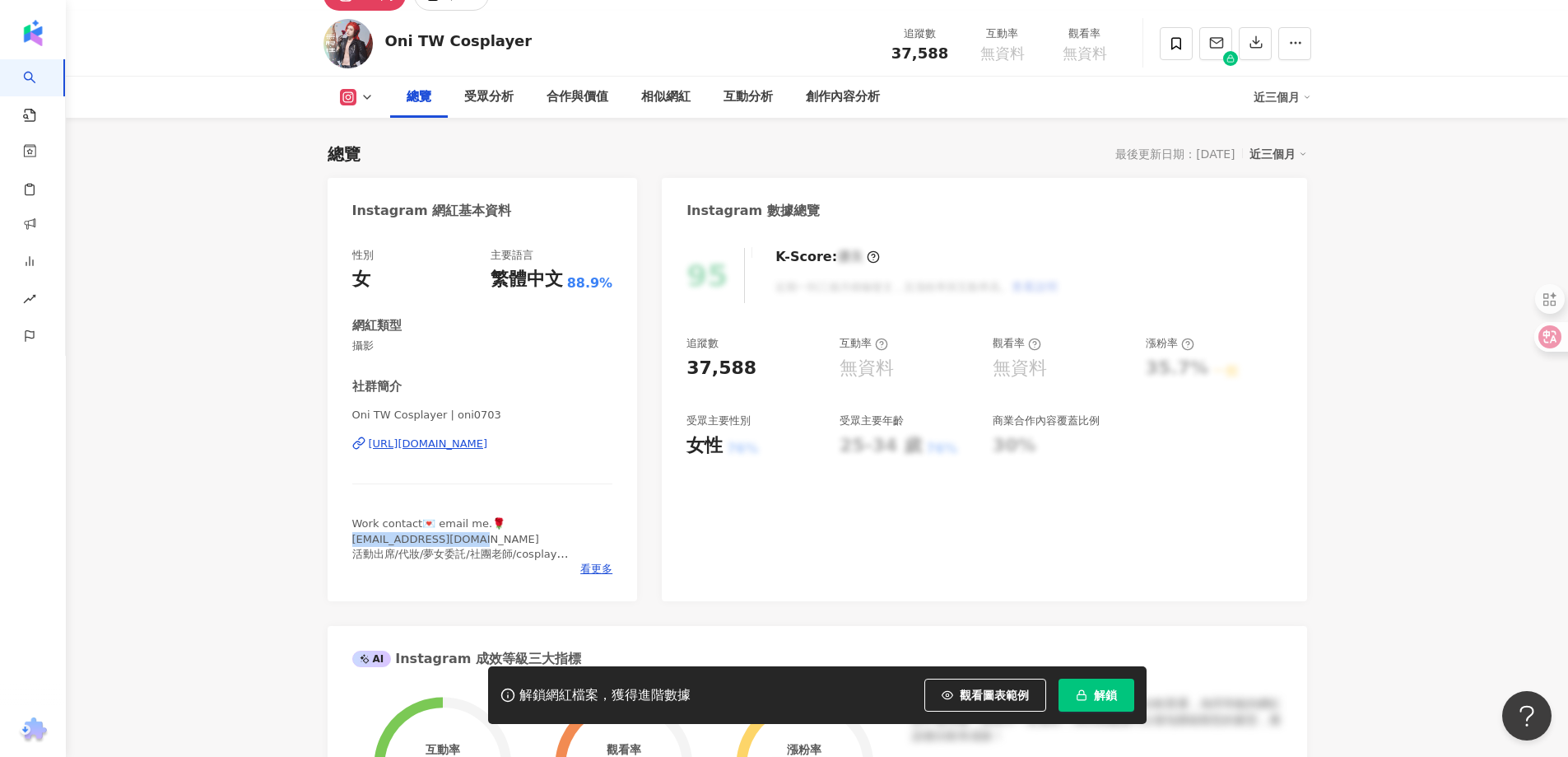
copy span "nn009022y@gmail.com 活"
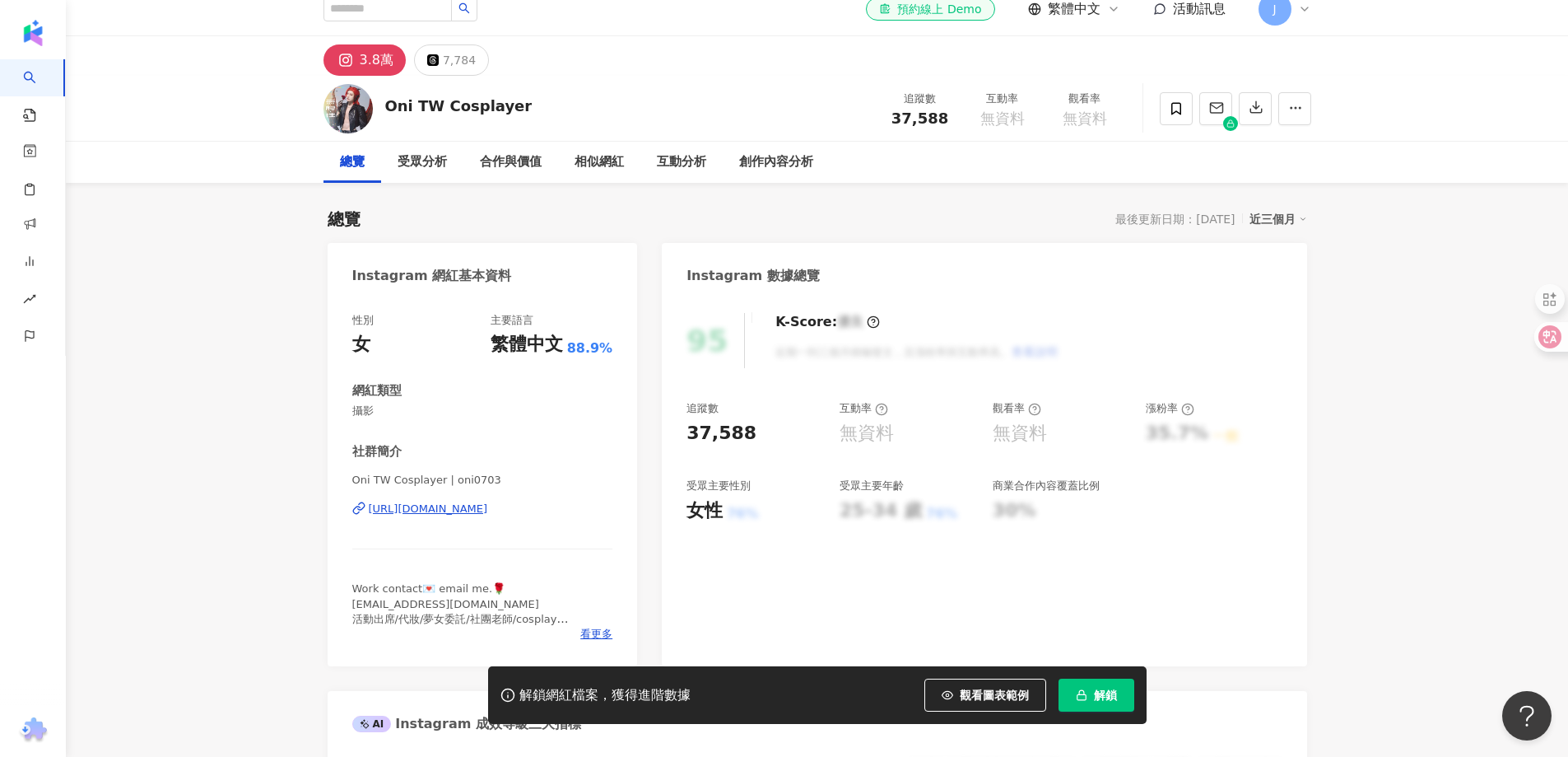
scroll to position [0, 0]
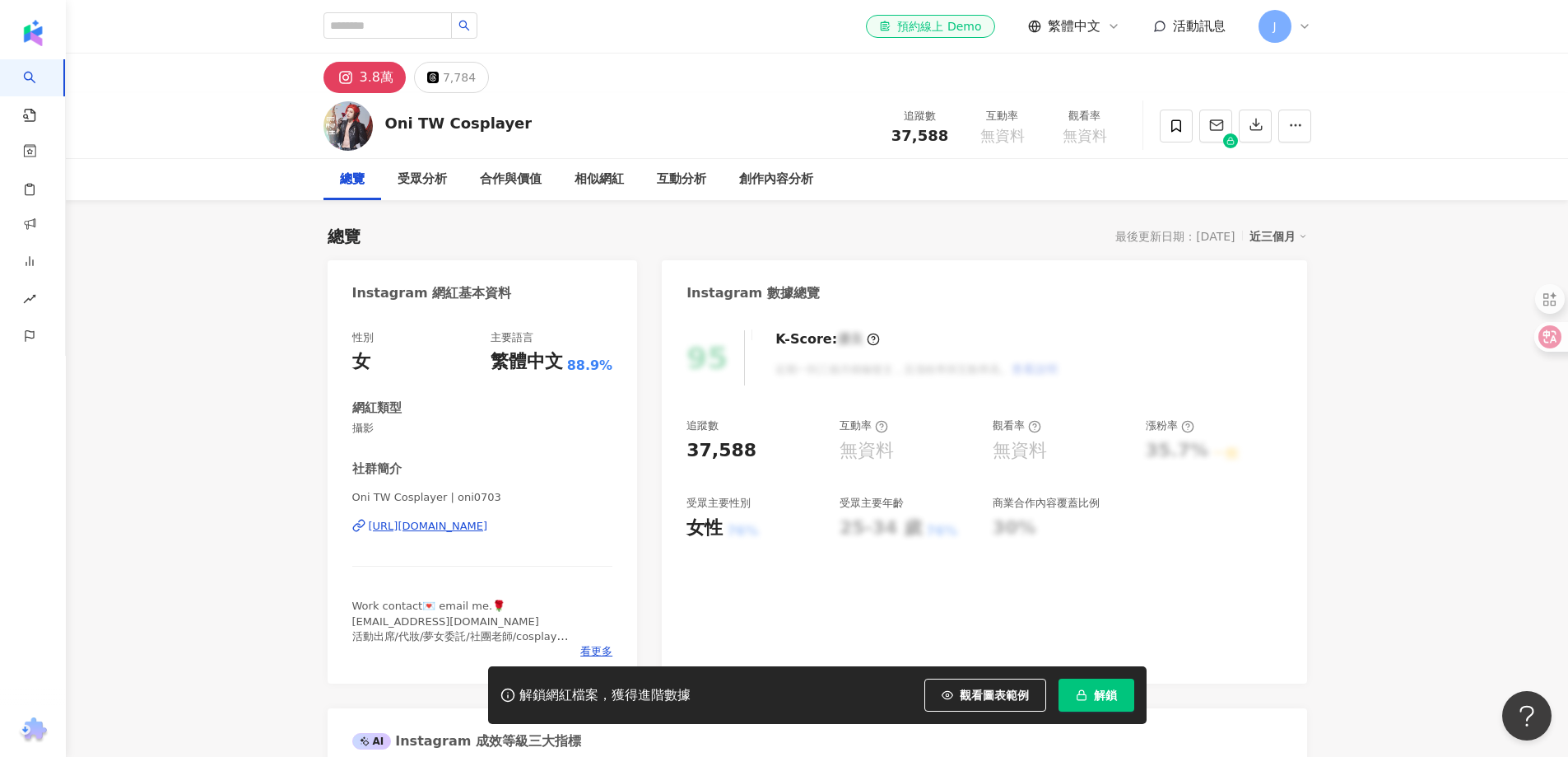
click at [474, 521] on div "https://www.instagram.com/oni0703/" at bounding box center [428, 526] width 119 height 15
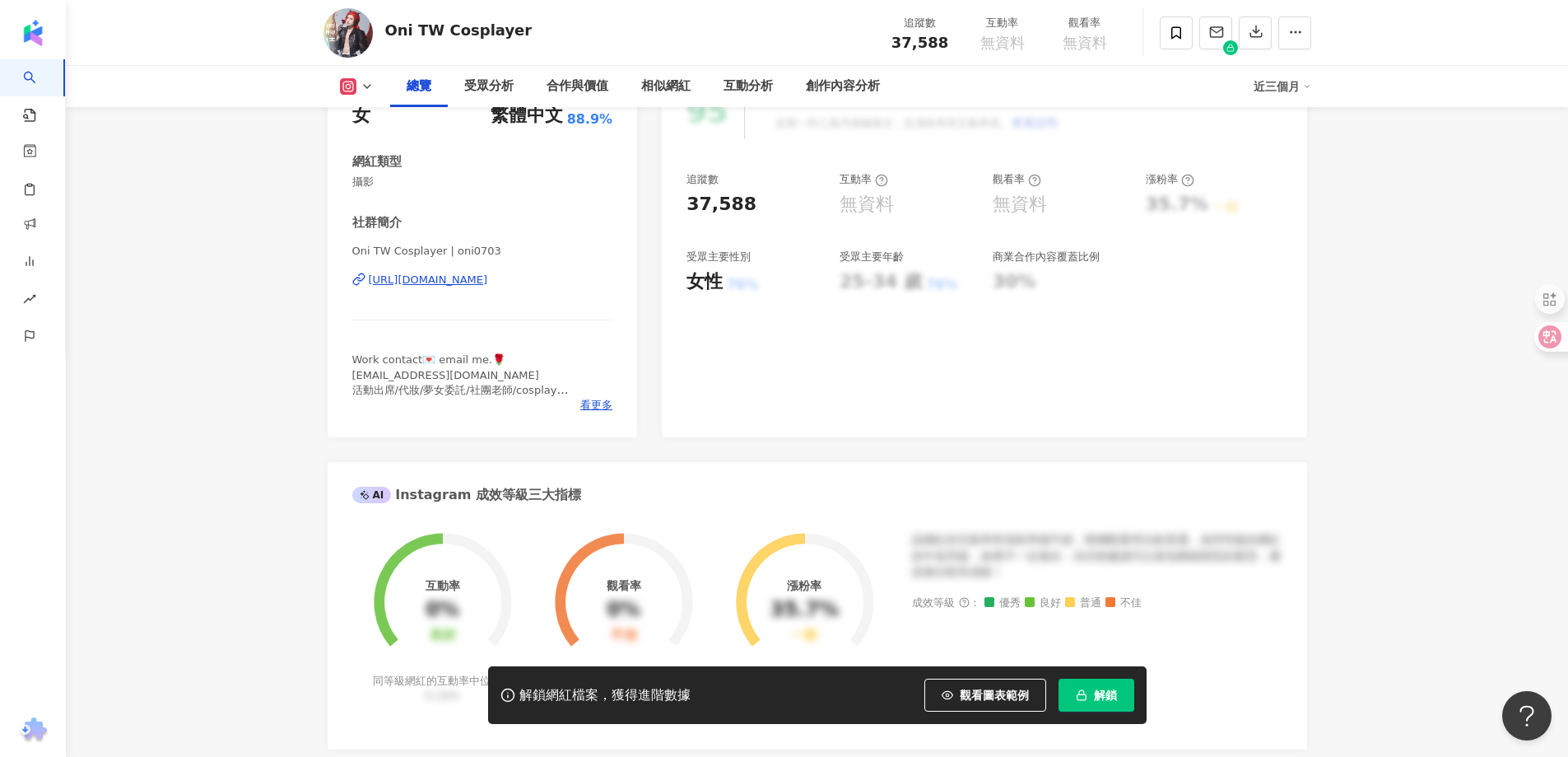
scroll to position [247, 0]
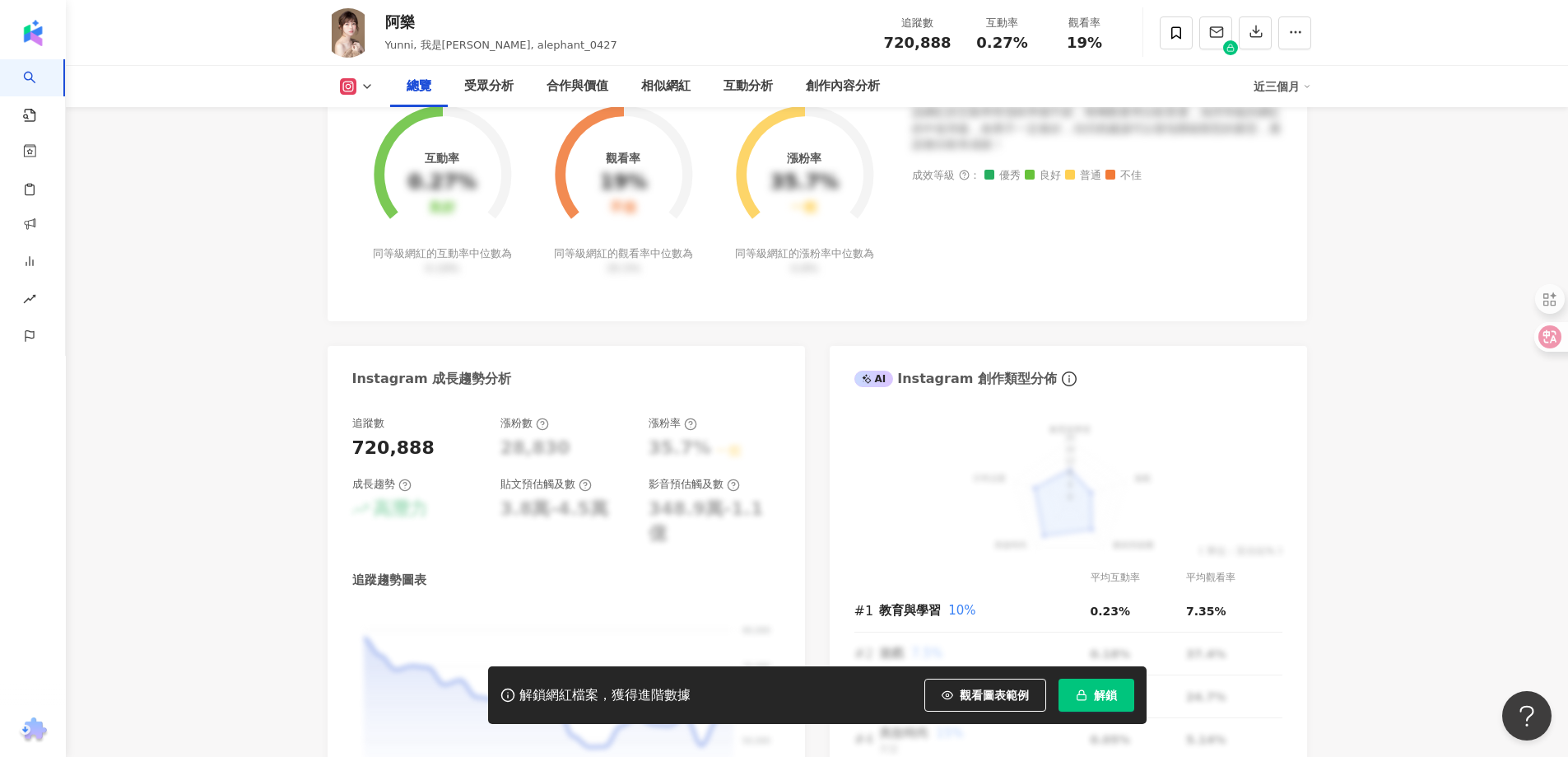
scroll to position [1235, 0]
